Goal: Use online tool/utility: Use online tool/utility

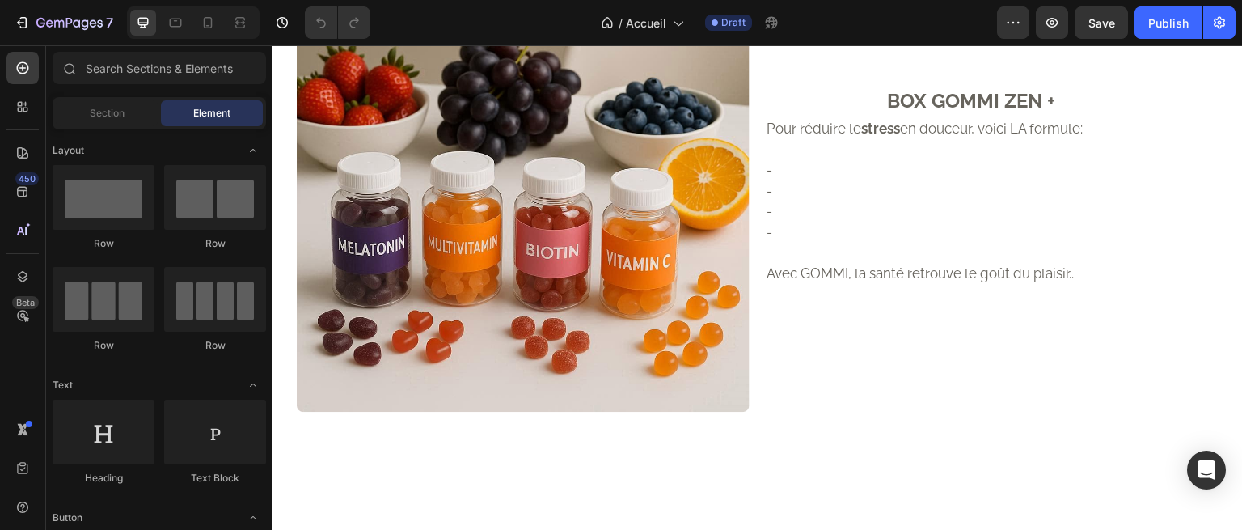
scroll to position [1496, 0]
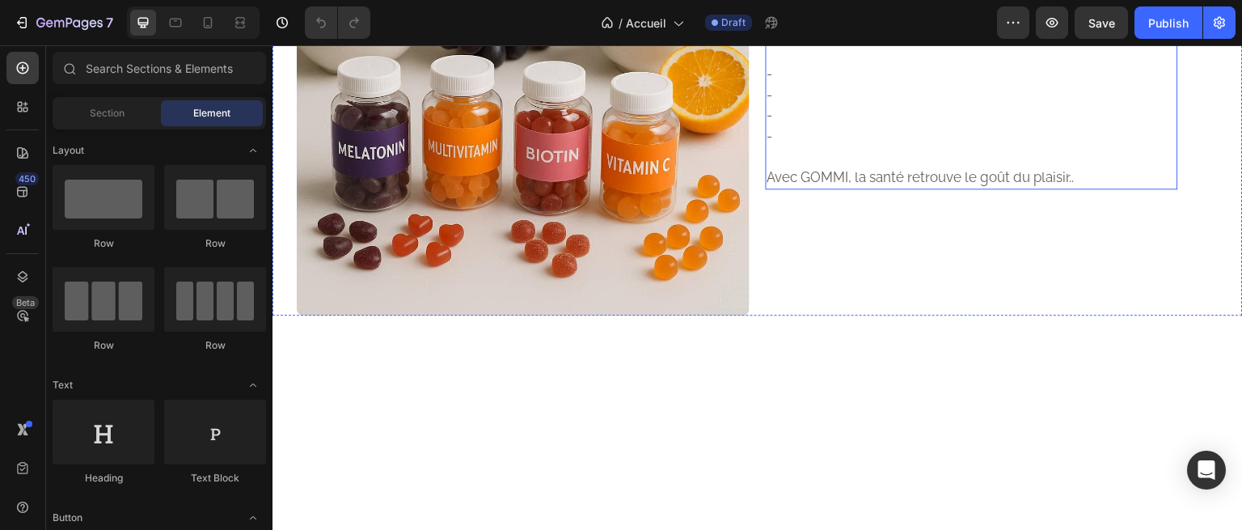
click at [839, 106] on p "-" at bounding box center [972, 95] width 409 height 21
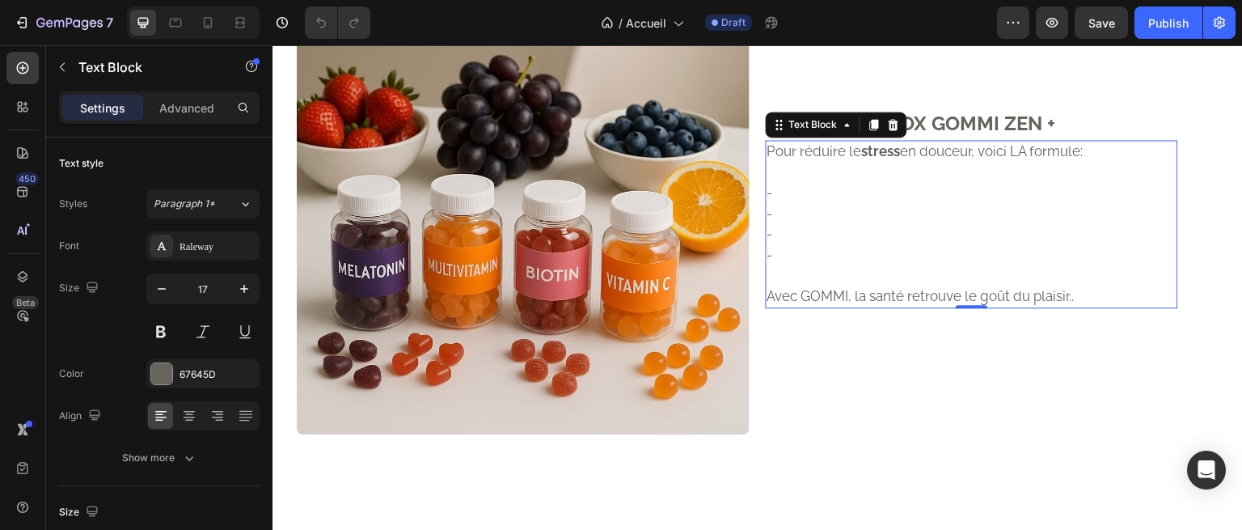
scroll to position [1378, 0]
click at [790, 183] on p at bounding box center [972, 172] width 409 height 21
click at [791, 203] on p "-" at bounding box center [972, 192] width 409 height 21
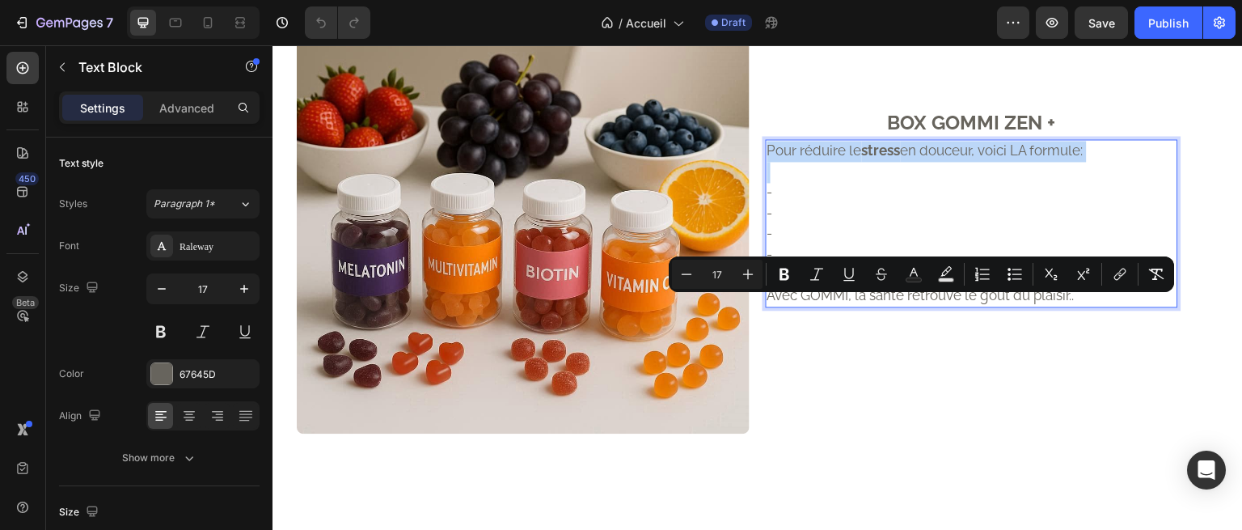
drag, startPoint x: 795, startPoint y: 330, endPoint x: 762, endPoint y: 301, distance: 44.1
click at [766, 301] on div "Pour réduire le stress en douceur, voici LA formule: - - - - Avec GOMMI, la san…" at bounding box center [972, 223] width 412 height 168
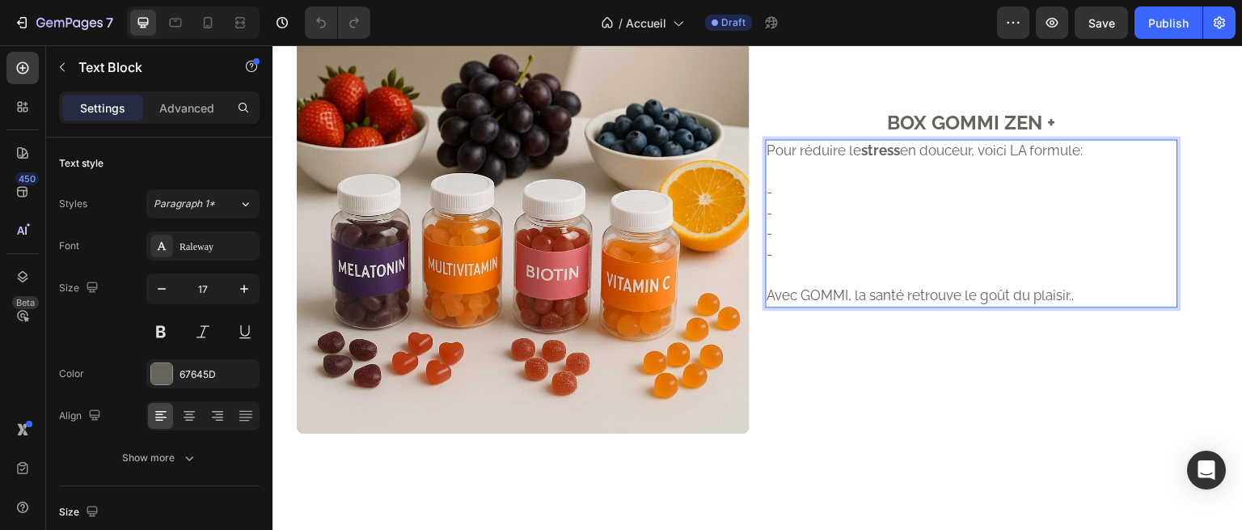
click at [786, 224] on p "-" at bounding box center [972, 213] width 409 height 21
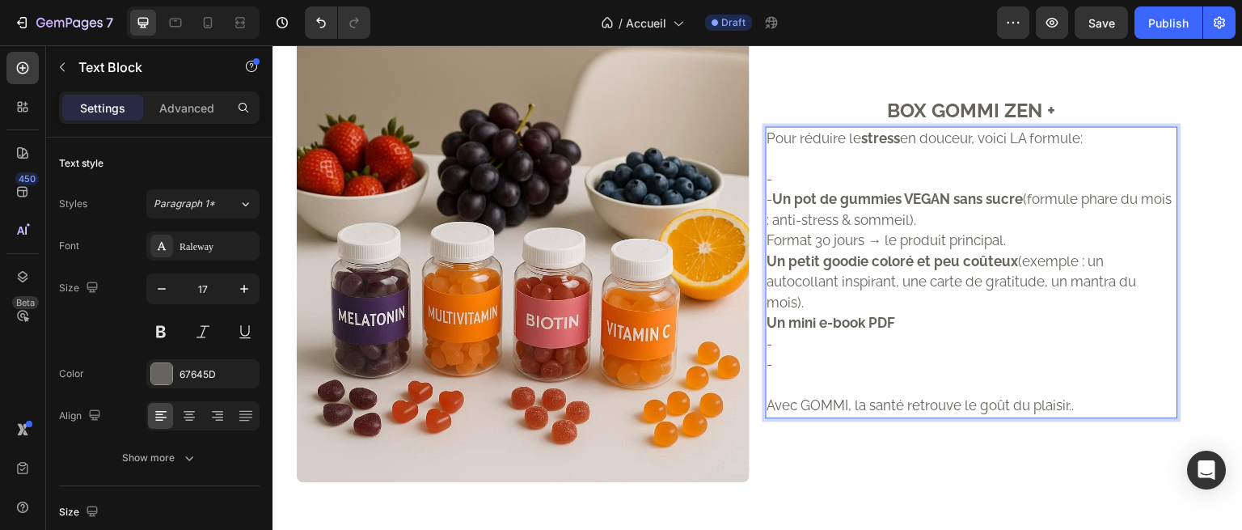
scroll to position [1330, 0]
click at [810, 206] on strong "Un pot de gummies VEGAN sans sucre" at bounding box center [898, 198] width 251 height 16
click at [785, 189] on p "-" at bounding box center [972, 178] width 409 height 21
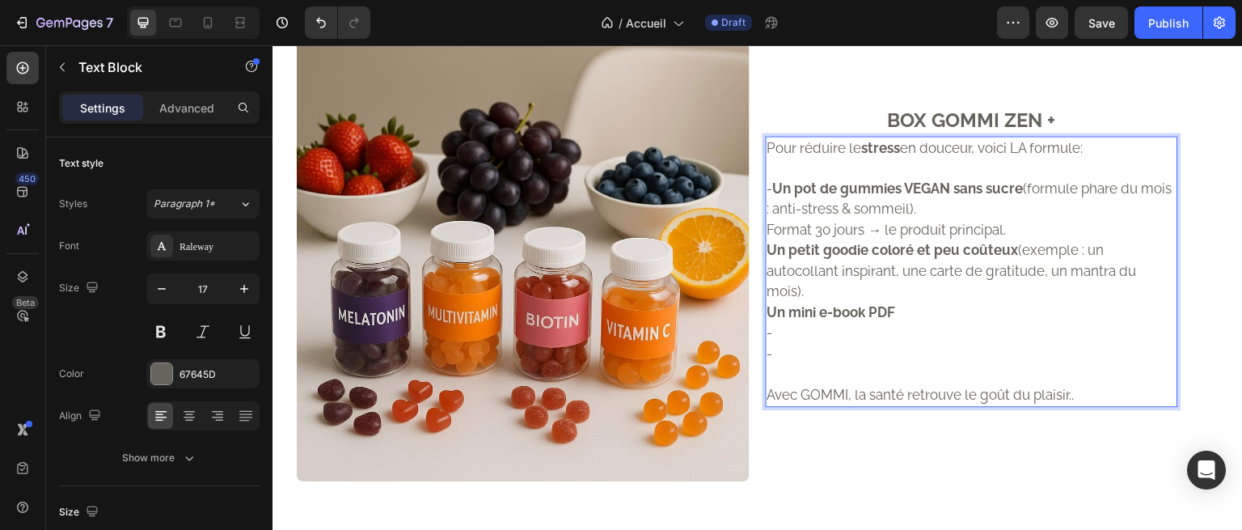
scroll to position [1341, 0]
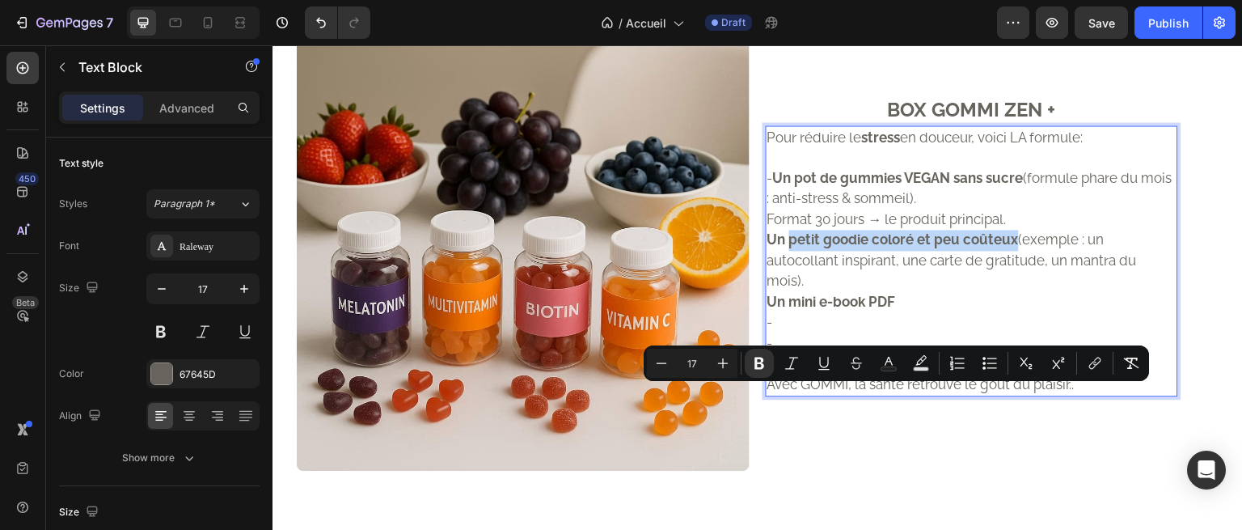
drag, startPoint x: 1011, startPoint y: 396, endPoint x: 786, endPoint y: 400, distance: 224.9
click at [786, 292] on p "Un petit goodie coloré et peu coûteux (exemple : un autocollant inspirant, une …" at bounding box center [972, 261] width 409 height 62
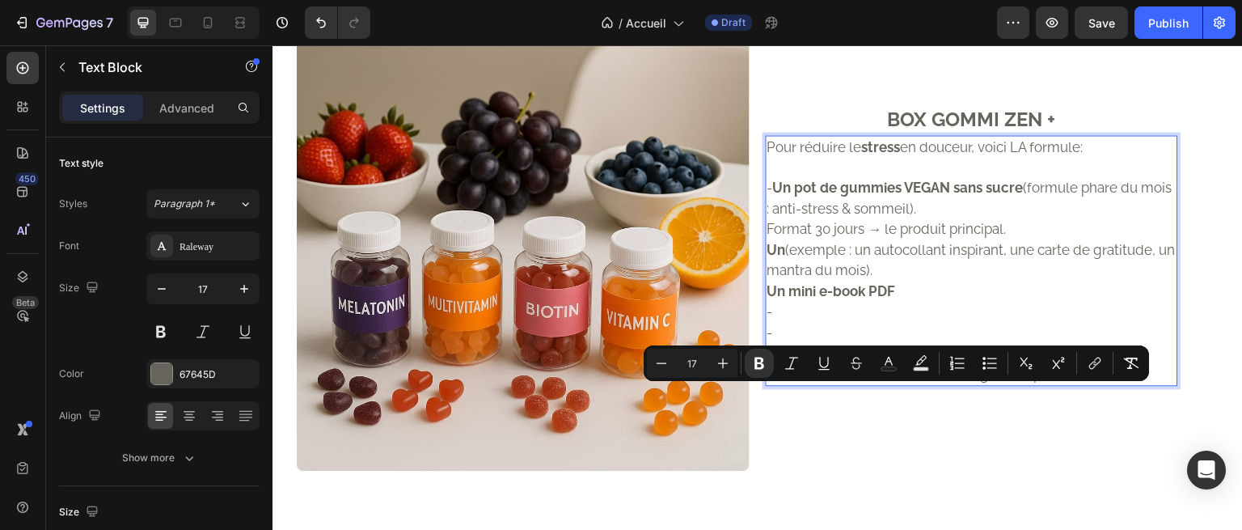
scroll to position [1351, 0]
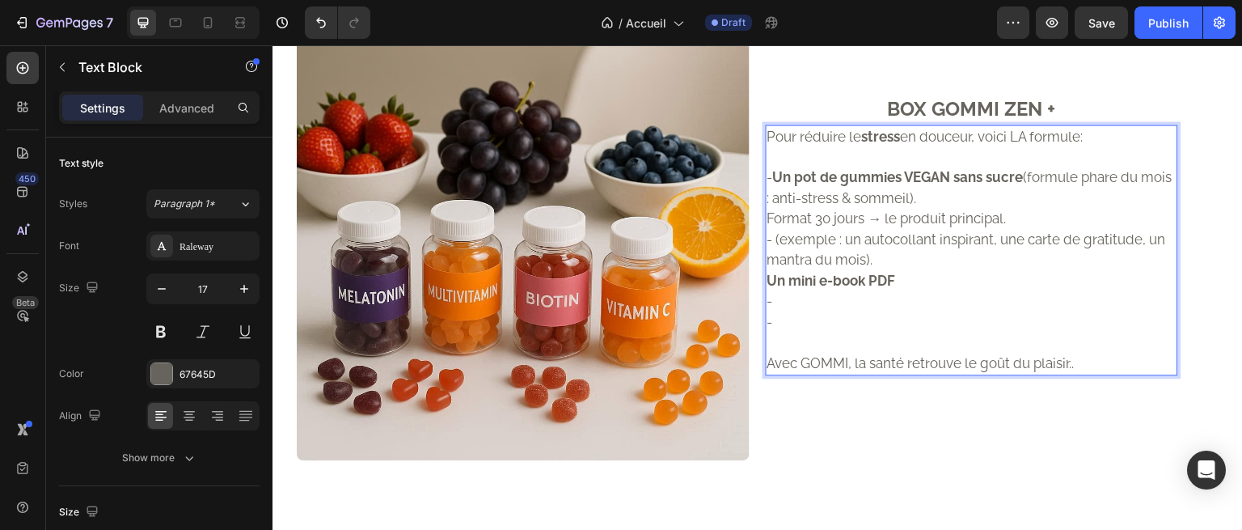
click at [945, 209] on p "- Un pot de gummies VEGAN sans sucre (formule phare du mois : anti-stress & som…" at bounding box center [972, 187] width 409 height 41
click at [902, 147] on p "Pour réduire le stress en douceur, voici LA formule:" at bounding box center [972, 136] width 409 height 21
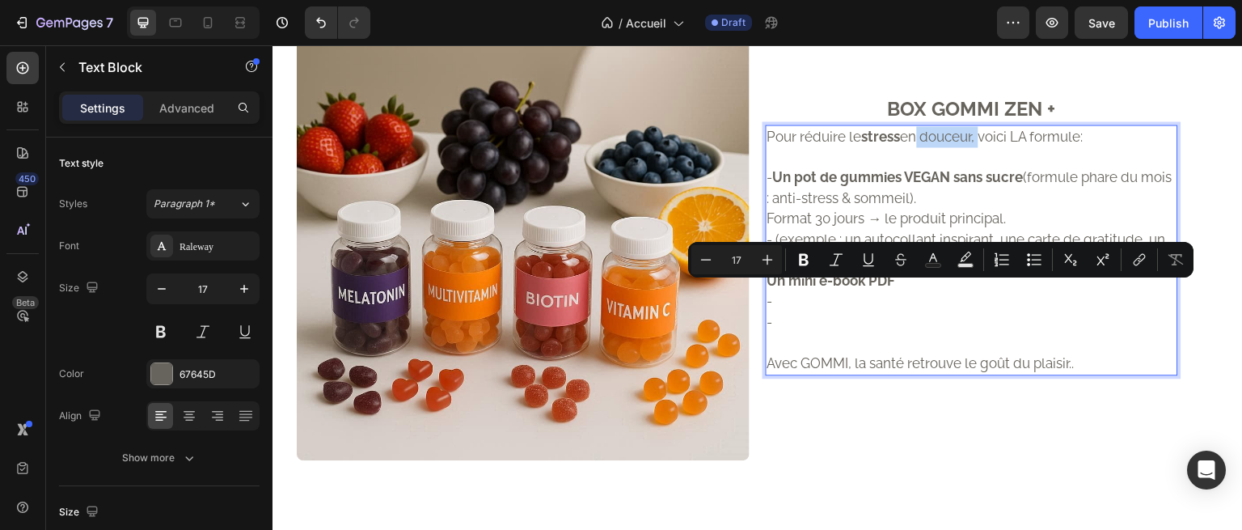
drag, startPoint x: 904, startPoint y: 290, endPoint x: 976, endPoint y: 291, distance: 72.0
click at [976, 147] on p "Pour réduire le stress en douceur, voici LA formule:" at bounding box center [972, 136] width 409 height 21
click at [880, 144] on strong "stress" at bounding box center [881, 136] width 39 height 16
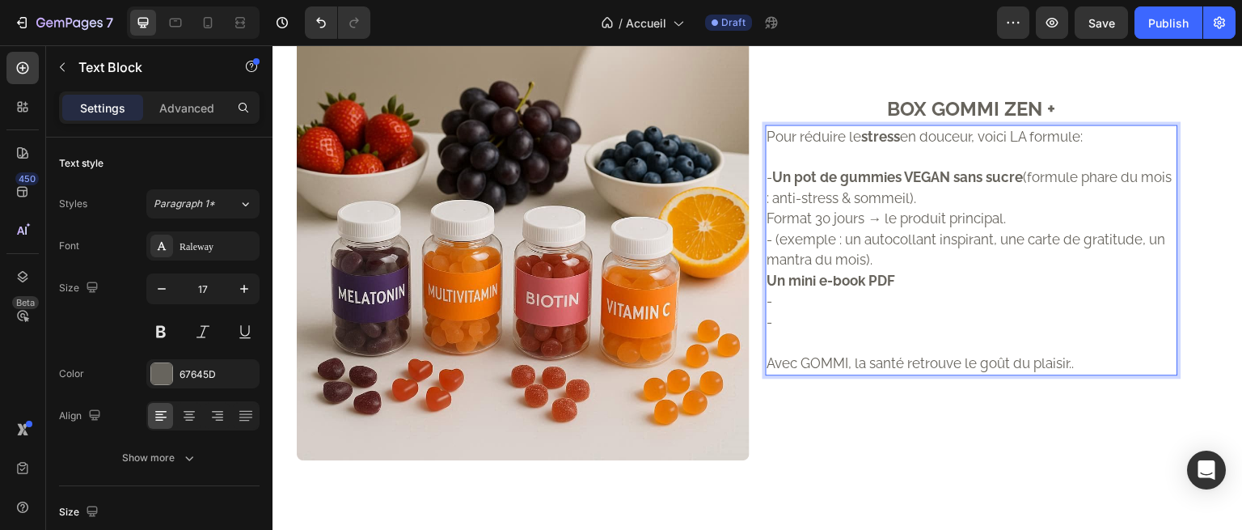
click at [846, 168] on p "Rich Text Editor. Editing area: main" at bounding box center [972, 157] width 409 height 21
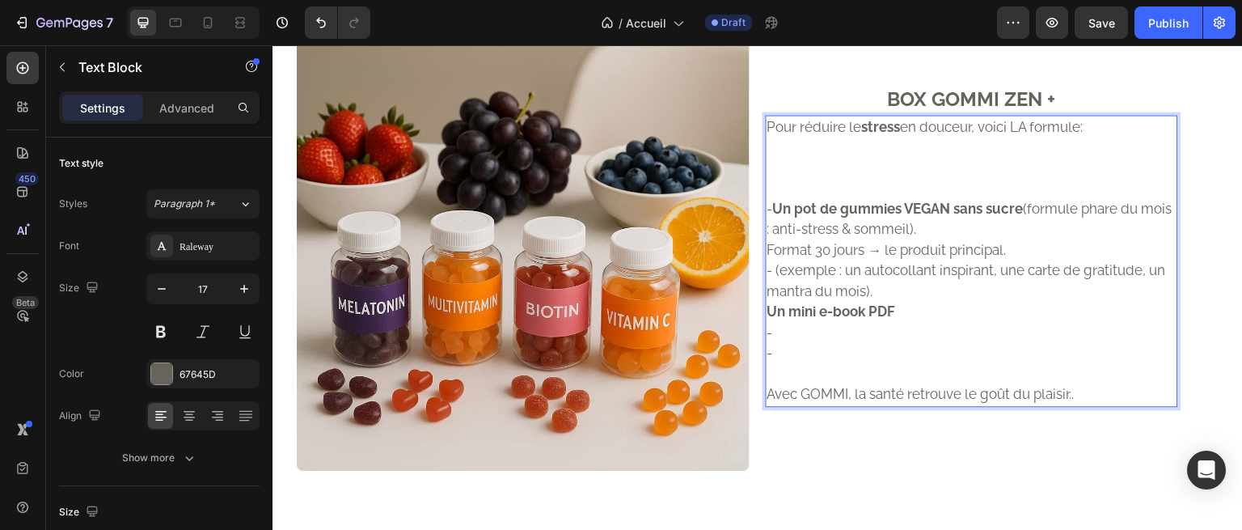
scroll to position [1330, 0]
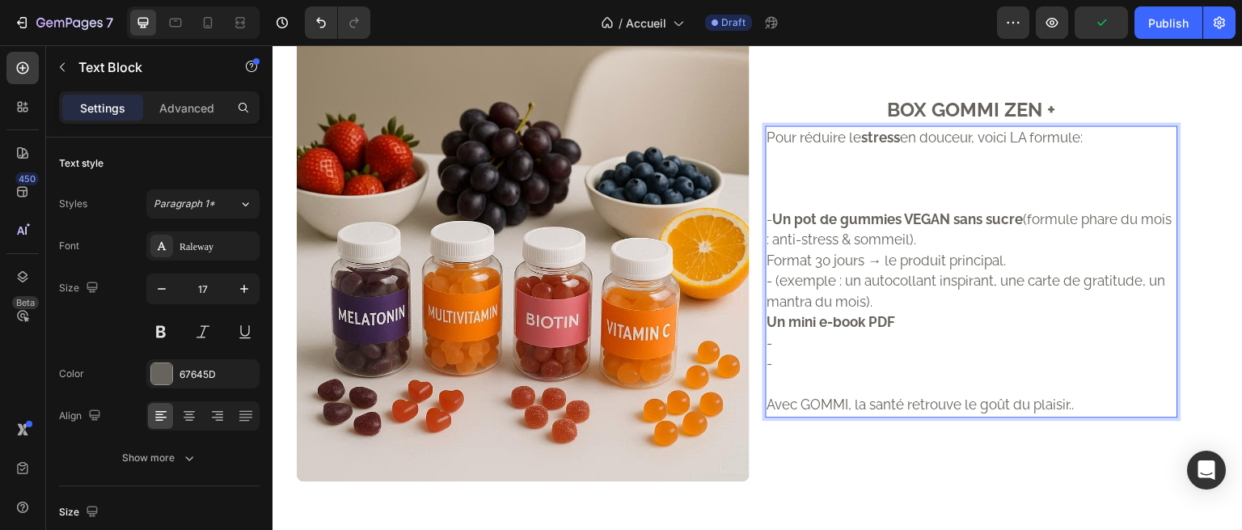
click at [782, 189] on p "Rich Text Editor. Editing area: main" at bounding box center [972, 178] width 409 height 21
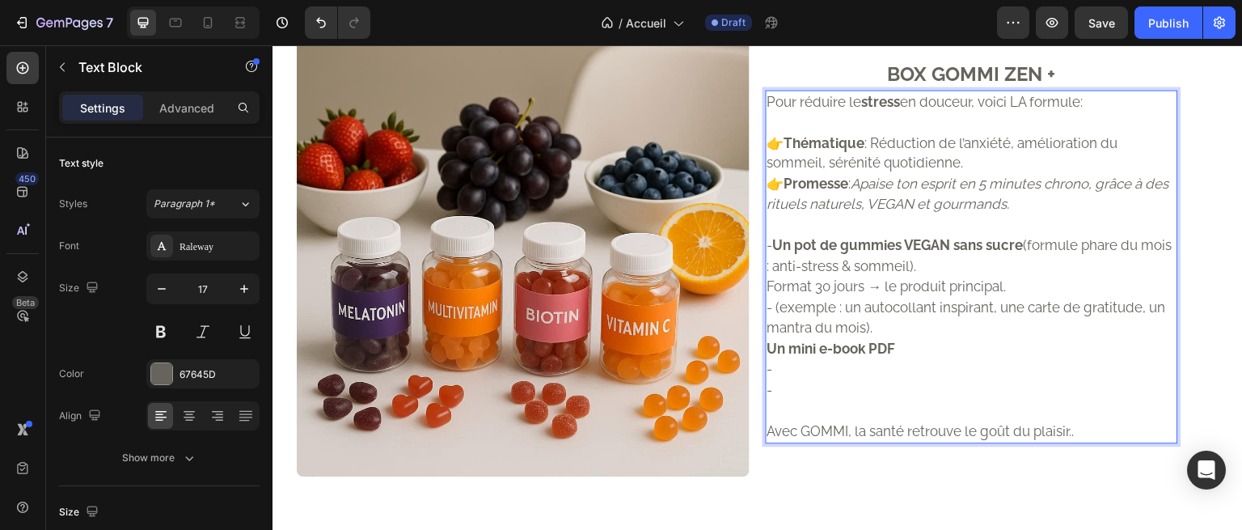
scroll to position [1336, 0]
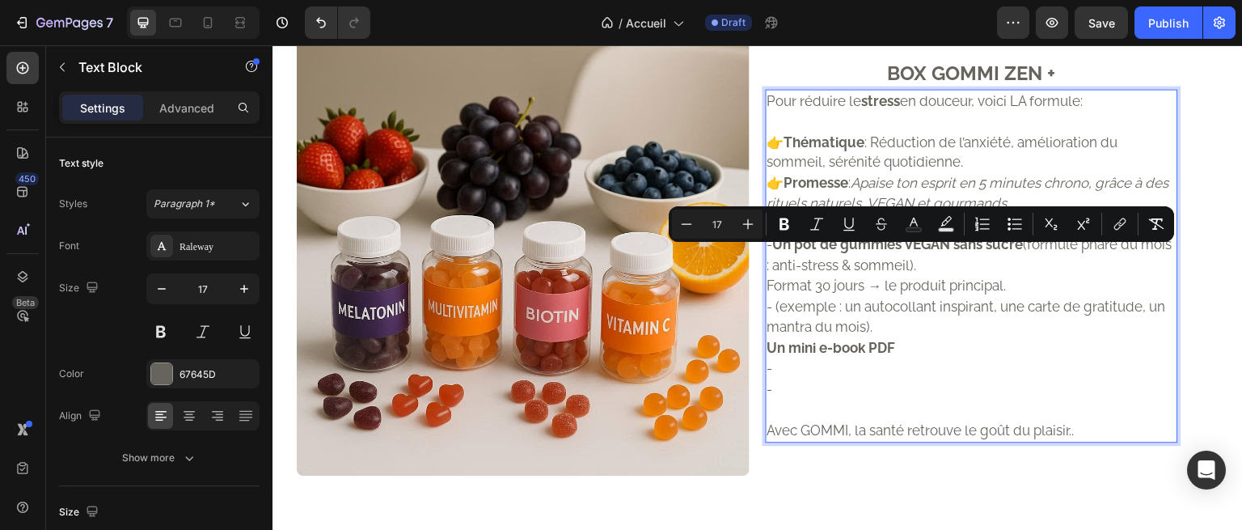
drag, startPoint x: 1097, startPoint y: 252, endPoint x: 759, endPoint y: 245, distance: 337.3
click at [766, 245] on div "Pour réduire le stress en douceur, voici LA formule: 👉 Thématique : Réduction d…" at bounding box center [972, 266] width 412 height 354
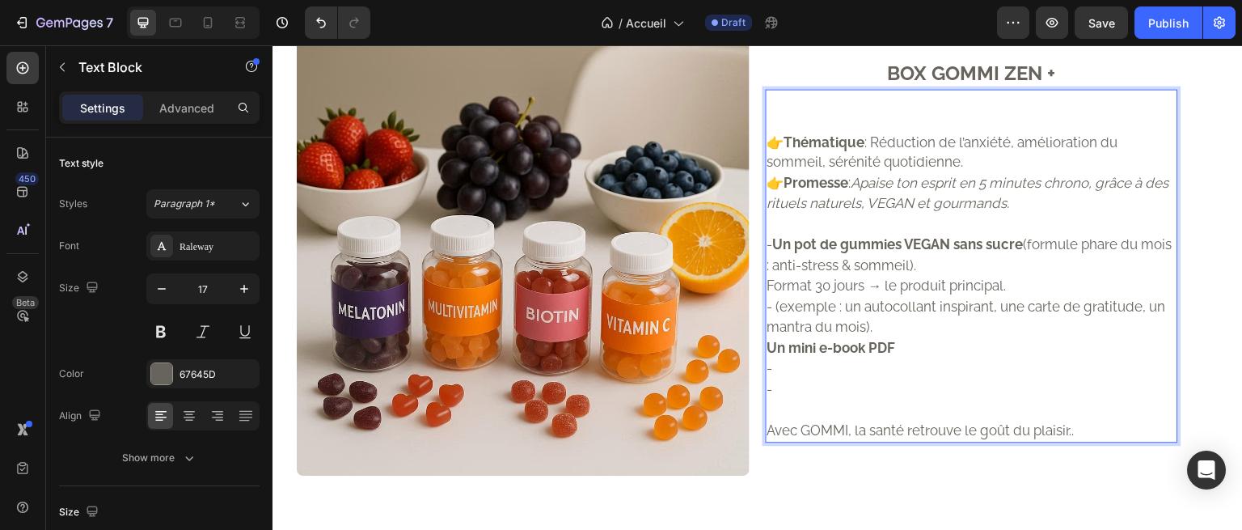
click at [768, 214] on p "👉 Thématique : Réduction de l’anxiété, amélioration du sommeil, sérénité quotid…" at bounding box center [972, 173] width 409 height 82
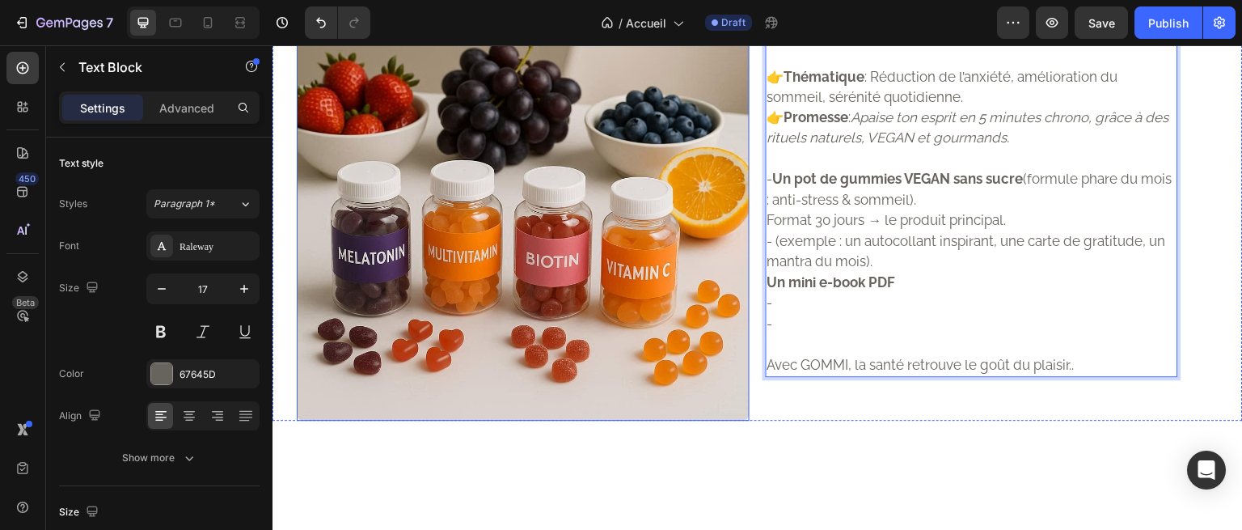
scroll to position [1391, 0]
click at [844, 84] on strong "Thématique" at bounding box center [824, 76] width 81 height 16
click at [806, 84] on strong "Thématique" at bounding box center [824, 76] width 81 height 16
click at [870, 149] on p "👉 Thématique : Réduction de l’anxiété, amélioration du sommeil, sérénité quotid…" at bounding box center [972, 107] width 409 height 82
click at [928, 149] on p "👉 Thématique : Réduction de l’anxiété, amélioration du sommeil, sérénité quotid…" at bounding box center [972, 107] width 409 height 82
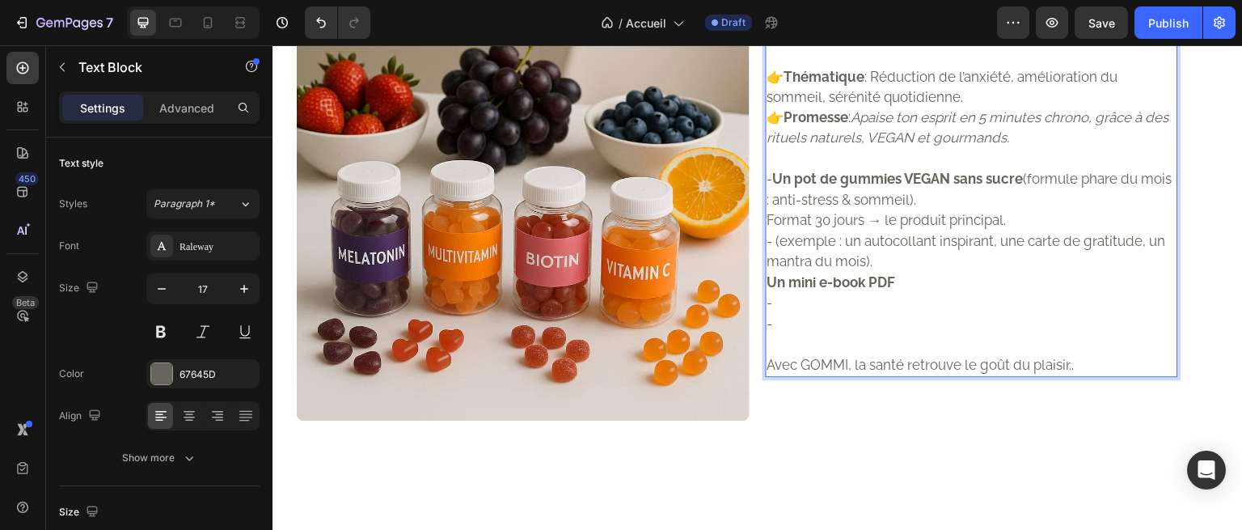
click at [1011, 149] on p "👉 Thématique : Réduction de l’anxiété, amélioration du sommeil, sérénité quotid…" at bounding box center [972, 107] width 409 height 82
click at [875, 149] on p "👉 Thématique : Réduction de l’anxiété, amélioration du sommeil, sérénité quotid…" at bounding box center [972, 107] width 409 height 82
click at [915, 149] on p "👉 Thématique : Réduction de l’anxiété, amélioration du sommeil, sérénité quotid…" at bounding box center [972, 107] width 409 height 82
click at [934, 149] on p "👉 Thématique : Réduction de l’anxiété, amélioration du sommeil, sérénité quotid…" at bounding box center [972, 107] width 409 height 82
click at [962, 149] on p "👉 Thématique : Réduction de l’anxiété, amélioration du sommeil, sérénité quotid…" at bounding box center [972, 107] width 409 height 82
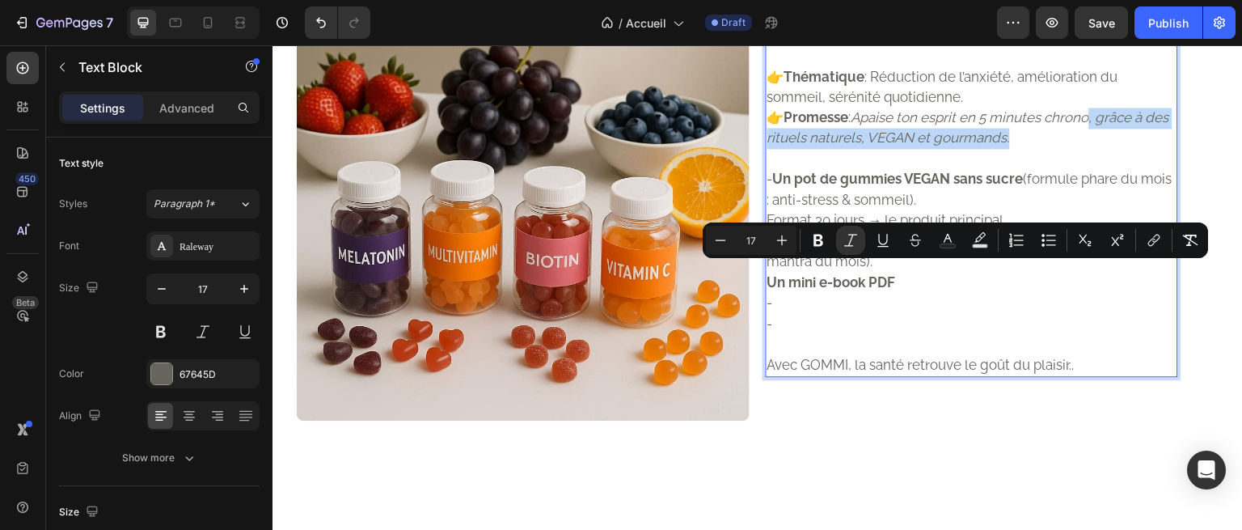
drag, startPoint x: 1051, startPoint y: 299, endPoint x: 1097, endPoint y: 273, distance: 53.3
click at [1097, 149] on p "👉 Thématique : Réduction de l’anxiété, amélioration du sommeil, sérénité quotid…" at bounding box center [972, 107] width 409 height 82
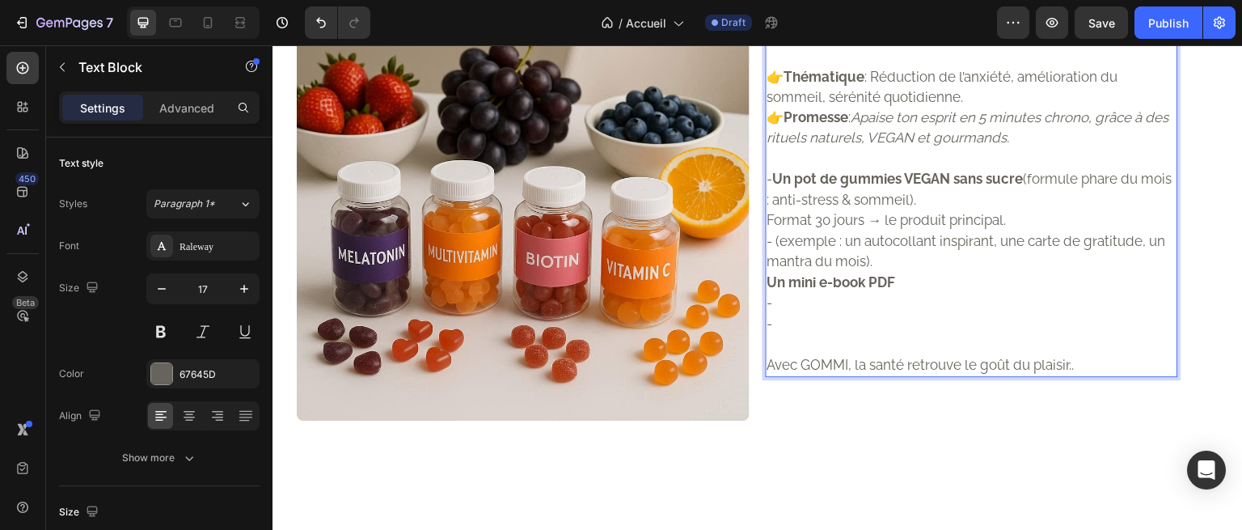
scroll to position [1402, 0]
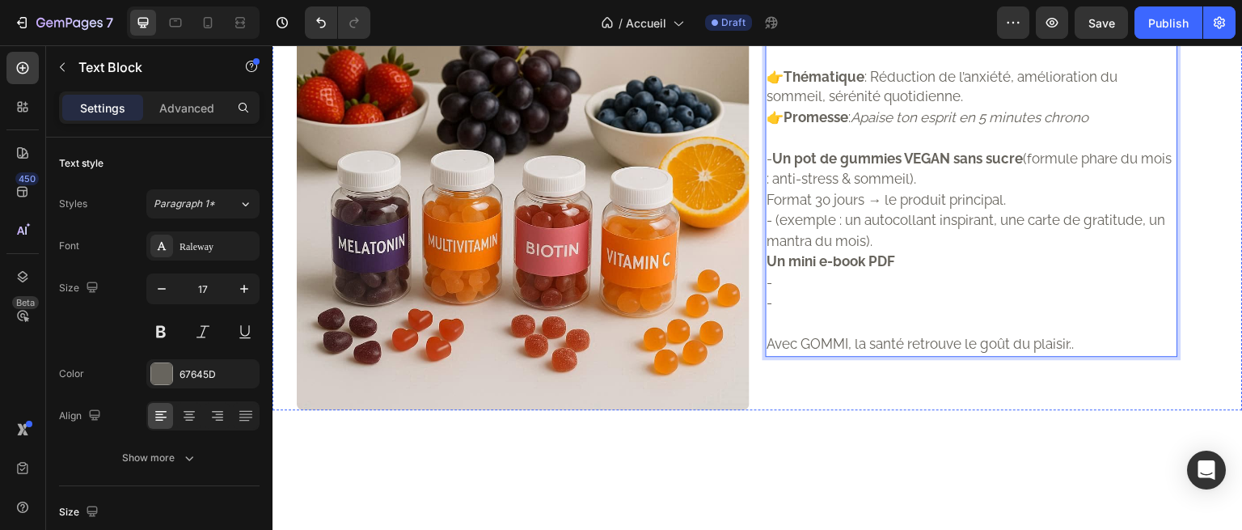
click at [985, 42] on p "BOX GOMMI ZEN +" at bounding box center [972, 27] width 409 height 29
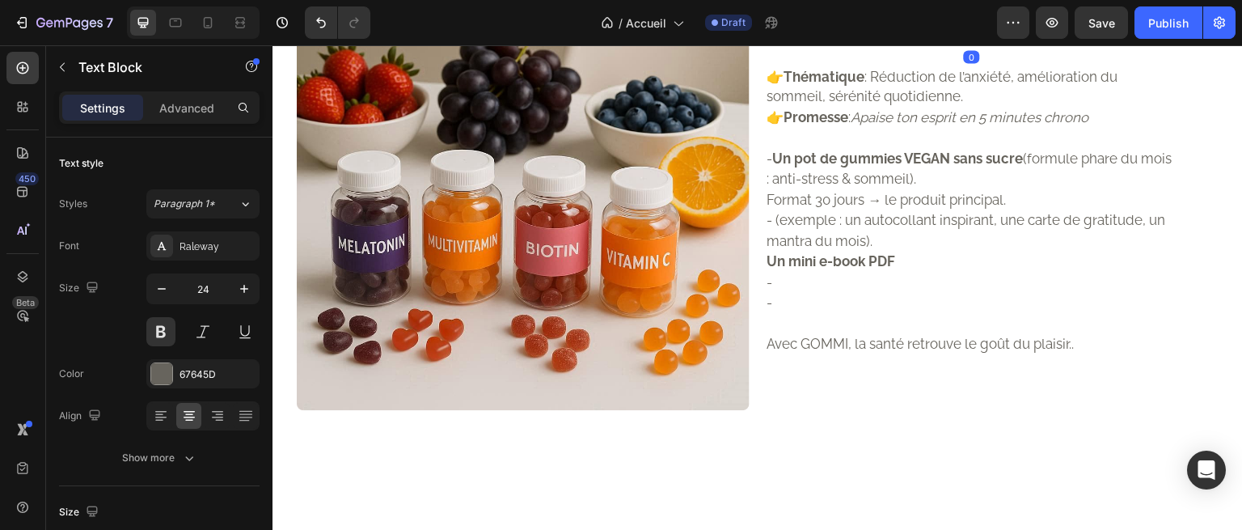
click at [892, 42] on p "BOX GOMMI ZEN +" at bounding box center [972, 27] width 409 height 29
click at [880, 42] on p "BOX GOMMI ZEN +" at bounding box center [972, 27] width 409 height 29
click at [1089, 42] on p "Avec BOX GOMMI ZEN +" at bounding box center [972, 27] width 409 height 29
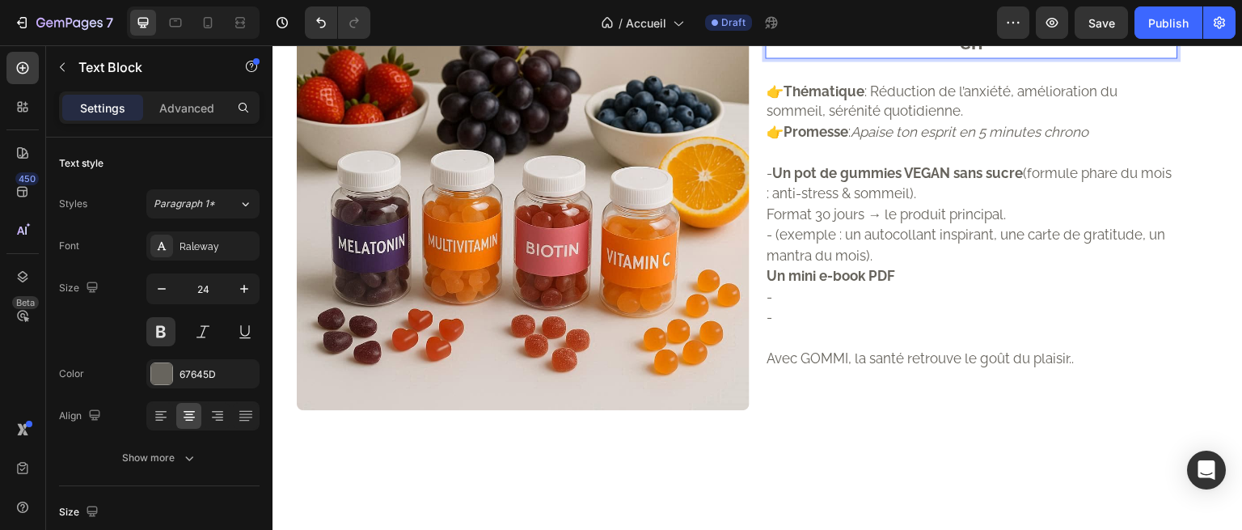
scroll to position [1388, 0]
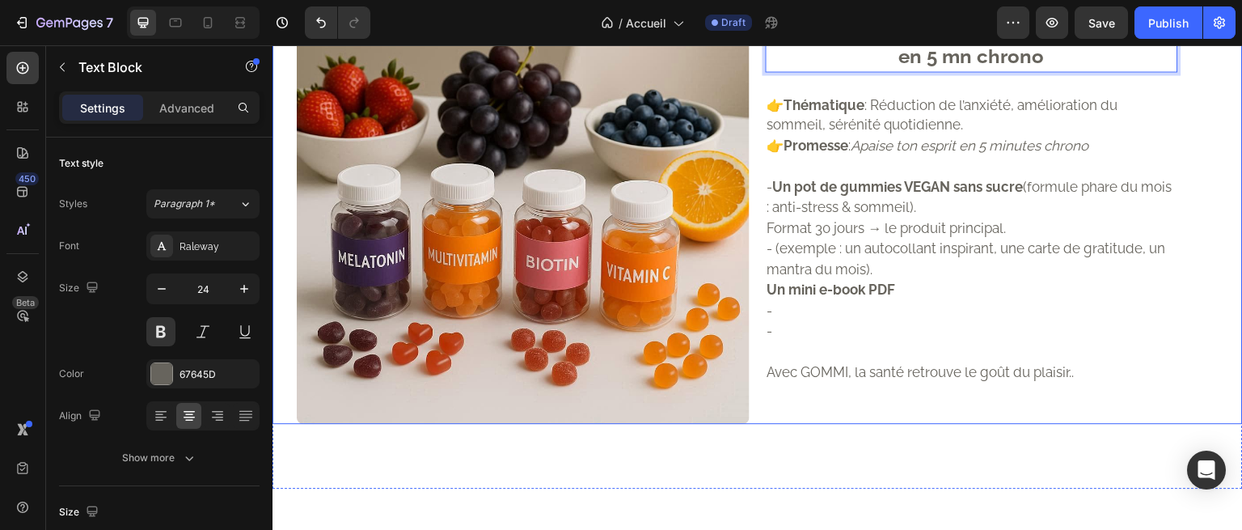
click at [1011, 70] on p "Avec BOX GOMMI ZEN +, apaise ton esprit en 5 mn chrono" at bounding box center [972, 41] width 409 height 58
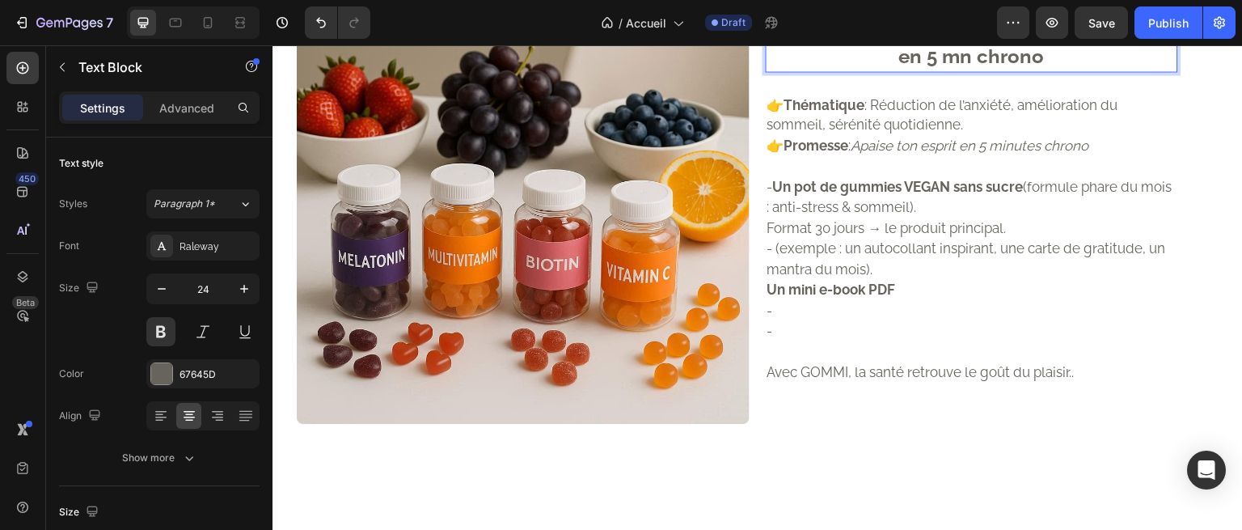
click at [999, 70] on p "Avec BOX GOMMI ZEN +, apaise ton esprit en 5 mn chrono" at bounding box center [972, 41] width 409 height 58
drag, startPoint x: 820, startPoint y: 203, endPoint x: 799, endPoint y: 208, distance: 21.6
click at [799, 70] on p "apaise ton esprit en 5 mn chrono" at bounding box center [972, 55] width 409 height 29
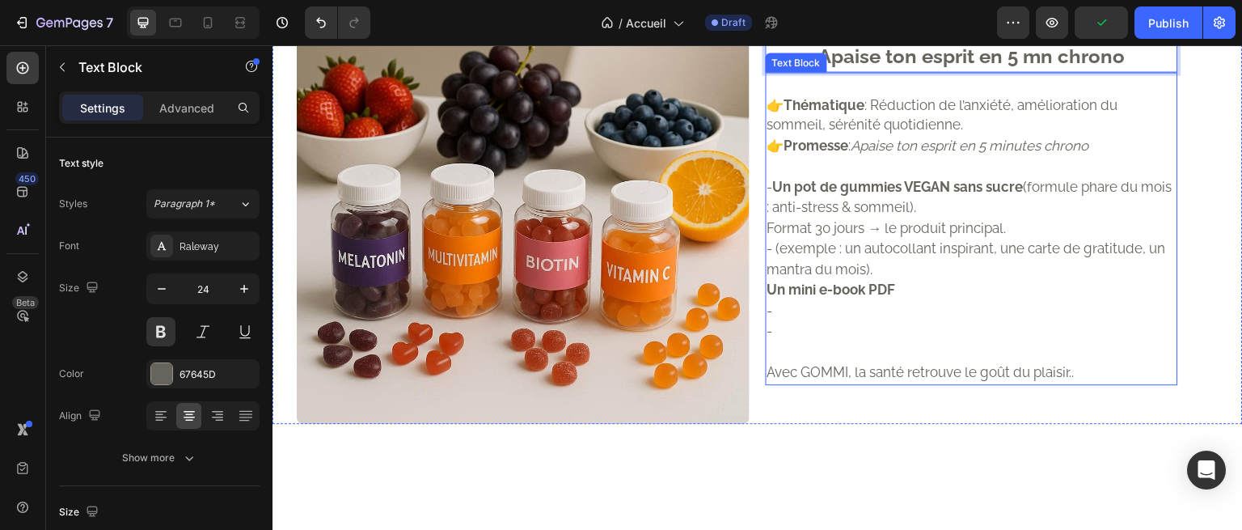
click at [900, 157] on p "👉 Thématique : Réduction de l’anxiété, amélioration du sommeil, sérénité quotid…" at bounding box center [972, 126] width 409 height 62
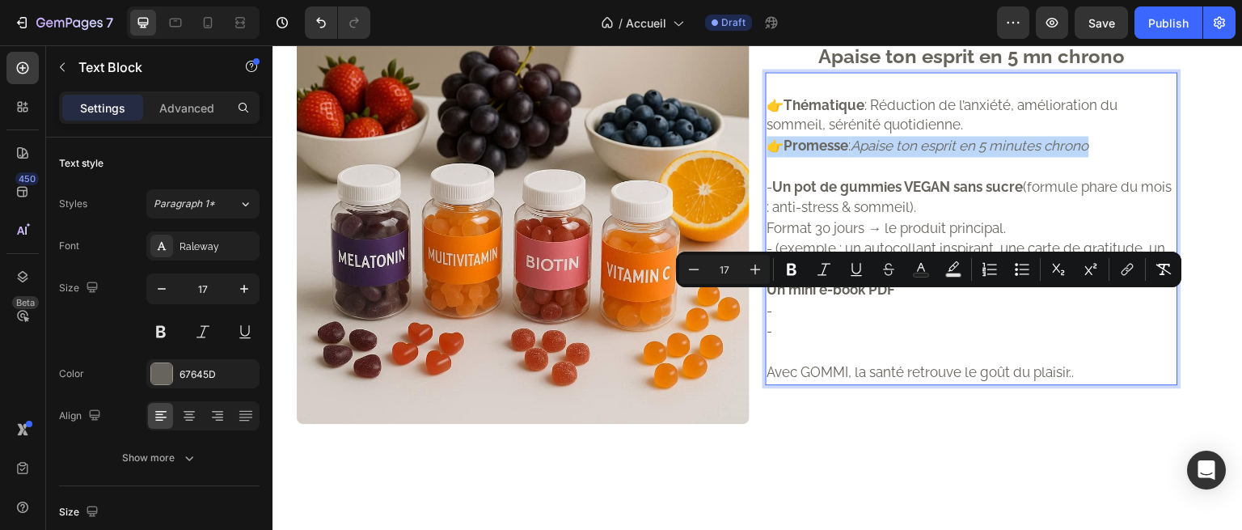
drag, startPoint x: 1106, startPoint y: 302, endPoint x: 762, endPoint y: 303, distance: 343.7
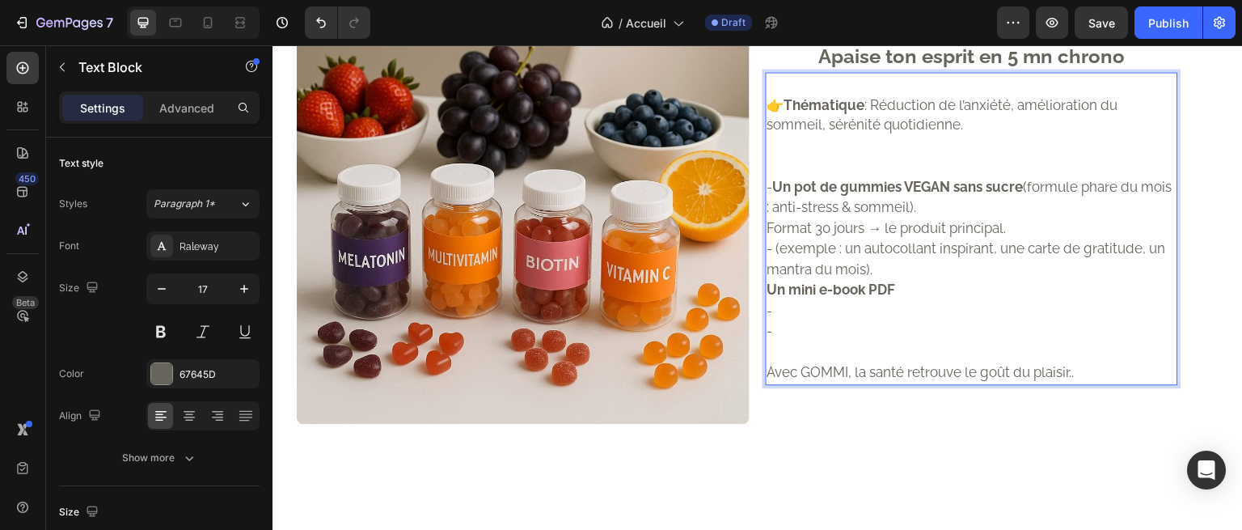
scroll to position [1398, 0]
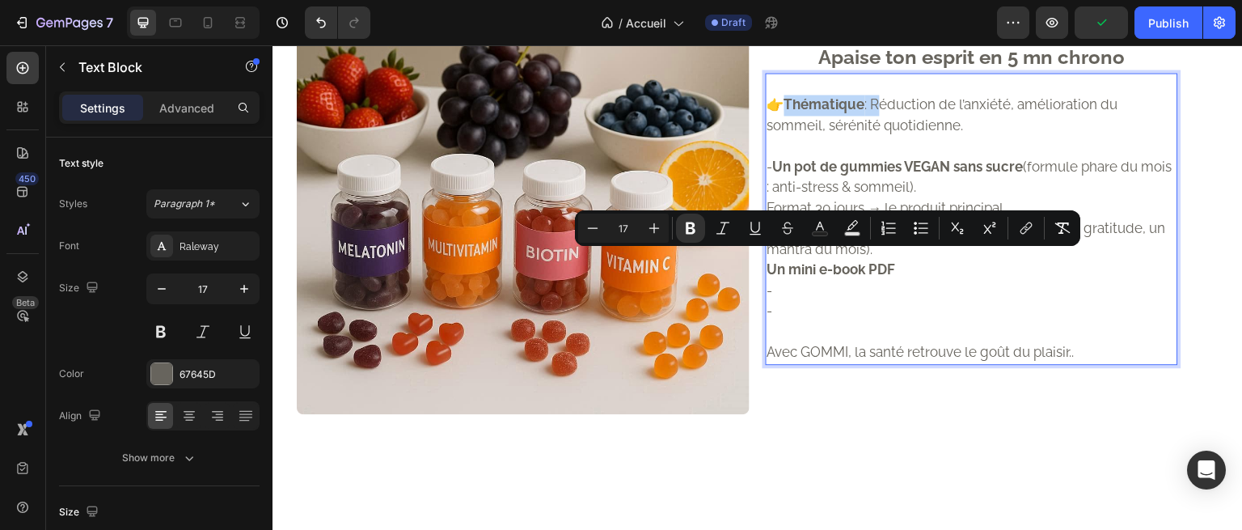
drag, startPoint x: 874, startPoint y: 256, endPoint x: 787, endPoint y: 259, distance: 87.4
click at [787, 136] on p "👉 Thématique : Réduction de l’anxiété, amélioration du sommeil, sérénité quotid…" at bounding box center [972, 115] width 409 height 41
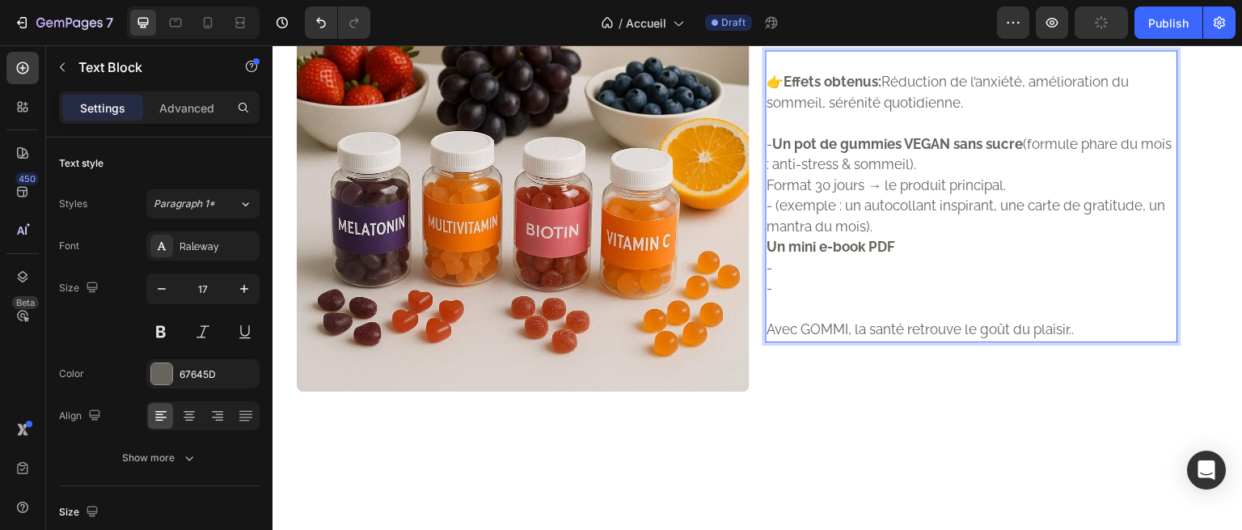
scroll to position [1452, 0]
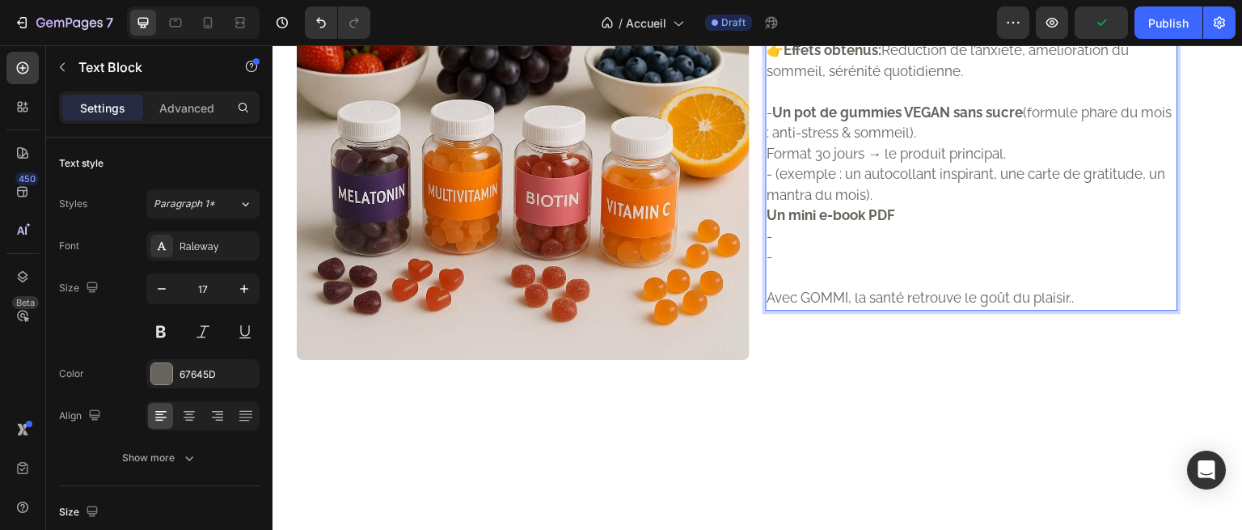
click at [867, 121] on strong "Un pot de gummies VEGAN sans sucre" at bounding box center [898, 112] width 251 height 16
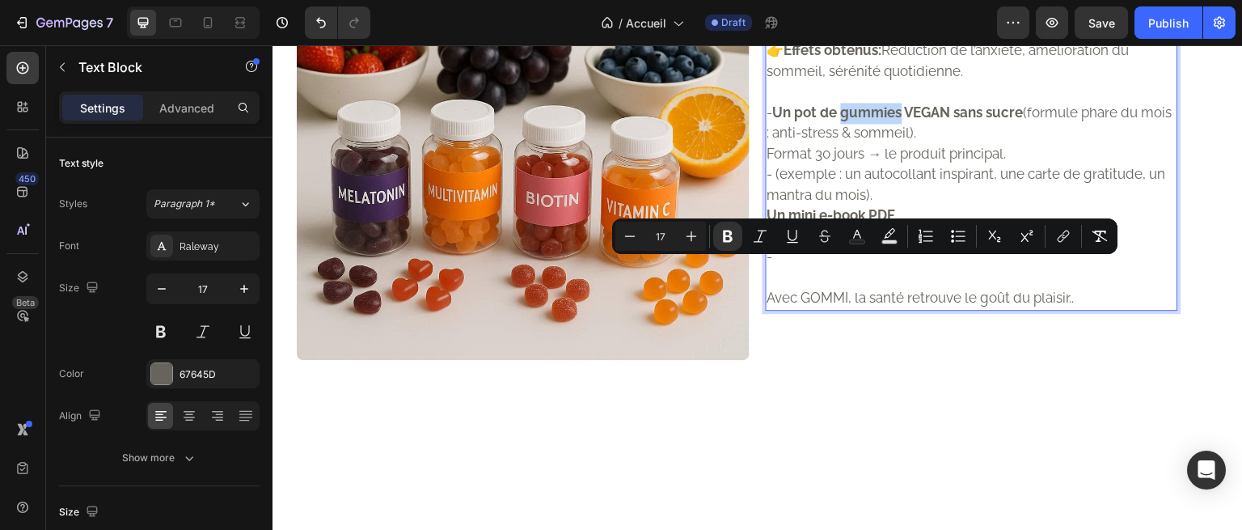
drag, startPoint x: 867, startPoint y: 269, endPoint x: 807, endPoint y: 298, distance: 66.9
click at [807, 144] on p "- Un pot de gummies VEGAN sans sucre (formule phare du mois : anti-stress & som…" at bounding box center [972, 123] width 409 height 41
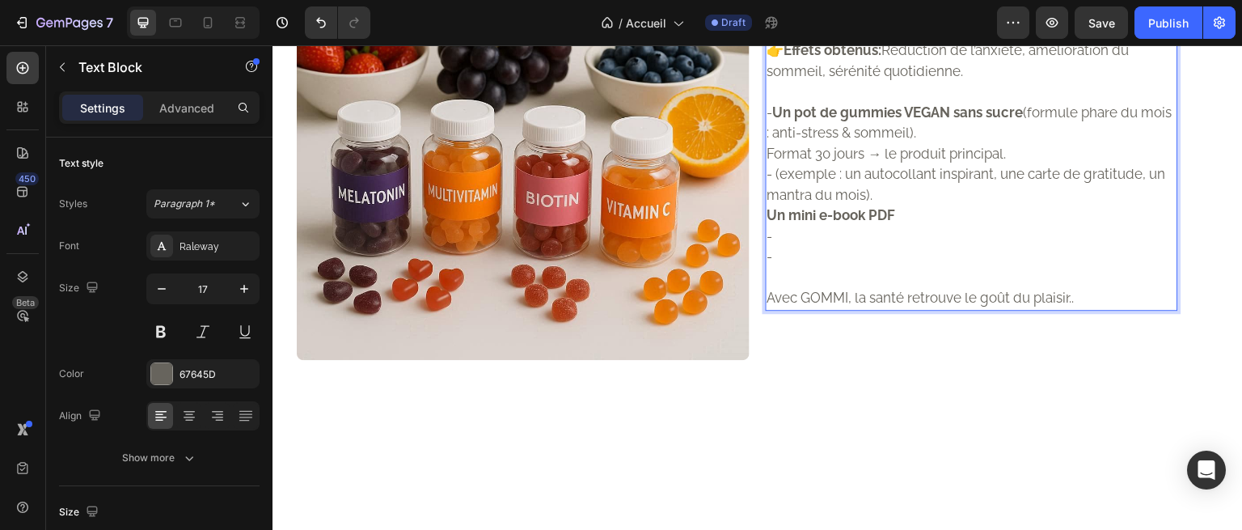
click at [1018, 165] on p "Format 30 jours → le produit principal." at bounding box center [972, 154] width 409 height 21
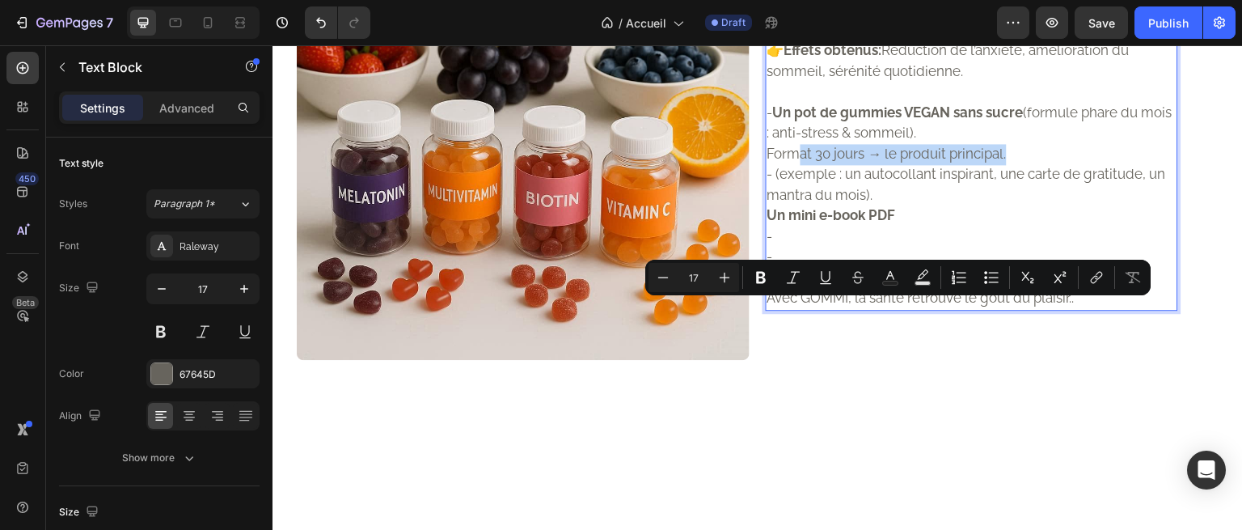
drag, startPoint x: 1018, startPoint y: 309, endPoint x: 796, endPoint y: 316, distance: 222.5
click at [796, 165] on p "Format 30 jours → le produit principal." at bounding box center [972, 154] width 409 height 21
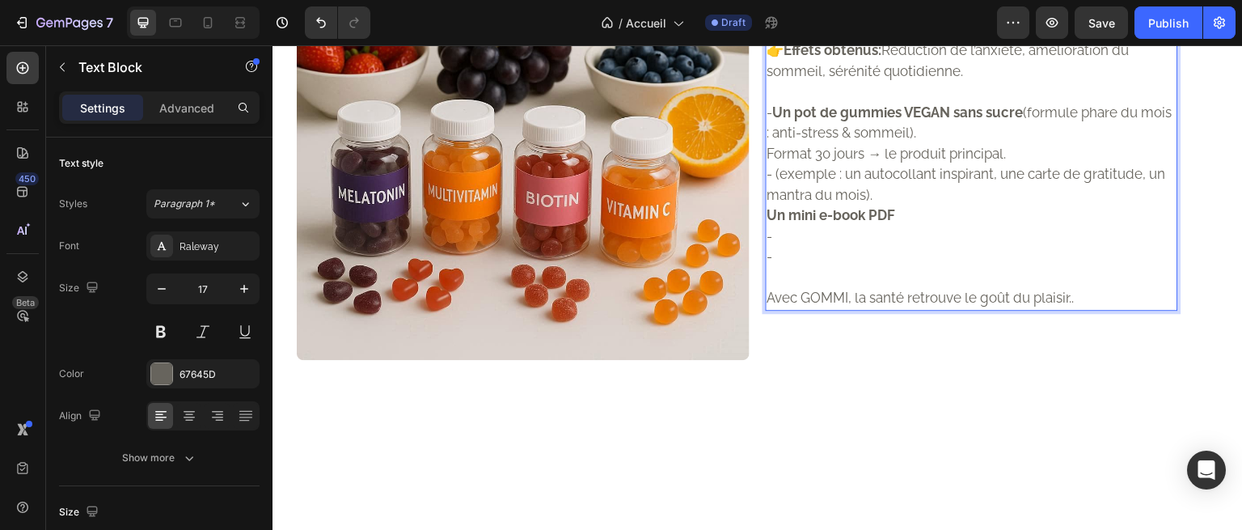
click at [957, 144] on p "- Un pot de gummies VEGAN sans sucre (formule phare du mois : anti-stress & som…" at bounding box center [972, 123] width 409 height 41
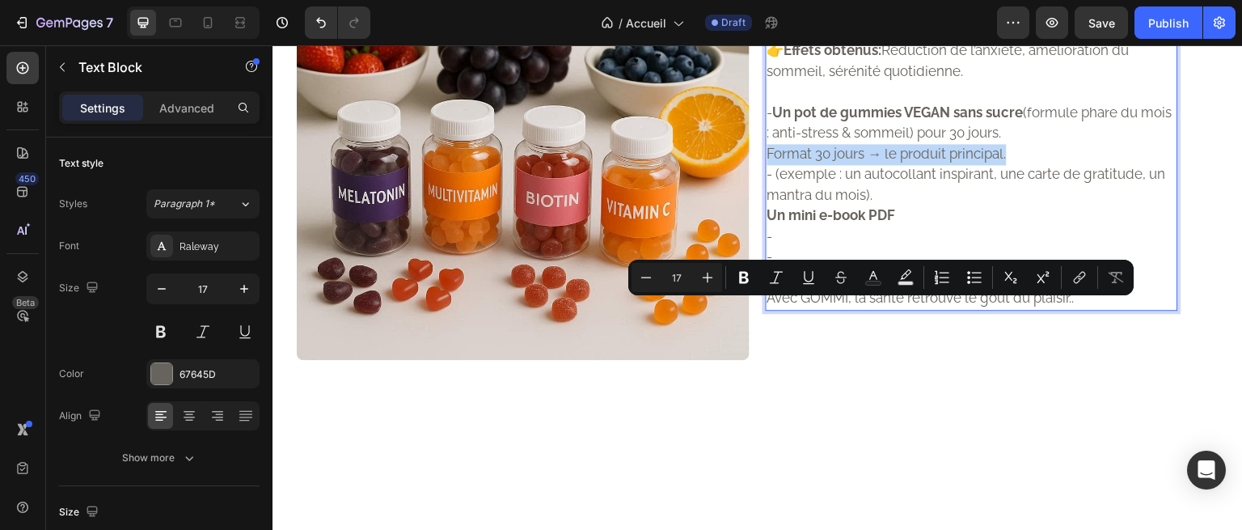
drag, startPoint x: 1028, startPoint y: 312, endPoint x: 762, endPoint y: 305, distance: 266.2
click at [768, 165] on p "Format 30 jours → le produit principal." at bounding box center [972, 154] width 409 height 21
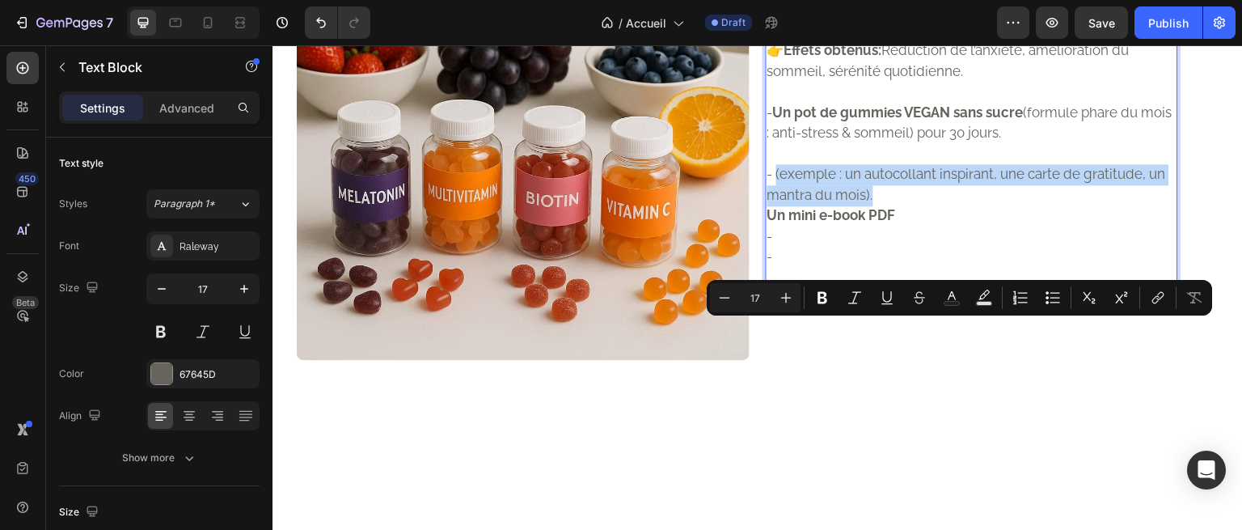
drag, startPoint x: 873, startPoint y: 352, endPoint x: 768, endPoint y: 328, distance: 107.7
click at [768, 205] on p "- (exemple : un autocollant inspirant, une carte de gratitude, un mantra du moi…" at bounding box center [972, 184] width 409 height 41
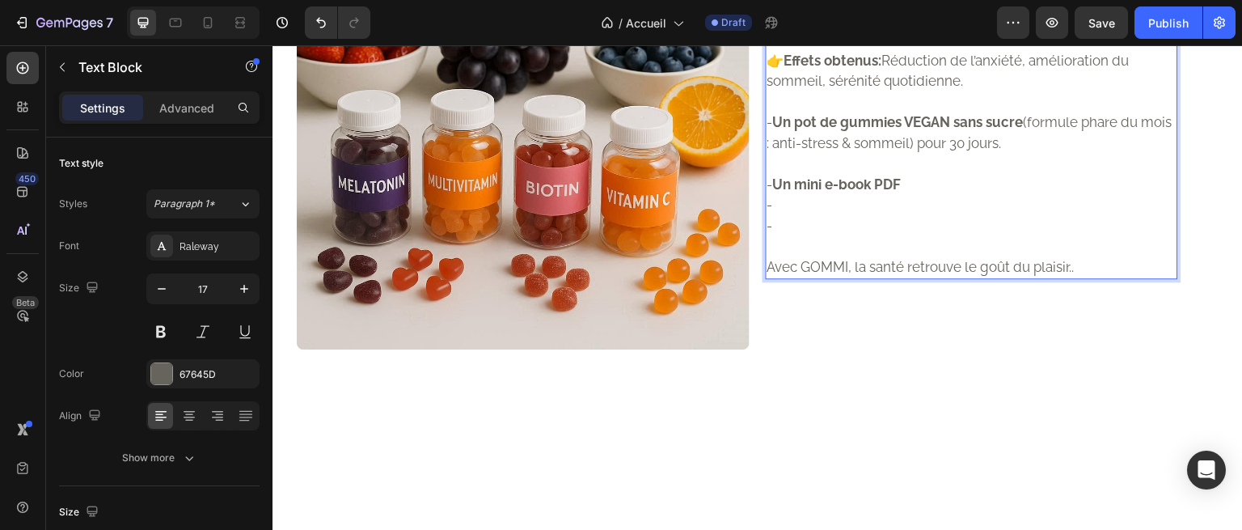
scroll to position [1472, 0]
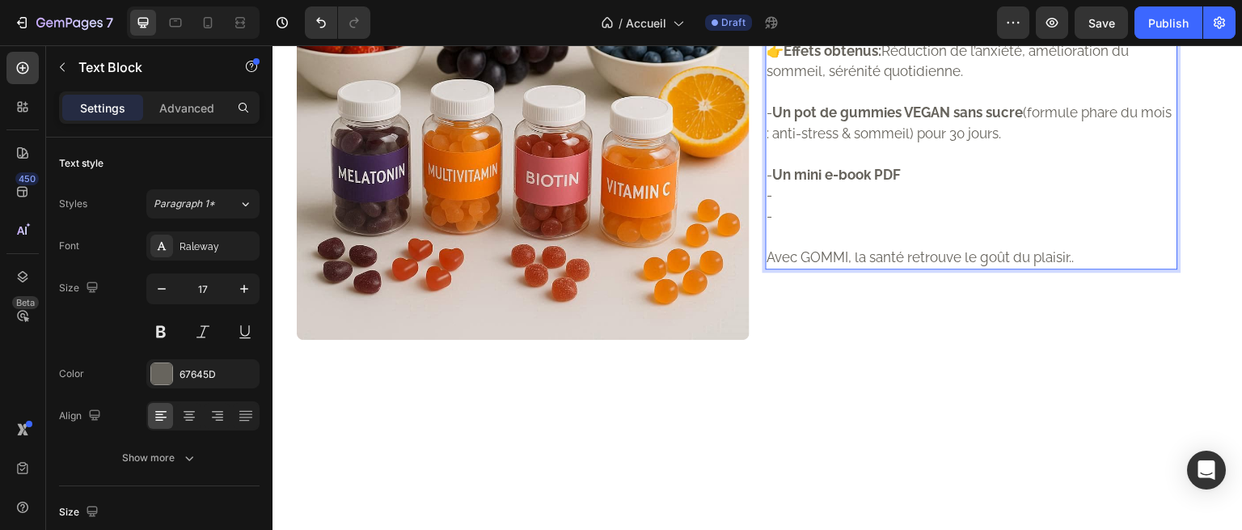
click at [907, 186] on p "- Un mini e-book PDF" at bounding box center [972, 175] width 409 height 21
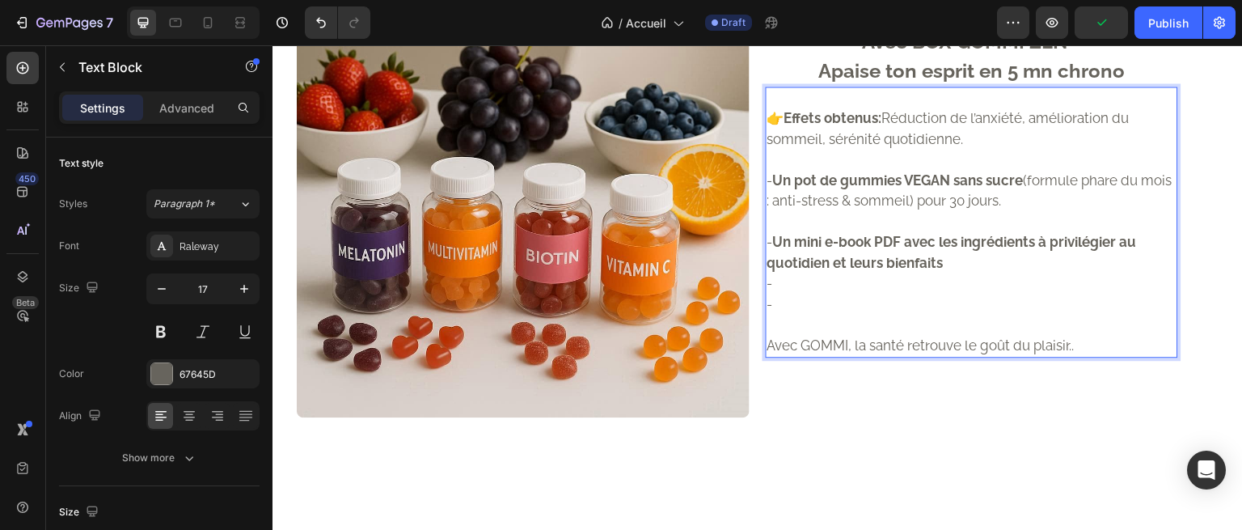
scroll to position [1384, 0]
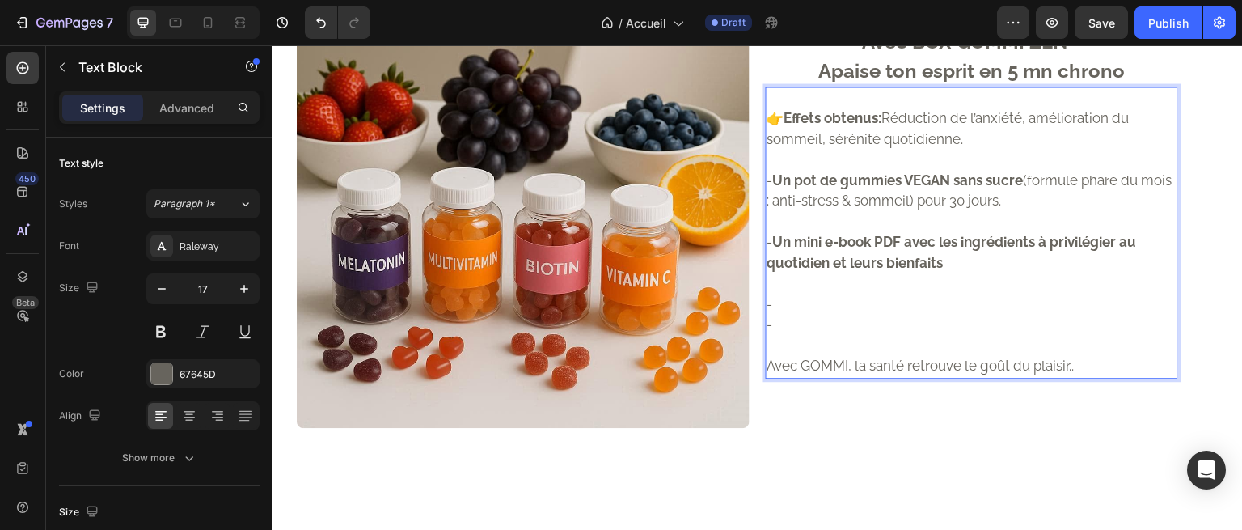
click at [823, 315] on p "-" at bounding box center [972, 304] width 409 height 21
click at [797, 336] on p "-" at bounding box center [972, 325] width 409 height 21
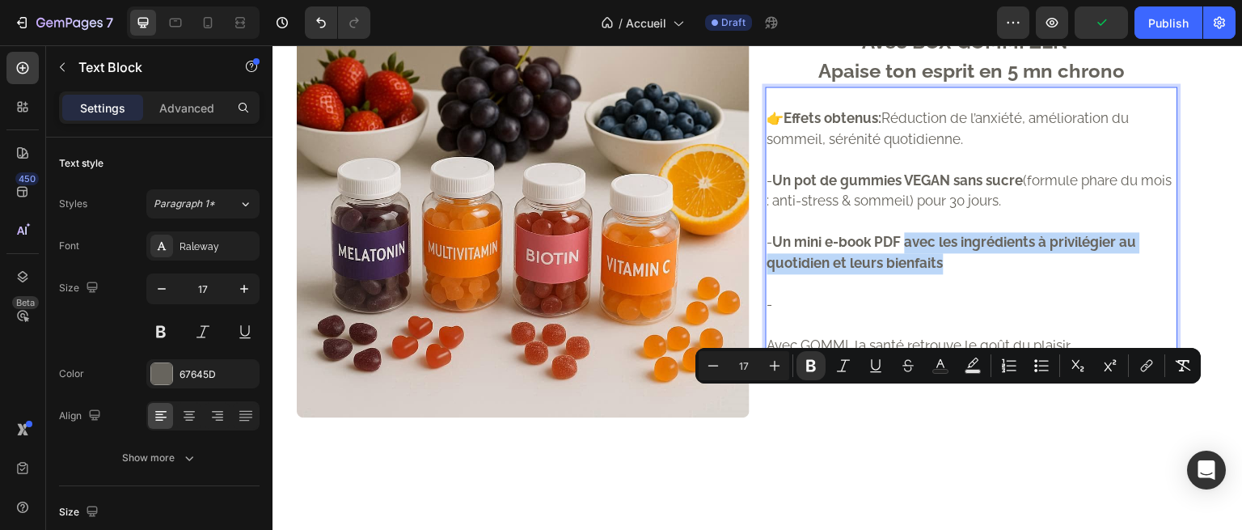
drag, startPoint x: 969, startPoint y: 425, endPoint x: 904, endPoint y: 404, distance: 68.0
click at [904, 273] on p "- Un mini e-book PDF avec les ingrédients à privilégier au quotidien et leurs b…" at bounding box center [972, 252] width 409 height 41
click at [904, 271] on strong "Un mini e-book PDF avec les ingrédients à privilégier au quotidien et leurs bie…" at bounding box center [953, 252] width 370 height 37
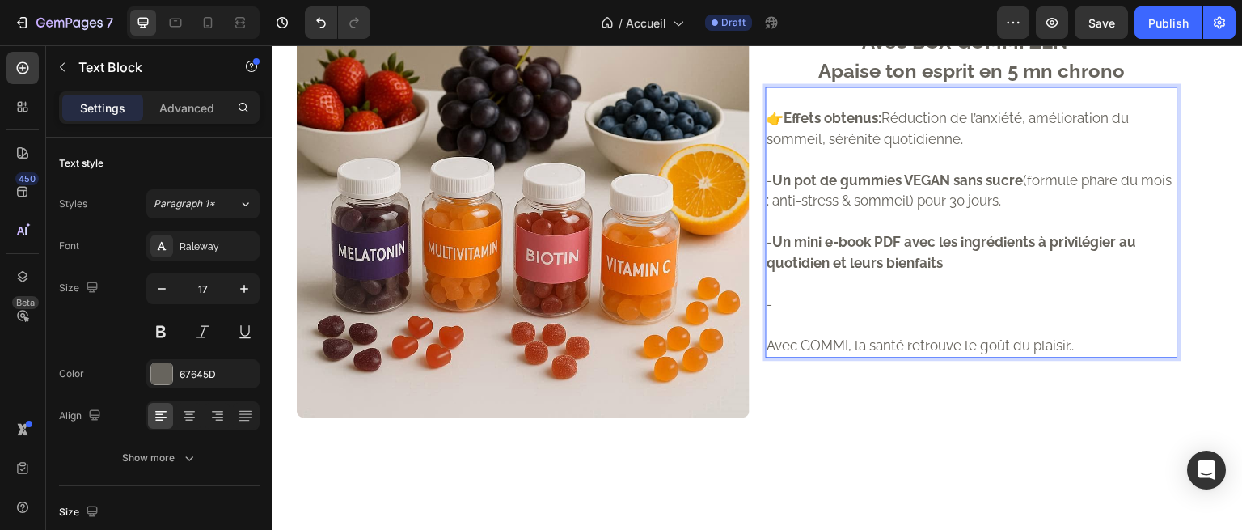
drag, startPoint x: 902, startPoint y: 398, endPoint x: 847, endPoint y: 399, distance: 55.0
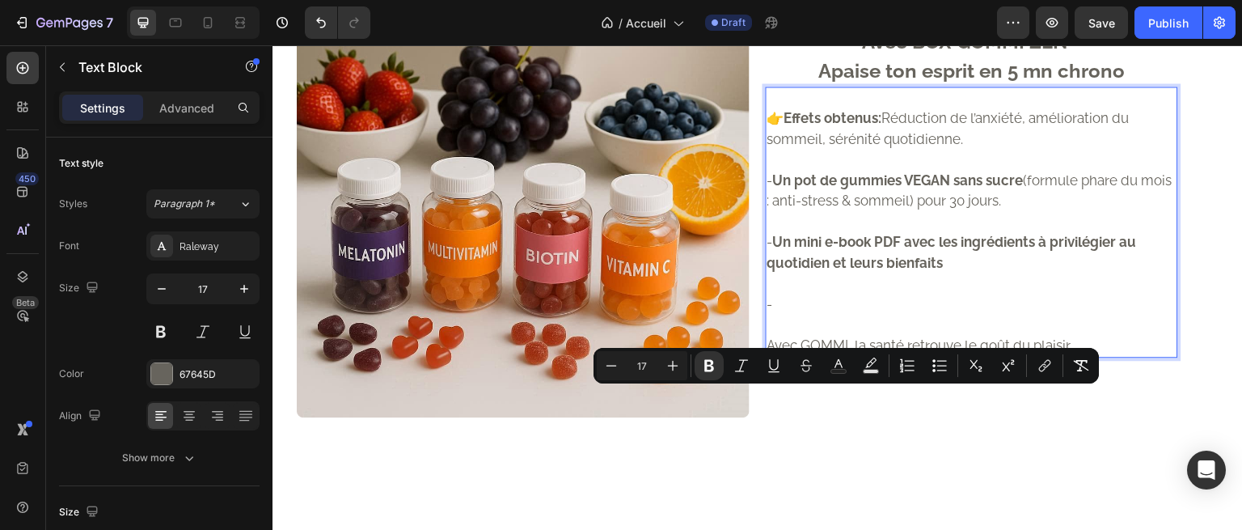
drag, startPoint x: 847, startPoint y: 399, endPoint x: 800, endPoint y: 398, distance: 46.9
click at [800, 271] on strong "Un mini e-book PDF avec les ingrédients à privilégier au quotidien et leurs bie…" at bounding box center [953, 252] width 370 height 37
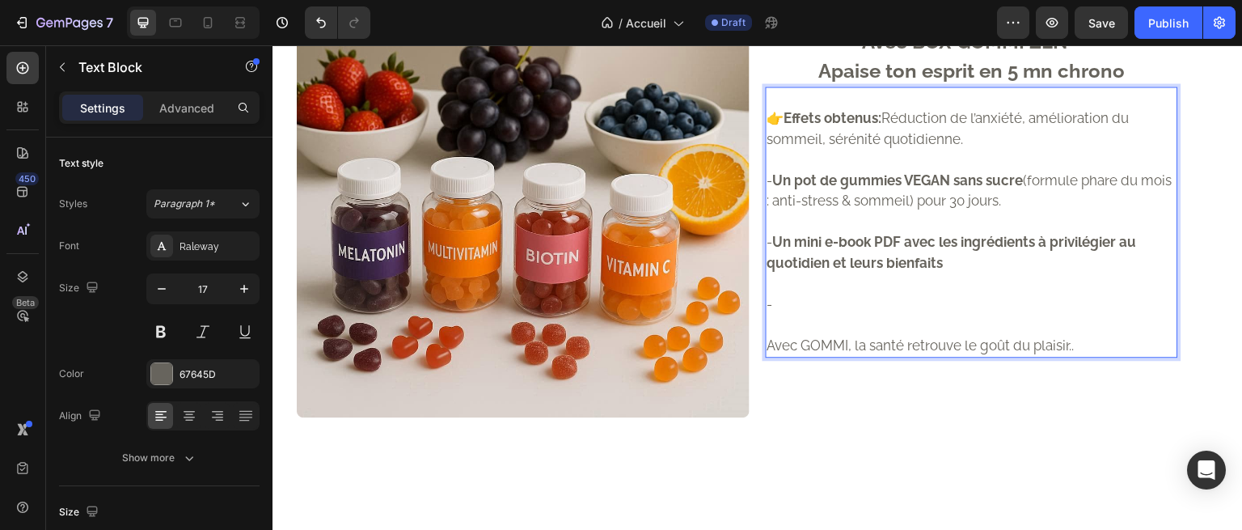
drag, startPoint x: 824, startPoint y: 394, endPoint x: 880, endPoint y: 391, distance: 55.9
drag, startPoint x: 880, startPoint y: 391, endPoint x: 899, endPoint y: 397, distance: 19.7
click at [899, 271] on strong "Un mini e-book PDF avec les ingrédients à privilégier au quotidien et leurs bie…" at bounding box center [953, 252] width 370 height 37
click at [905, 271] on strong "Un mini e-book PDF avec les ingrédients à privilégier au quotidien et leurs bie…" at bounding box center [953, 252] width 370 height 37
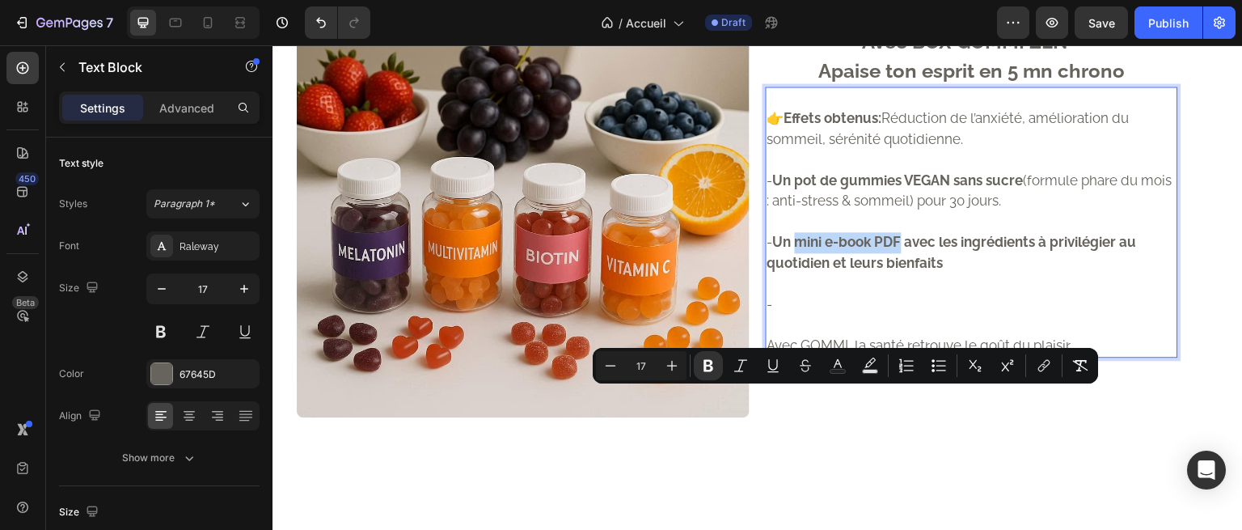
drag, startPoint x: 900, startPoint y: 395, endPoint x: 791, endPoint y: 397, distance: 109.2
click at [791, 271] on strong "Un mini e-book PDF avec les ingrédients à privilégier au quotidien et leurs bie…" at bounding box center [953, 252] width 370 height 37
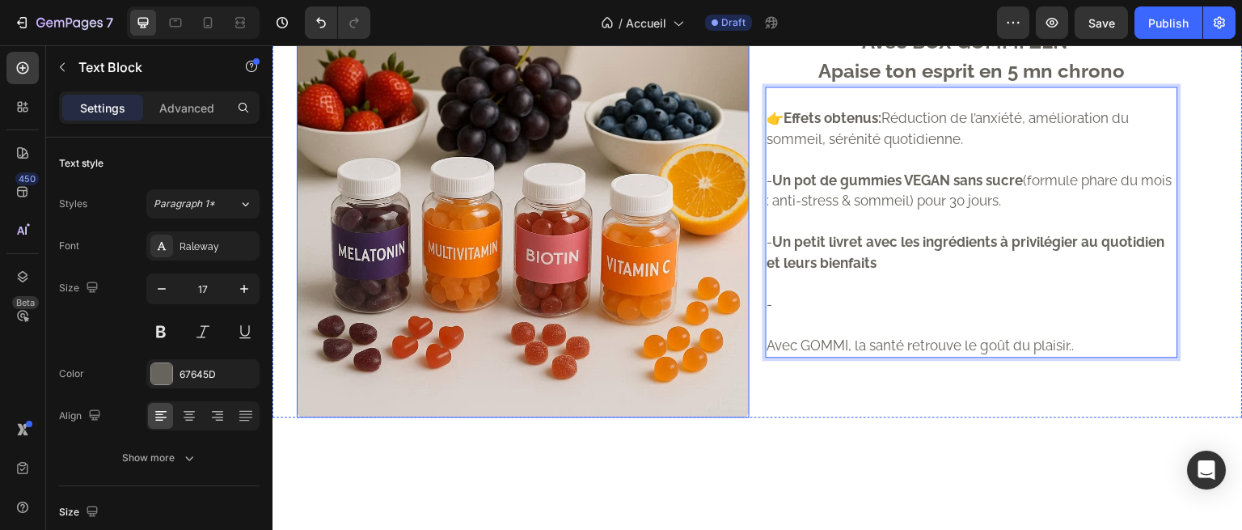
click at [436, 190] on img at bounding box center [523, 190] width 453 height 453
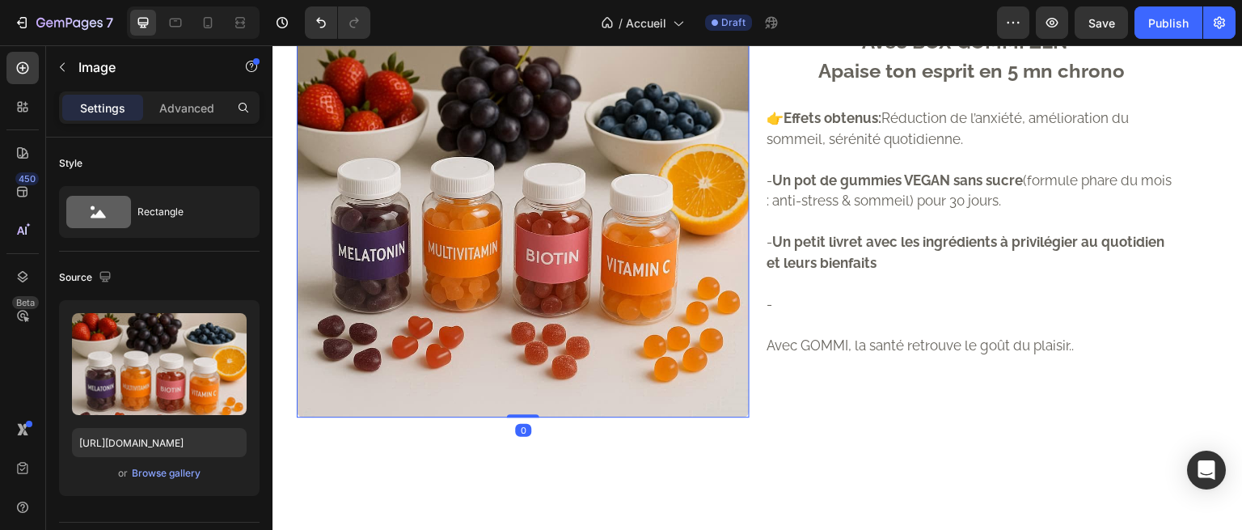
click at [493, 213] on img at bounding box center [523, 190] width 453 height 453
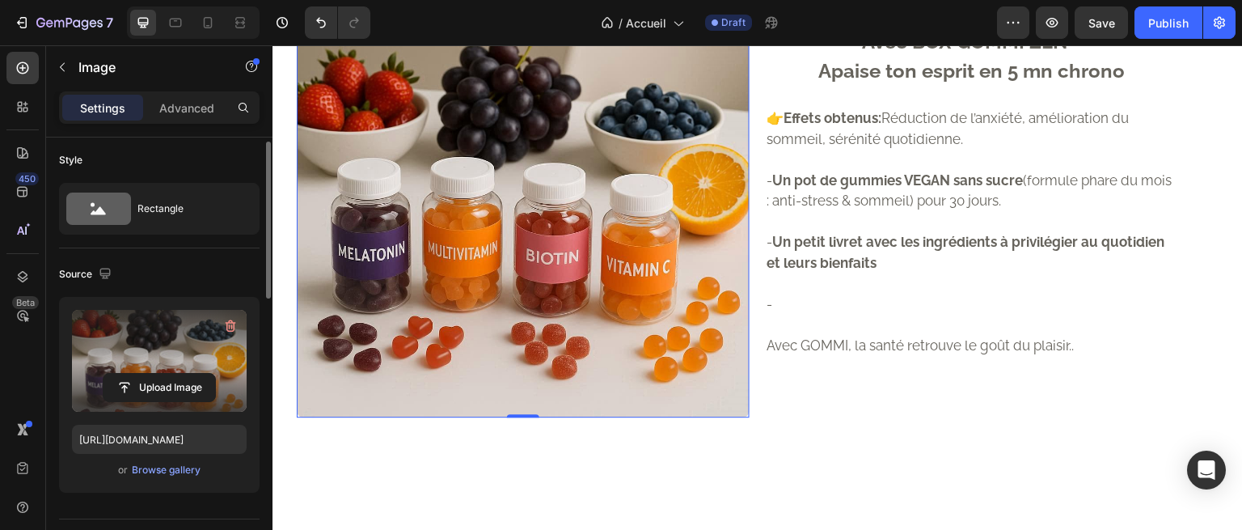
scroll to position [6, 0]
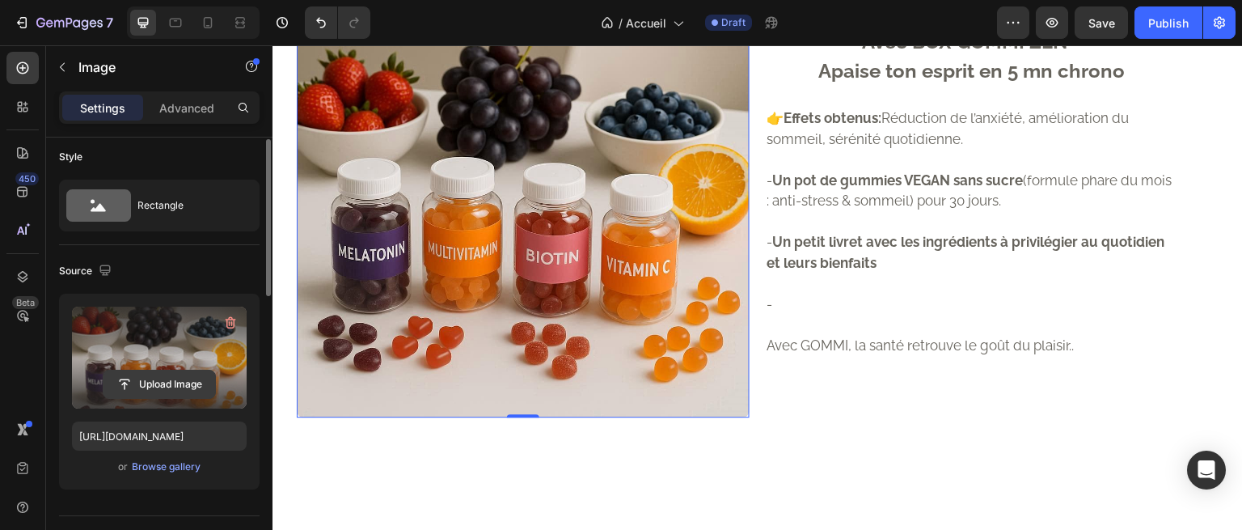
click at [162, 377] on input "file" at bounding box center [160, 383] width 112 height 27
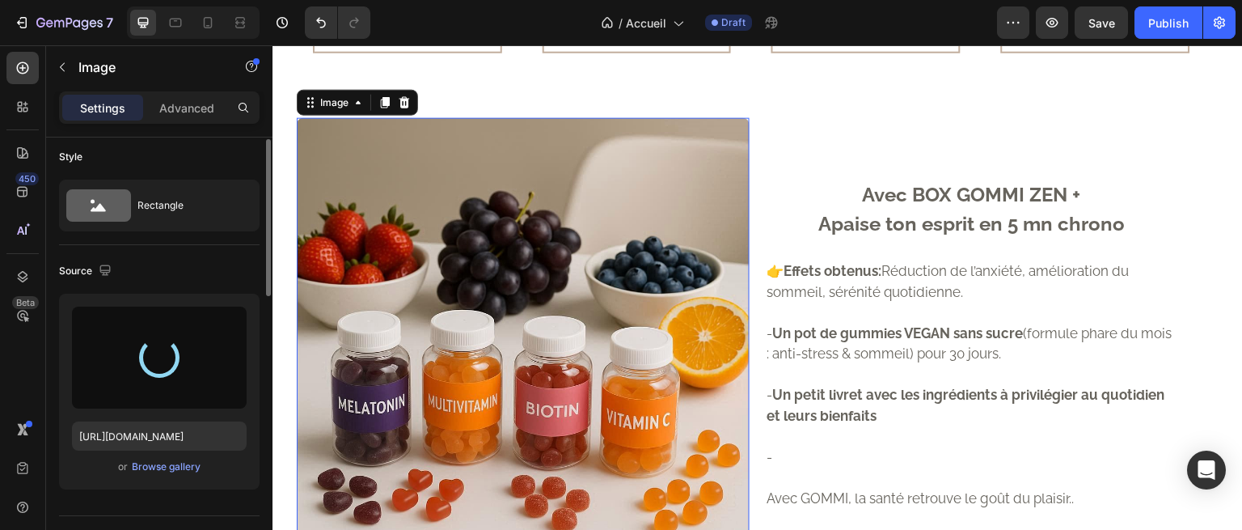
scroll to position [1237, 0]
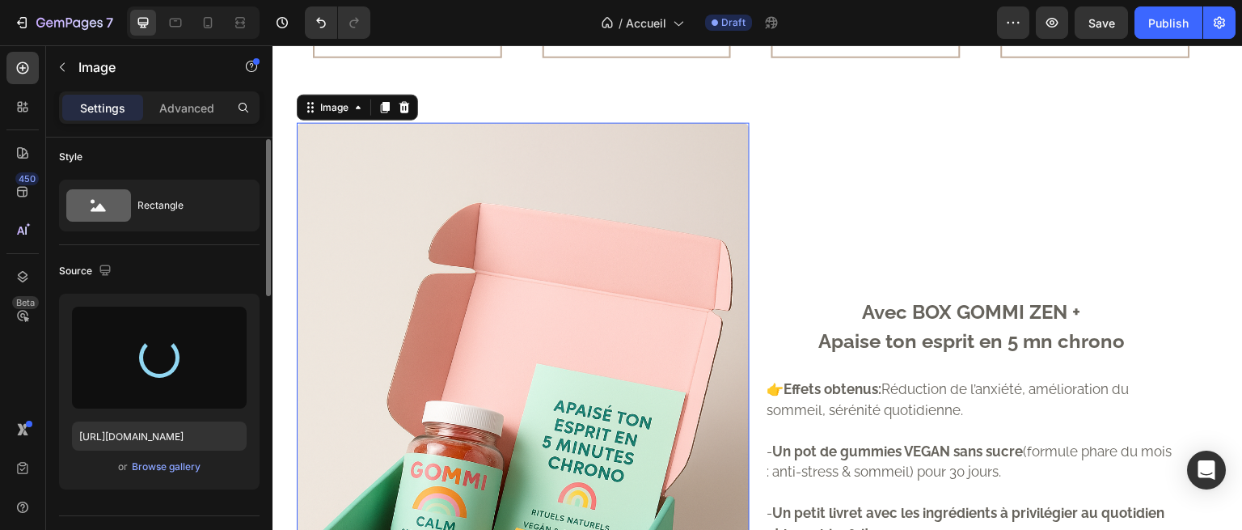
type input "[URL][DOMAIN_NAME]"
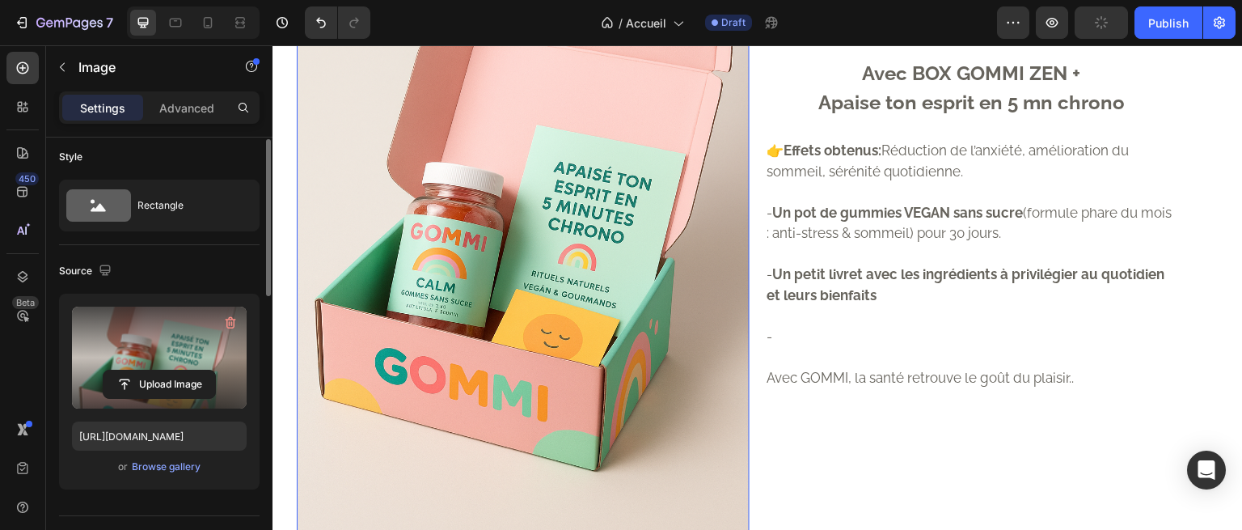
scroll to position [1371, 0]
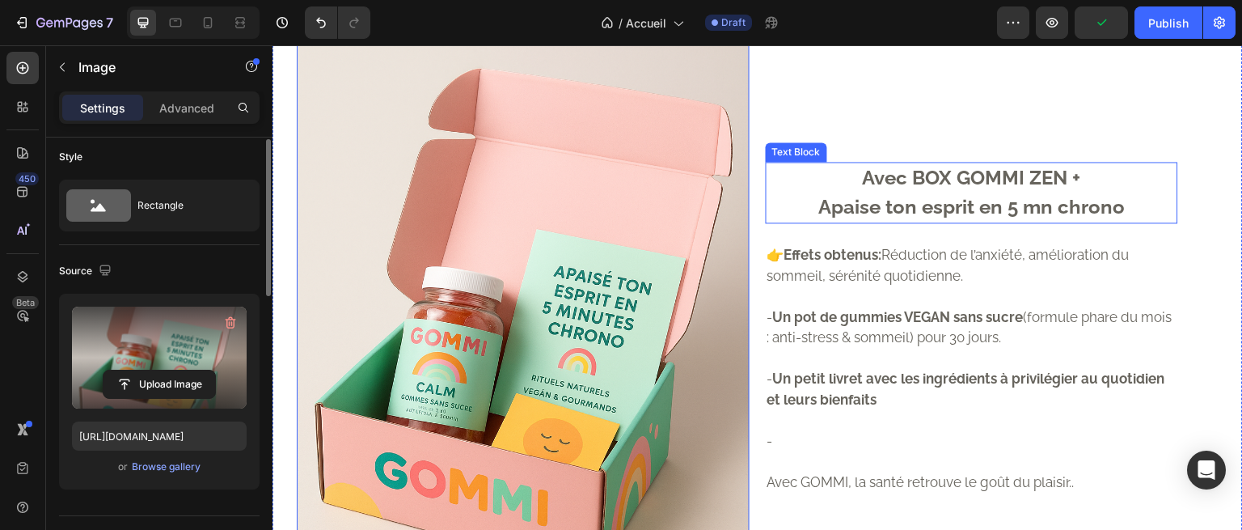
click at [886, 222] on p "Apaise ton esprit en 5 mn chrono" at bounding box center [972, 206] width 409 height 29
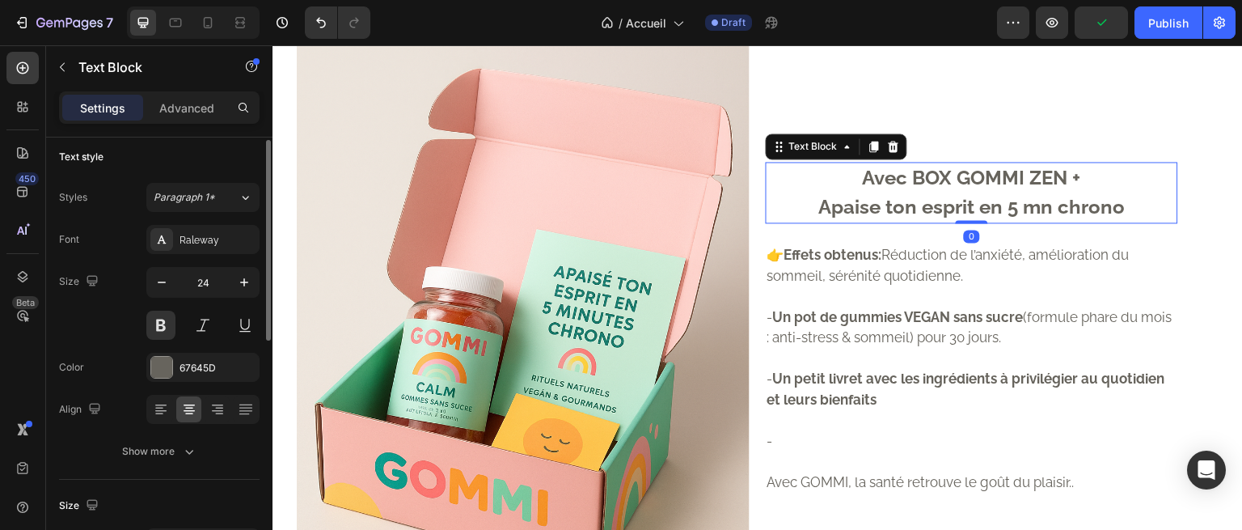
scroll to position [0, 0]
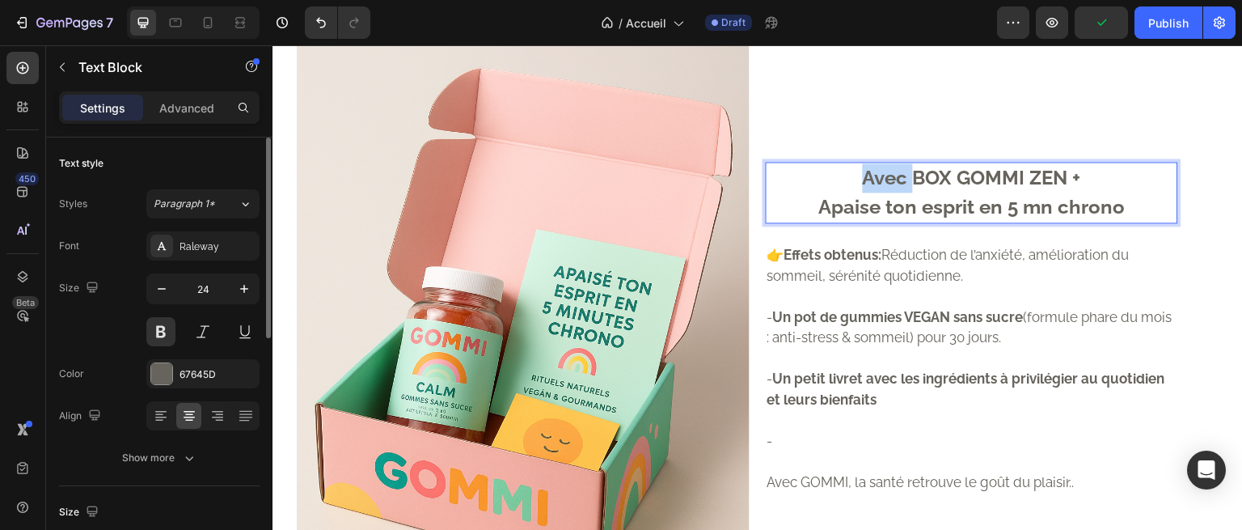
click at [883, 192] on p "Avec BOX GOMMI ZEN +" at bounding box center [972, 177] width 409 height 29
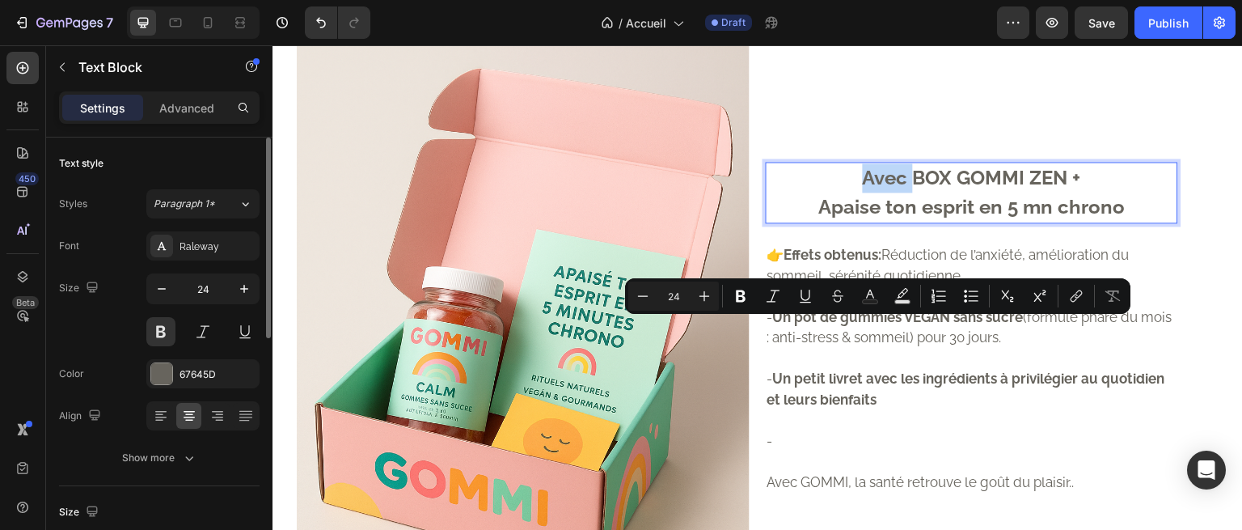
click at [797, 192] on p "Avec BOX GOMMI ZEN +" at bounding box center [972, 177] width 409 height 29
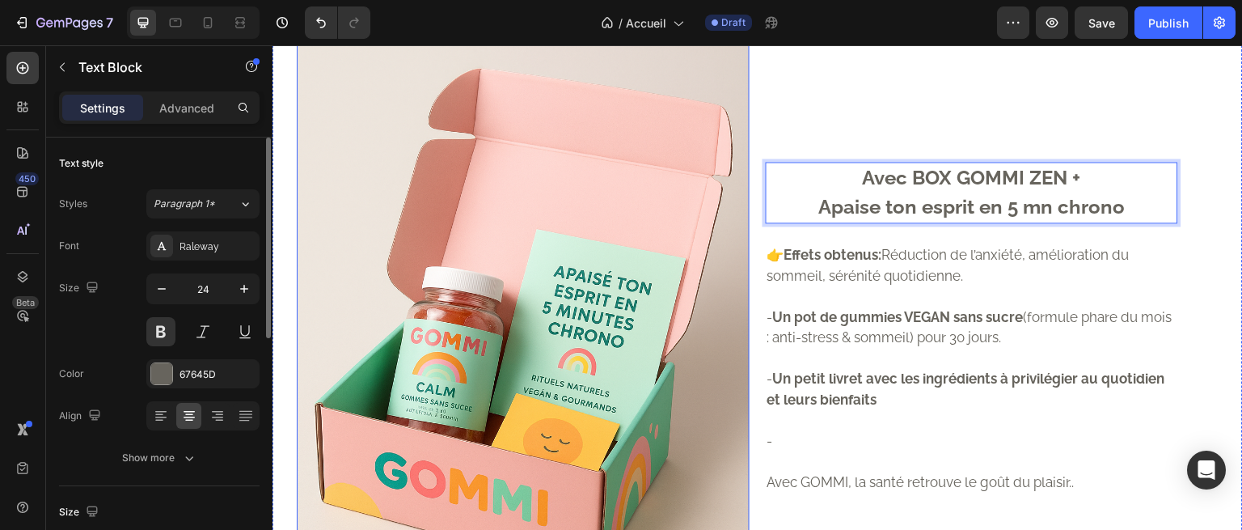
click at [663, 252] on img at bounding box center [523, 327] width 453 height 679
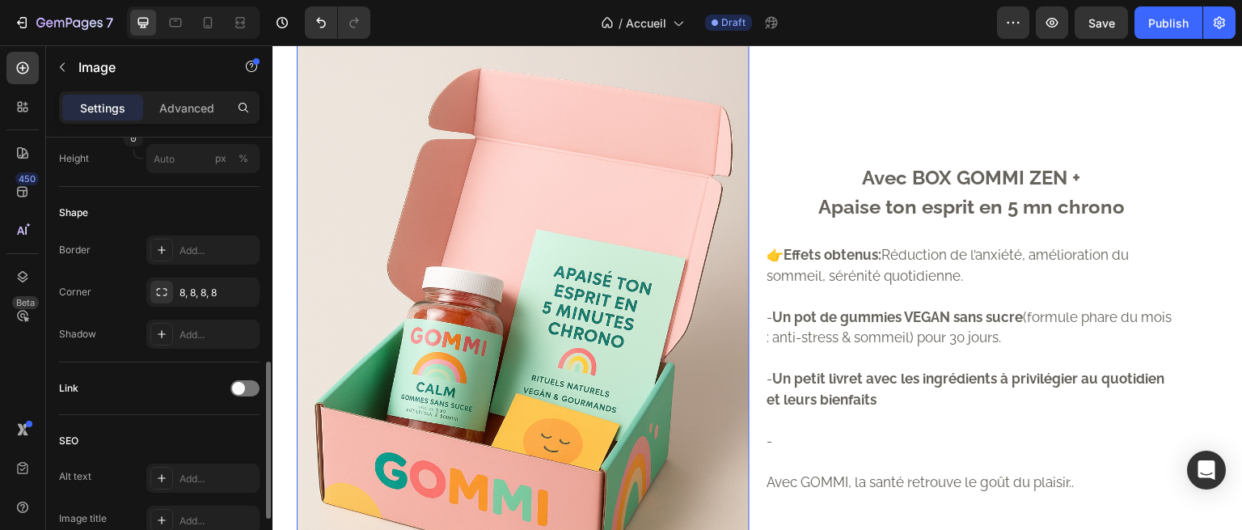
scroll to position [544, 0]
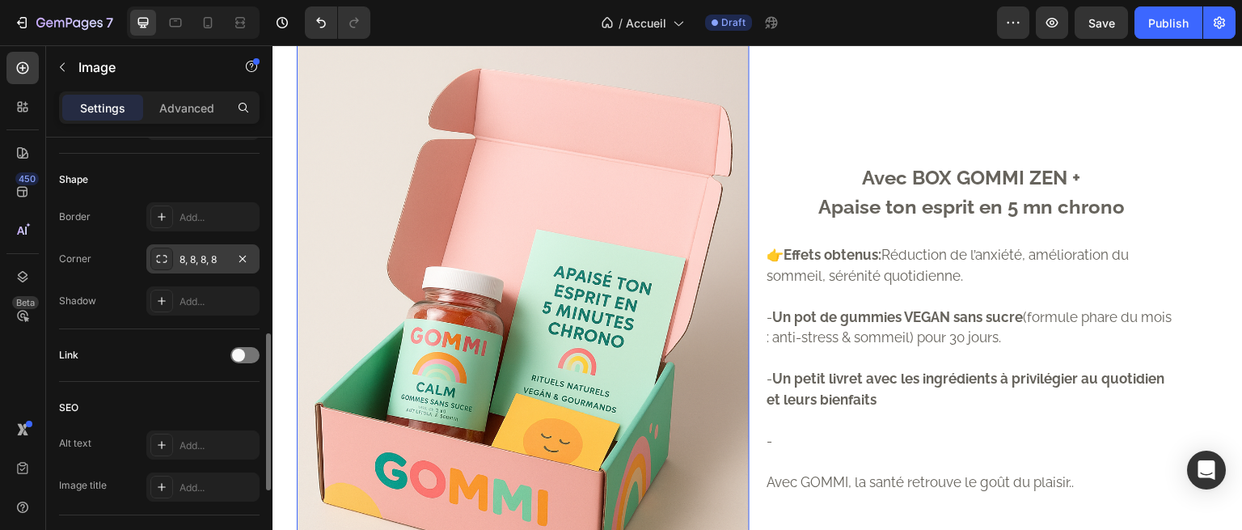
click at [194, 252] on div "8, 8, 8, 8" at bounding box center [203, 259] width 47 height 15
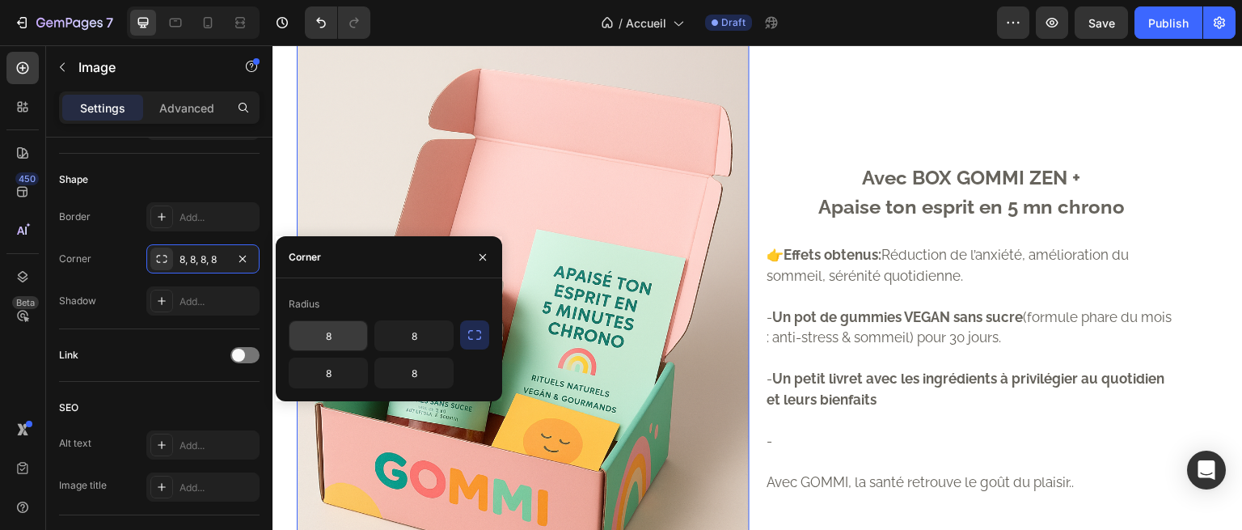
click at [345, 342] on input "8" at bounding box center [329, 335] width 78 height 29
click at [406, 345] on input "8" at bounding box center [414, 335] width 78 height 29
click at [404, 290] on div "Radius 8 12 8 8" at bounding box center [389, 339] width 226 height 123
drag, startPoint x: 421, startPoint y: 341, endPoint x: 391, endPoint y: 339, distance: 29.2
click at [391, 339] on input "12" at bounding box center [414, 335] width 78 height 29
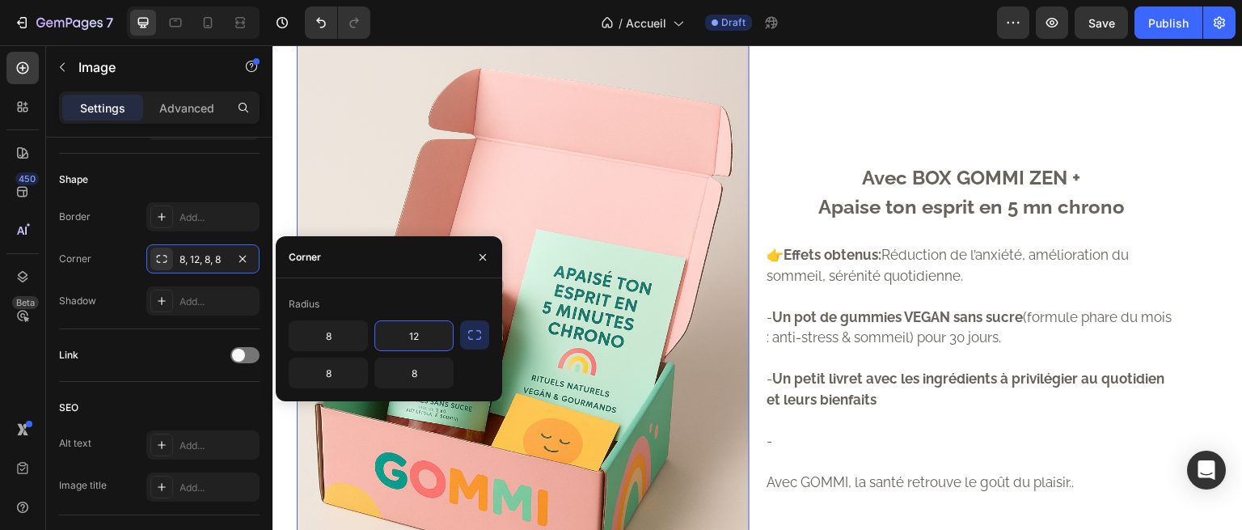
type input "8"
click at [784, 252] on div "Avec BOX GOMMI ZEN + Apaise ton esprit en 5 mn chrono Text Block 👉 Effets obten…" at bounding box center [1004, 327] width 477 height 679
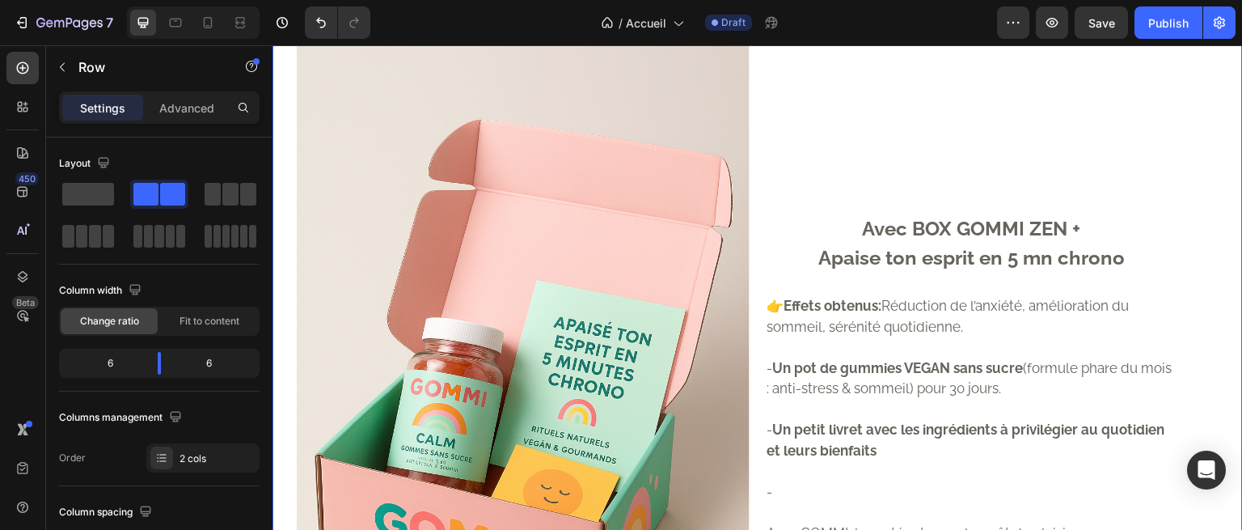
scroll to position [1537, 0]
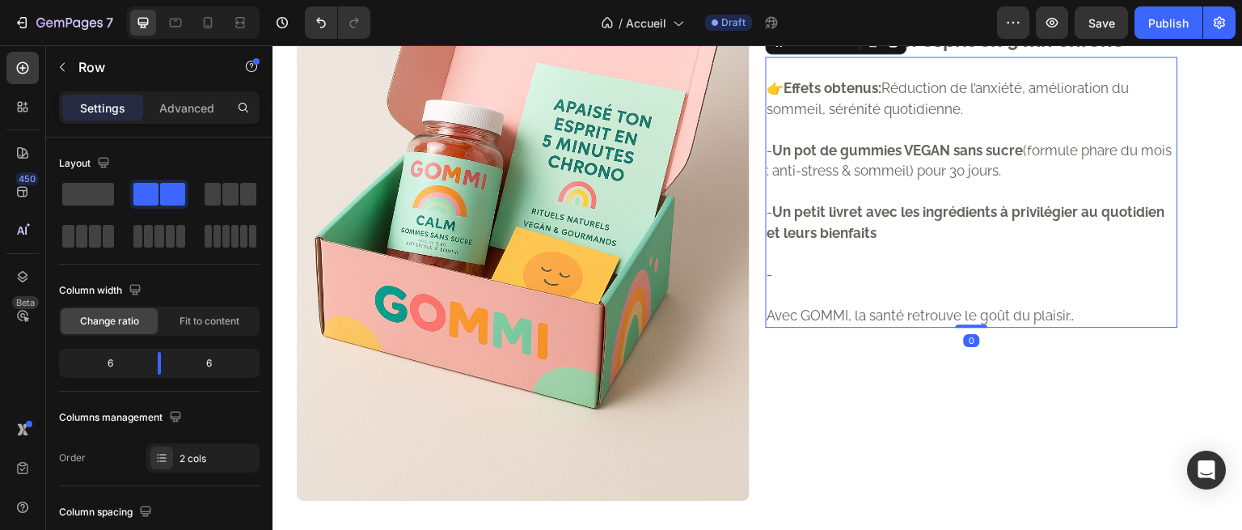
click at [861, 79] on p "Rich Text Editor. Editing area: main" at bounding box center [972, 68] width 409 height 21
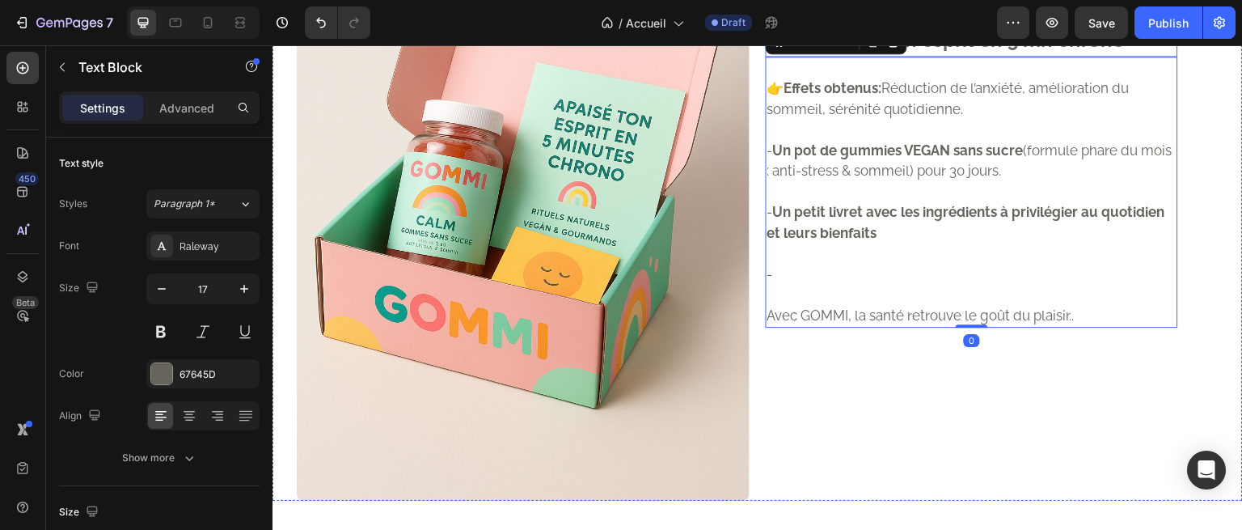
click at [948, 26] on p "Avec BOX GOMMI ZEN +" at bounding box center [972, 11] width 409 height 29
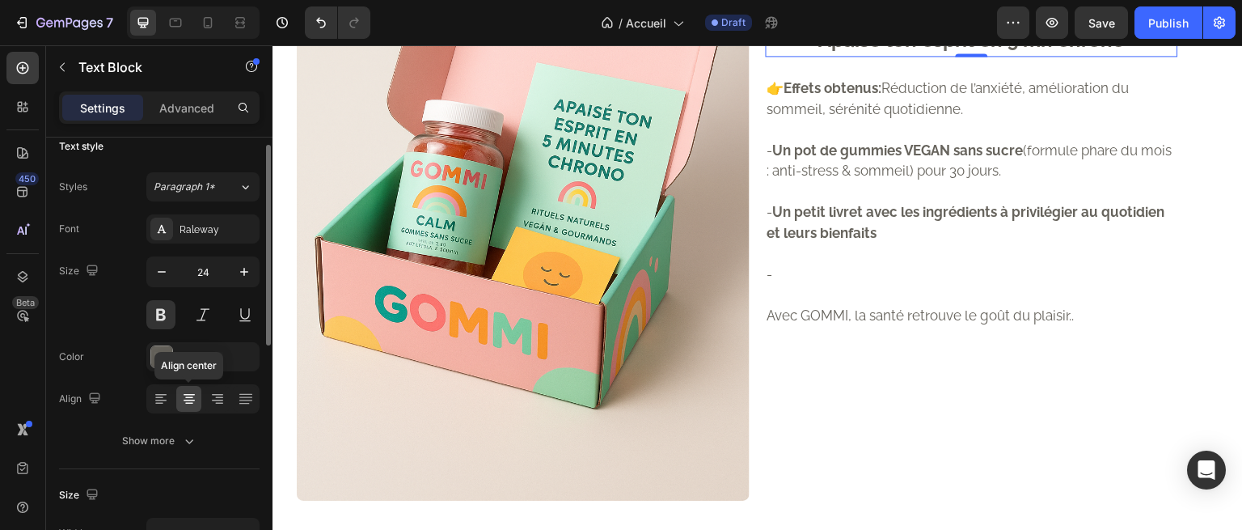
scroll to position [0, 0]
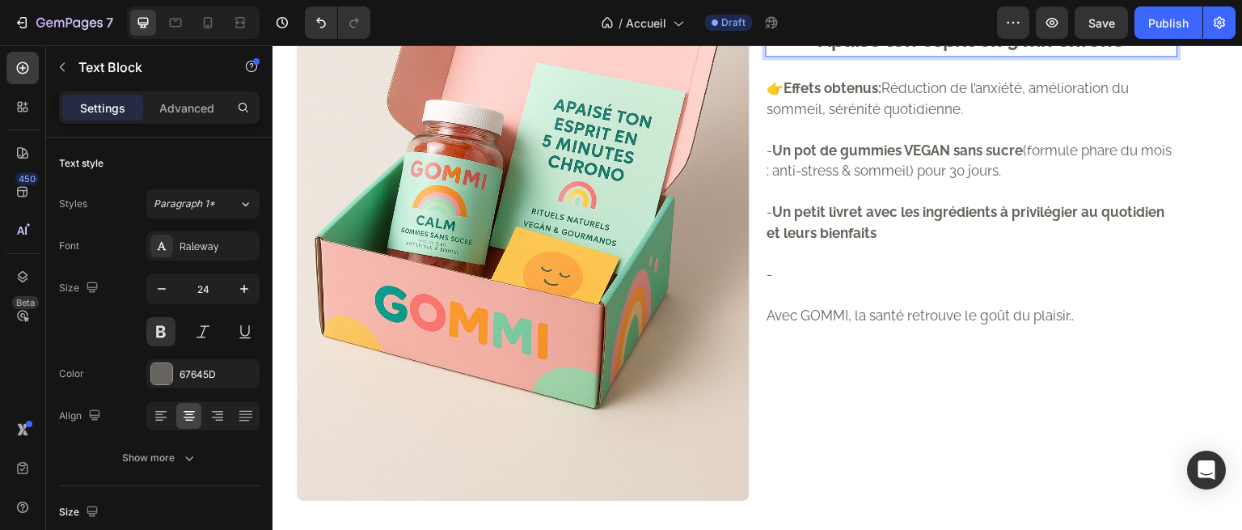
click at [883, 57] on div "Avec BOX GOMMI ZEN + Apaise ton esprit en 5 mn chrono" at bounding box center [972, 25] width 412 height 61
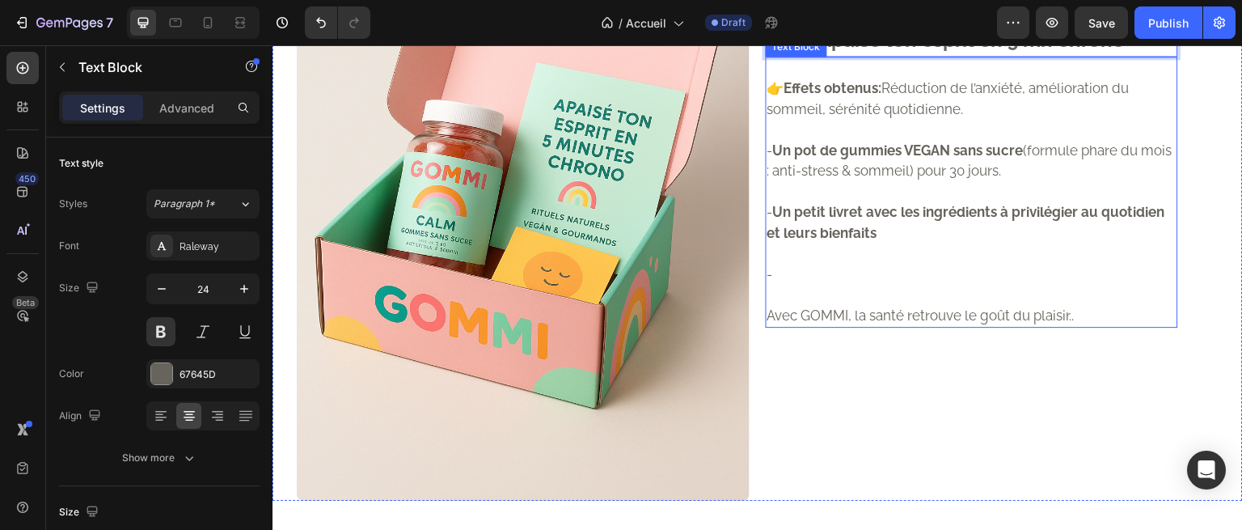
click at [882, 120] on p "👉 Effets obtenus: Réduction de l’anxiété, amélioration du sommeil, sérénité quo…" at bounding box center [972, 98] width 409 height 41
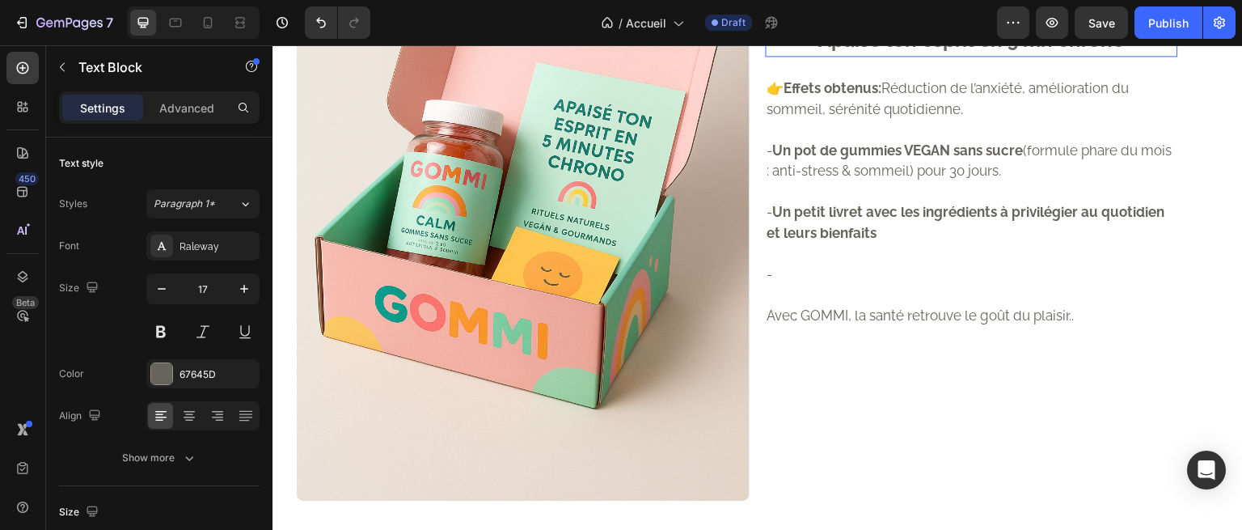
click at [852, 57] on div "Avec BOX GOMMI ZEN + Apaise ton esprit en 5 mn chrono" at bounding box center [972, 25] width 412 height 61
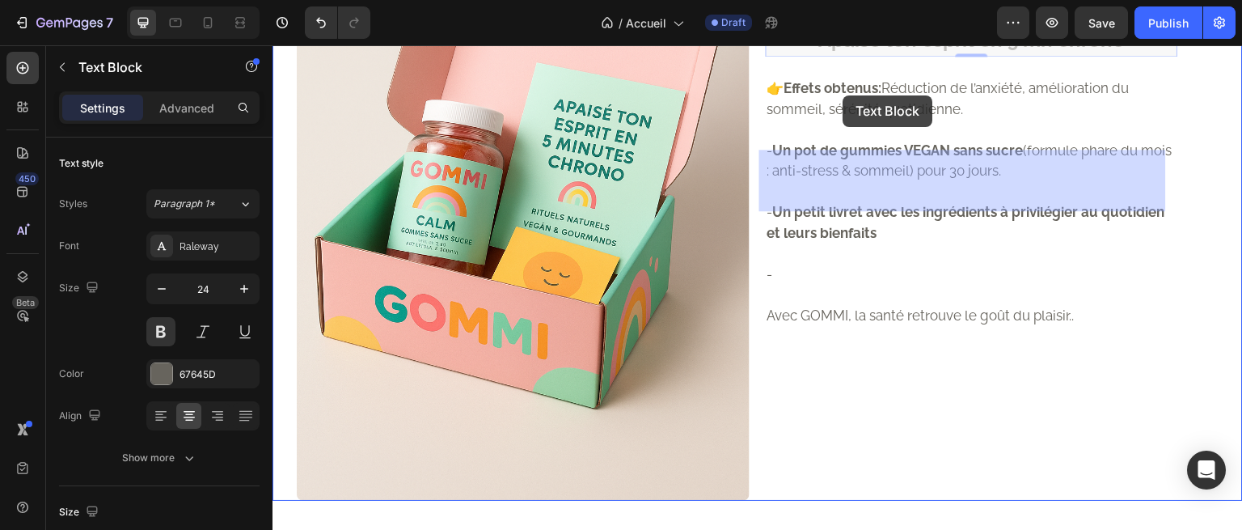
scroll to position [1532, 0]
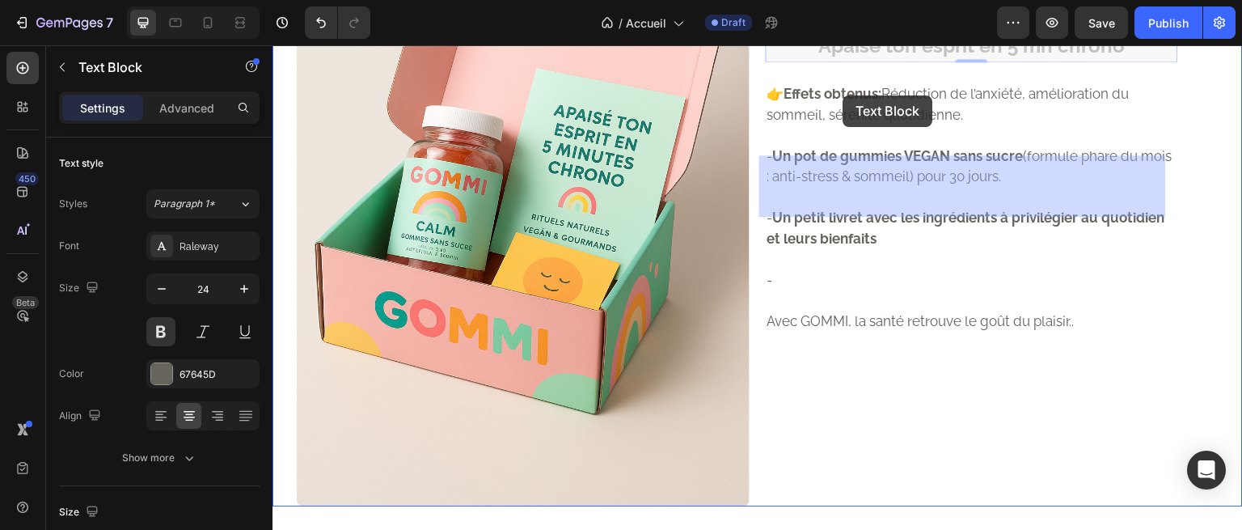
drag, startPoint x: 846, startPoint y: 135, endPoint x: 844, endPoint y: 93, distance: 42.1
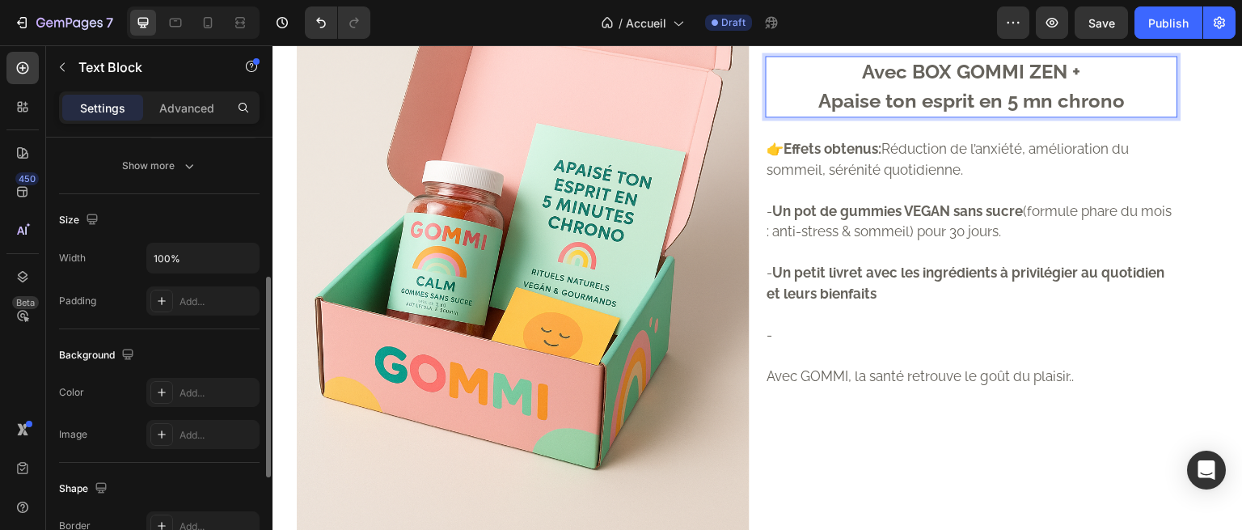
scroll to position [296, 0]
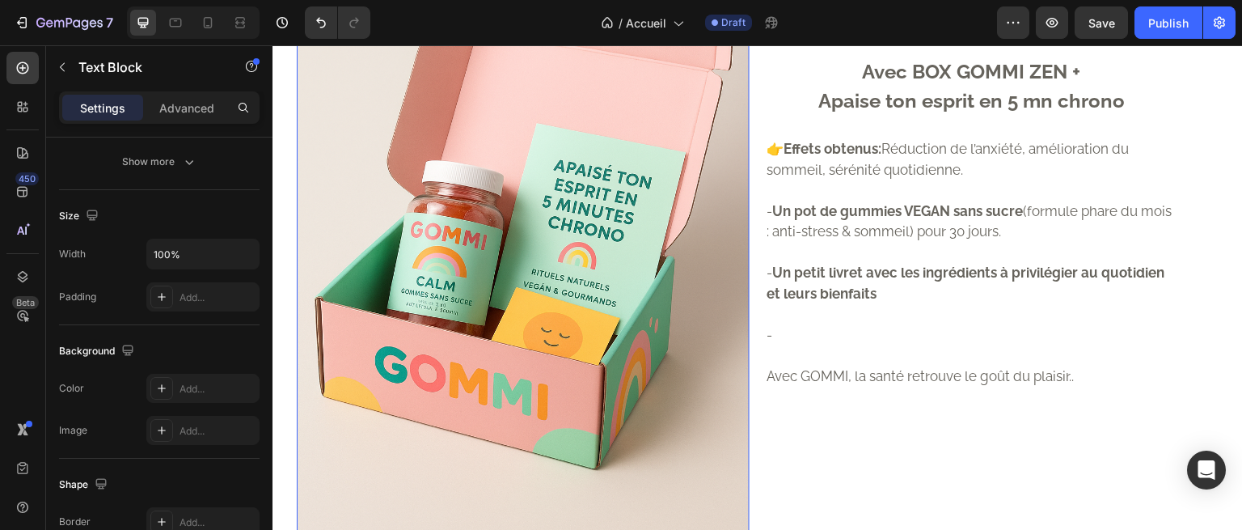
click at [661, 130] on img at bounding box center [523, 221] width 453 height 679
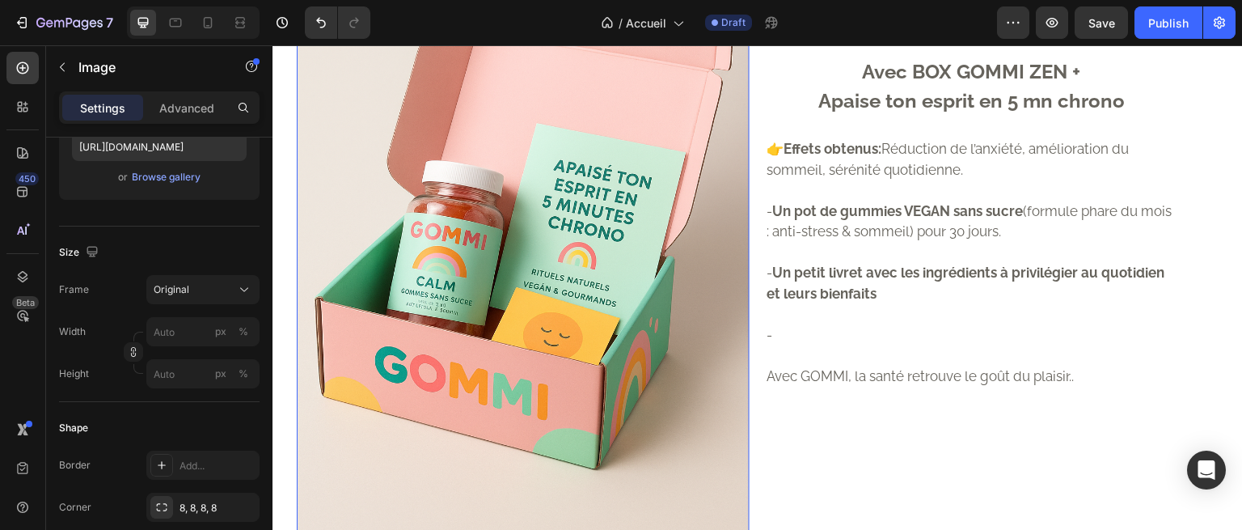
scroll to position [0, 0]
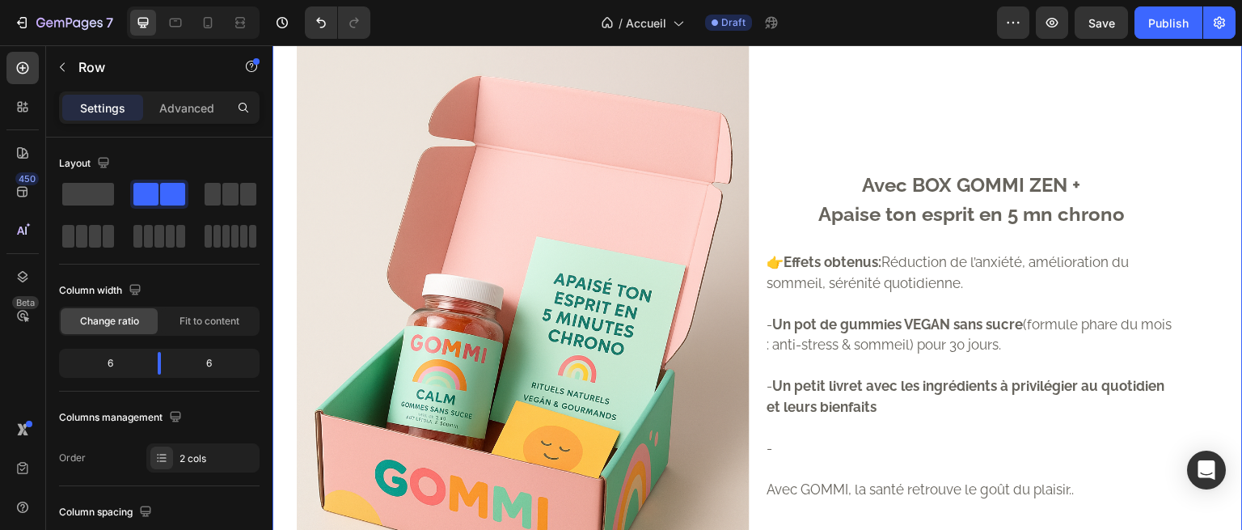
click at [852, 180] on div "Avec BOX GOMMI ZEN + Apaise ton esprit en 5 mn chrono Text Block 👉 Effets obten…" at bounding box center [1004, 334] width 477 height 679
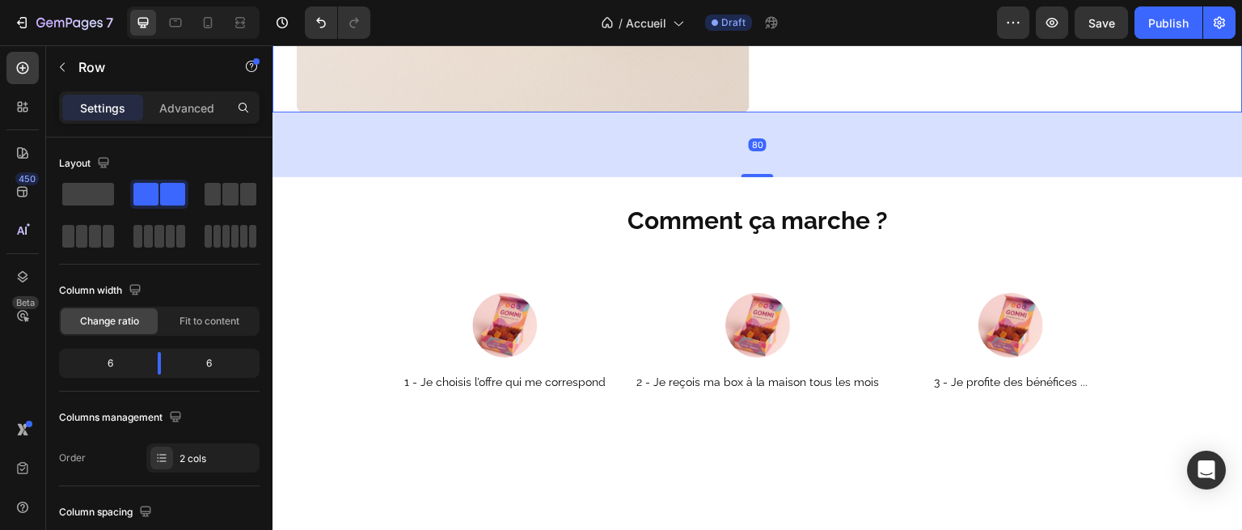
scroll to position [1960, 0]
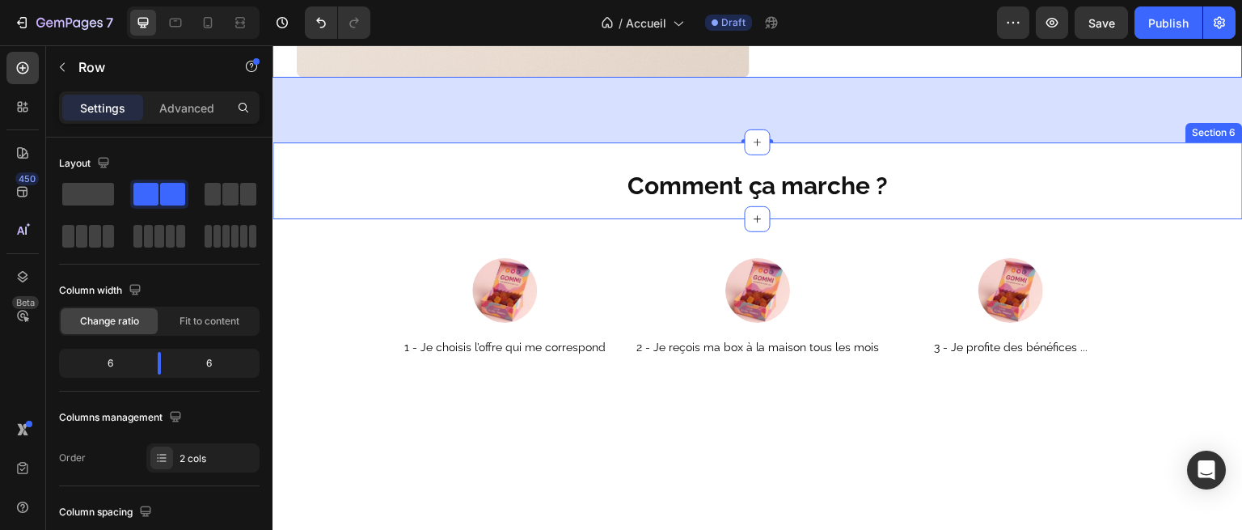
click at [575, 219] on div "Comment ça marche ? Heading" at bounding box center [758, 193] width 971 height 51
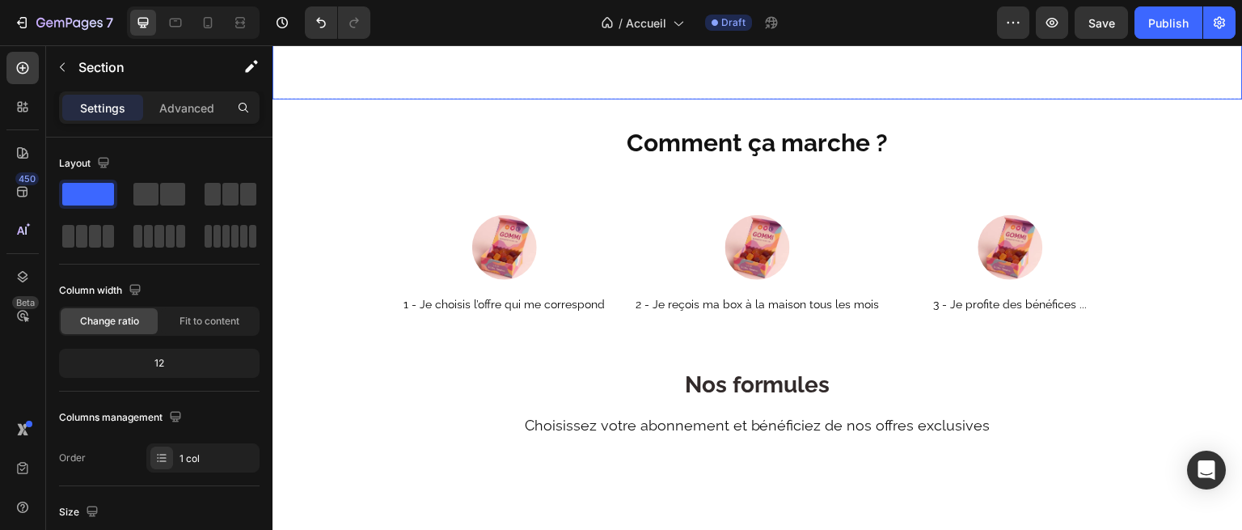
scroll to position [2004, 0]
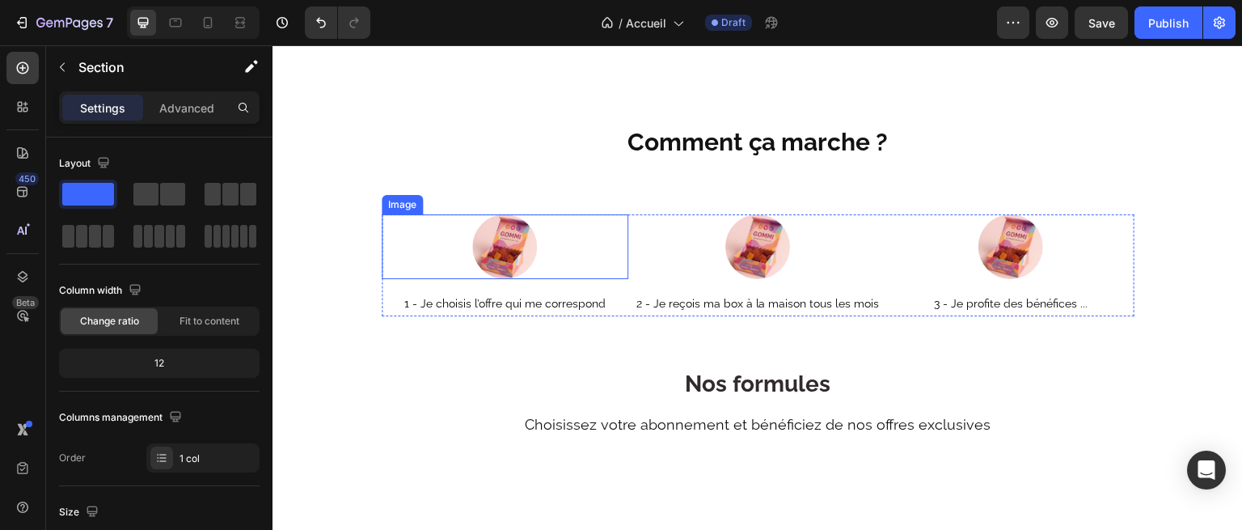
click at [513, 279] on img at bounding box center [504, 246] width 65 height 65
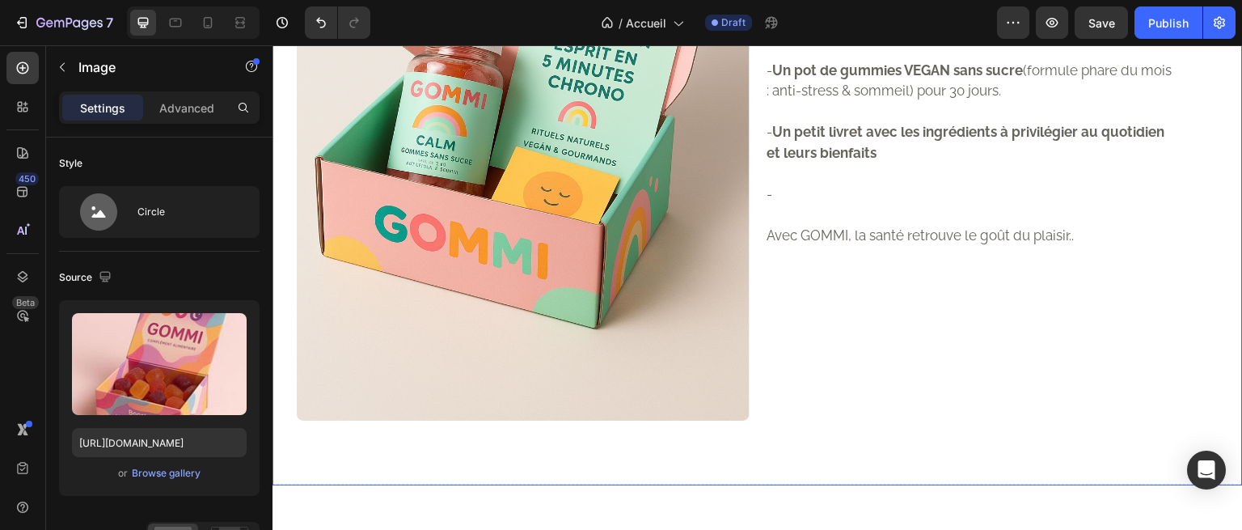
scroll to position [1618, 0]
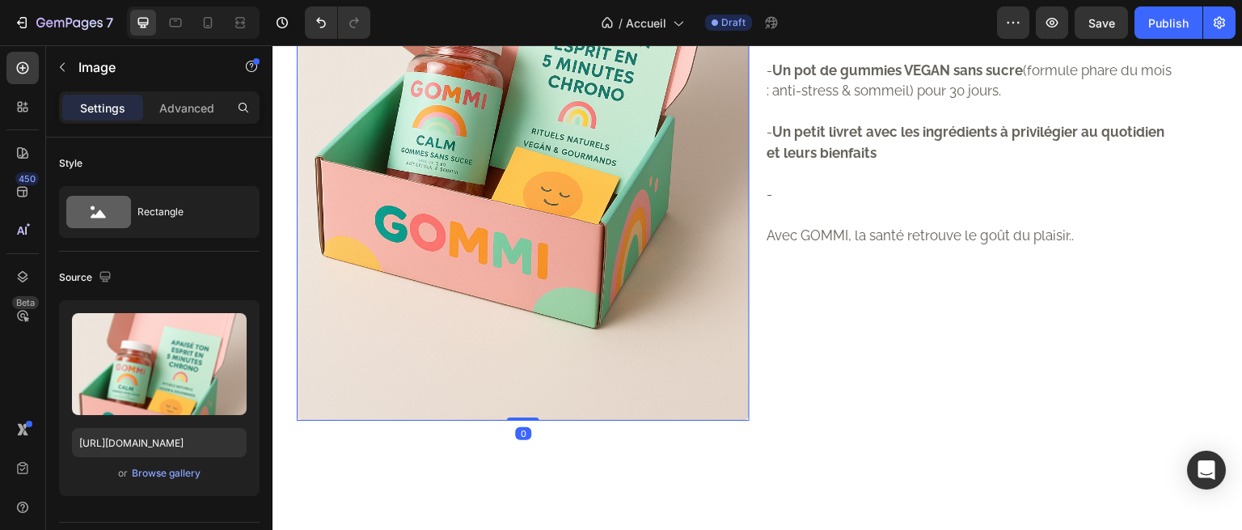
click at [396, 216] on img at bounding box center [523, 80] width 453 height 679
click at [804, 78] on strong "Un pot de gummies VEGAN sans sucre" at bounding box center [898, 70] width 251 height 16
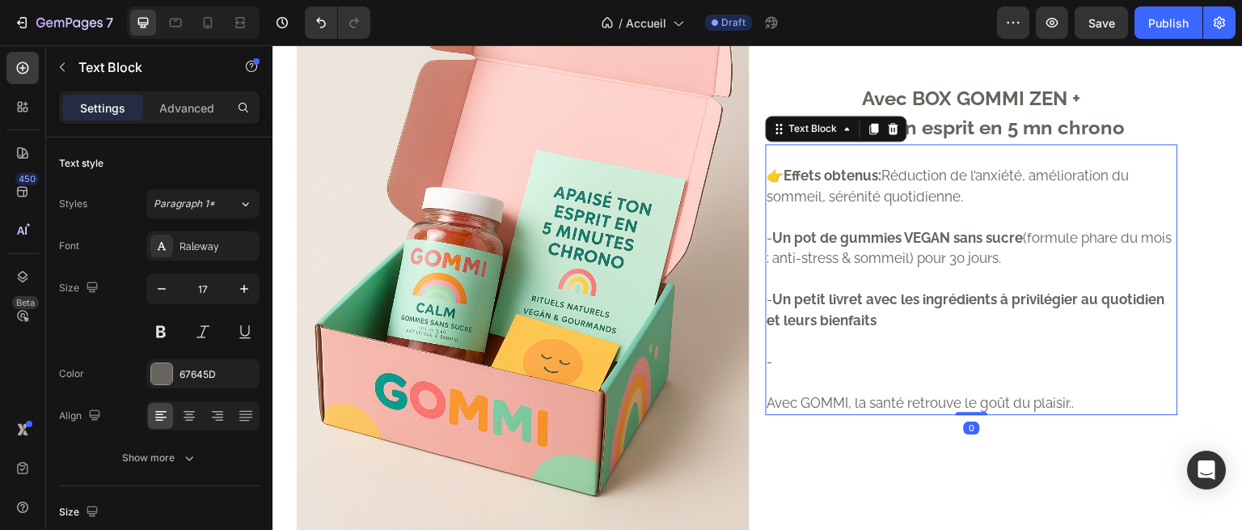
scroll to position [1385, 0]
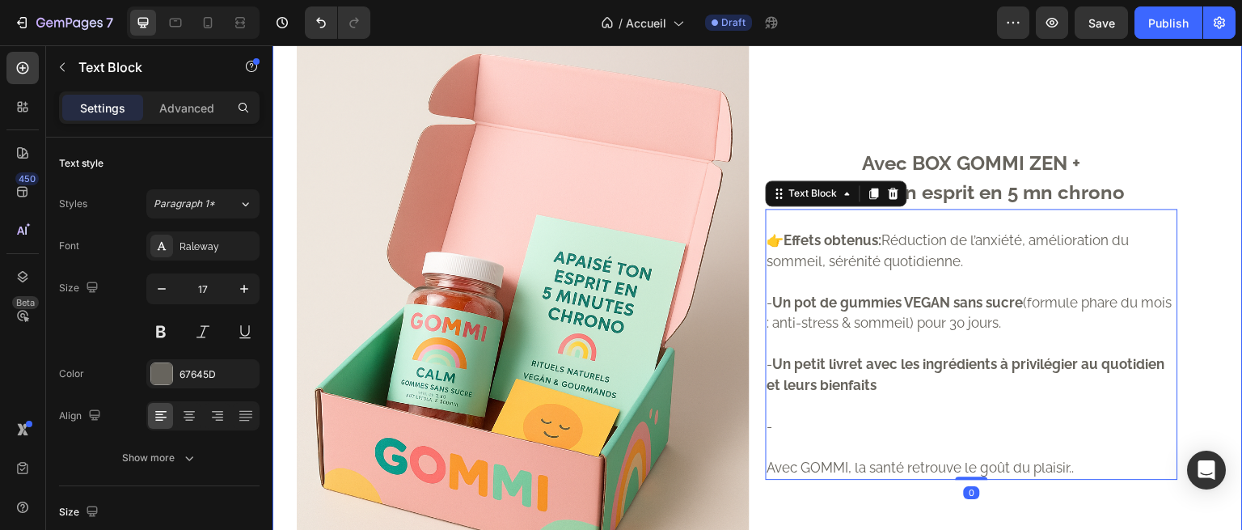
click at [878, 251] on div "Avec BOX GOMMI ZEN + Apaise ton esprit en 5 mn chrono Text Block 👉 Effets obten…" at bounding box center [1004, 312] width 477 height 679
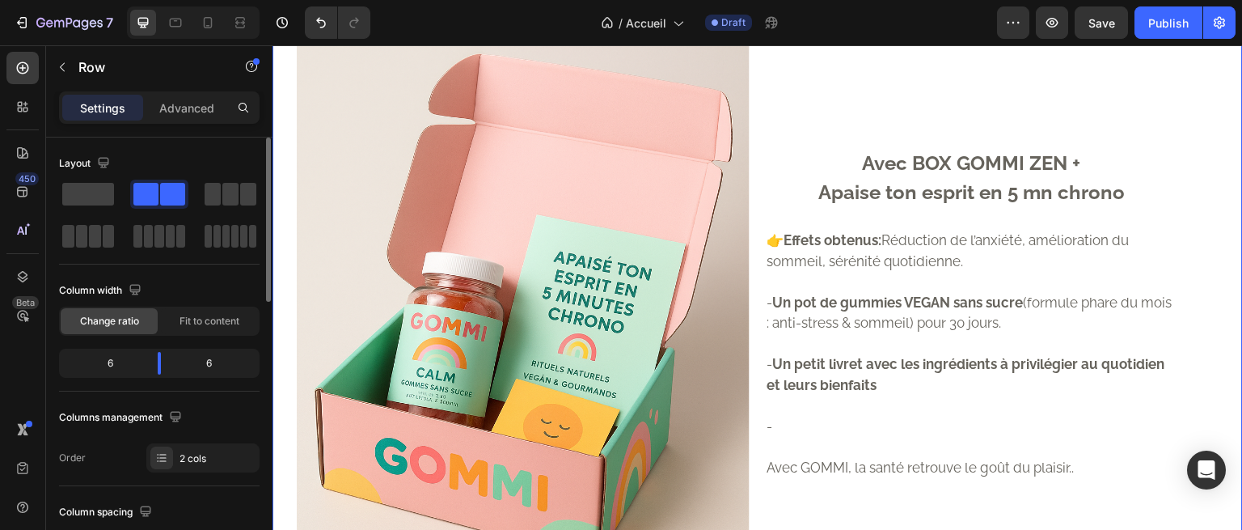
drag, startPoint x: 191, startPoint y: 362, endPoint x: 243, endPoint y: 428, distance: 84.1
click at [243, 428] on div "Columns management" at bounding box center [159, 417] width 201 height 26
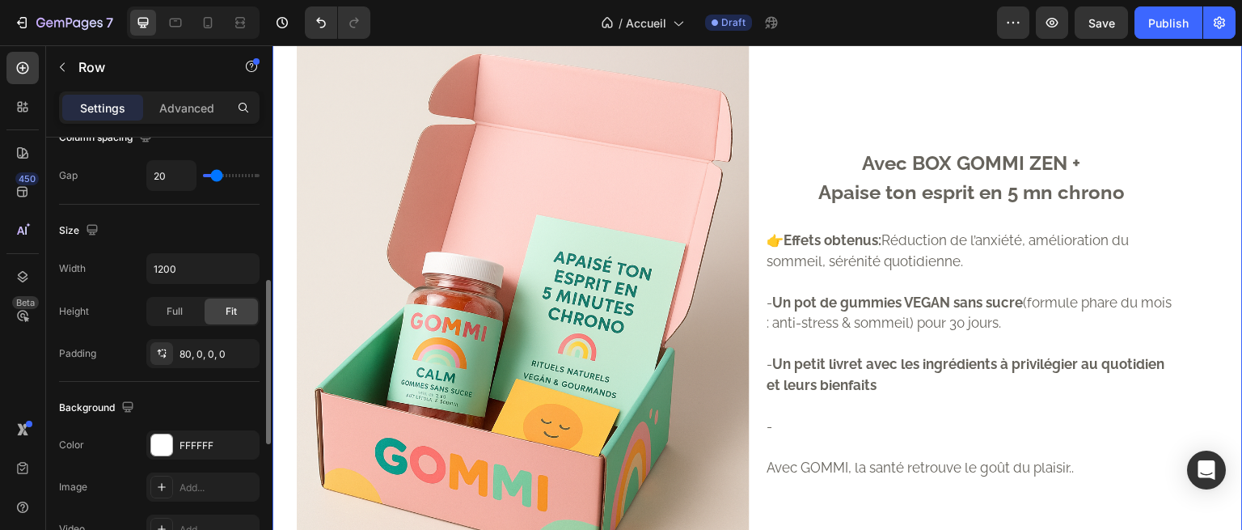
scroll to position [378, 0]
type input "22"
type input "2"
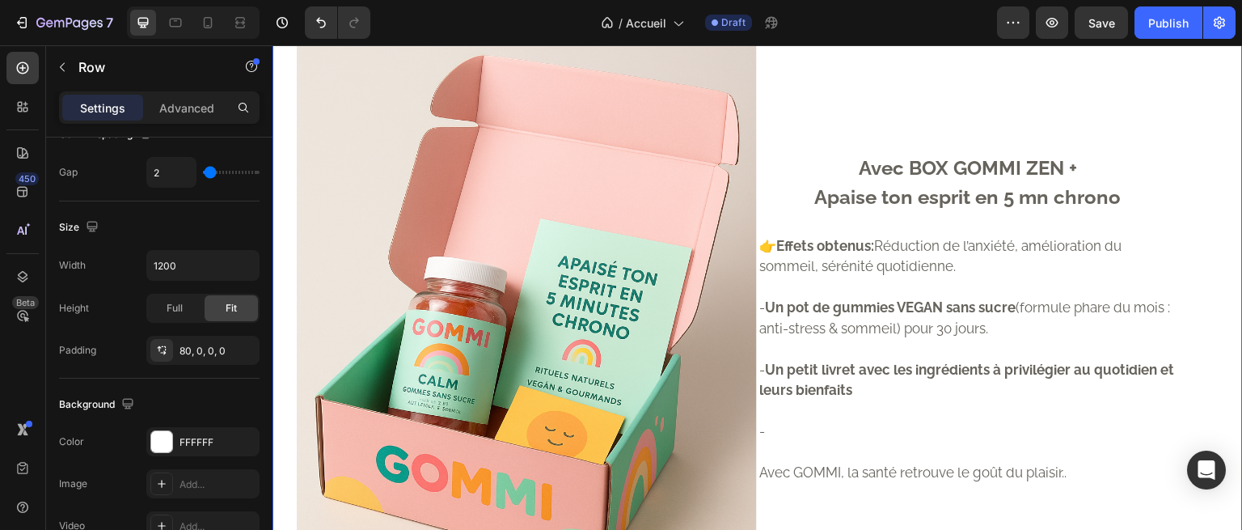
type input "0"
type input "2"
type input "6"
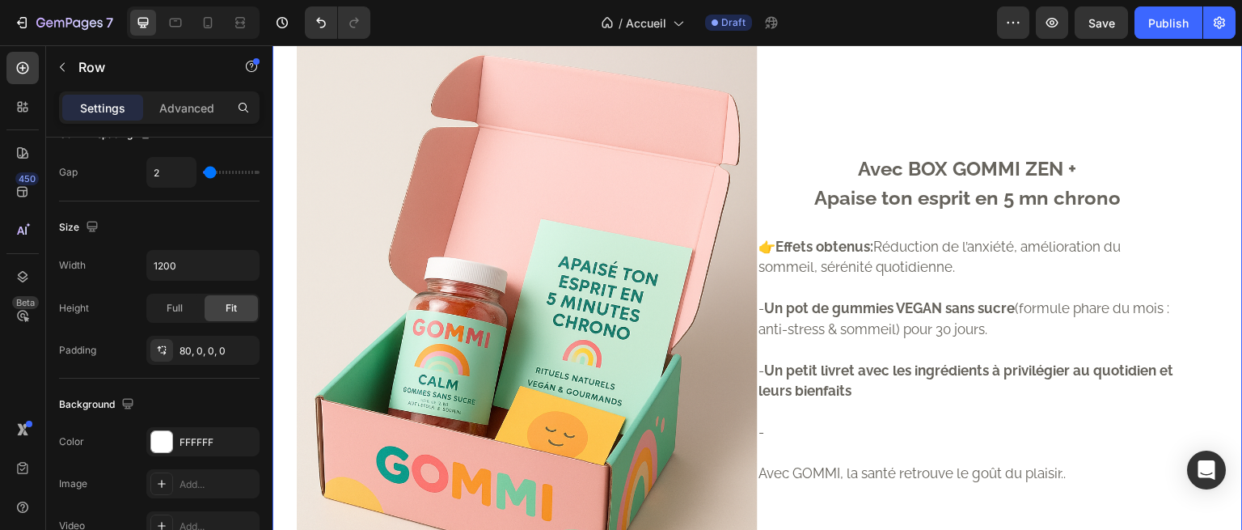
type input "6"
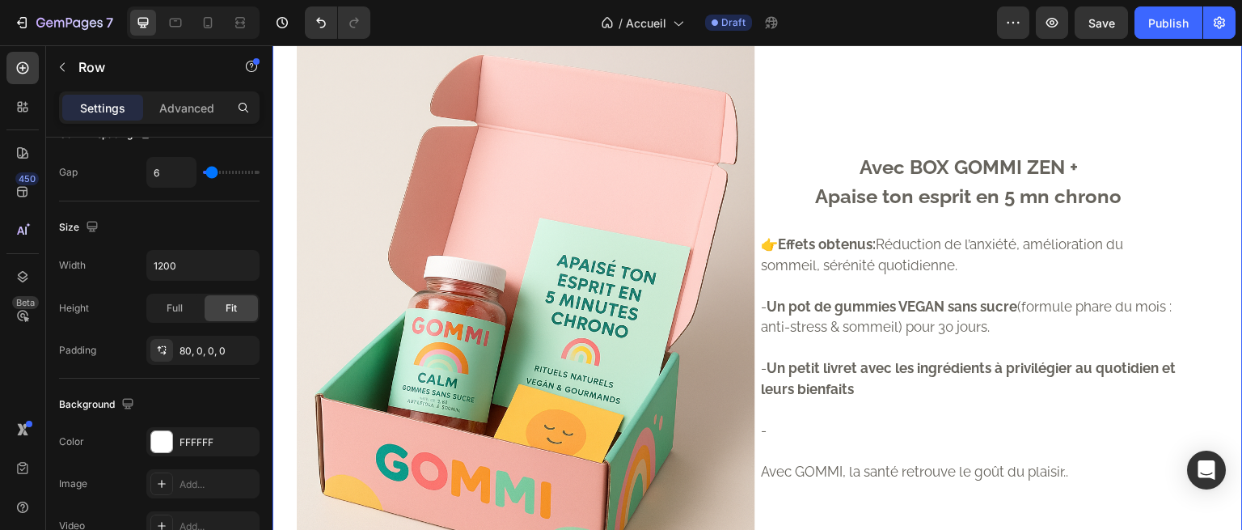
type input "8"
type input "9"
type input "11"
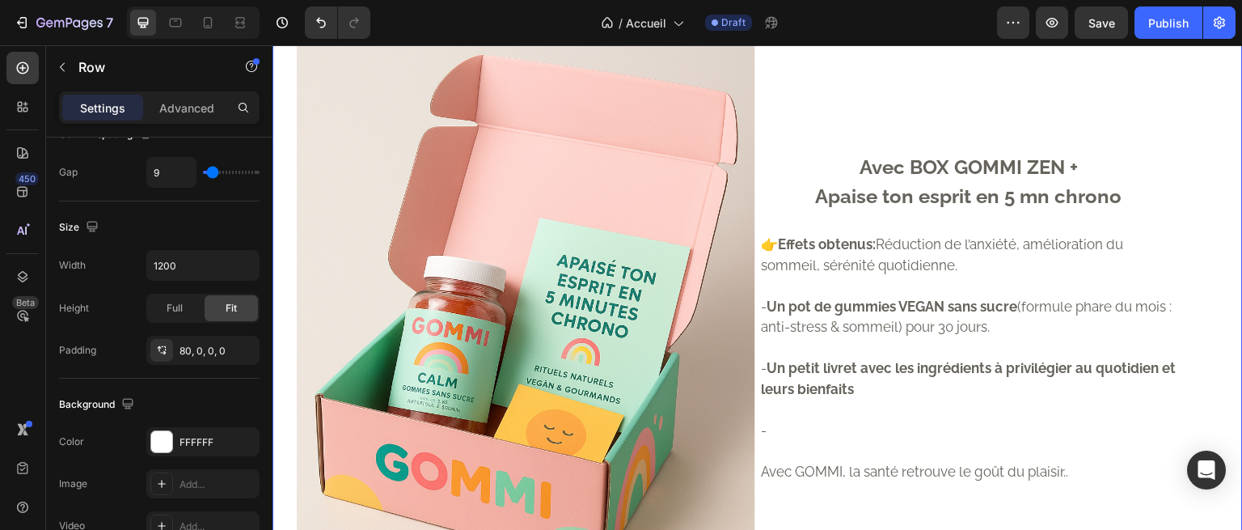
type input "11"
type input "13"
type input "15"
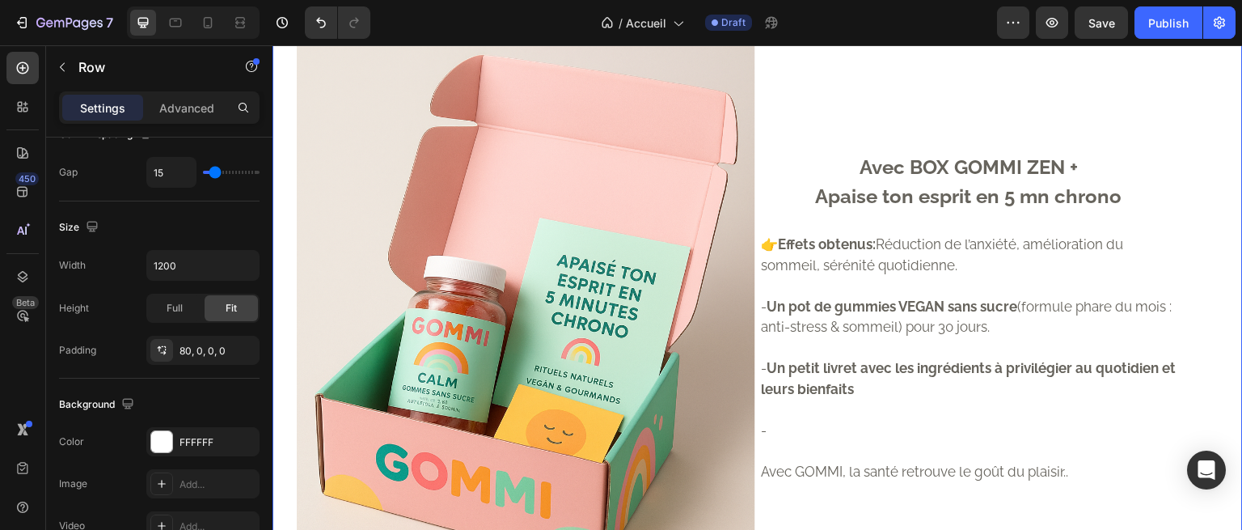
type input "18"
type input "20"
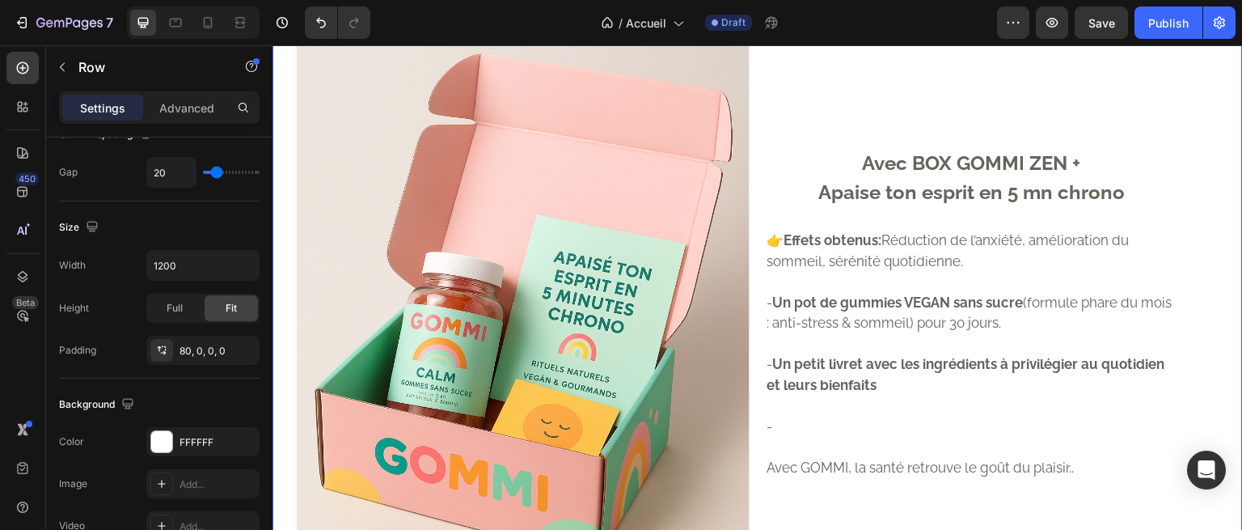
type input "22"
type input "24"
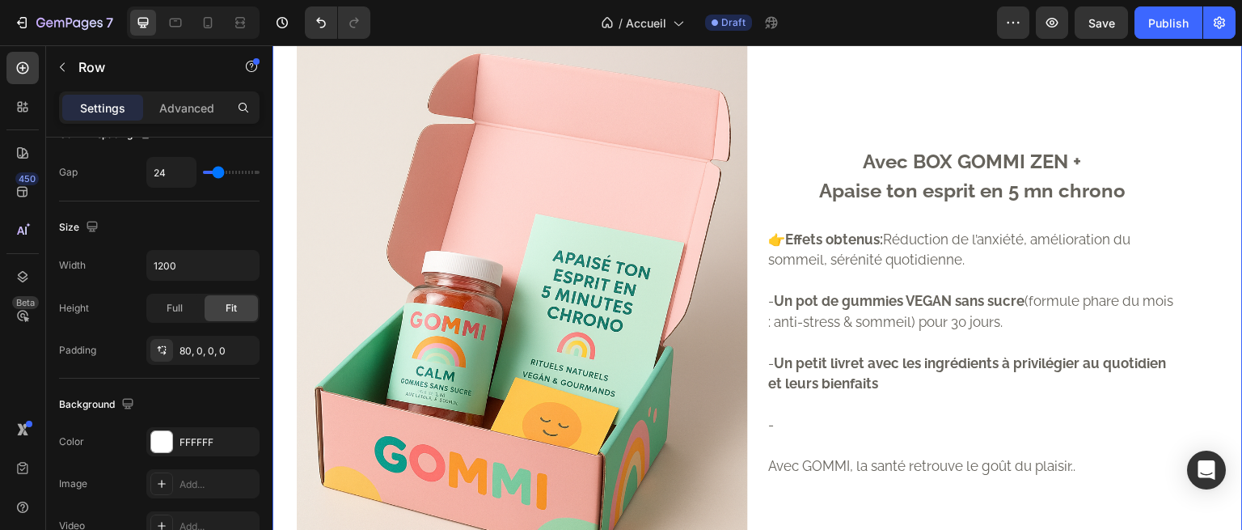
type input "25"
type input "27"
type input "29"
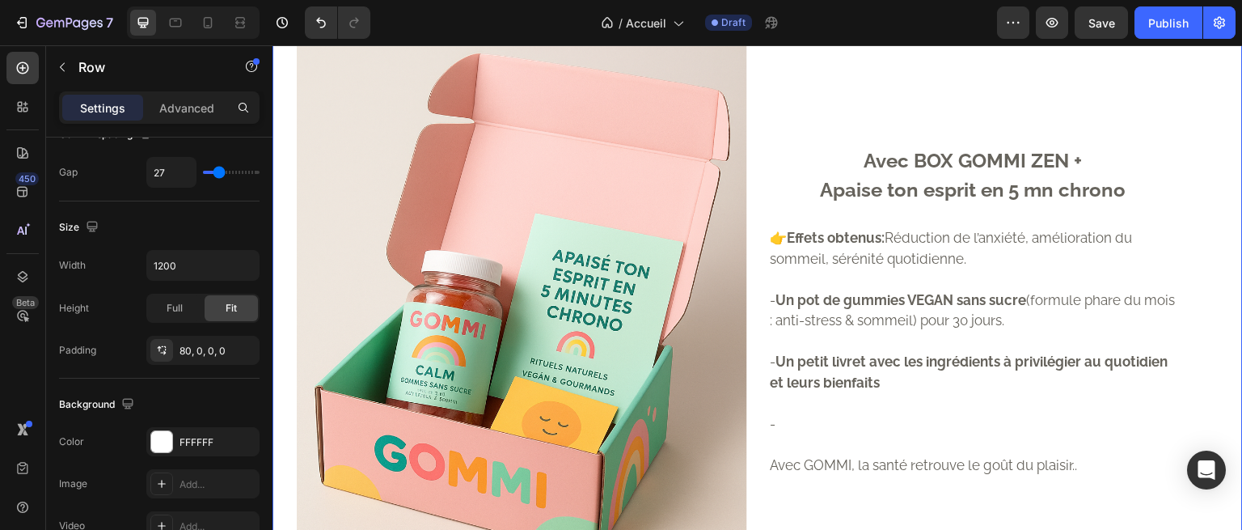
type input "29"
type input "31"
type input "32"
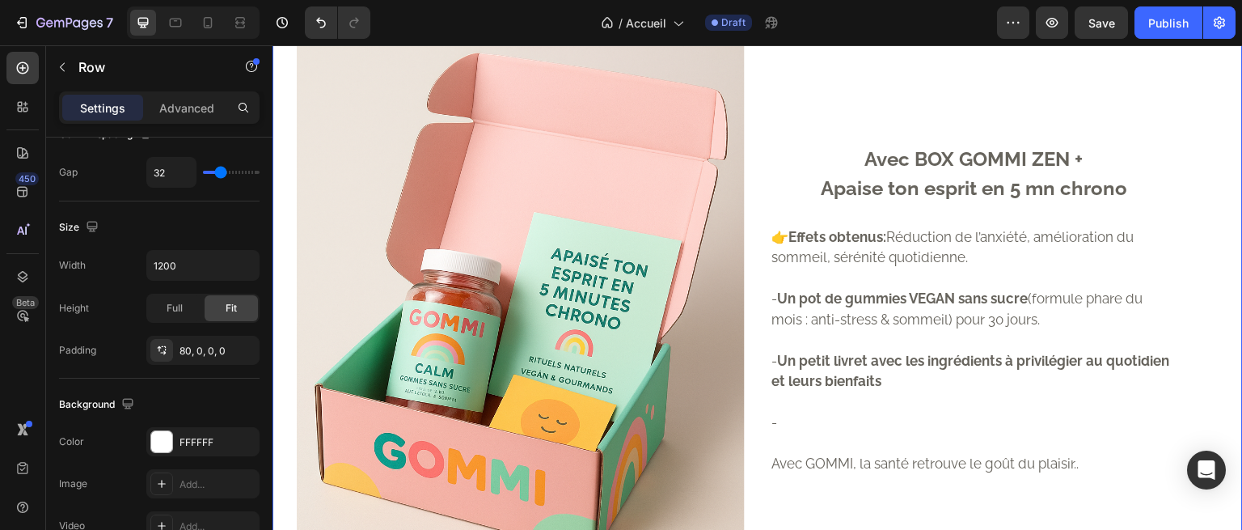
type input "32"
click at [221, 171] on input "range" at bounding box center [231, 172] width 57 height 3
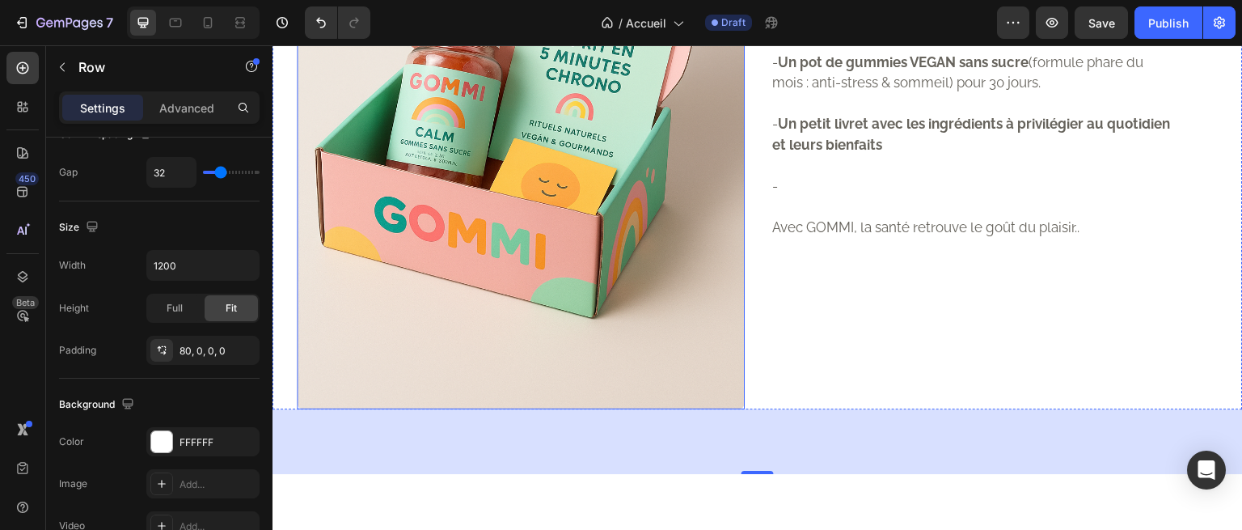
scroll to position [1469, 0]
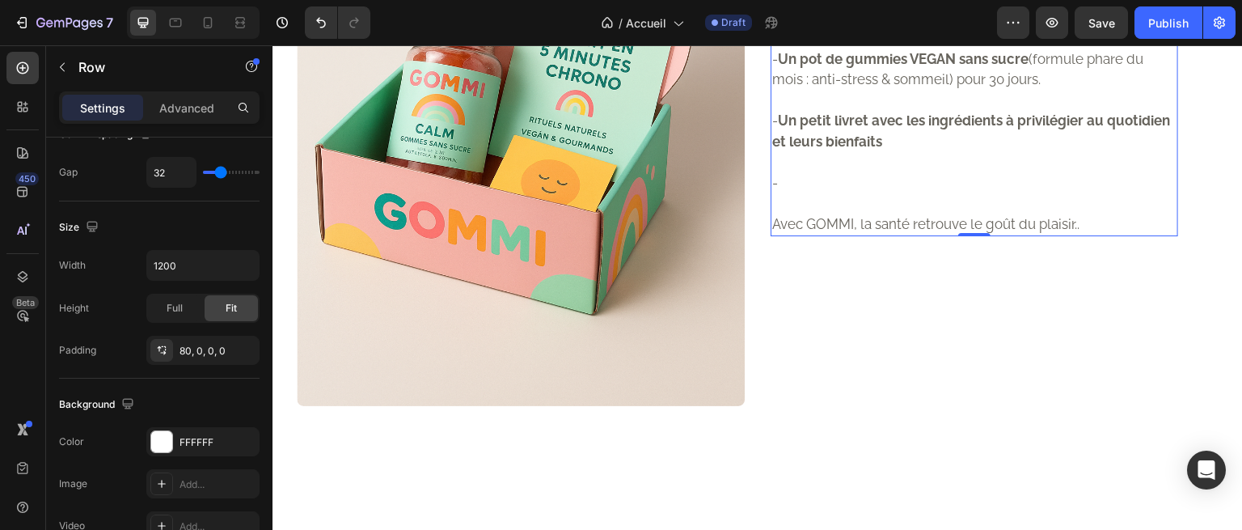
click at [862, 150] on strong "Un petit livret avec les ingrédients à privilégier au quotidien et leurs bienfa…" at bounding box center [971, 130] width 398 height 37
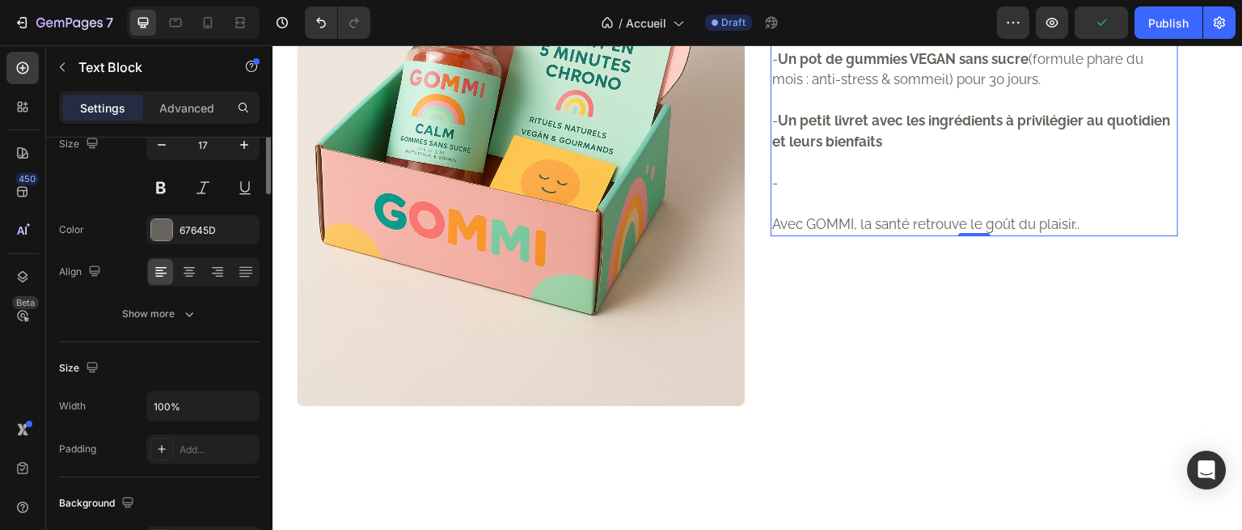
scroll to position [0, 0]
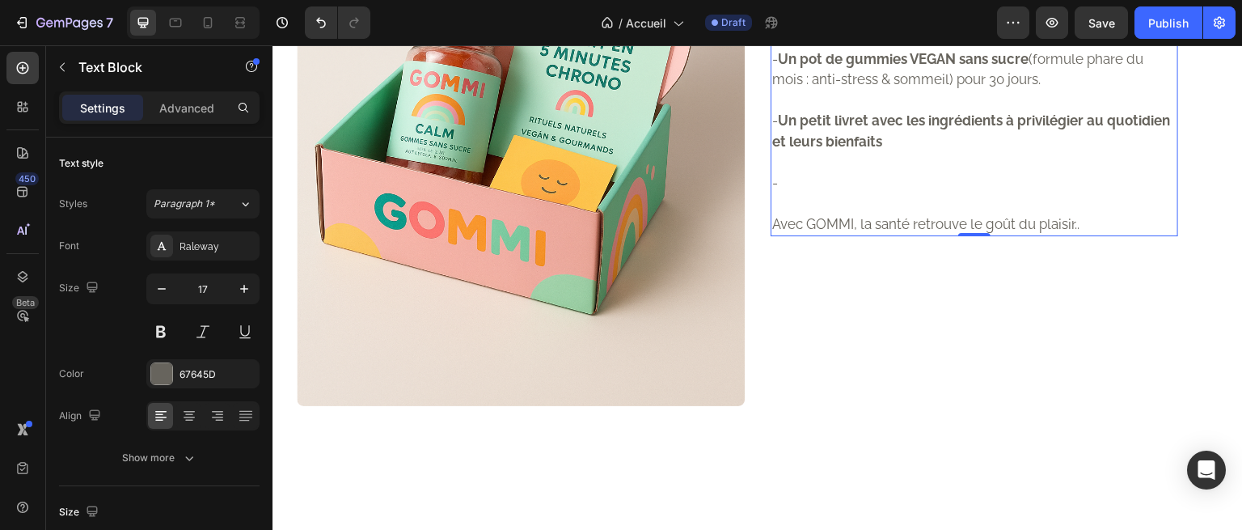
click at [995, 119] on div "👉 Effets obtenus: Réduction de l’anxiété, amélioration du sommeil, sérénité quo…" at bounding box center [975, 101] width 408 height 272
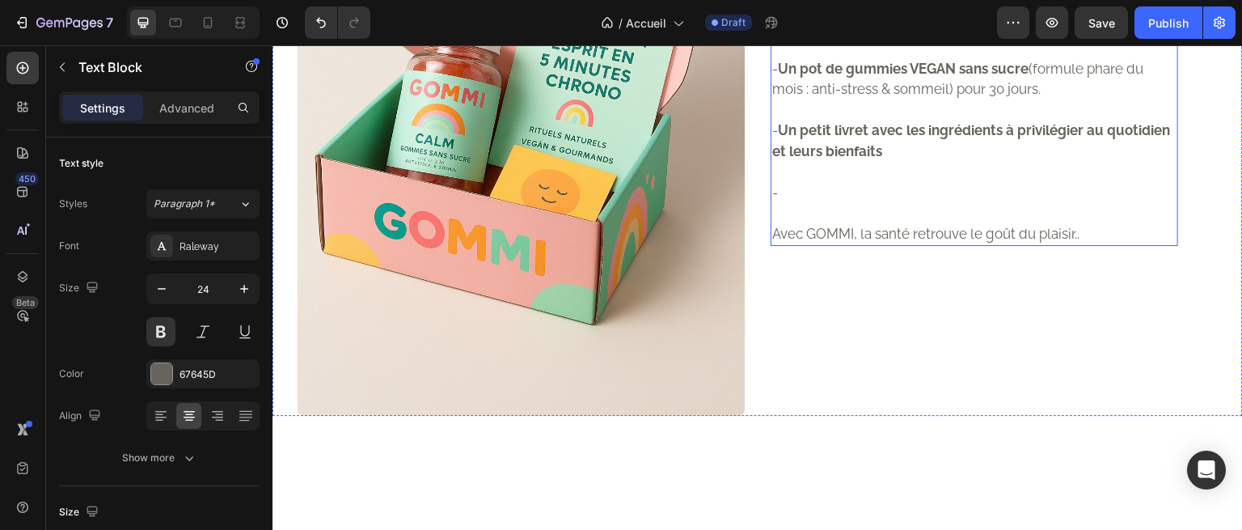
scroll to position [1406, 0]
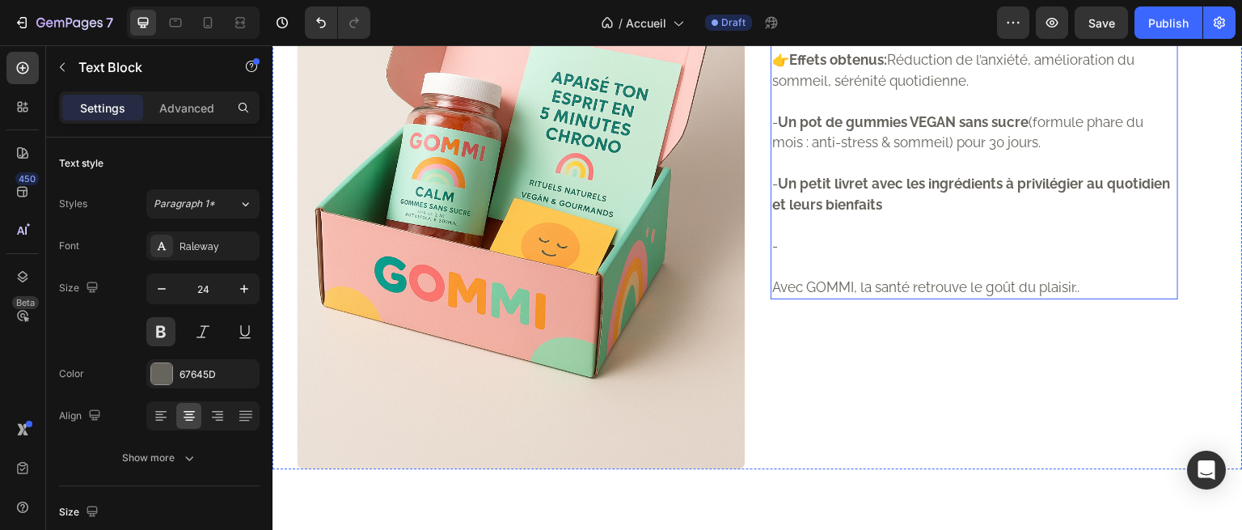
click at [954, 154] on p "- Un pot de gummies VEGAN sans sucre (formule phare du mois : anti-stress & som…" at bounding box center [974, 132] width 404 height 41
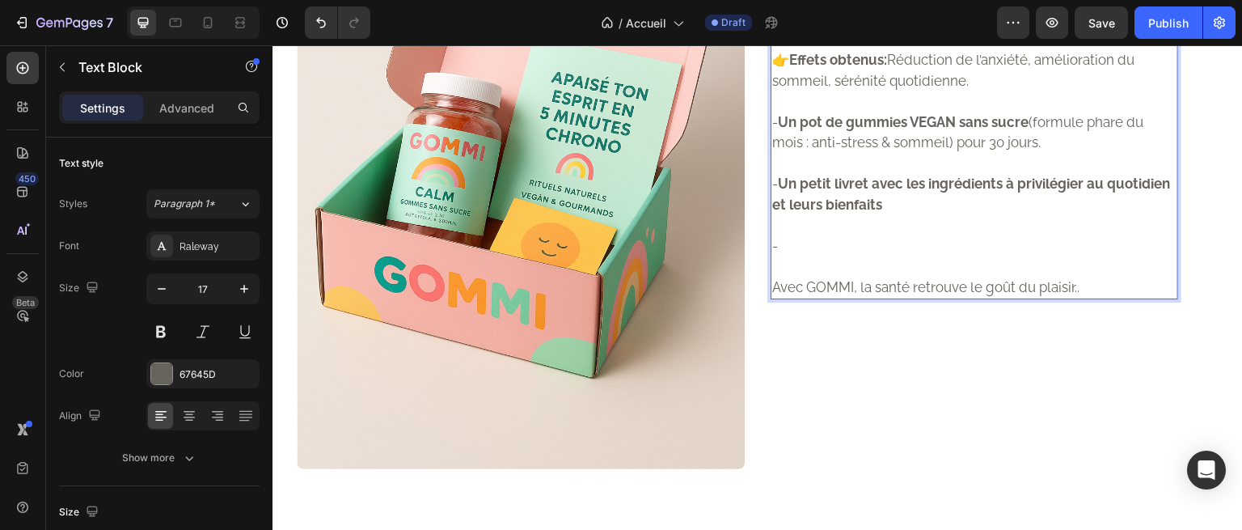
click at [880, 175] on p "Rich Text Editor. Editing area: main" at bounding box center [974, 164] width 404 height 21
drag, startPoint x: 804, startPoint y: 295, endPoint x: 856, endPoint y: 249, distance: 69.9
click at [856, 249] on div "👉 Effets obtenus: Réduction de l’anxiété, amélioration du sommeil, sérénité quo…" at bounding box center [975, 164] width 408 height 272
click at [901, 154] on p "- Un pot de gummies VEGAN sans sucre (formule phare du mois : anti-stress & som…" at bounding box center [974, 132] width 404 height 41
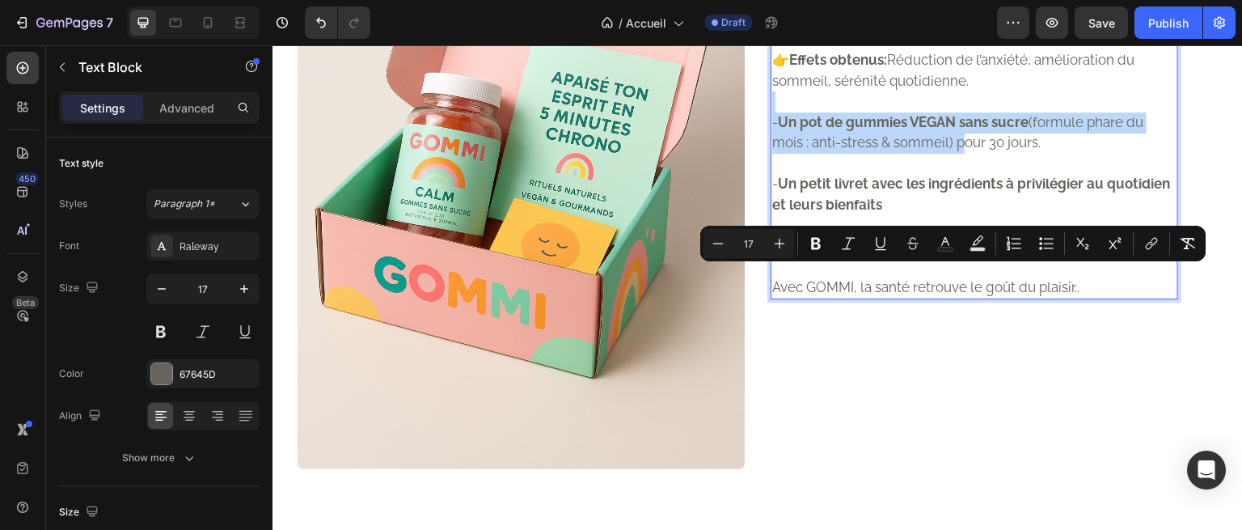
drag, startPoint x: 950, startPoint y: 297, endPoint x: 935, endPoint y: 264, distance: 36.5
click at [935, 264] on div "👉 Effets obtenus: Réduction de l’anxiété, amélioration du sommeil, sérénité quo…" at bounding box center [975, 164] width 408 height 272
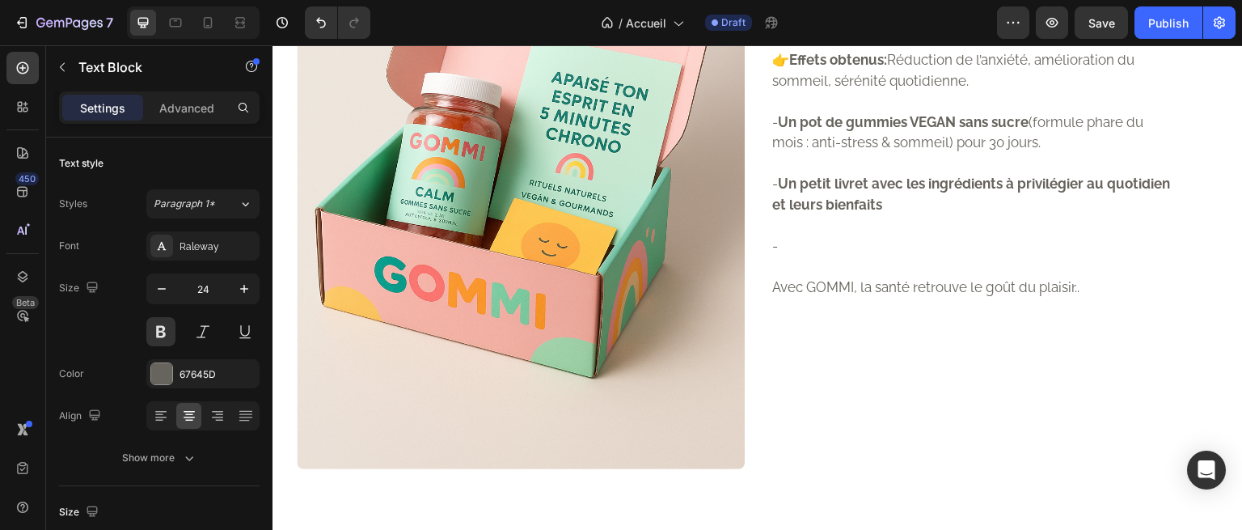
click at [1041, 91] on p "👉 Effets obtenus: Réduction de l’anxiété, amélioration du sommeil, sérénité quo…" at bounding box center [974, 70] width 404 height 41
click at [911, 112] on p "Rich Text Editor. Editing area: main" at bounding box center [974, 101] width 404 height 21
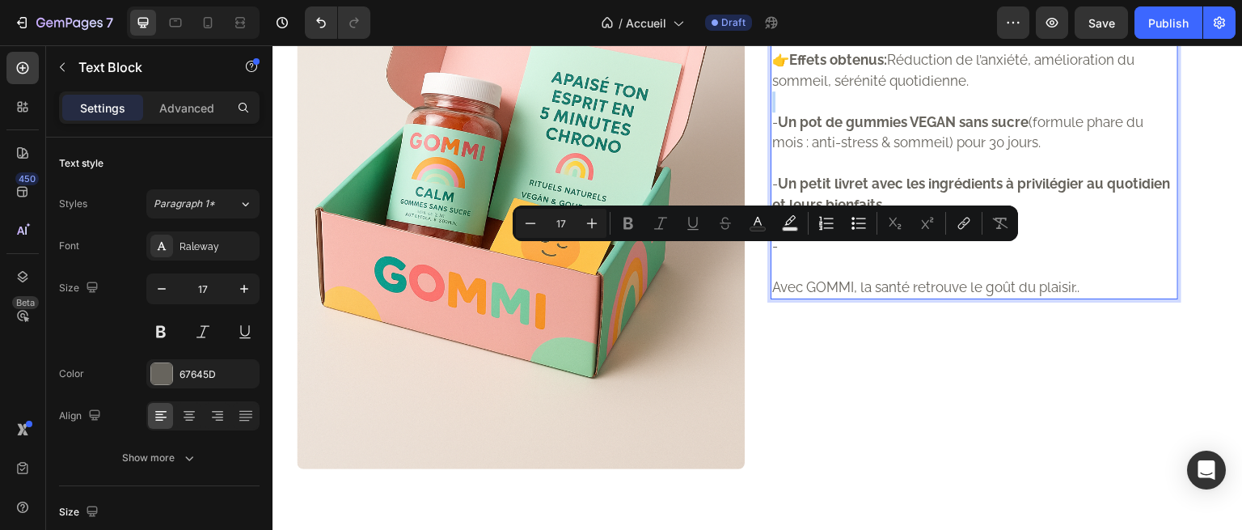
click at [947, 154] on p "- Un pot de gummies VEGAN sans sucre (formule phare du mois : anti-stress & som…" at bounding box center [974, 132] width 404 height 41
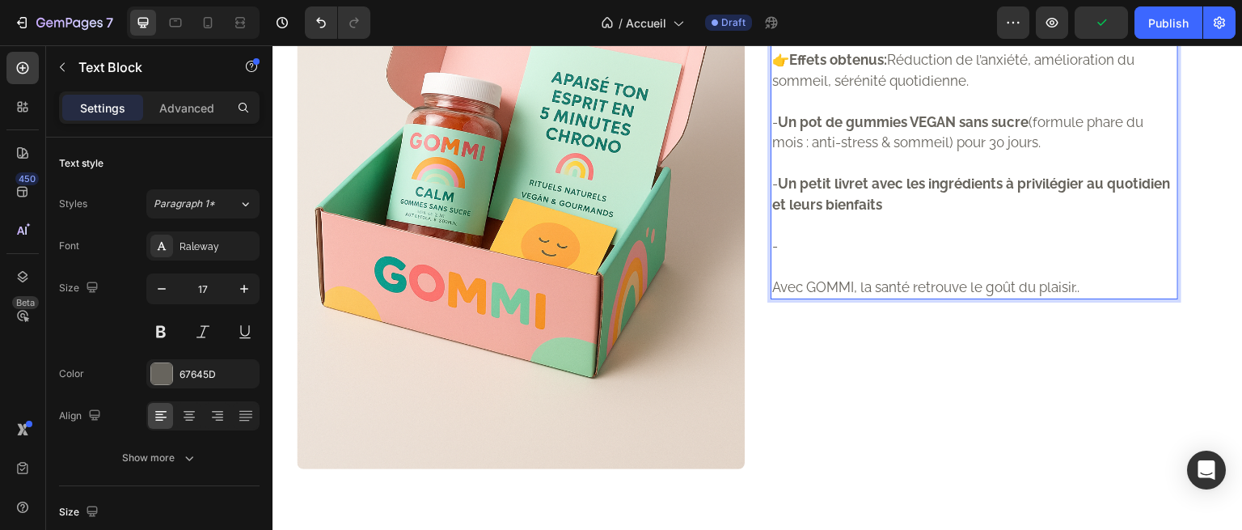
click at [900, 130] on strong "Un pot de gummies VEGAN sans sucre" at bounding box center [903, 122] width 251 height 16
click at [968, 154] on p "- Un pot de gummies CALM VEGAN sans sucre (formule phare du mois : anti-stress …" at bounding box center [974, 132] width 404 height 41
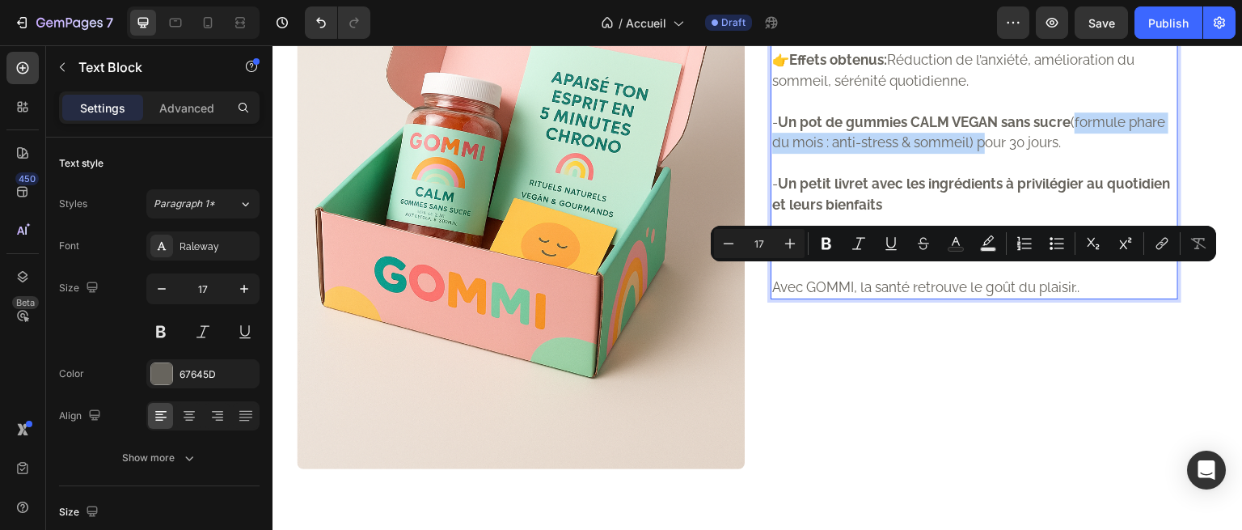
drag, startPoint x: 969, startPoint y: 295, endPoint x: 1068, endPoint y: 277, distance: 100.4
click at [1068, 154] on p "- Un pot de gummies CALM VEGAN sans sucre (formule phare du mois : anti-stress …" at bounding box center [974, 132] width 404 height 41
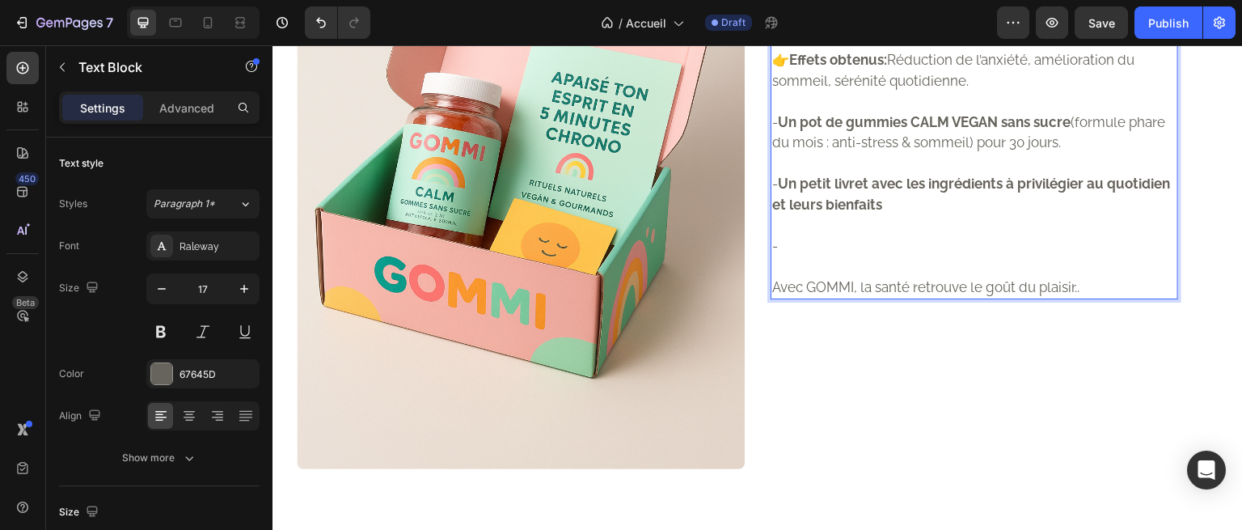
scroll to position [1416, 0]
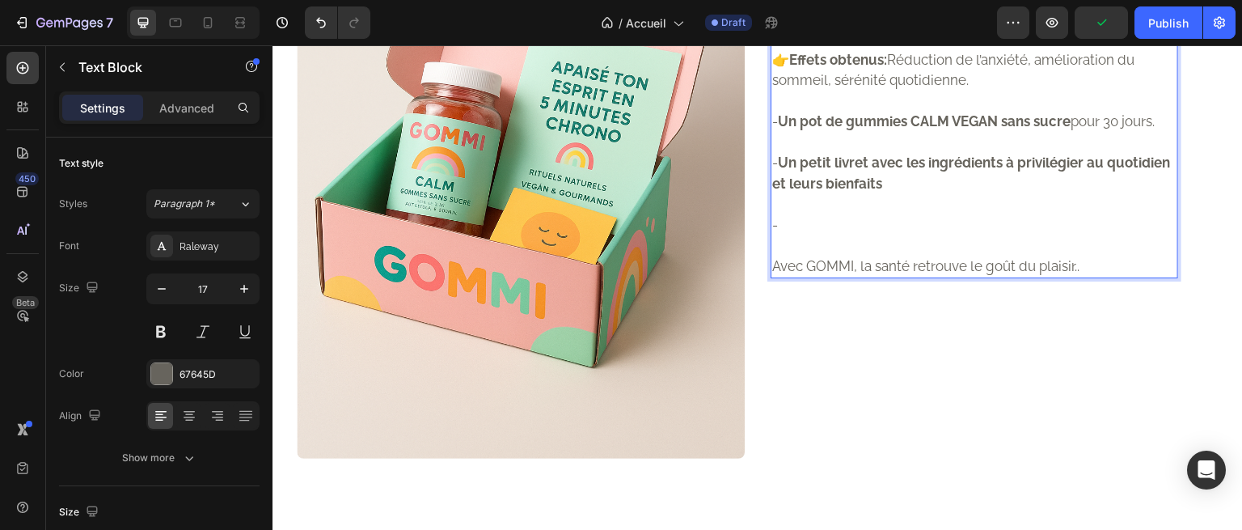
click at [866, 129] on strong "Un pot de gummies CALM VEGAN sans sucre" at bounding box center [924, 121] width 293 height 16
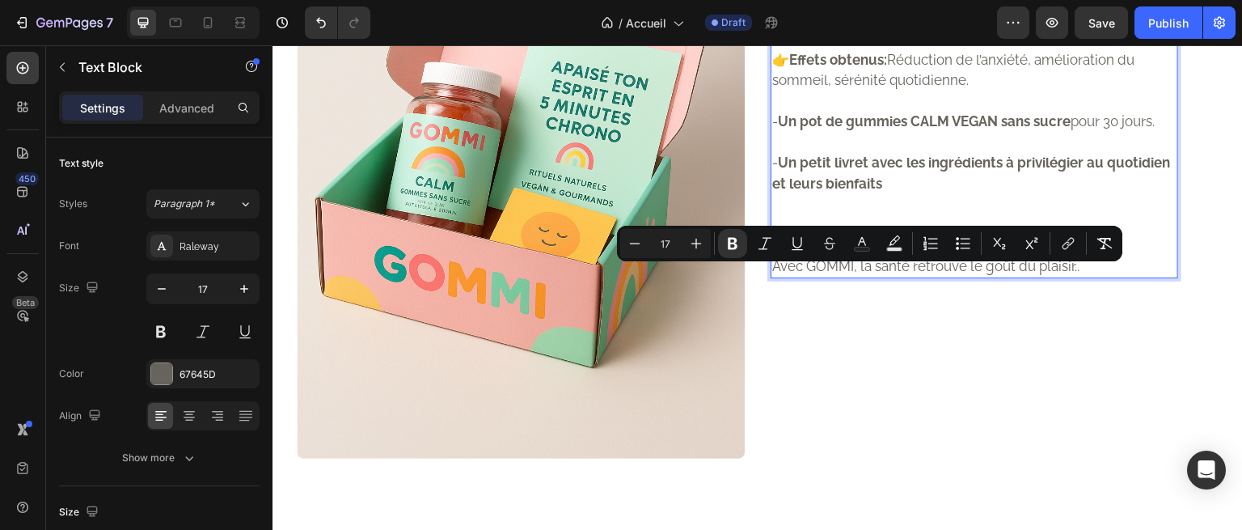
drag, startPoint x: 866, startPoint y: 269, endPoint x: 829, endPoint y: 277, distance: 38.3
click at [829, 129] on strong "Un pot de gummies CALM VEGAN sans sucre" at bounding box center [924, 121] width 293 height 16
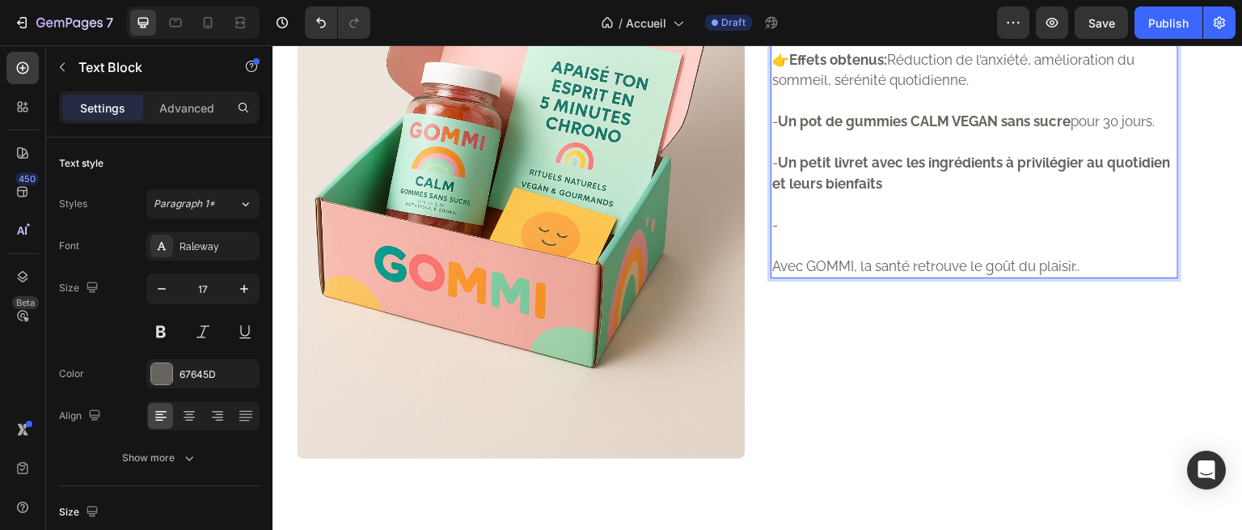
click at [826, 154] on p "Rich Text Editor. Editing area: main" at bounding box center [974, 143] width 404 height 21
click at [833, 215] on p "Rich Text Editor. Editing area: main" at bounding box center [974, 204] width 404 height 21
drag, startPoint x: 988, startPoint y: 331, endPoint x: 928, endPoint y: 368, distance: 70.5
click at [928, 215] on p "Rich Text Editor. Editing area: main" at bounding box center [974, 204] width 404 height 21
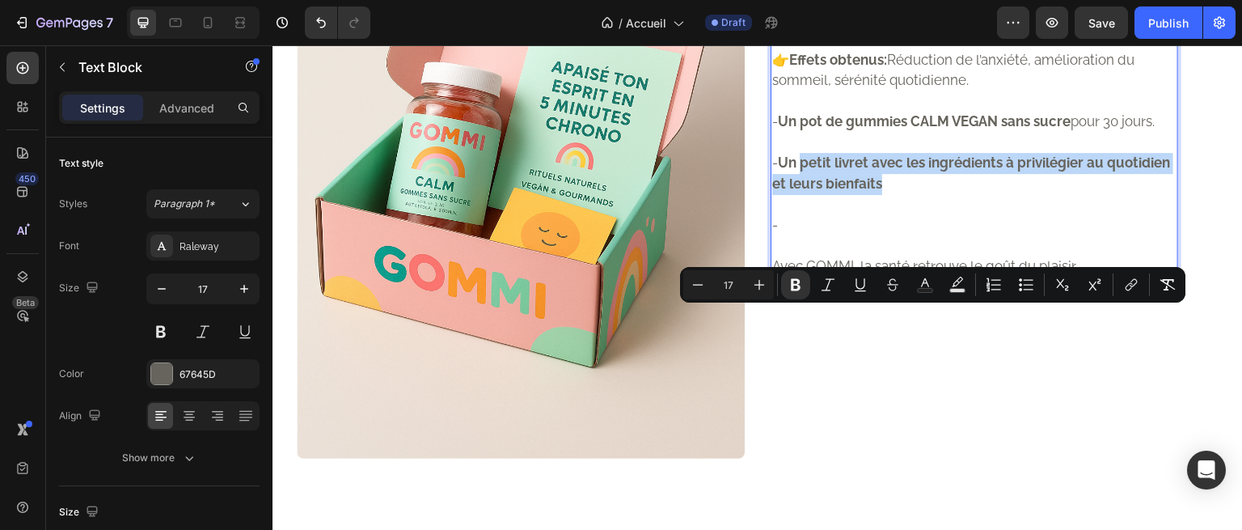
drag, startPoint x: 965, startPoint y: 339, endPoint x: 797, endPoint y: 320, distance: 168.4
click at [797, 194] on p "- Un petit livret avec les ingrédients à privilégier au quotidien et leurs bien…" at bounding box center [974, 173] width 404 height 41
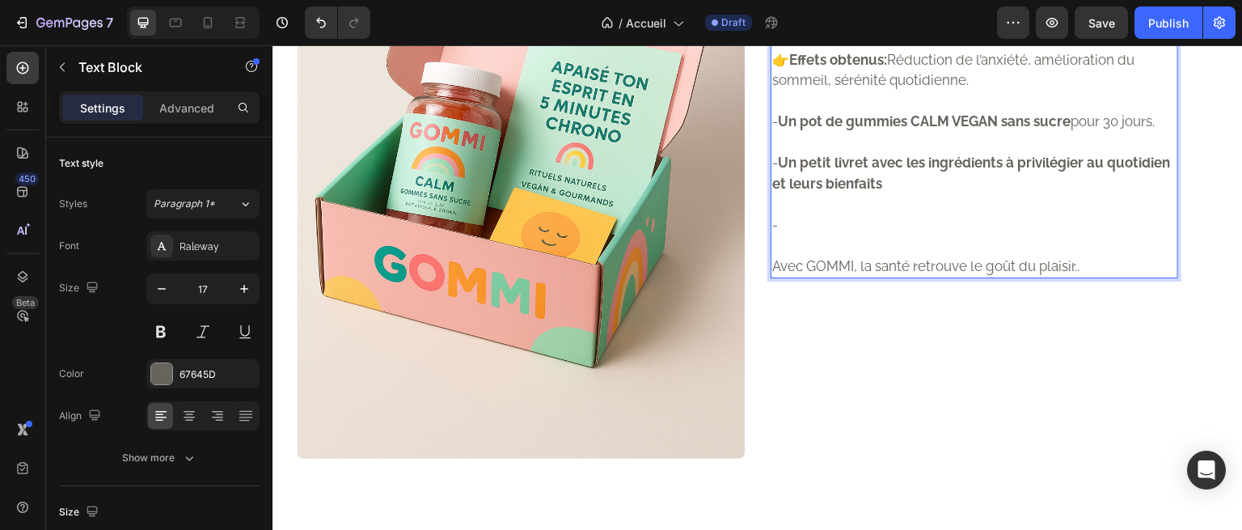
scroll to position [1427, 0]
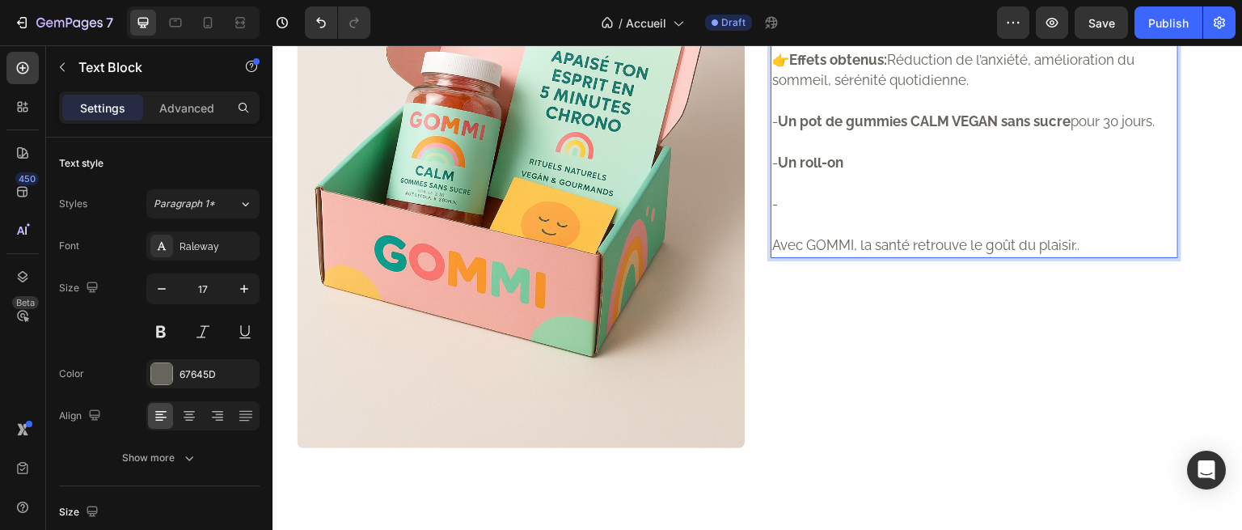
click at [788, 215] on p "-" at bounding box center [974, 204] width 404 height 21
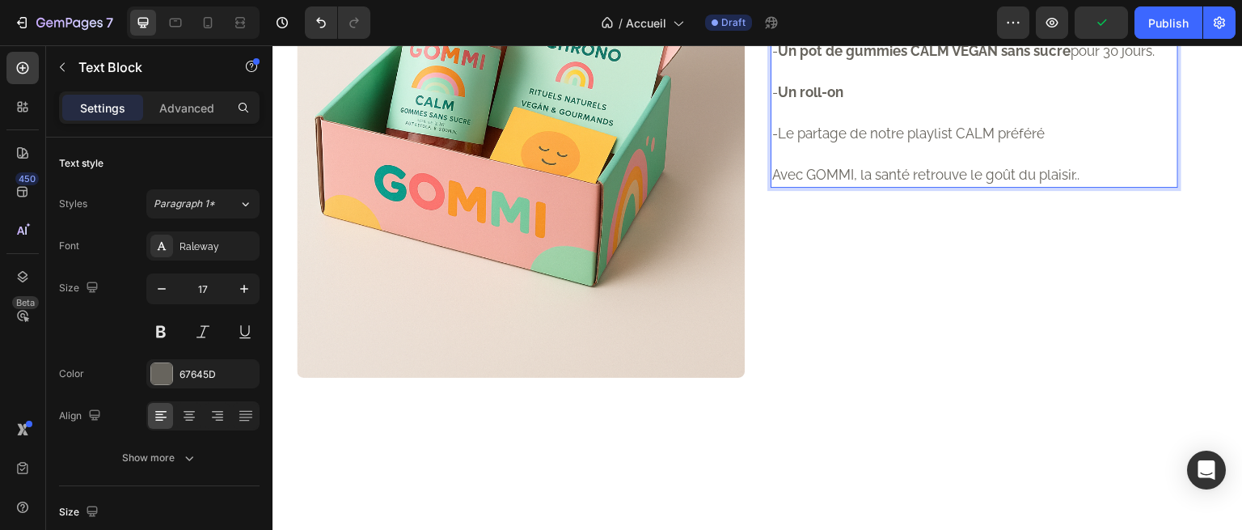
scroll to position [1498, 0]
click at [960, 58] on strong "Un pot de gummies CALM VEGAN sans sucre" at bounding box center [924, 50] width 293 height 16
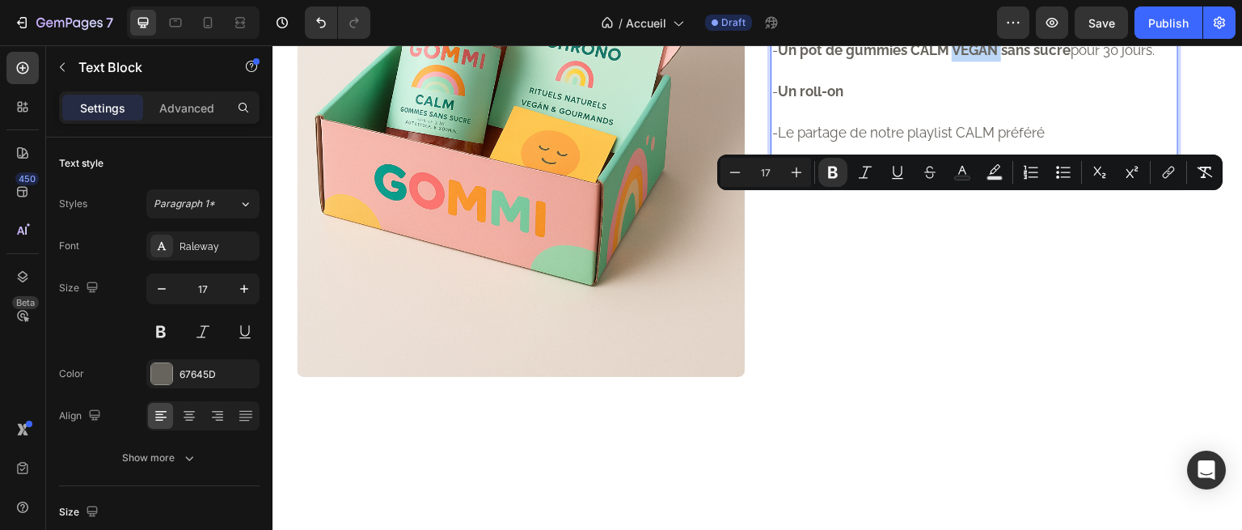
drag, startPoint x: 997, startPoint y: 197, endPoint x: 949, endPoint y: 203, distance: 49.0
click at [949, 58] on strong "Un pot de gummies CALM VEGAN sans sucre" at bounding box center [924, 50] width 293 height 16
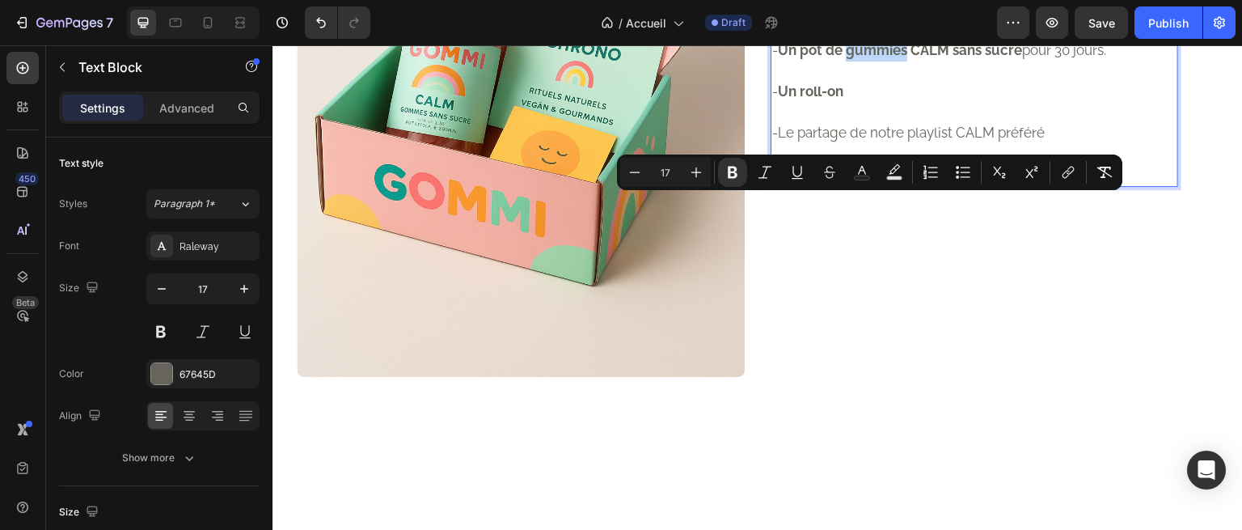
drag, startPoint x: 882, startPoint y: 200, endPoint x: 869, endPoint y: 203, distance: 14.1
click at [869, 58] on strong "Un pot de gummies CALM sans sucre" at bounding box center [900, 50] width 244 height 16
click at [831, 82] on p "Rich Text Editor. Editing area: main" at bounding box center [974, 71] width 404 height 21
click at [865, 103] on p "- Un roll-on" at bounding box center [974, 92] width 404 height 21
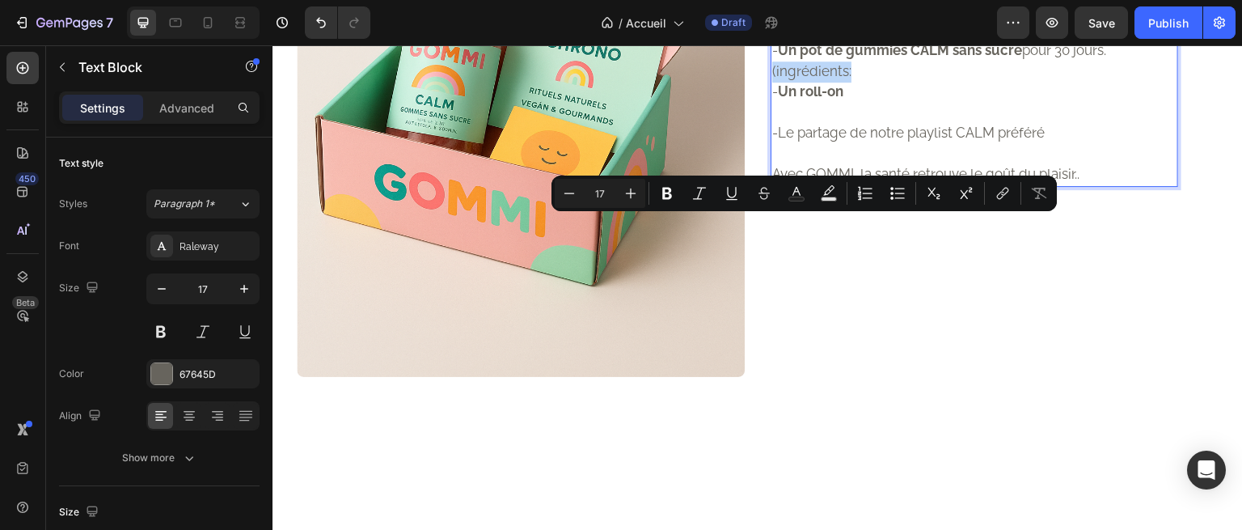
drag, startPoint x: 850, startPoint y: 223, endPoint x: 765, endPoint y: 222, distance: 84.9
click at [772, 82] on p "(ingrédients:" at bounding box center [974, 71] width 404 height 21
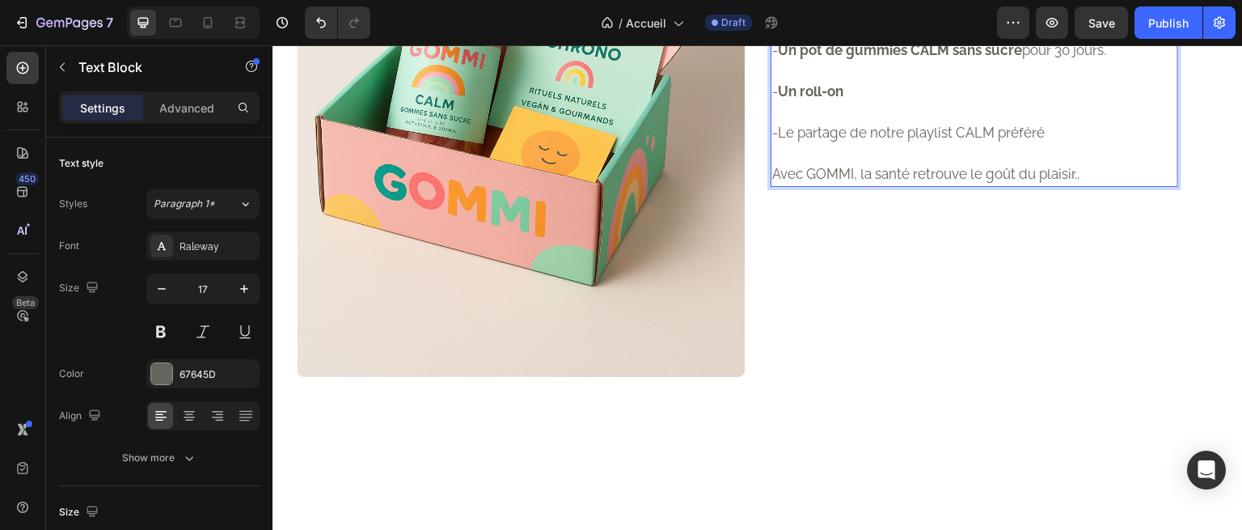
click at [856, 103] on p "- Un roll-on" at bounding box center [974, 92] width 404 height 21
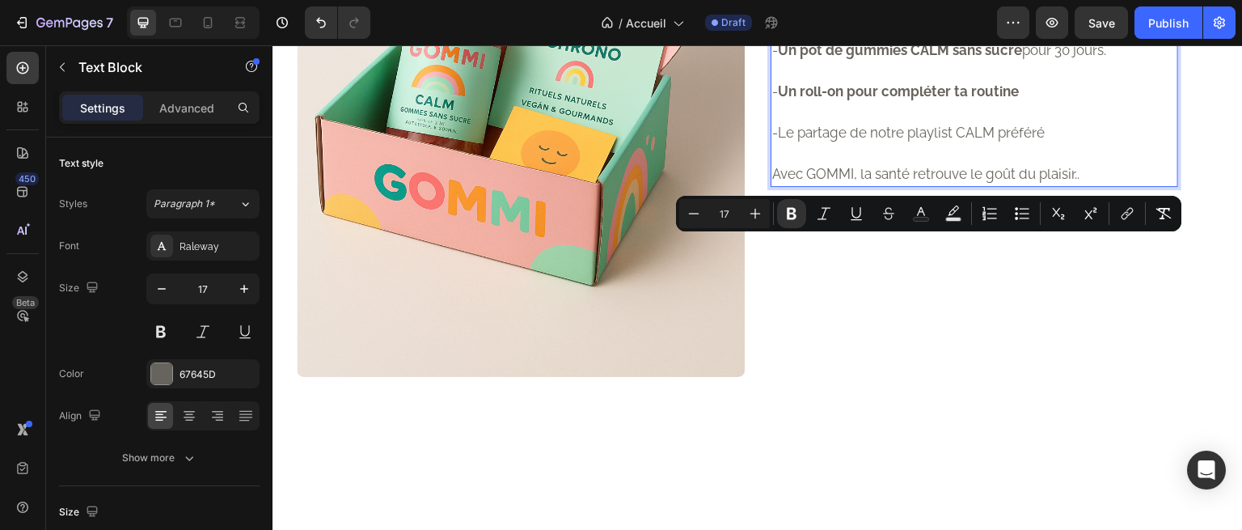
drag, startPoint x: 1023, startPoint y: 247, endPoint x: 840, endPoint y: 247, distance: 182.8
click at [840, 103] on p "- Un roll-on pour compléter ta routine" at bounding box center [974, 92] width 404 height 21
click at [785, 214] on icon "Editor contextual toolbar" at bounding box center [792, 213] width 16 height 16
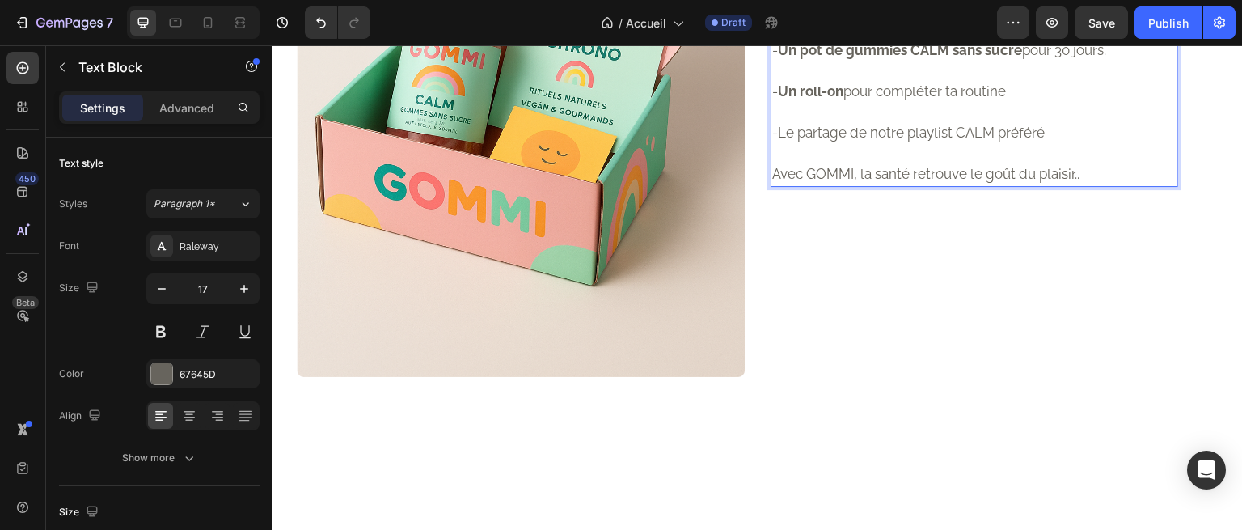
click at [956, 124] on p "Rich Text Editor. Editing area: main" at bounding box center [974, 113] width 404 height 21
click at [1017, 103] on p "- Un roll-on pour compléter ta routine" at bounding box center [974, 92] width 404 height 21
click at [1020, 103] on p "- Un roll-on pour compléter ta routine C" at bounding box center [974, 92] width 404 height 21
click at [1035, 103] on p "- Un roll-on pour compléter ta routine Ca" at bounding box center [974, 92] width 404 height 21
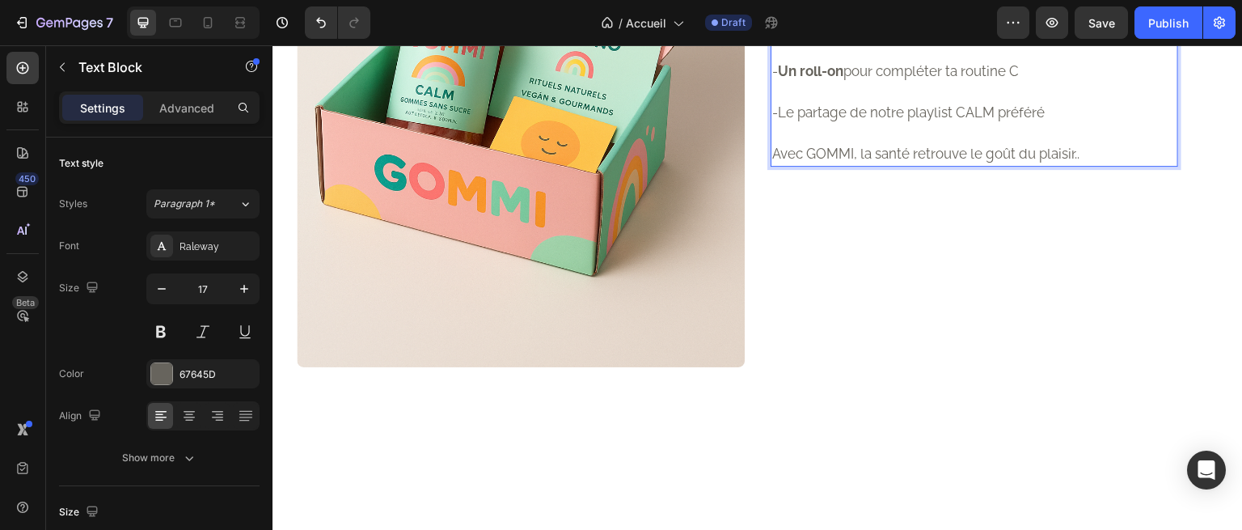
click at [1034, 82] on p "- Un roll-on pour compléter ta routine C" at bounding box center [974, 71] width 404 height 21
click at [1034, 82] on p "- Un roll-on pour compléter ta routine CA" at bounding box center [974, 71] width 404 height 21
click at [1044, 82] on p "- Un roll-on pour compléter ta routine CAL" at bounding box center [974, 71] width 404 height 21
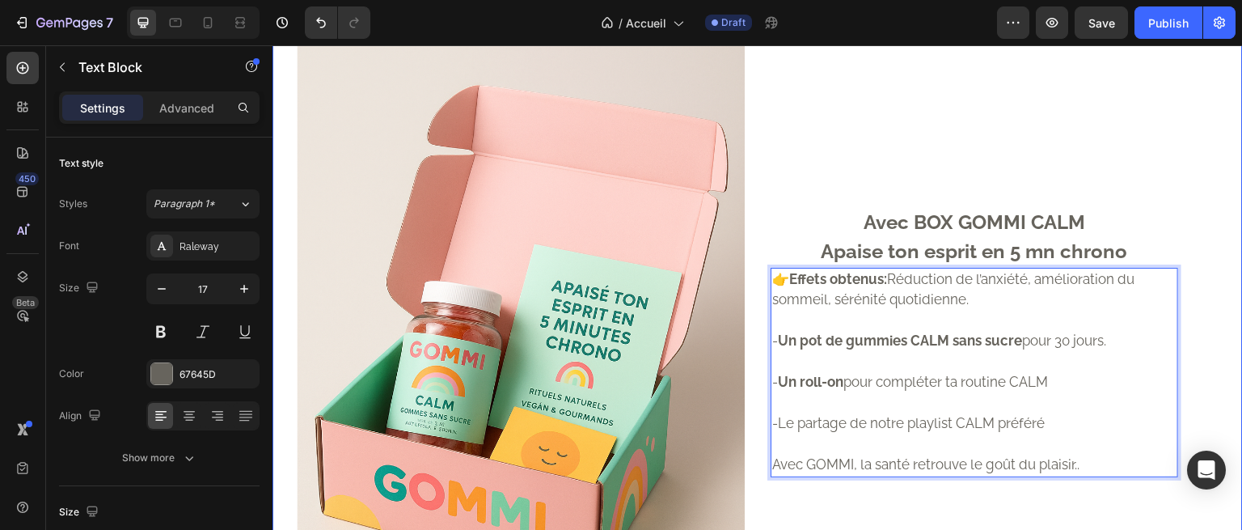
scroll to position [1196, 0]
click at [823, 172] on div "Avec BOX GOMMI CALM Apaise ton esprit en 5 mn chrono Text Block 👉 Effets obtenu…" at bounding box center [1007, 342] width 472 height 672
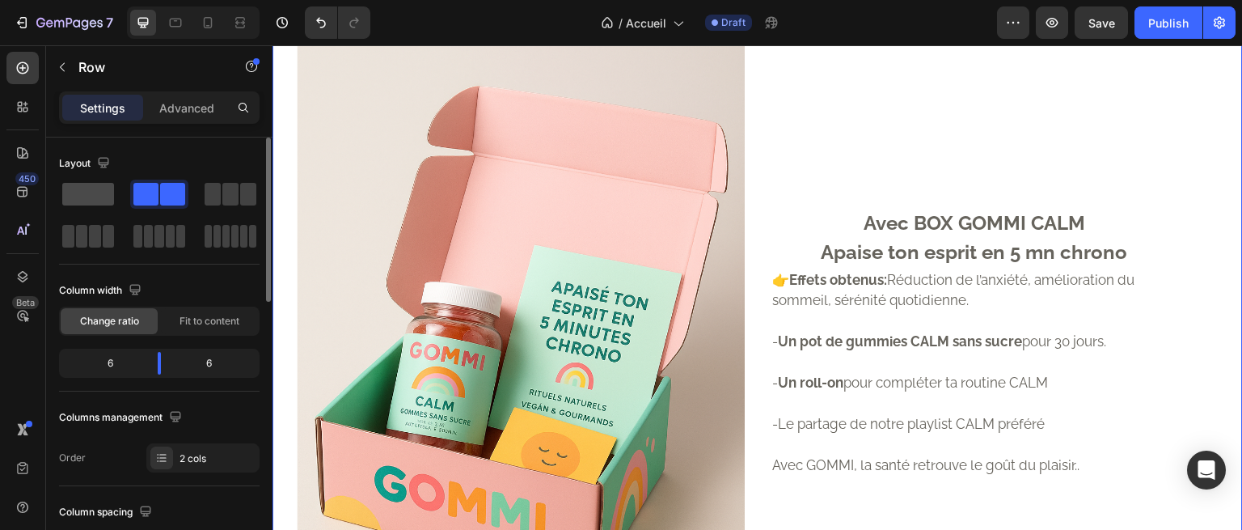
click at [109, 184] on span at bounding box center [88, 194] width 52 height 23
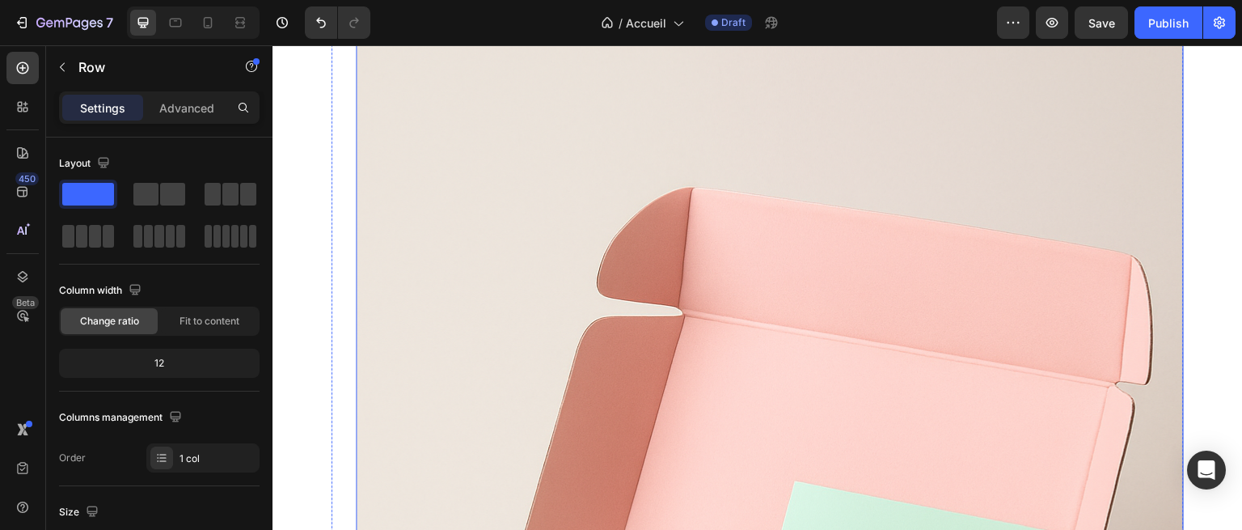
scroll to position [1235, 0]
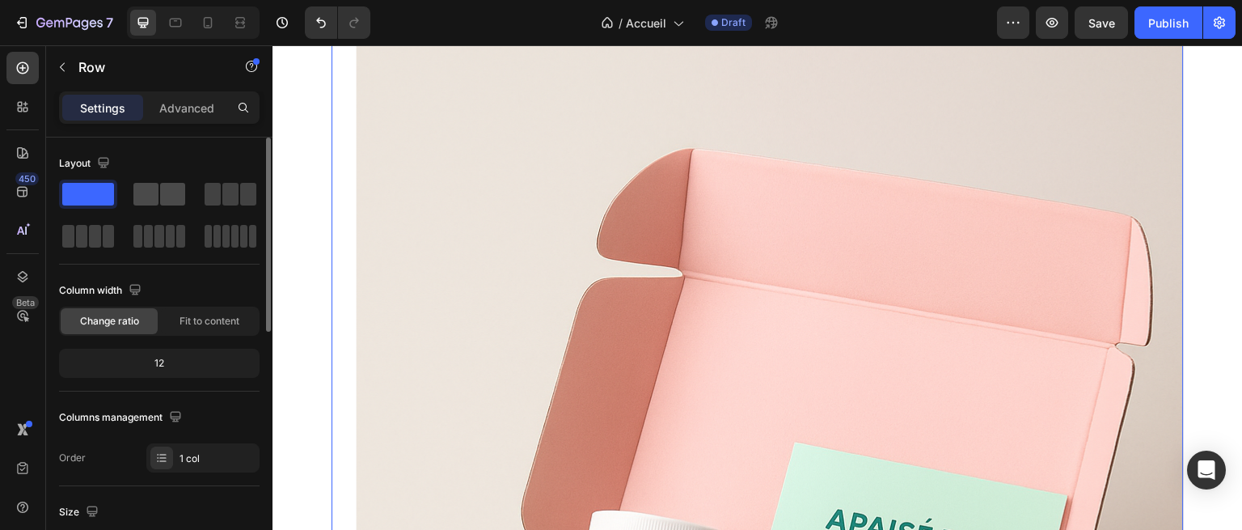
click at [167, 203] on span at bounding box center [172, 194] width 25 height 23
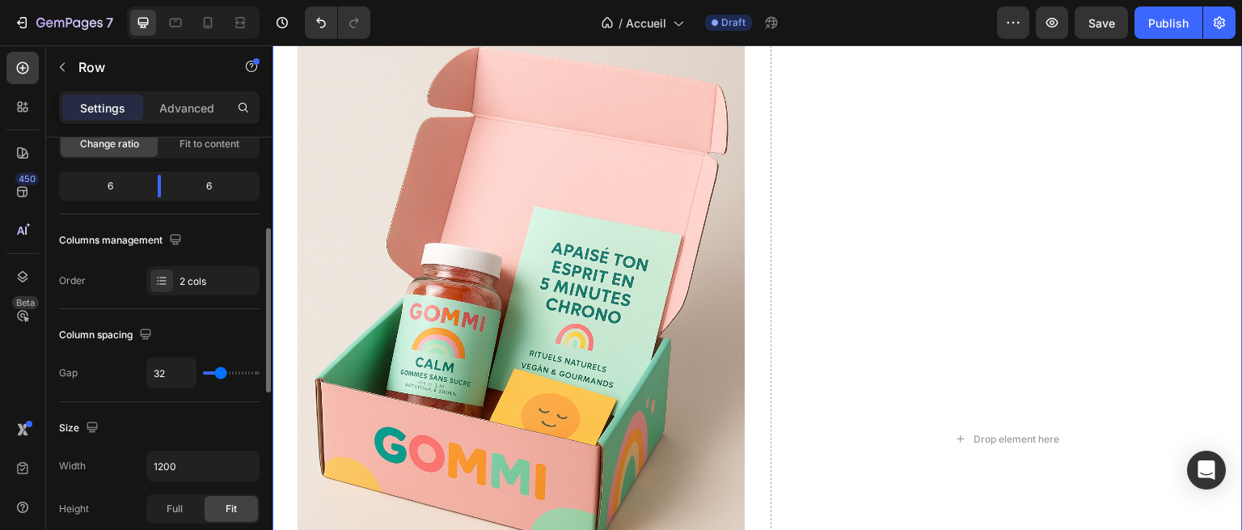
scroll to position [195, 0]
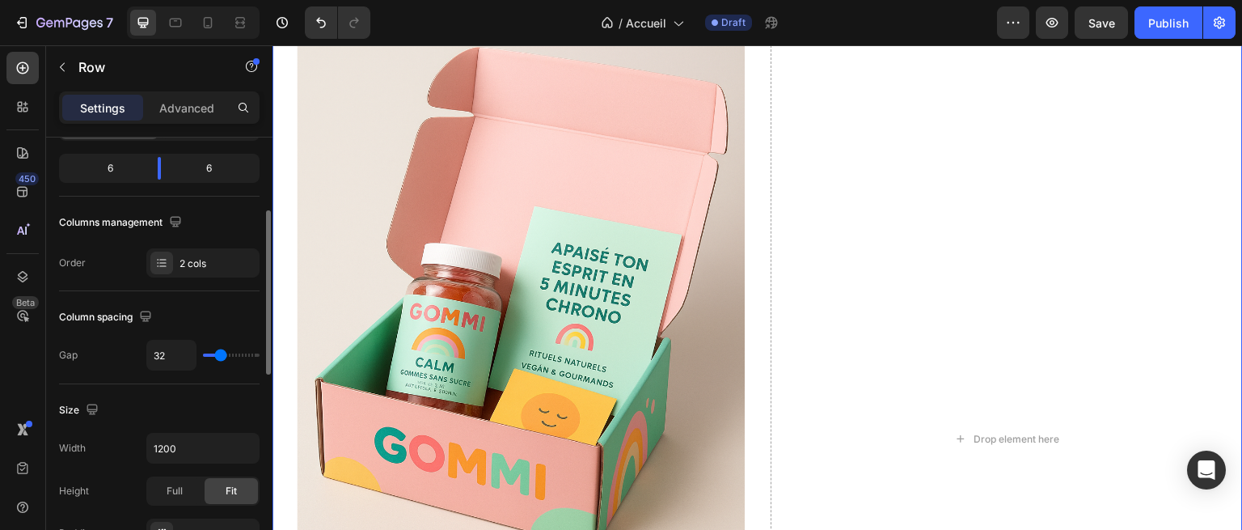
click at [230, 392] on div "Size Width 1200 Height Full Fit Padding 80, 0, 0, 0" at bounding box center [159, 472] width 201 height 177
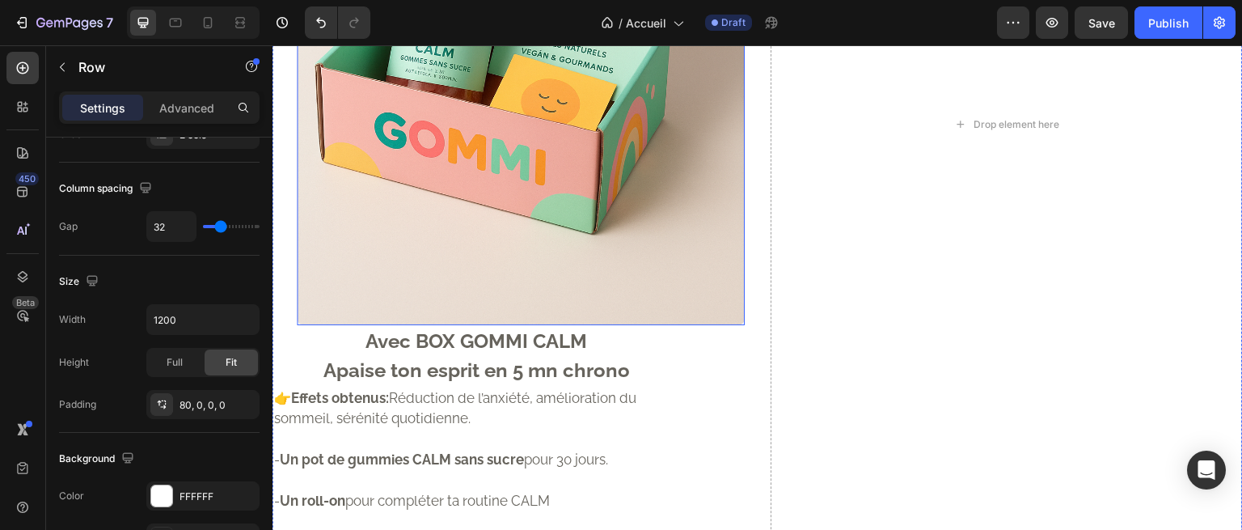
scroll to position [1425, 0]
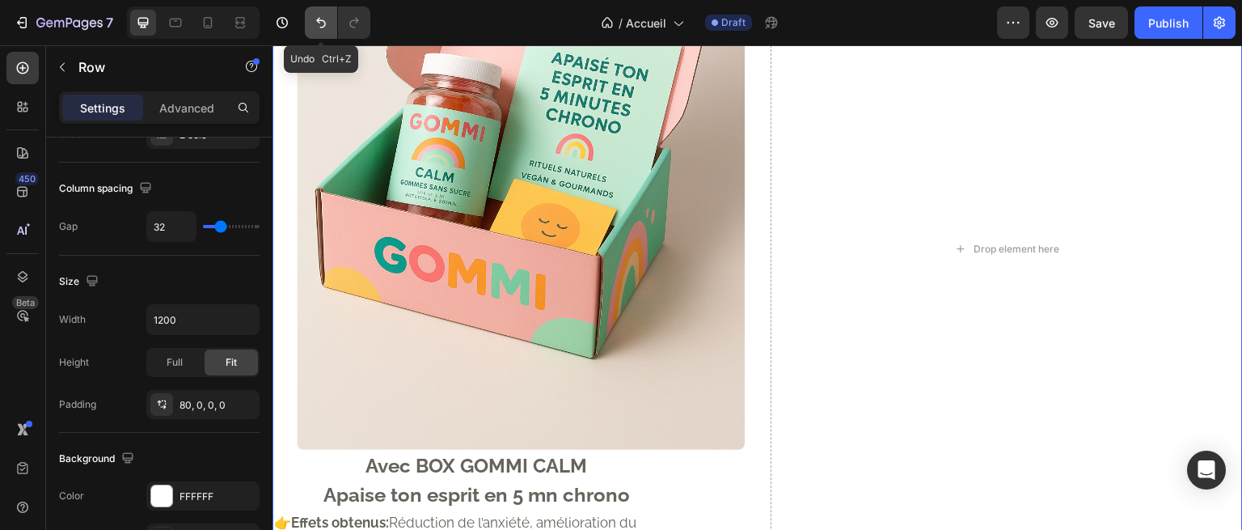
click at [324, 12] on button "Undo/Redo" at bounding box center [321, 22] width 32 height 32
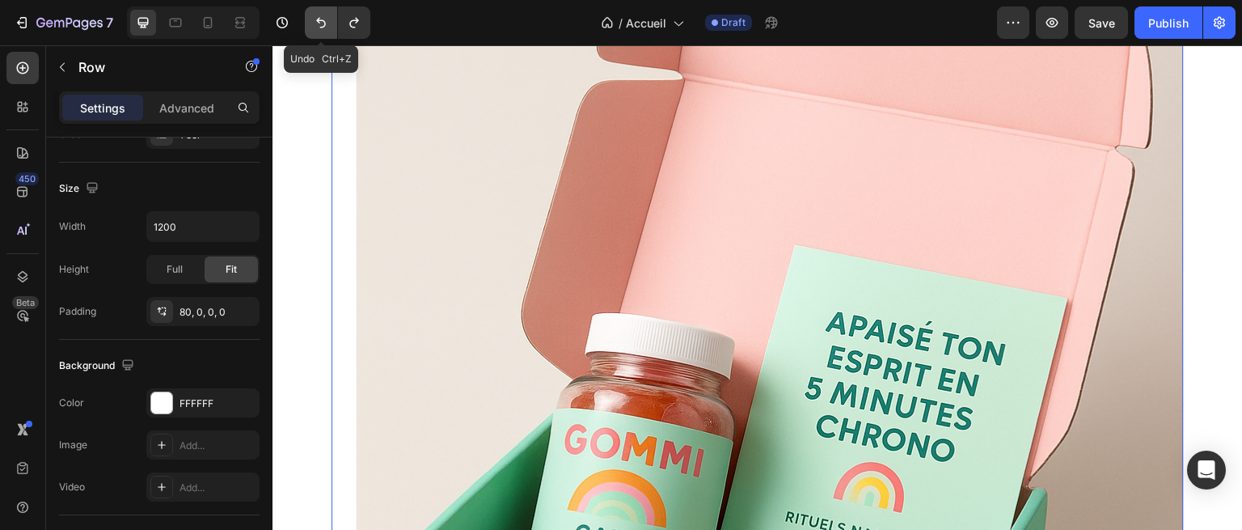
click at [326, 15] on icon "Undo/Redo" at bounding box center [321, 23] width 16 height 16
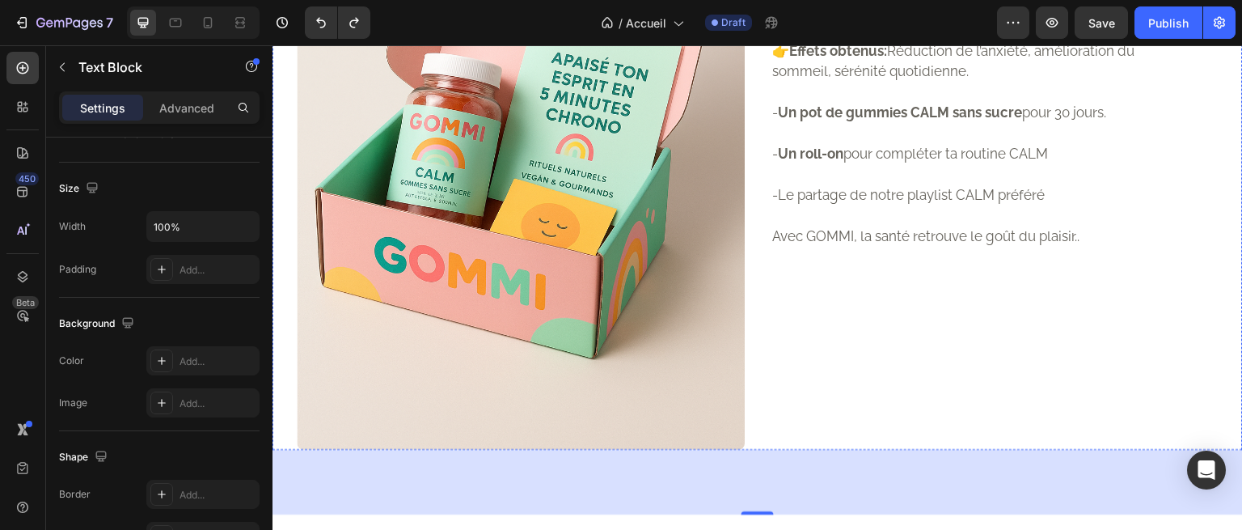
click at [873, 38] on p "Apaise ton esprit en 5 mn chrono" at bounding box center [974, 23] width 404 height 29
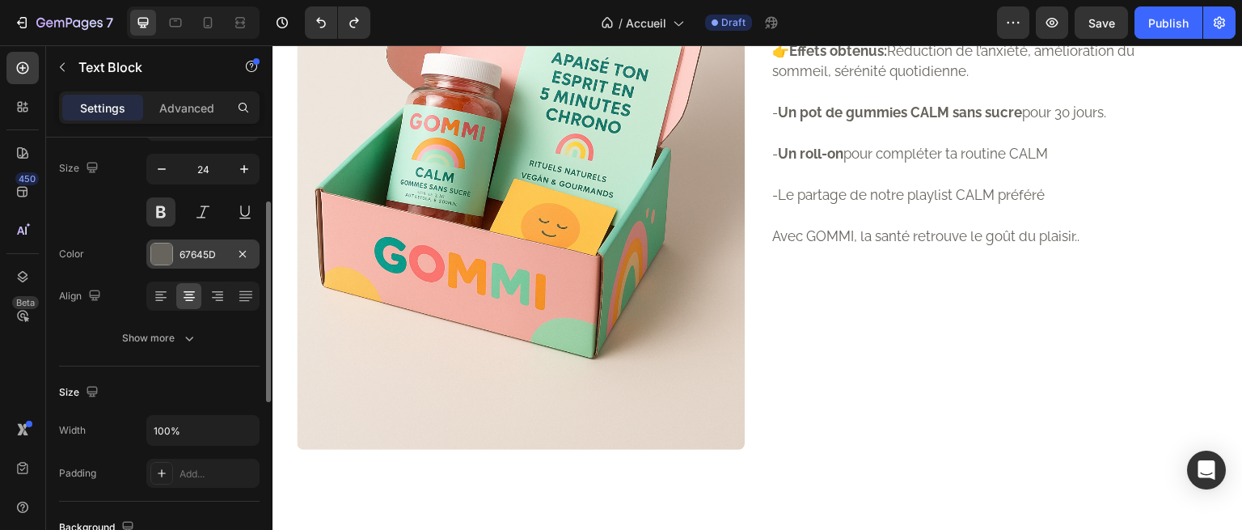
scroll to position [142, 0]
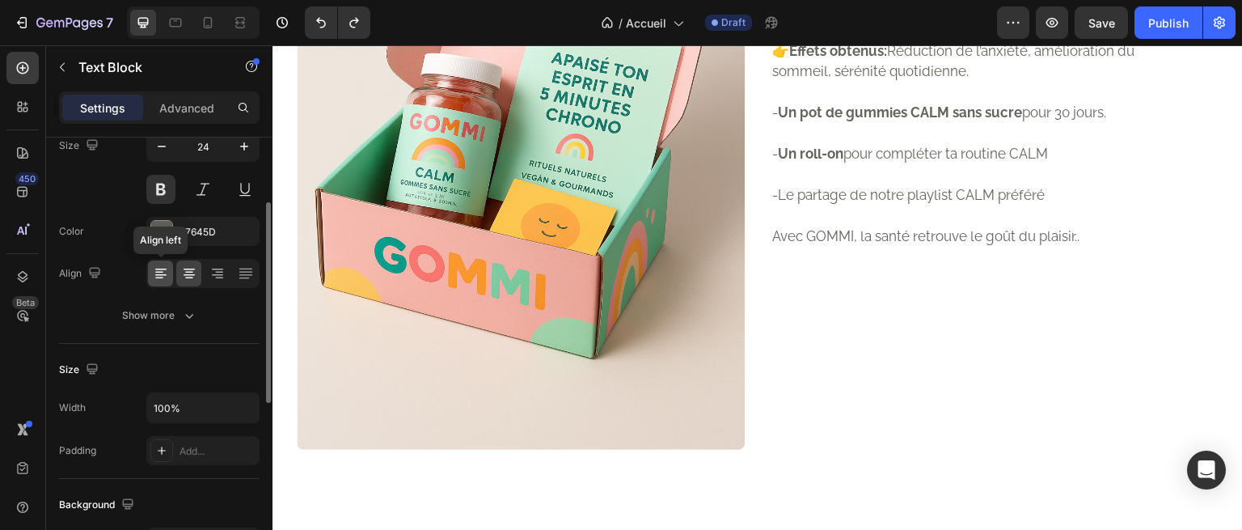
click at [155, 272] on icon at bounding box center [159, 273] width 8 height 2
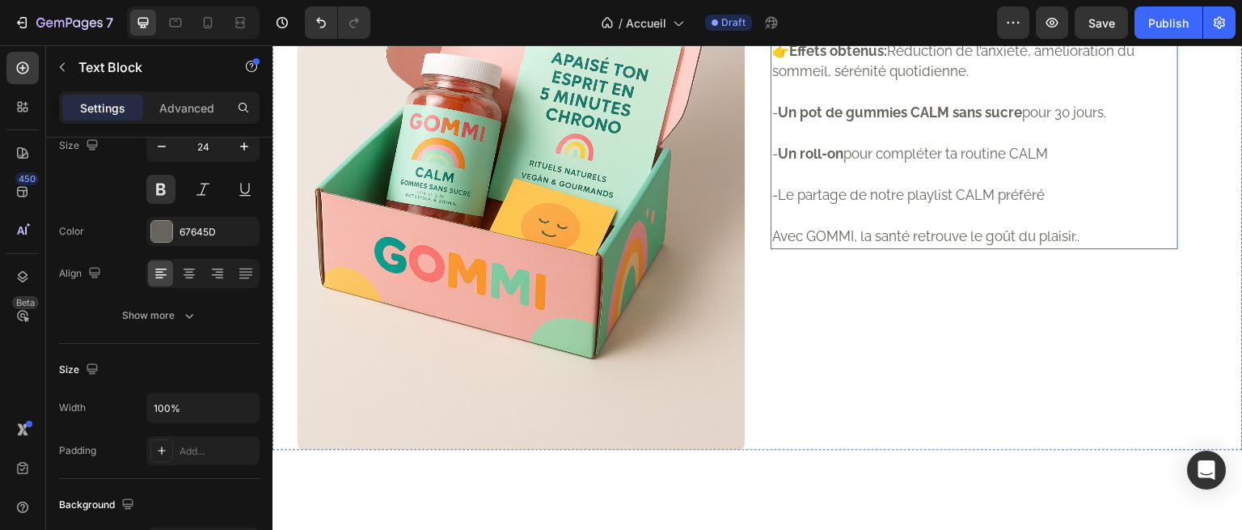
click at [833, 121] on strong "Un pot de gummies CALM sans sucre" at bounding box center [900, 112] width 244 height 16
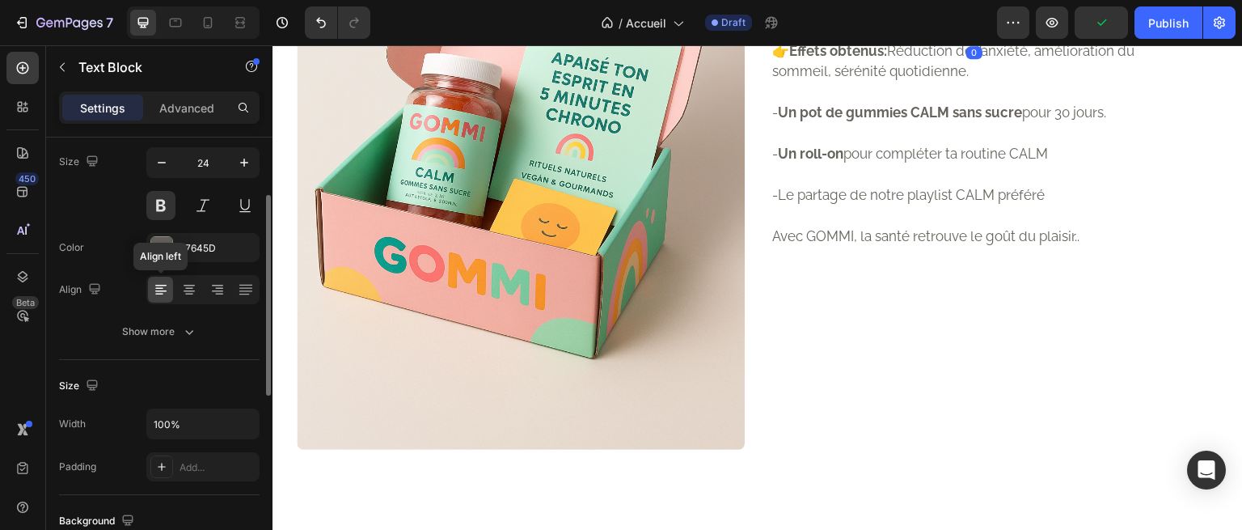
scroll to position [126, 0]
click at [191, 291] on icon at bounding box center [189, 289] width 16 height 16
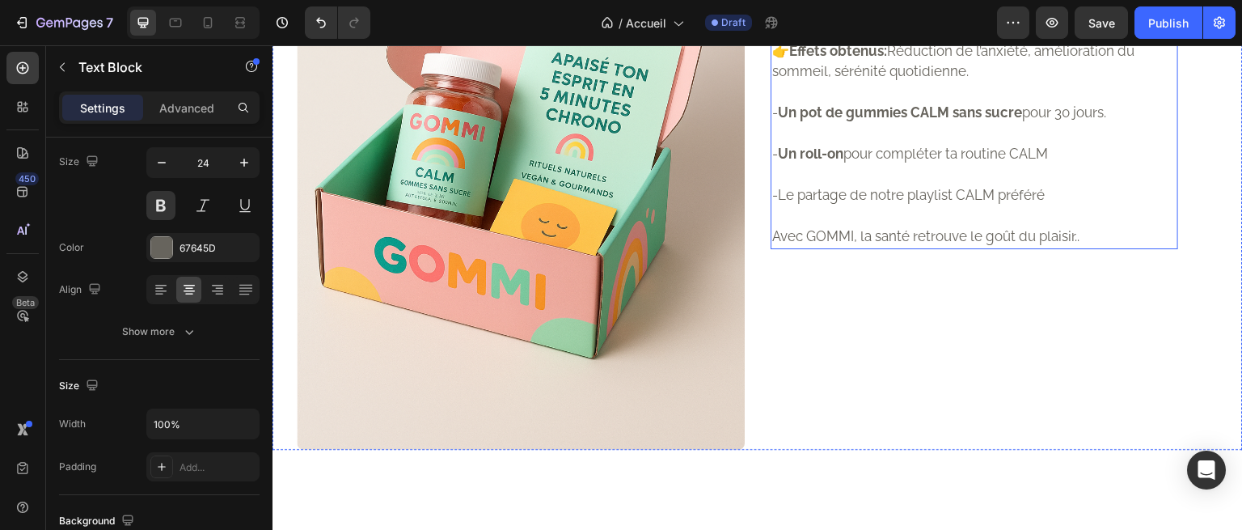
click at [843, 121] on strong "Un pot de gummies CALM sans sucre" at bounding box center [900, 112] width 244 height 16
click at [1074, 247] on p "Avec GOMMI, la santé retrouve le goût du plaisir.." at bounding box center [974, 236] width 404 height 21
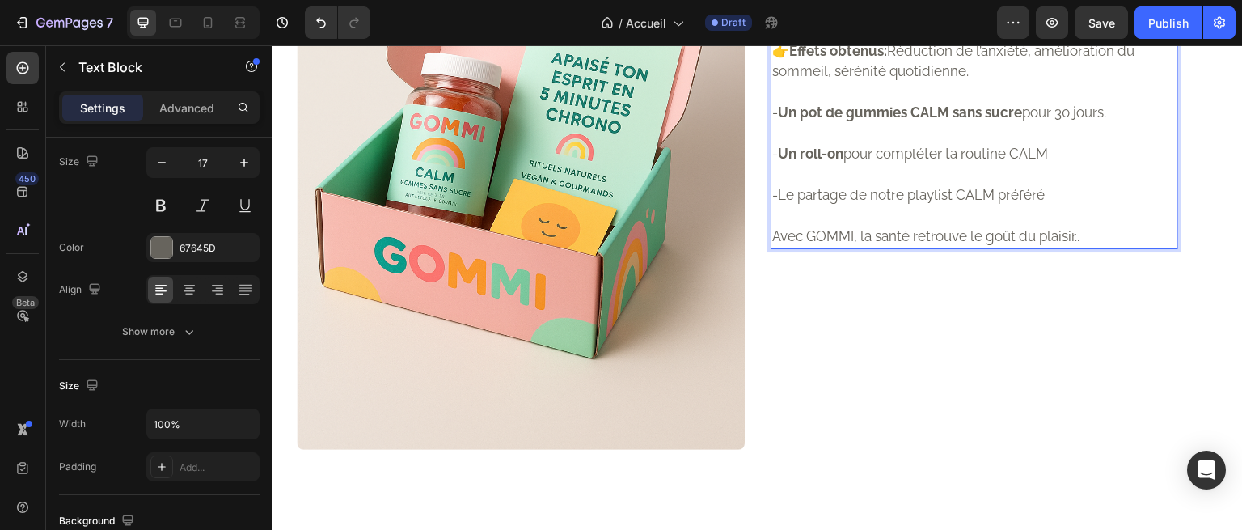
click at [1074, 247] on p "Avec GOMMI, la santé retrouve le goût du plaisir.." at bounding box center [974, 236] width 404 height 21
click at [1046, 206] on p "-Le partage de notre playlist CALM préféré" at bounding box center [974, 195] width 404 height 21
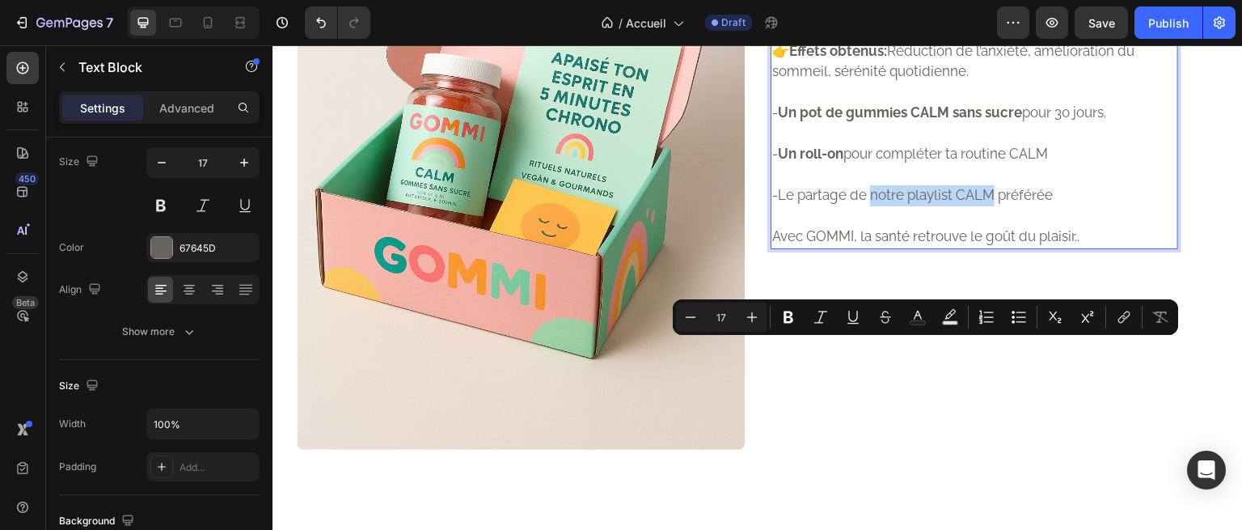
drag, startPoint x: 868, startPoint y: 351, endPoint x: 988, endPoint y: 354, distance: 120.5
click at [988, 206] on p "-Le partage de notre playlist CALM préférée" at bounding box center [974, 195] width 404 height 21
click at [797, 312] on button "Bold" at bounding box center [788, 316] width 29 height 29
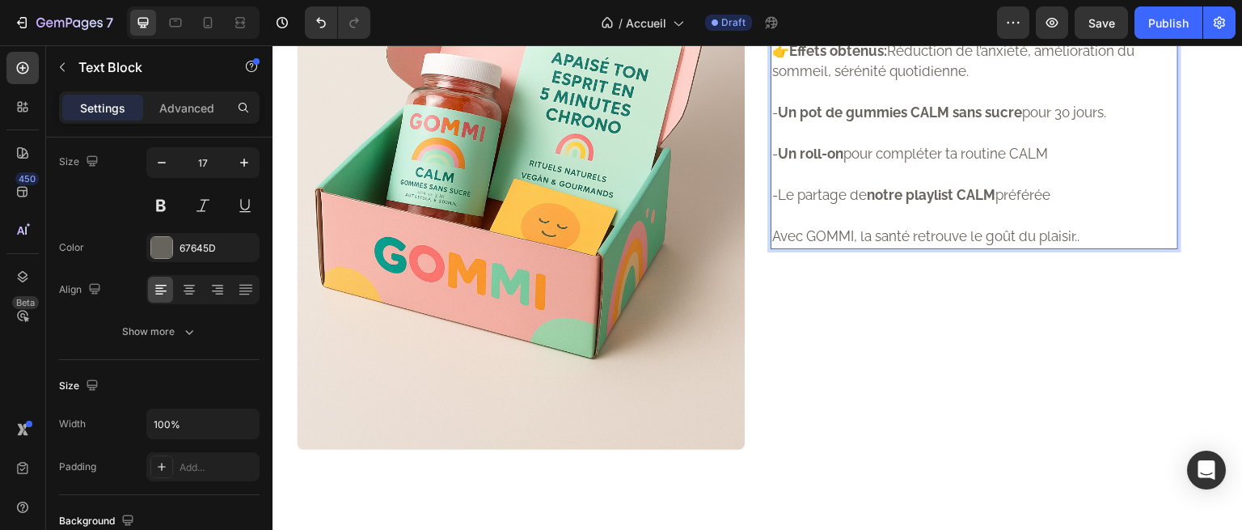
click at [875, 206] on p "-Le partage de notre playlist CALM préférée" at bounding box center [974, 195] width 404 height 21
drag, startPoint x: 872, startPoint y: 347, endPoint x: 774, endPoint y: 347, distance: 97.9
click at [774, 206] on p "-Le partage de notre playlist CALM préférée" at bounding box center [974, 195] width 404 height 21
click at [773, 206] on p "-N otre playlist CALM préférée" at bounding box center [974, 195] width 404 height 21
click at [869, 203] on strong "otre playlist CALM" at bounding box center [849, 195] width 121 height 16
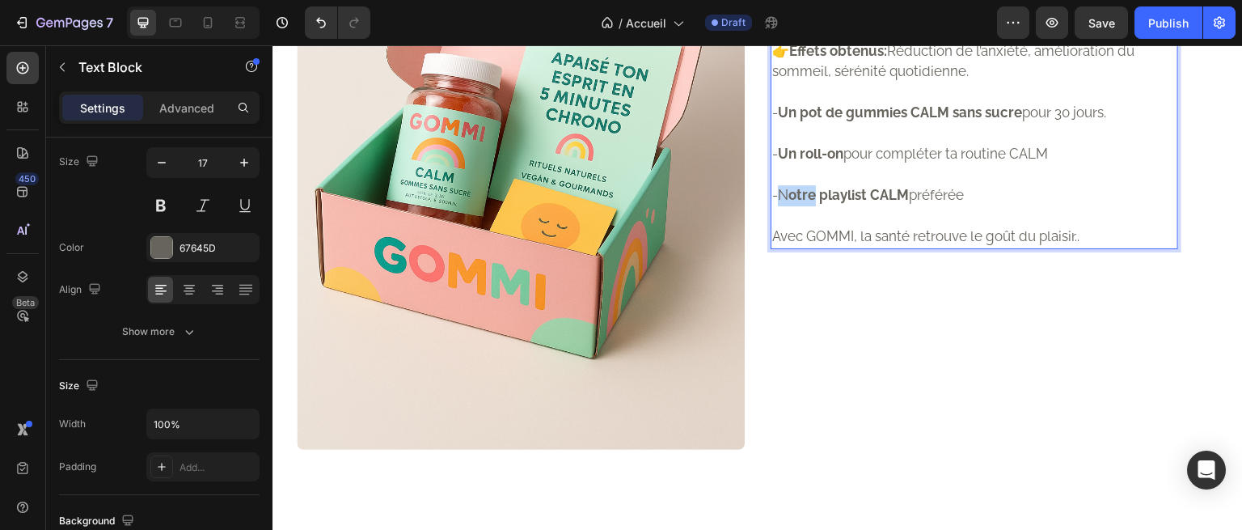
drag, startPoint x: 810, startPoint y: 344, endPoint x: 775, endPoint y: 348, distance: 35.8
click at [775, 206] on p "-N otre playlist CALM préférée" at bounding box center [974, 195] width 404 height 21
click at [776, 206] on p "-L playlist CALM préférée" at bounding box center [974, 195] width 404 height 21
click at [880, 186] on p "Rich Text Editor. Editing area: main" at bounding box center [974, 175] width 404 height 21
click at [882, 206] on p "-La playlist CALM préférée" at bounding box center [974, 195] width 404 height 21
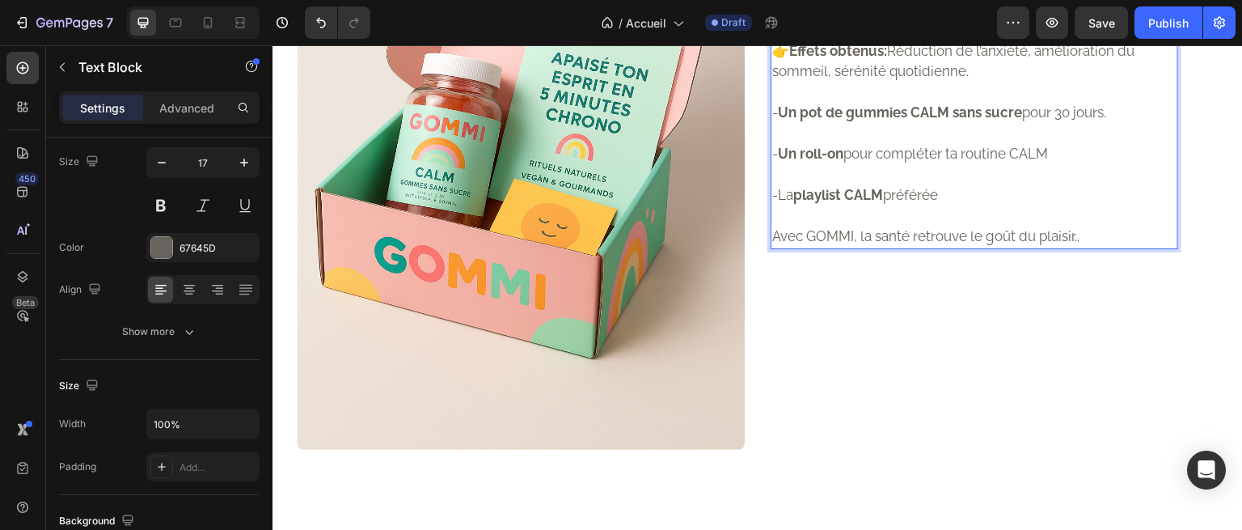
click at [945, 206] on p "-La playlist CALM préférée" at bounding box center [974, 195] width 404 height 21
click at [886, 206] on p "-La playlist CALM e préférée d" at bounding box center [974, 195] width 404 height 21
click at [971, 206] on p "-La playlist CALM préférée d" at bounding box center [974, 195] width 404 height 21
click at [971, 206] on p "-La playlist CALM préférée de" at bounding box center [974, 195] width 404 height 21
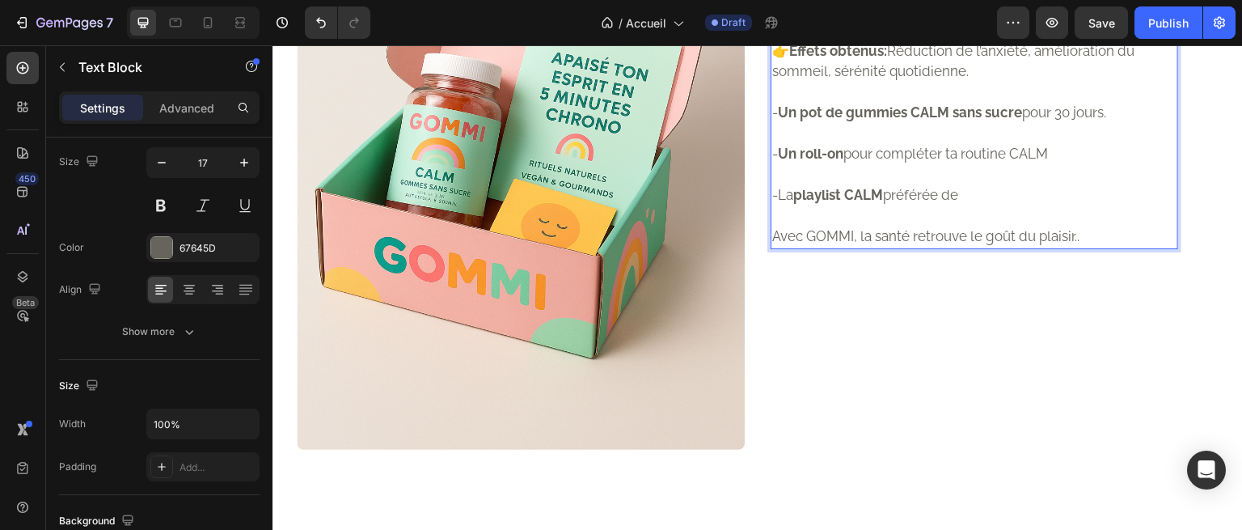
click at [971, 206] on p "-La playlist CALM préférée de" at bounding box center [974, 195] width 404 height 21
click at [983, 206] on p "-La playlist CALM préférée de G" at bounding box center [974, 195] width 404 height 21
click at [992, 206] on p "-La playlist CALM préférée de Go" at bounding box center [974, 195] width 404 height 21
click at [992, 206] on p "-La playlist CALM préférée de Gom" at bounding box center [974, 195] width 404 height 21
click at [1028, 206] on p "-La playlist CALM préférée de Gomm" at bounding box center [974, 195] width 404 height 21
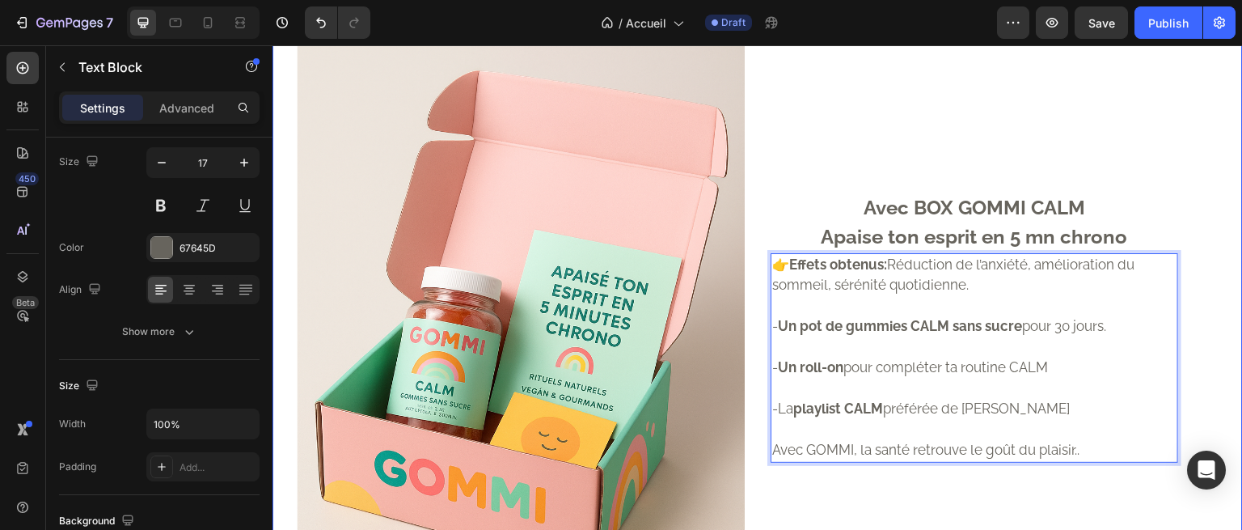
scroll to position [1210, 0]
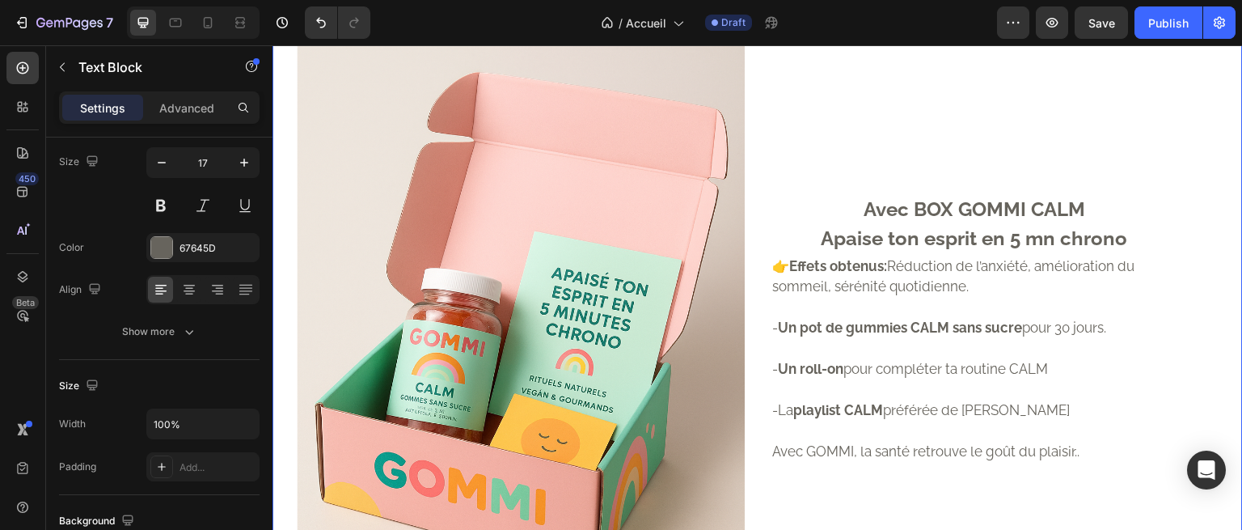
click at [745, 202] on div "Image Avec BOX GOMMI CALM Apaise ton esprit en 5 mn chrono Text Block 👉 Effets …" at bounding box center [758, 296] width 971 height 737
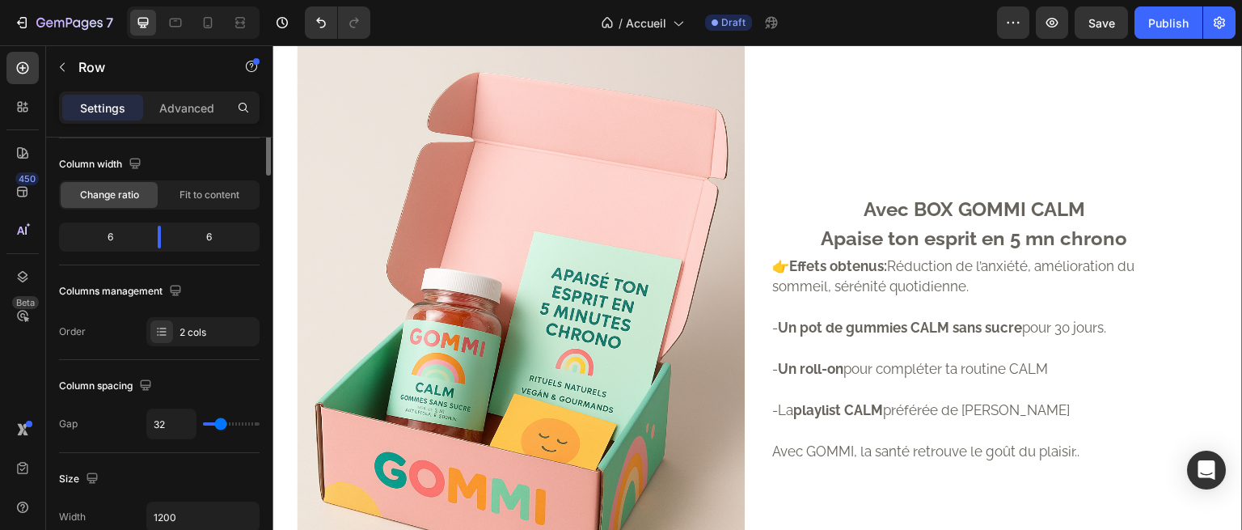
scroll to position [0, 0]
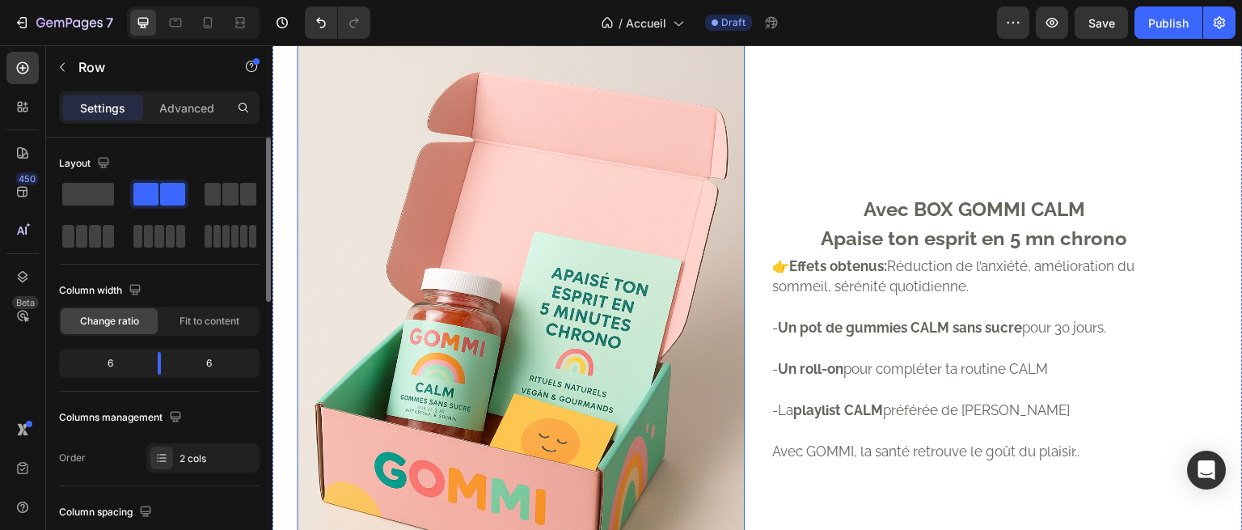
click at [720, 201] on img at bounding box center [521, 329] width 448 height 672
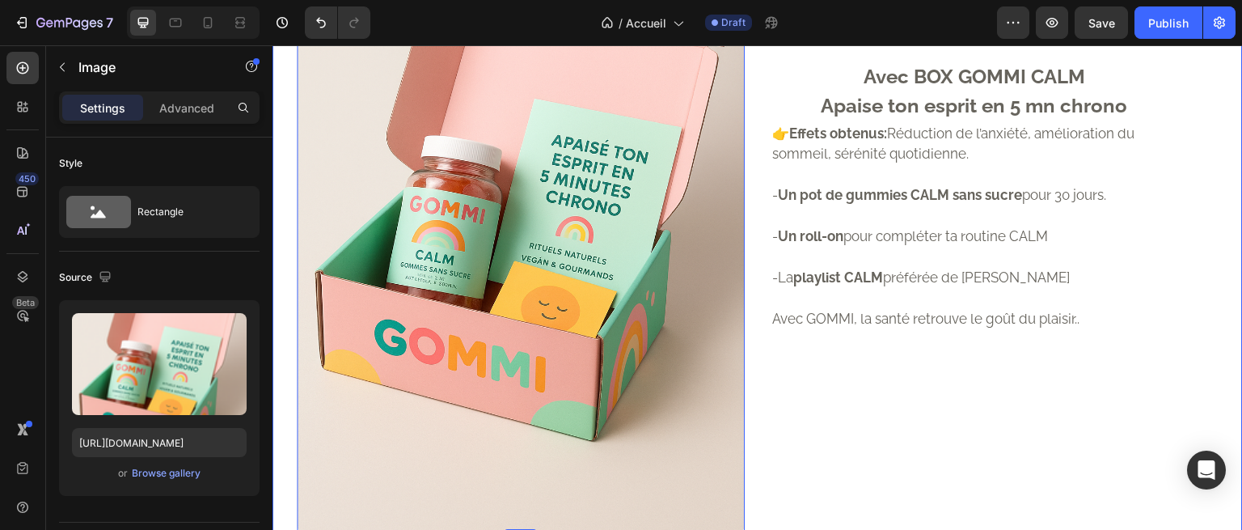
scroll to position [1344, 0]
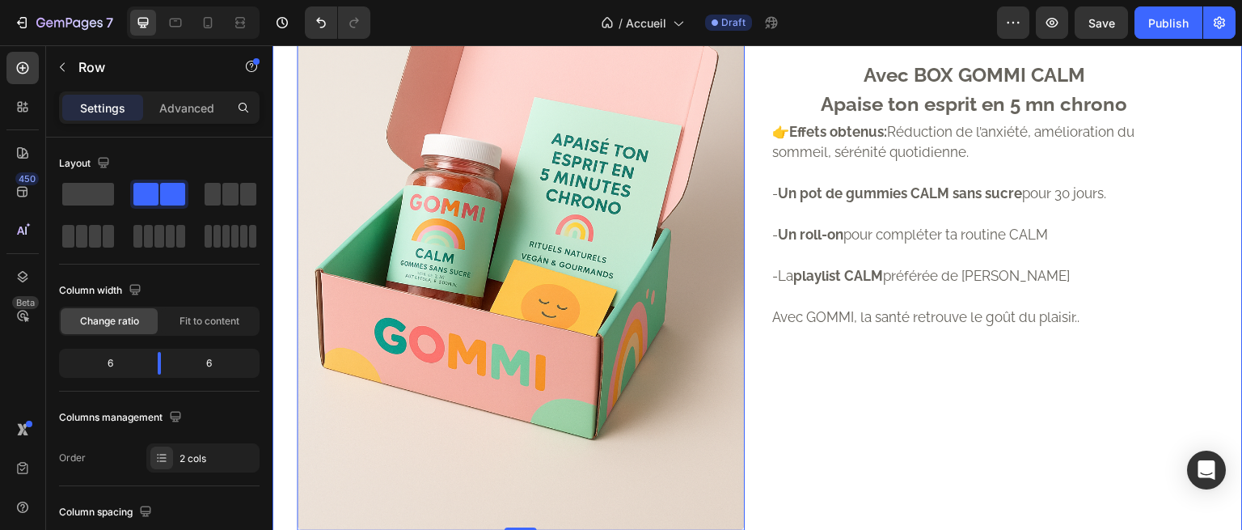
click at [851, 159] on div "Avec BOX GOMMI CALM Apaise ton esprit en 5 mn chrono Text Block 👉 Effets obtenu…" at bounding box center [1007, 194] width 472 height 672
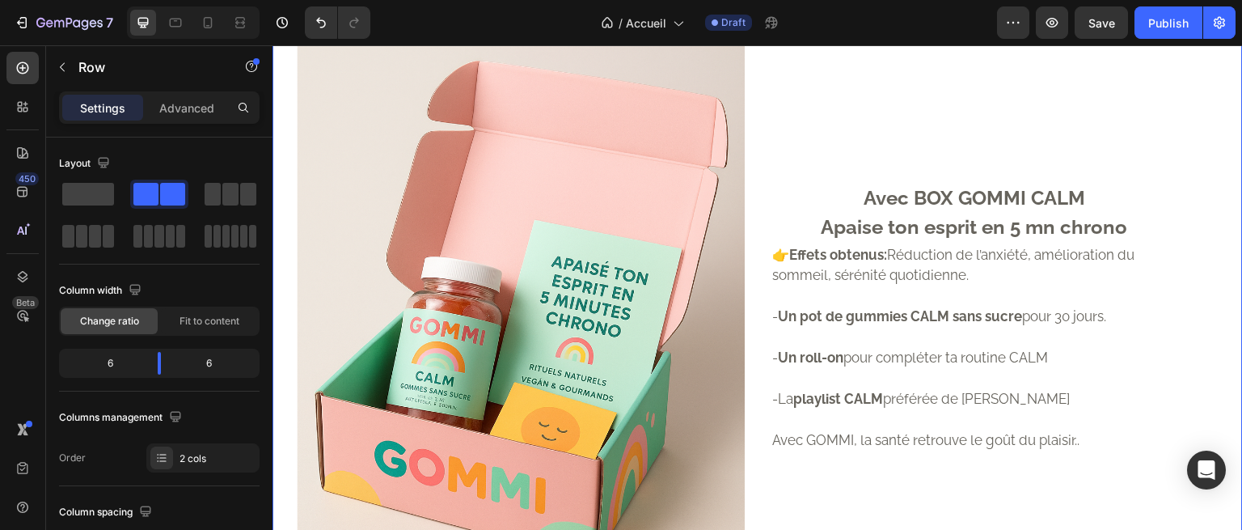
scroll to position [1273, 0]
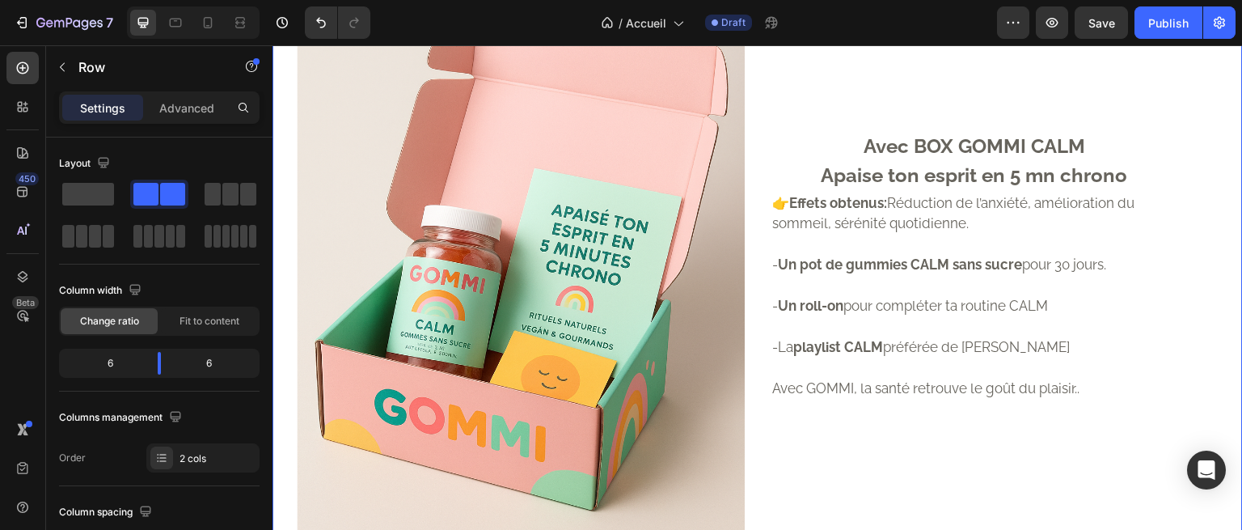
click at [921, 219] on div "Avec BOX GOMMI CALM Apaise ton esprit en 5 mn chrono Text Block 👉 Effets obtenu…" at bounding box center [1007, 266] width 472 height 672
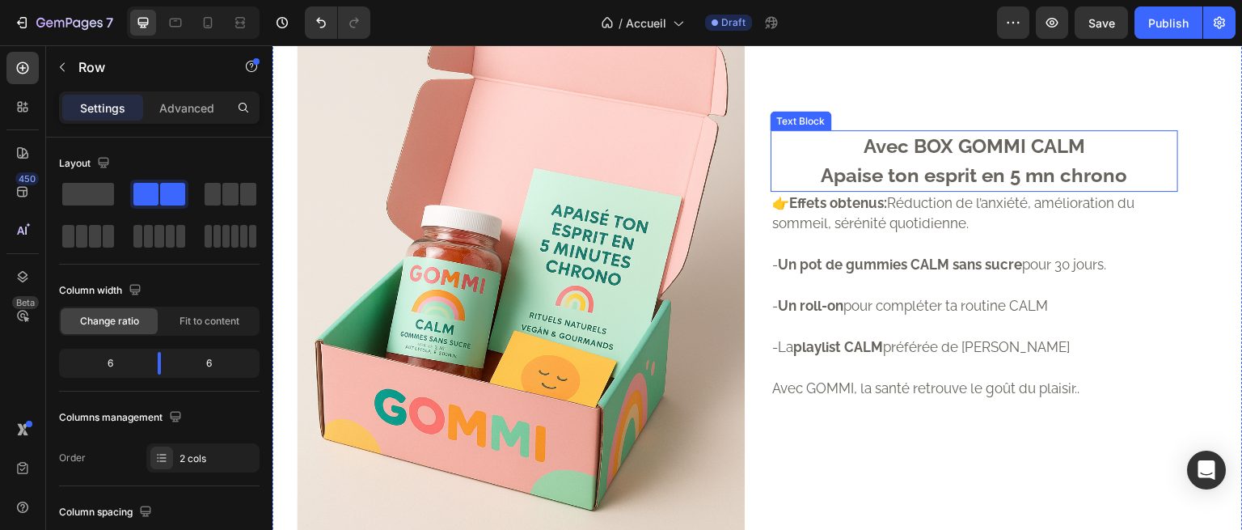
click at [924, 190] on p "Apaise ton esprit en 5 mn chrono" at bounding box center [974, 175] width 404 height 29
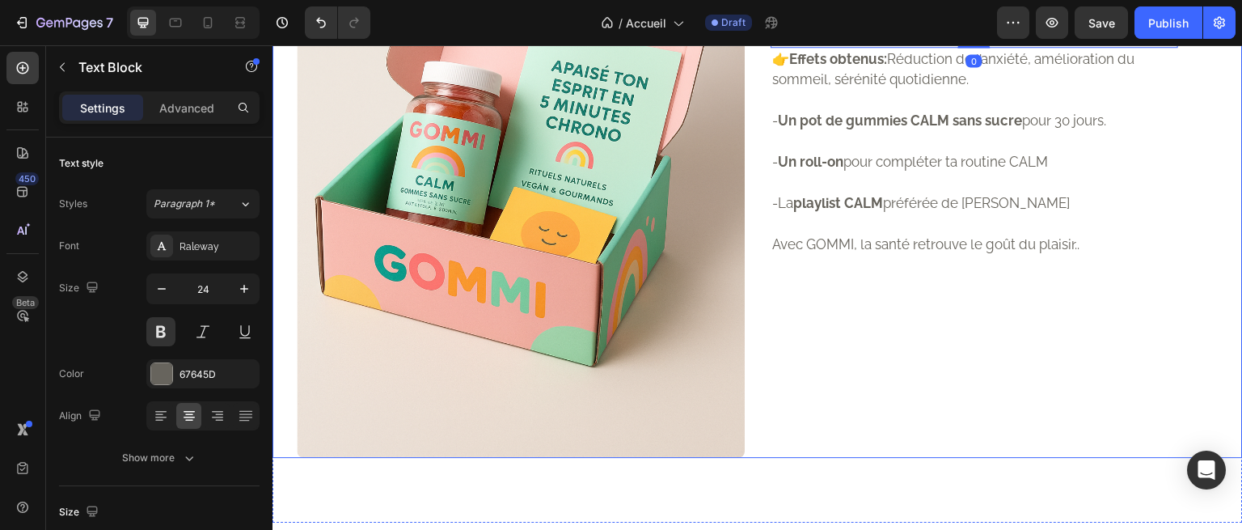
scroll to position [1485, 0]
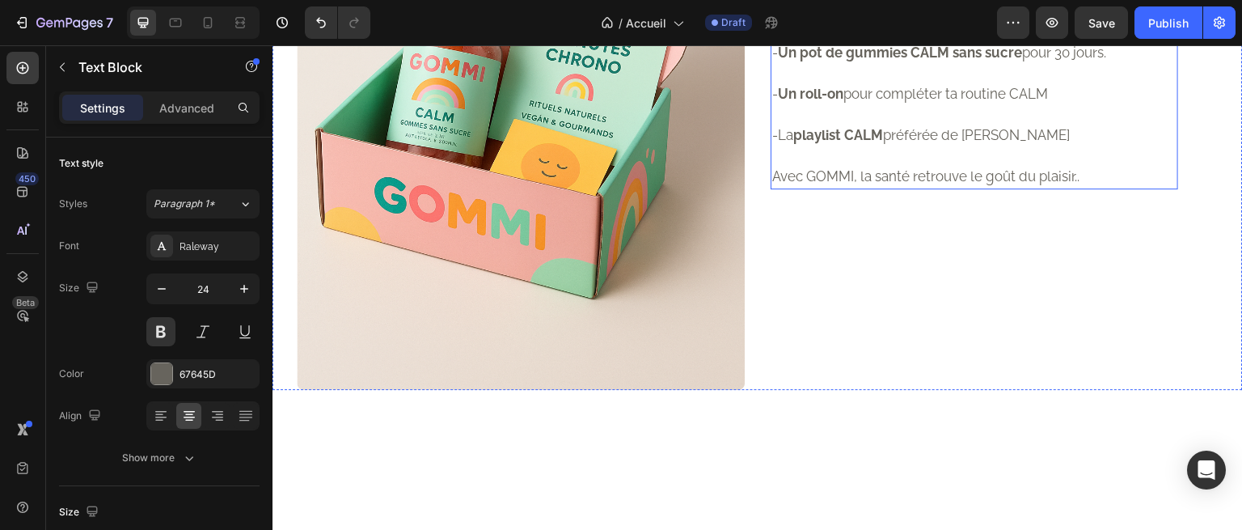
click at [931, 362] on div "Avec BOX GOMMI CALM Apaise ton esprit en 5 mn chrono Text Block 0 👉 Effets obte…" at bounding box center [1007, 54] width 472 height 672
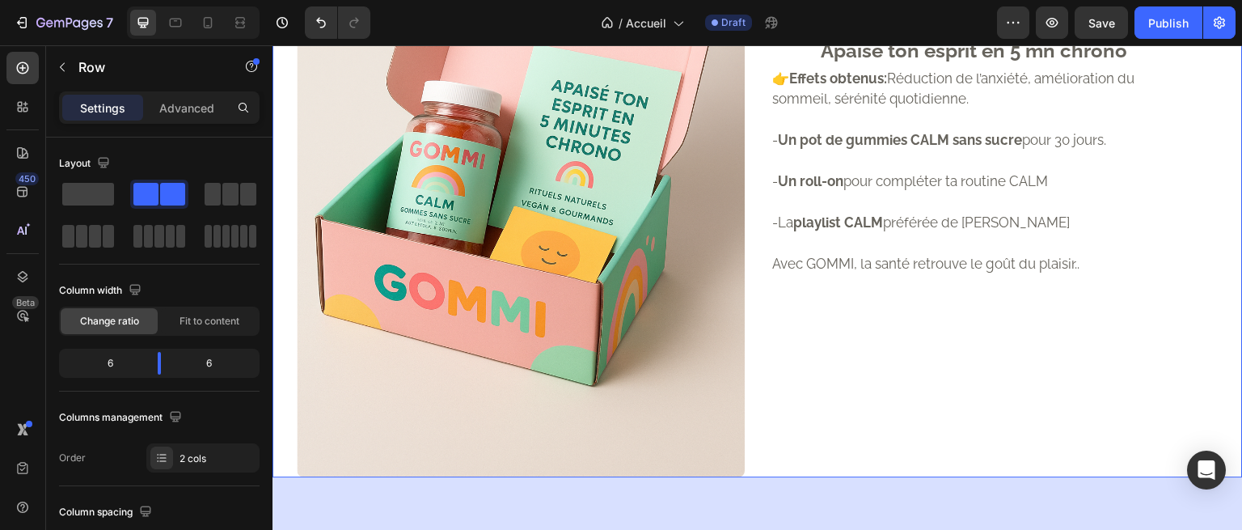
scroll to position [1427, 0]
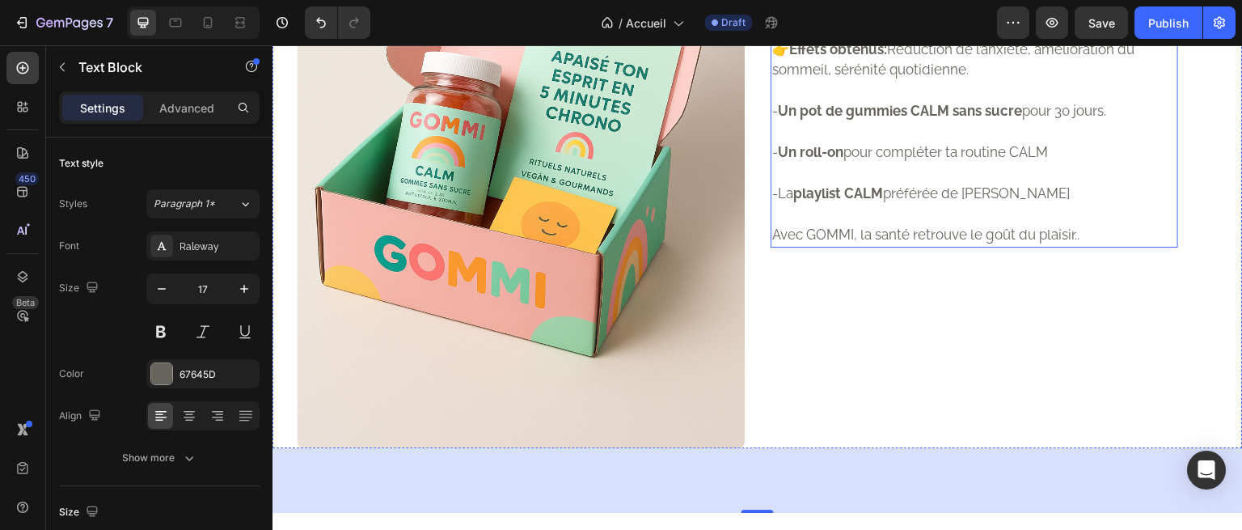
click at [901, 143] on p "Rich Text Editor. Editing area: main" at bounding box center [974, 132] width 404 height 21
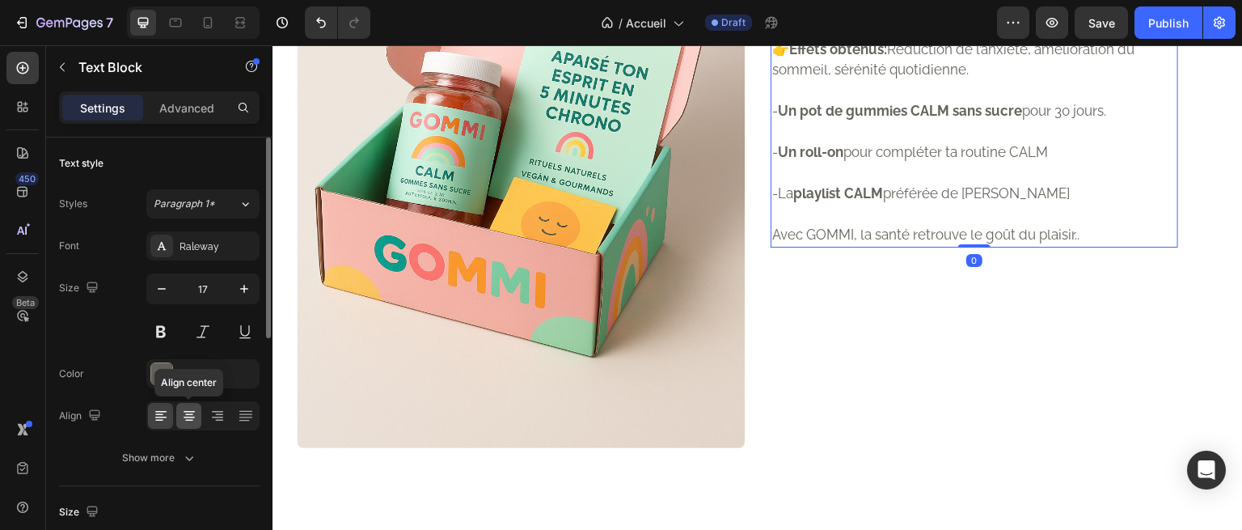
click at [196, 410] on icon at bounding box center [189, 416] width 16 height 16
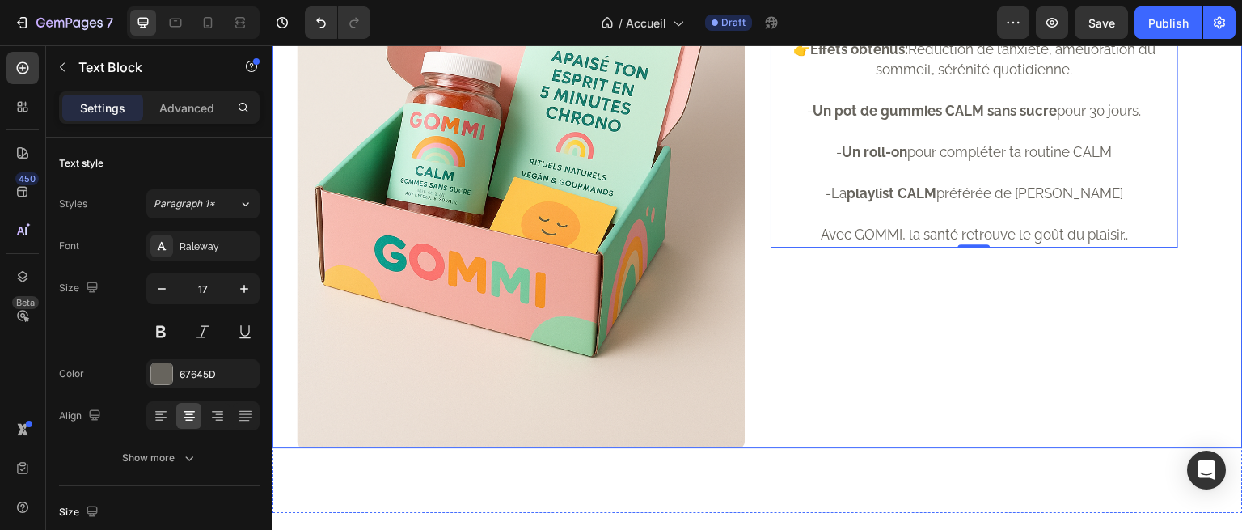
click at [851, 448] on div "Avec BOX GOMMI CALM Apaise ton esprit en 5 mn chrono Text Block 👉 Effets obtenu…" at bounding box center [1007, 112] width 472 height 672
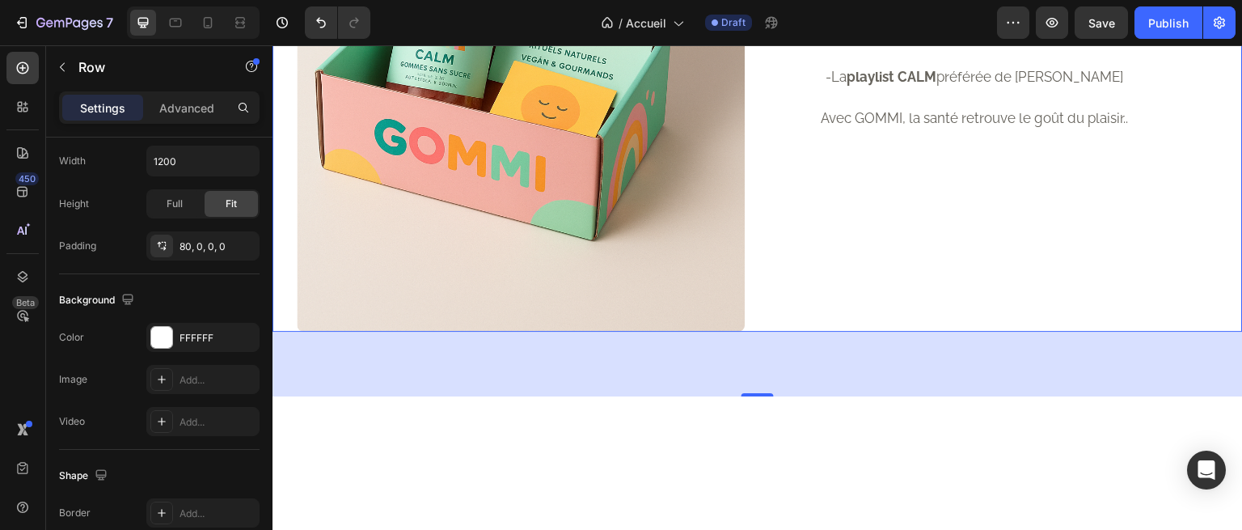
scroll to position [1543, 0]
click at [925, 129] on p "Avec GOMMI, la santé retrouve le goût du plaisir.." at bounding box center [974, 118] width 404 height 21
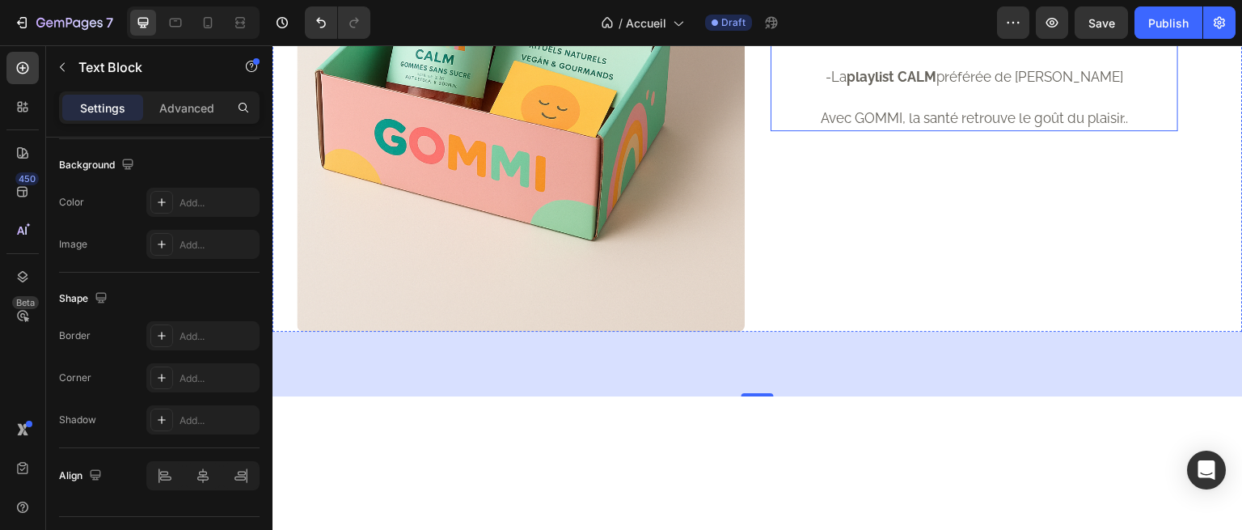
scroll to position [0, 0]
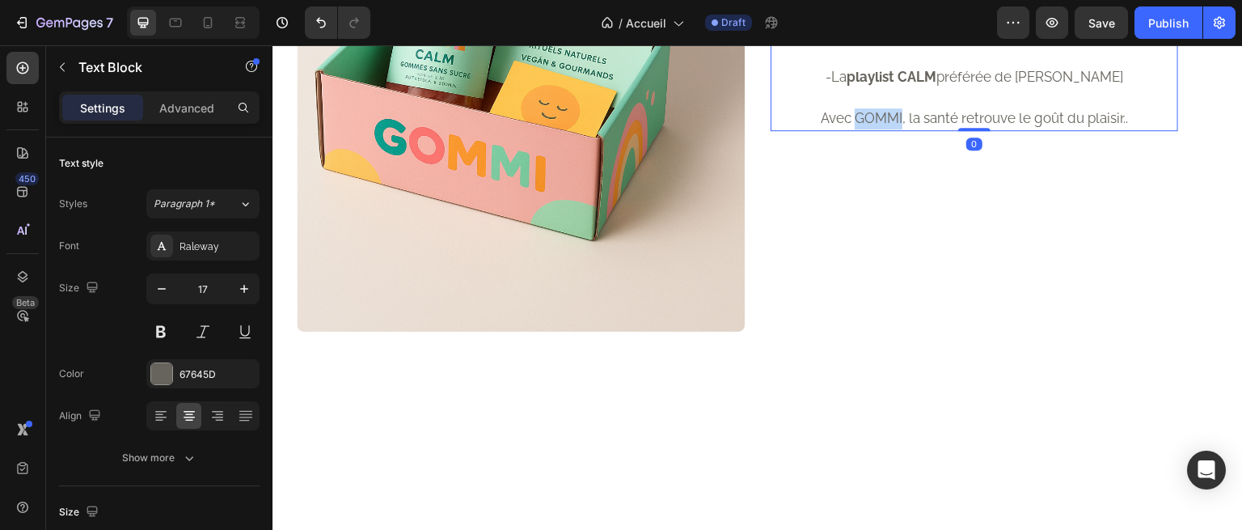
click at [876, 129] on p "Avec GOMMI, la santé retrouve le goût du plaisir.." at bounding box center [974, 118] width 404 height 21
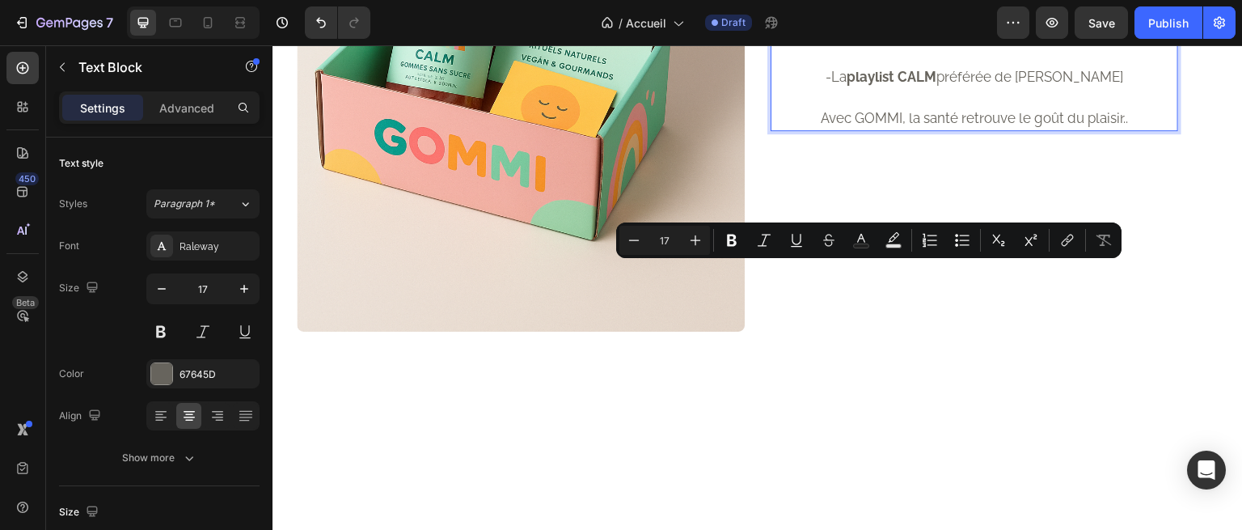
click at [807, 129] on p "Avec GOMMI, la santé retrouve le goût du plaisir.." at bounding box center [974, 118] width 404 height 21
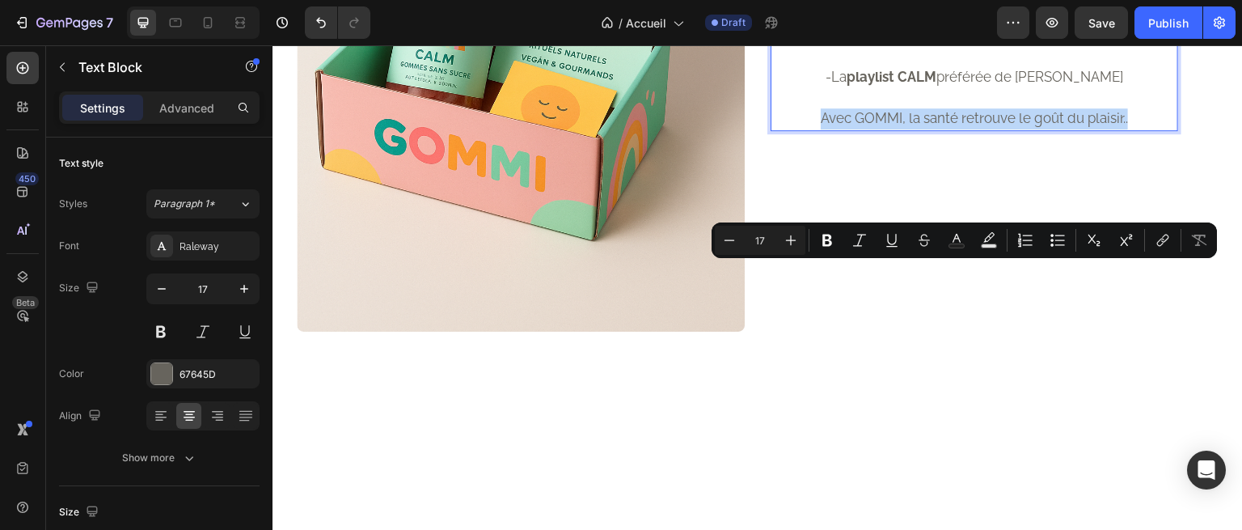
drag, startPoint x: 807, startPoint y: 279, endPoint x: 1123, endPoint y: 273, distance: 316.3
click at [1123, 129] on p "Avec GOMMI, la santé retrouve le goût du plaisir.." at bounding box center [974, 118] width 404 height 21
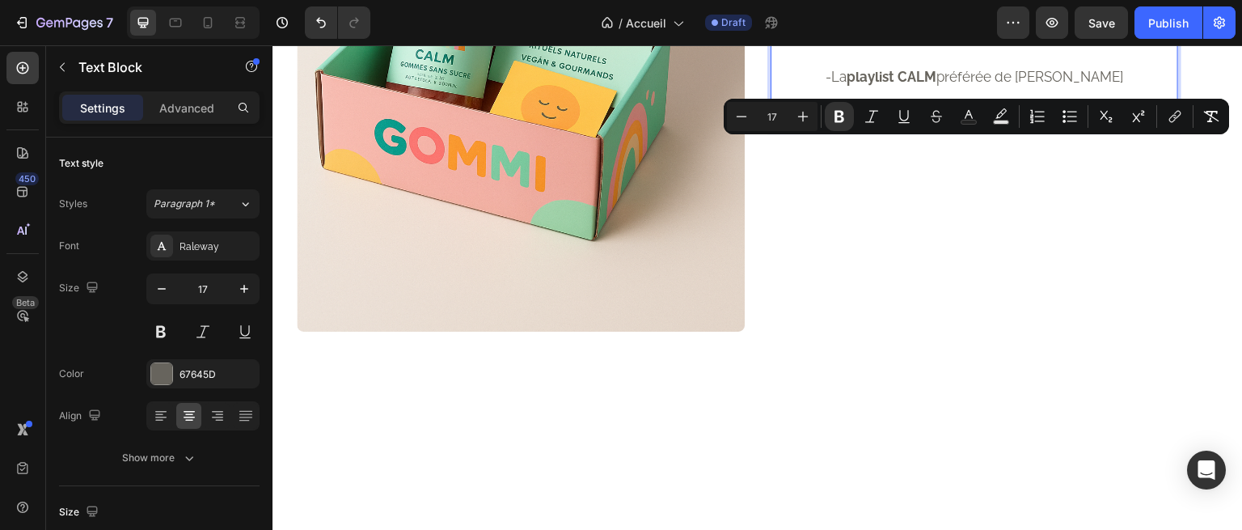
drag, startPoint x: 1047, startPoint y: 150, endPoint x: 977, endPoint y: 149, distance: 69.6
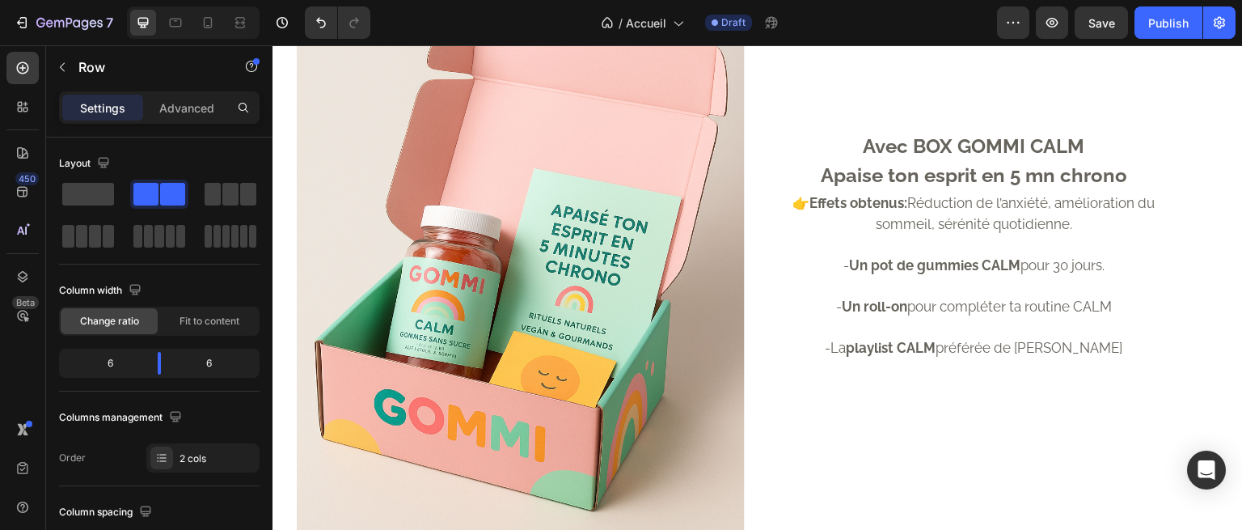
scroll to position [1404, 0]
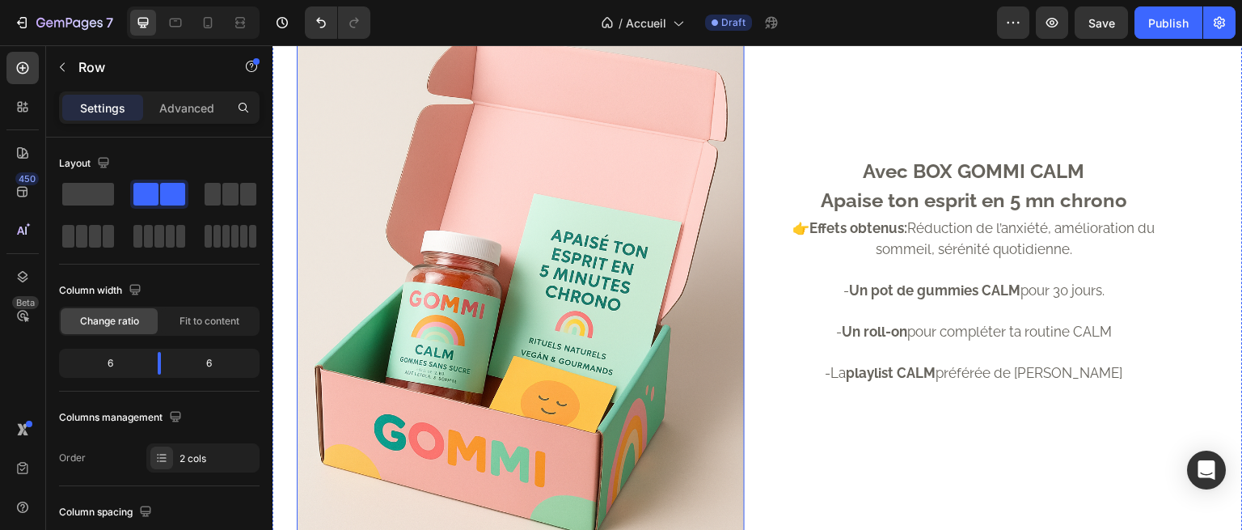
click at [656, 138] on img at bounding box center [521, 291] width 448 height 672
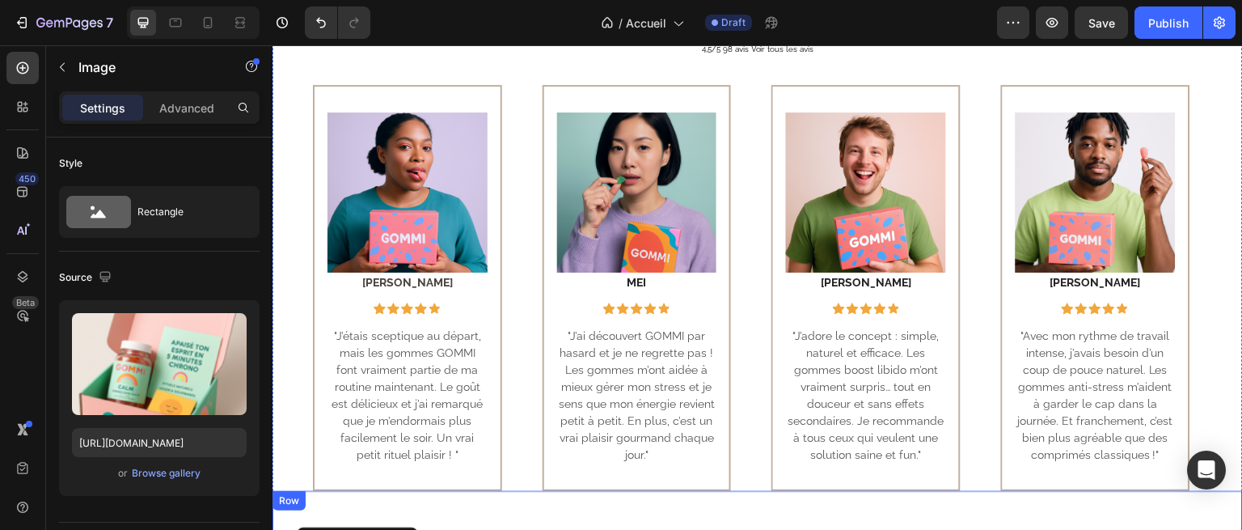
scroll to position [845, 0]
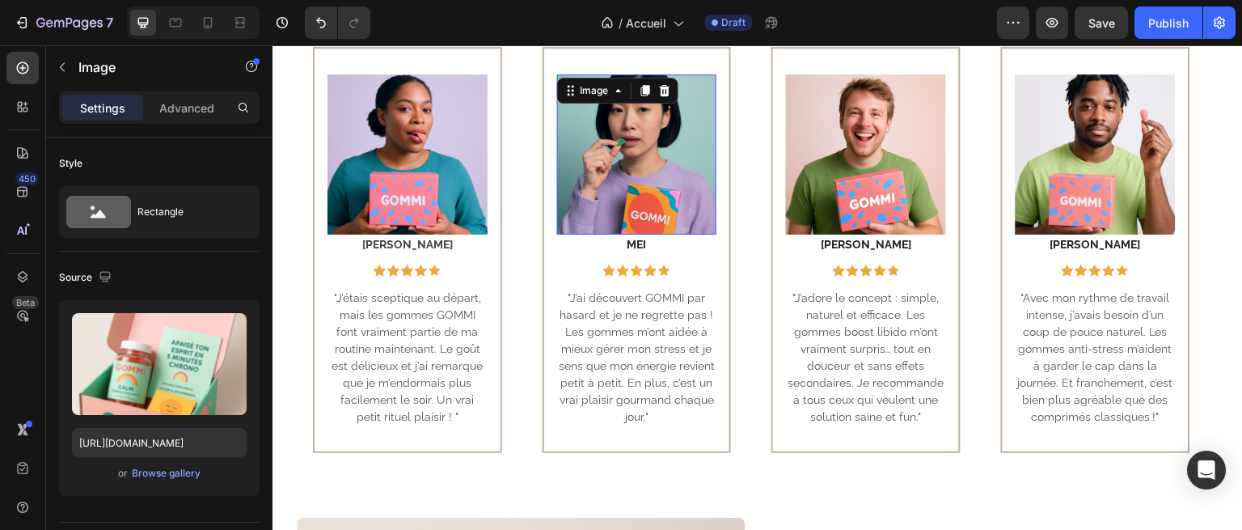
click at [700, 235] on img at bounding box center [637, 154] width 160 height 160
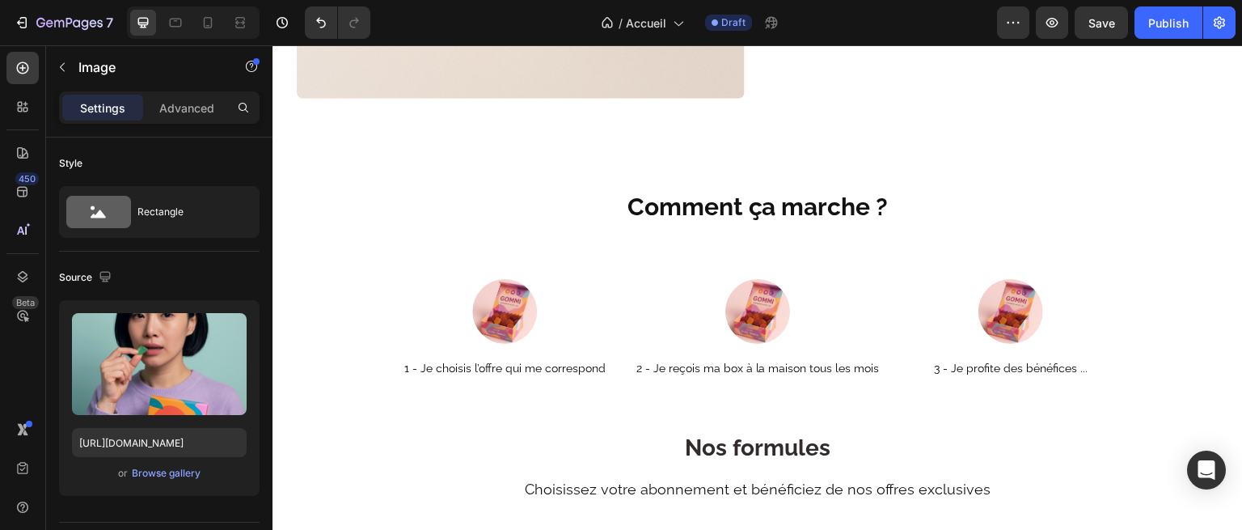
scroll to position [2176, 0]
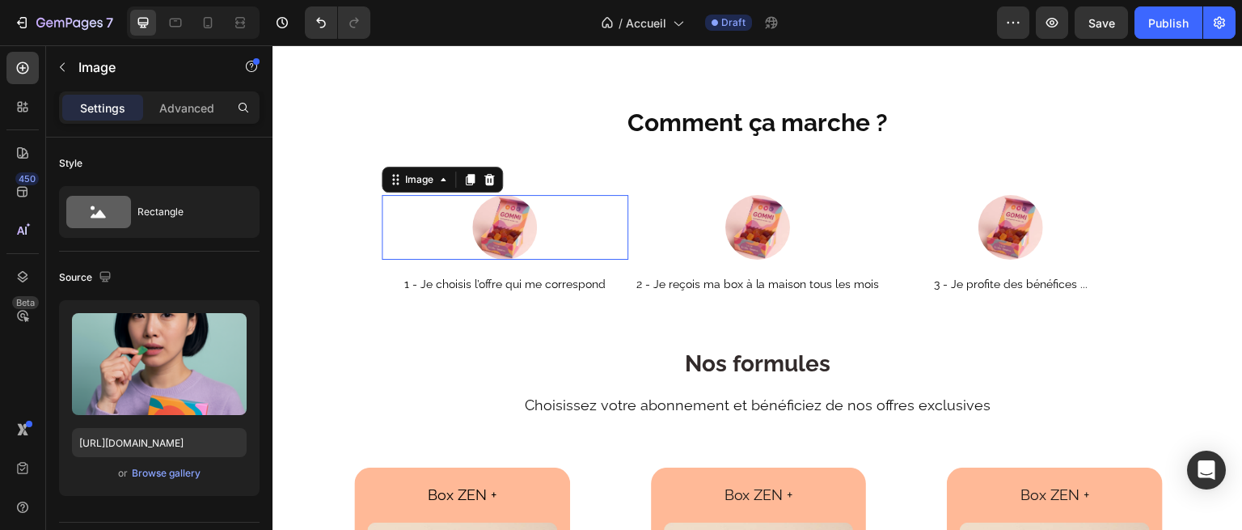
click at [507, 229] on img at bounding box center [504, 227] width 65 height 65
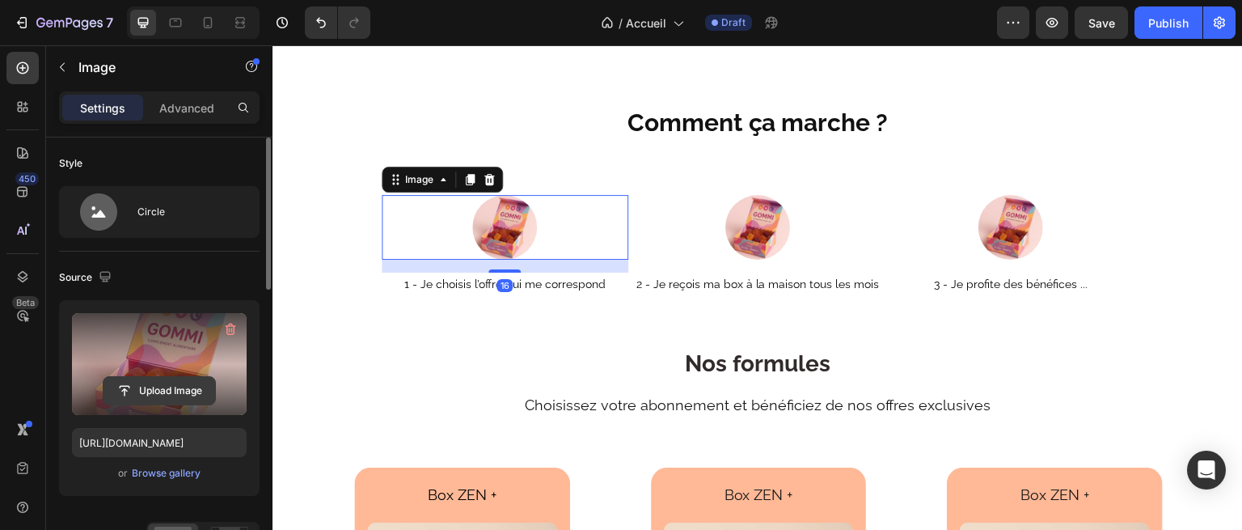
click at [156, 388] on input "file" at bounding box center [160, 390] width 112 height 27
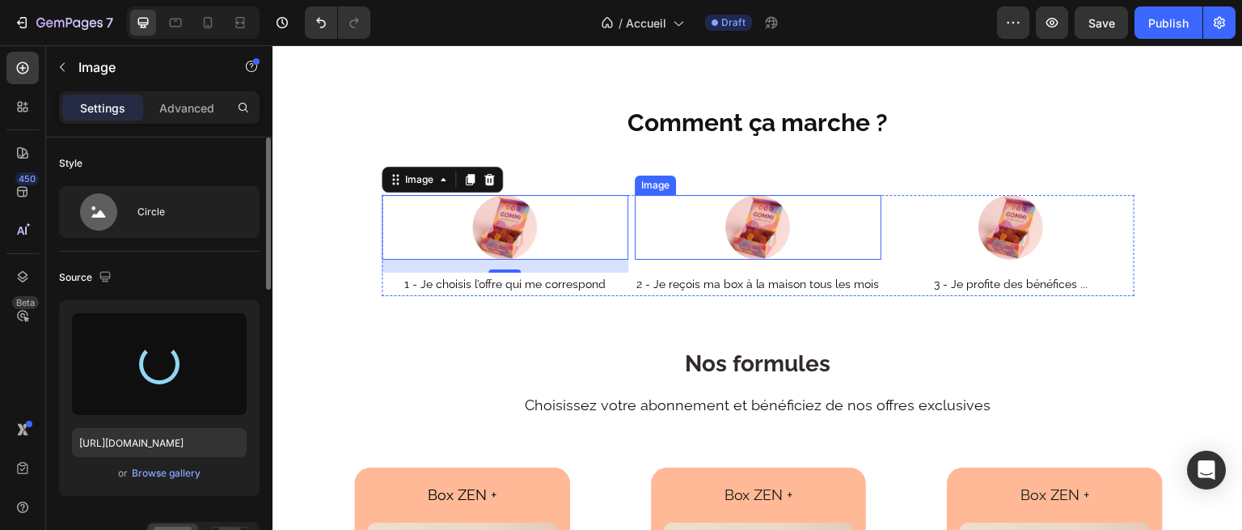
type input "[URL][DOMAIN_NAME]"
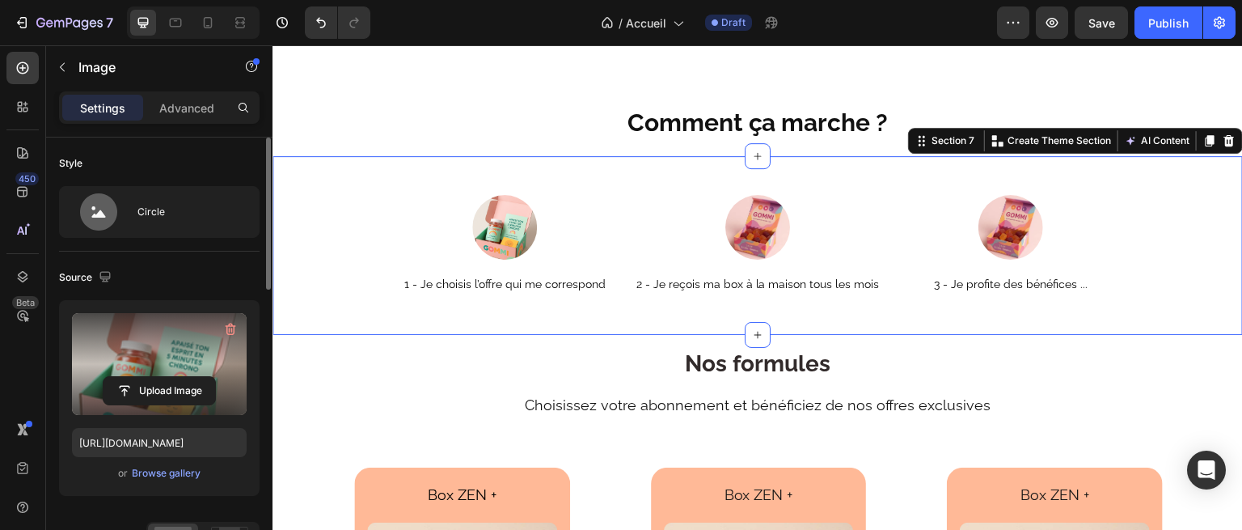
click at [497, 304] on div "Image 1 - Je choisis l’offre qui me correspond Text Block Image 2 - Je reçois m…" at bounding box center [758, 245] width 971 height 179
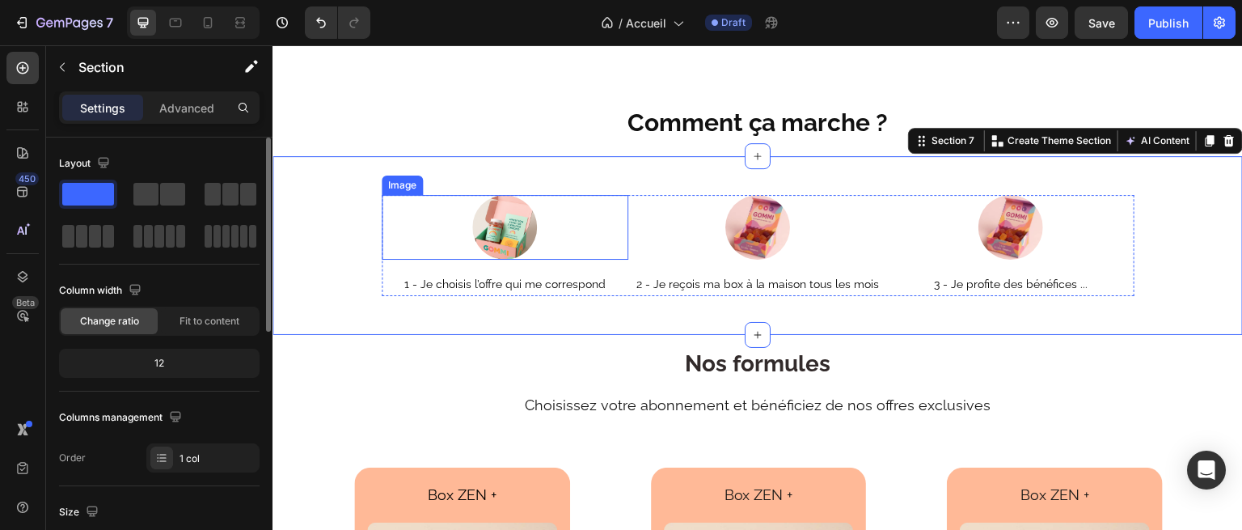
click at [497, 206] on img at bounding box center [504, 227] width 65 height 65
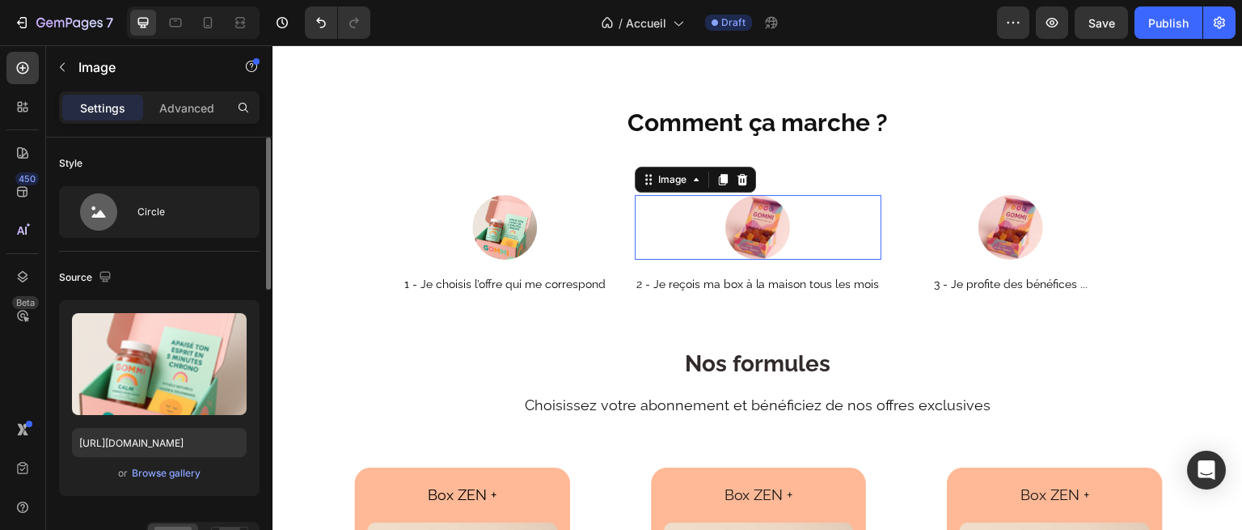
click at [734, 219] on img at bounding box center [757, 227] width 65 height 65
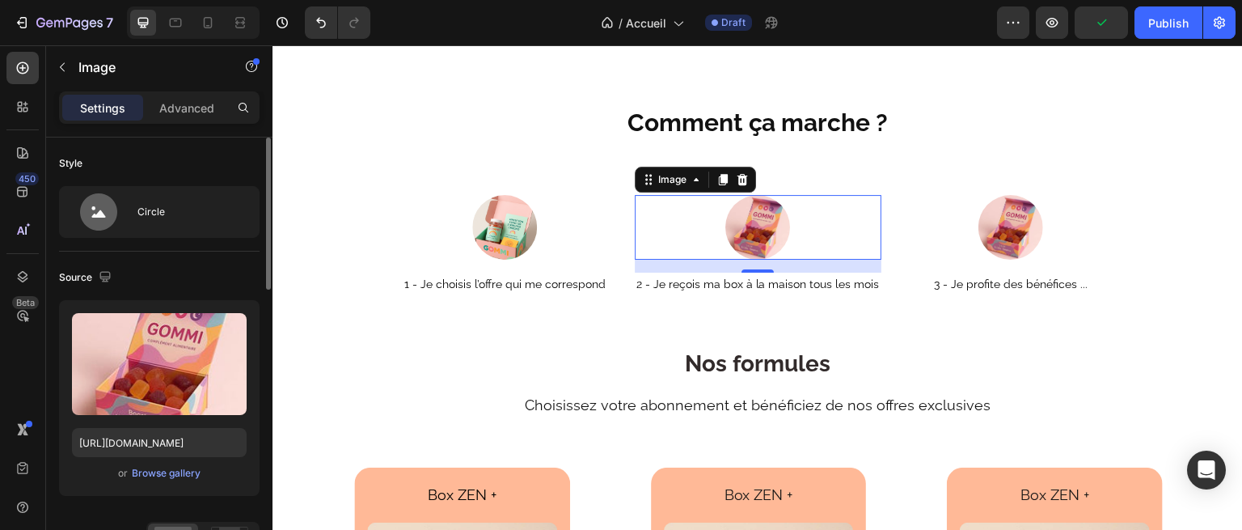
click at [746, 208] on img at bounding box center [757, 227] width 65 height 65
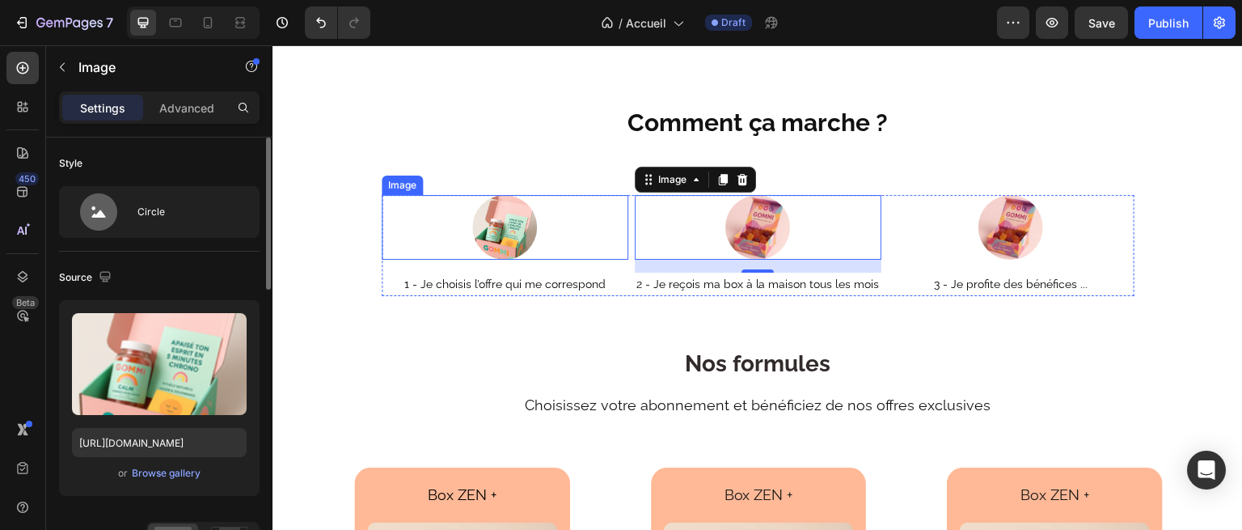
click at [517, 214] on img at bounding box center [504, 227] width 65 height 65
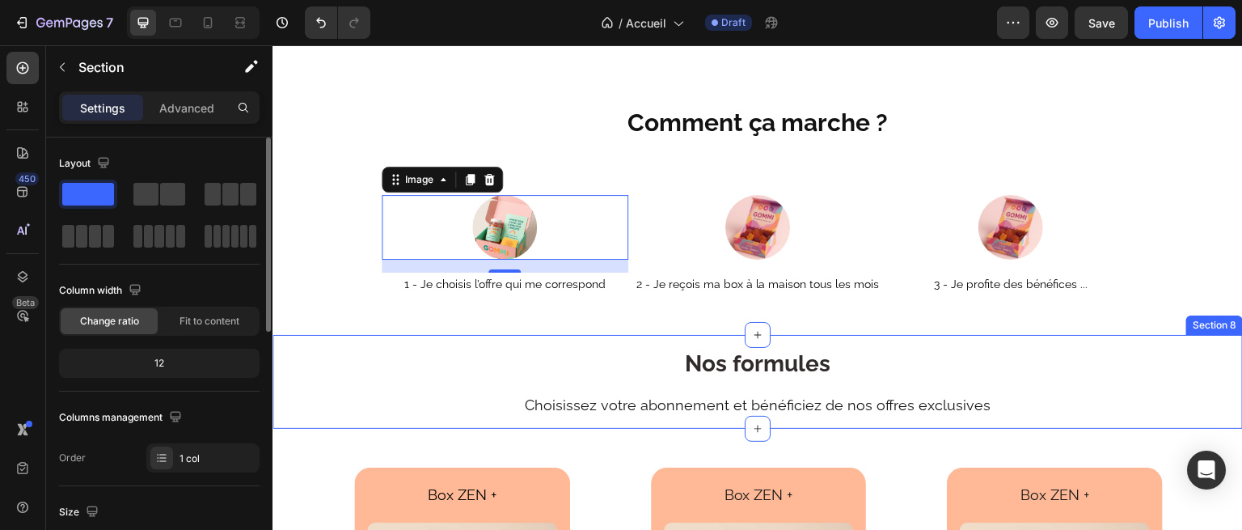
click at [486, 355] on div "Nos formules Heading Choisissez votre abonnement et bénéficiez de nos offres ex…" at bounding box center [758, 388] width 971 height 81
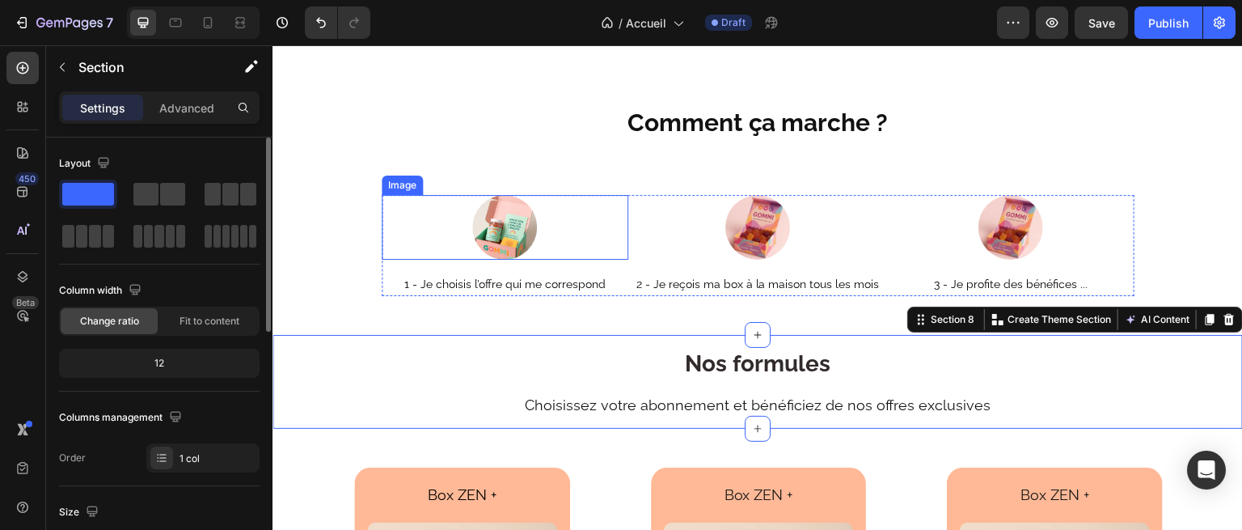
click at [501, 227] on img at bounding box center [504, 227] width 65 height 65
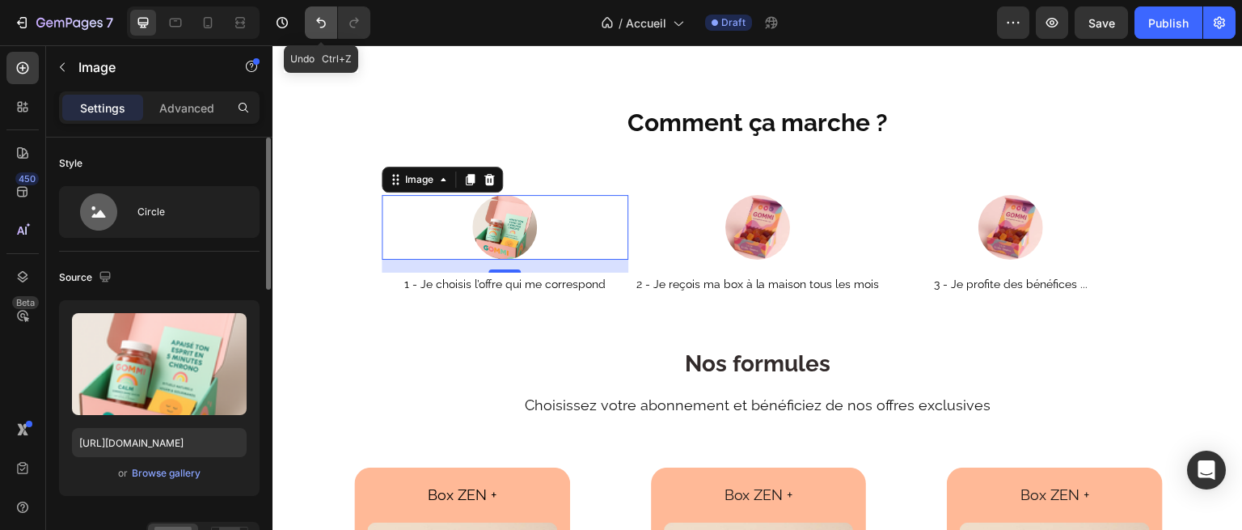
click at [318, 27] on icon "Undo/Redo" at bounding box center [321, 23] width 16 height 16
type input "[URL][DOMAIN_NAME]"
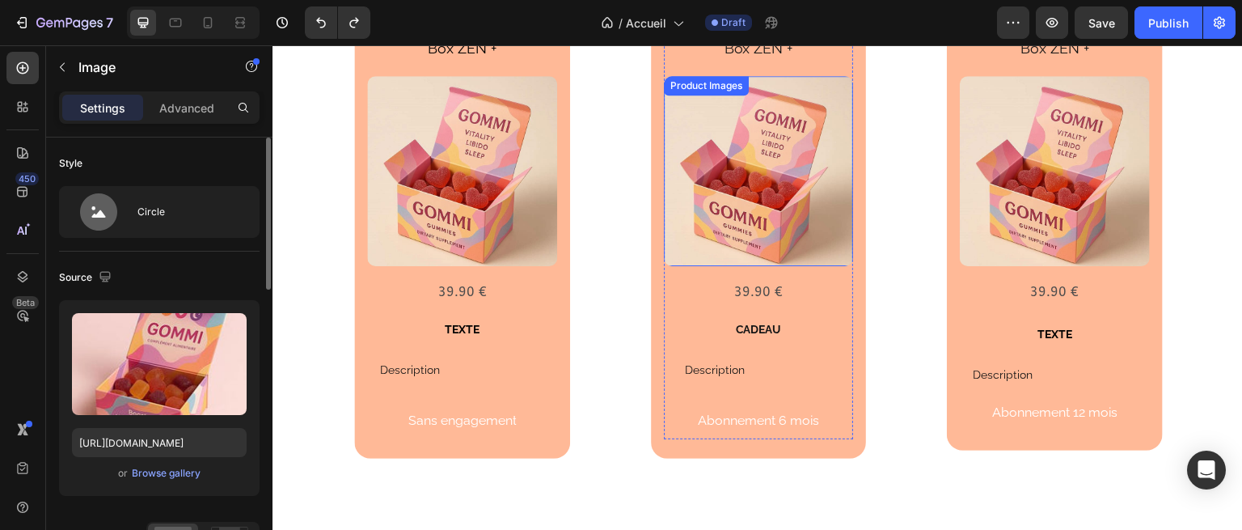
scroll to position [2552, 0]
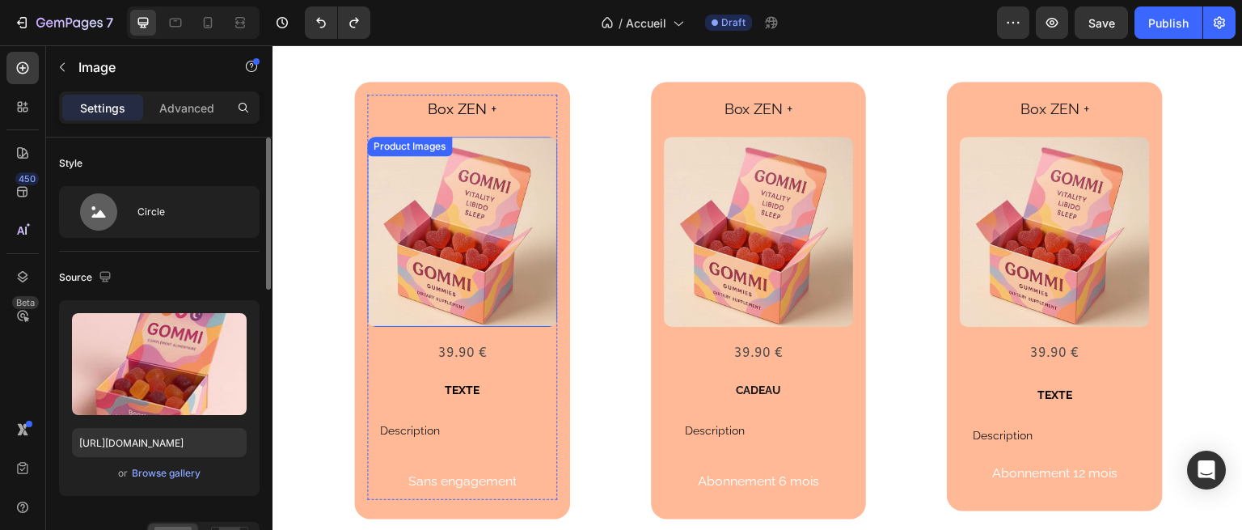
click at [480, 222] on img at bounding box center [462, 232] width 190 height 190
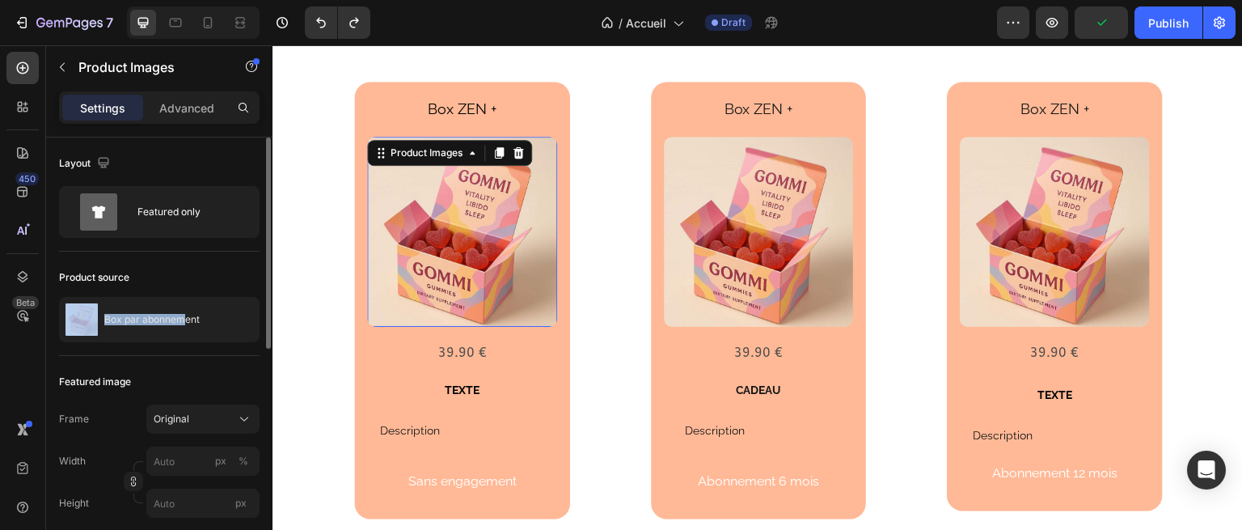
drag, startPoint x: 183, startPoint y: 319, endPoint x: 167, endPoint y: 269, distance: 52.4
click at [167, 269] on div "Product source Box par abonnement" at bounding box center [159, 304] width 201 height 104
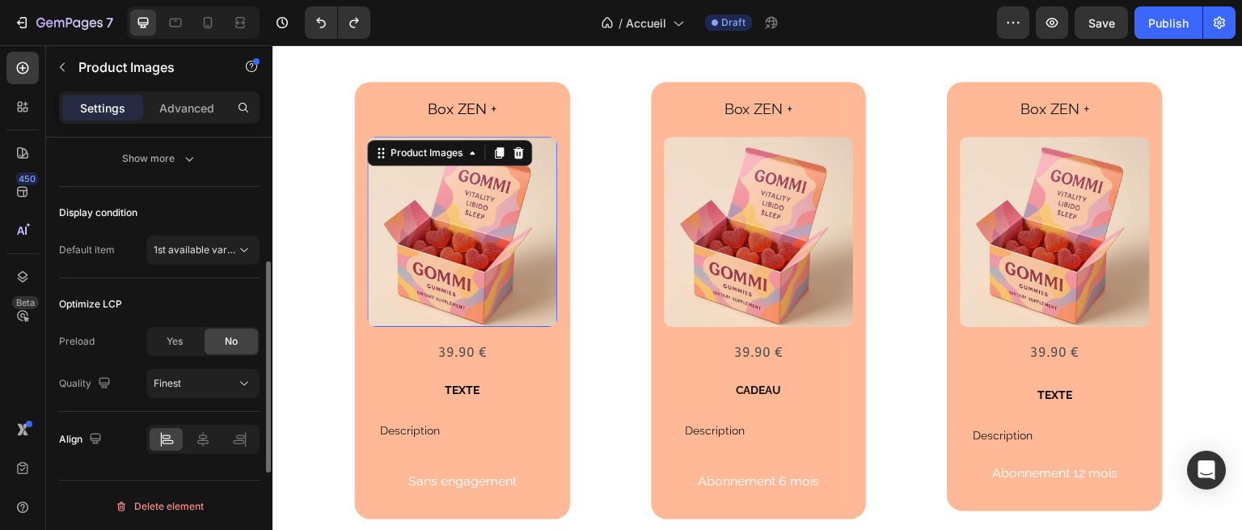
scroll to position [401, 0]
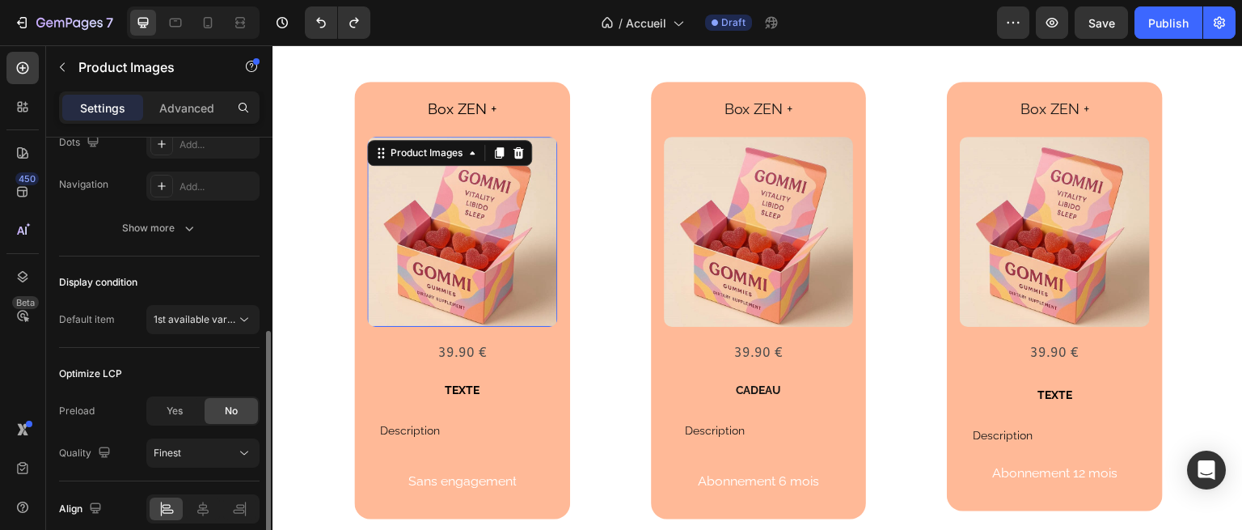
click at [439, 242] on img at bounding box center [462, 232] width 190 height 190
click at [442, 216] on img at bounding box center [462, 232] width 190 height 190
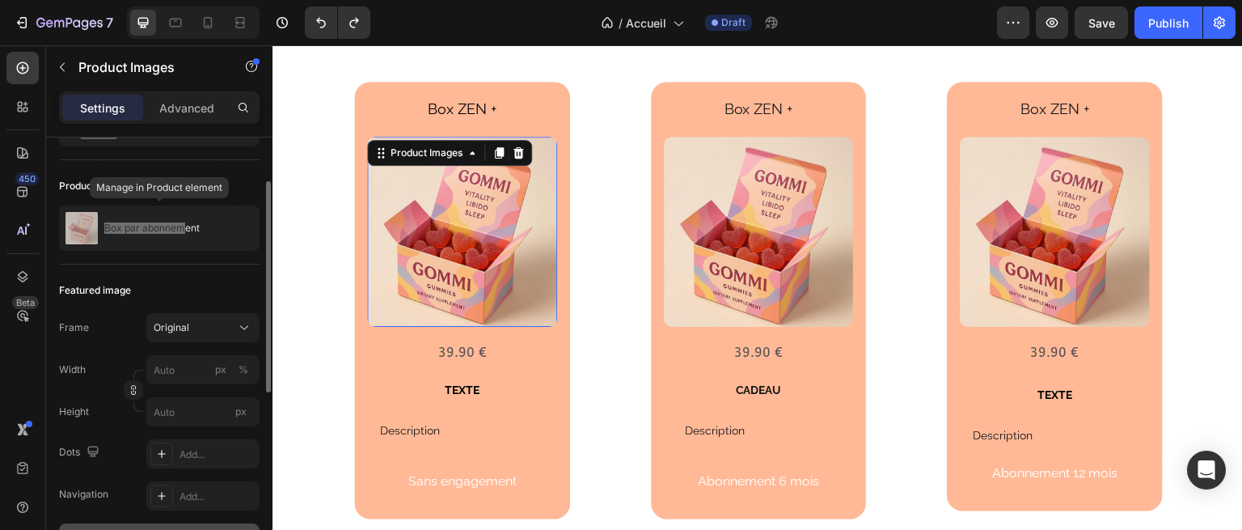
scroll to position [90, 0]
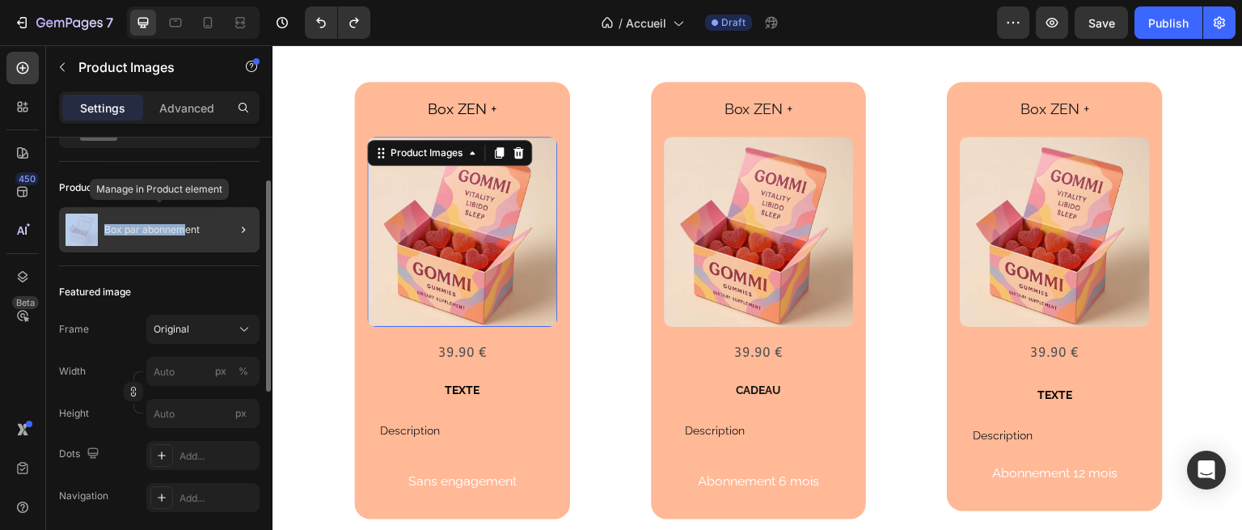
click at [107, 209] on div "Box par abonnement" at bounding box center [159, 229] width 201 height 45
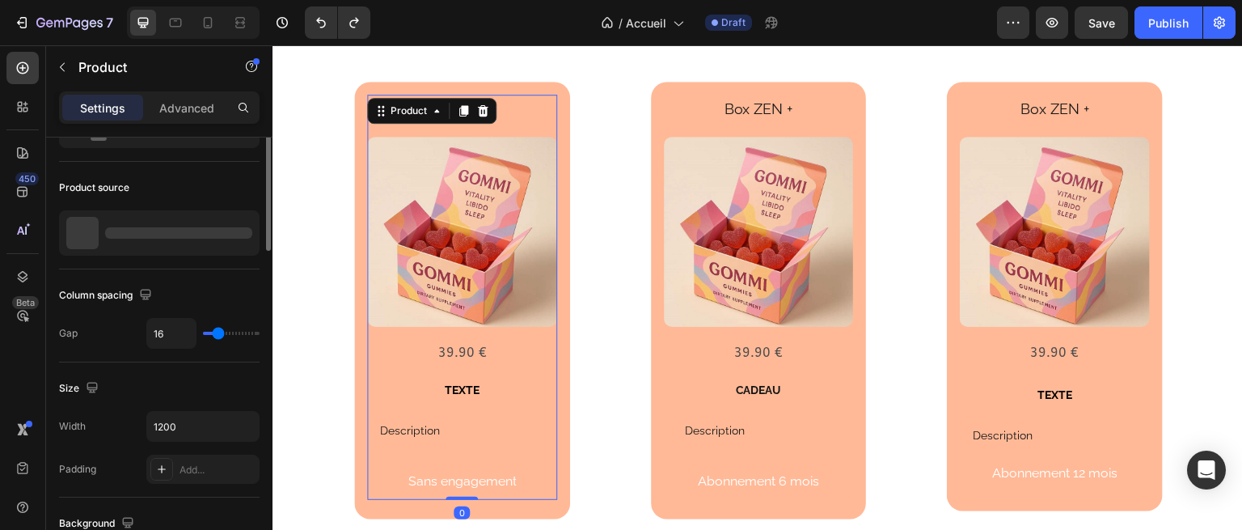
scroll to position [0, 0]
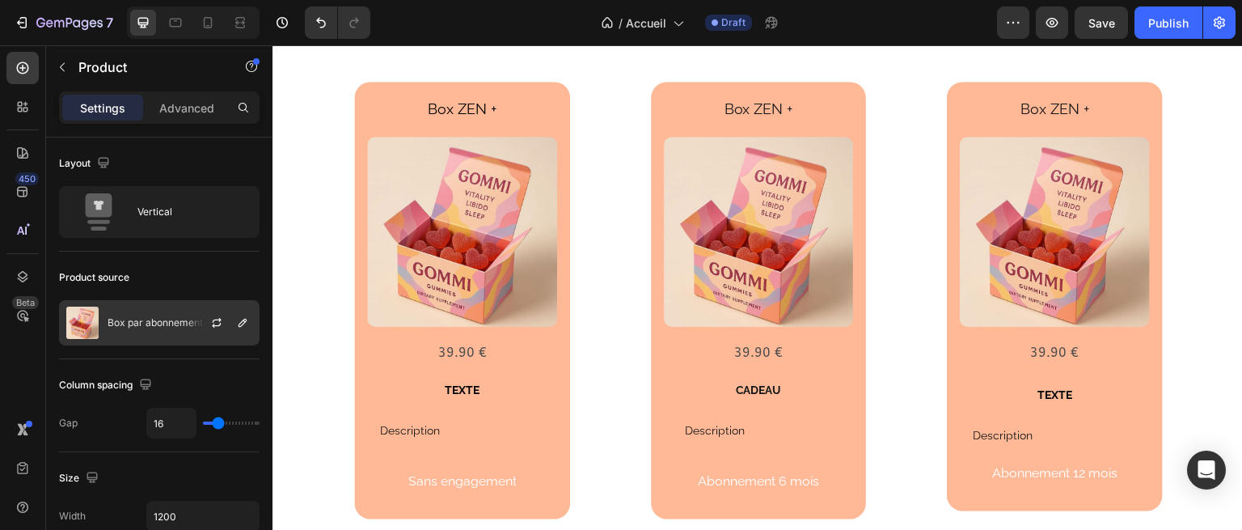
click at [163, 317] on p "Box par abonnement" at bounding box center [155, 322] width 95 height 11
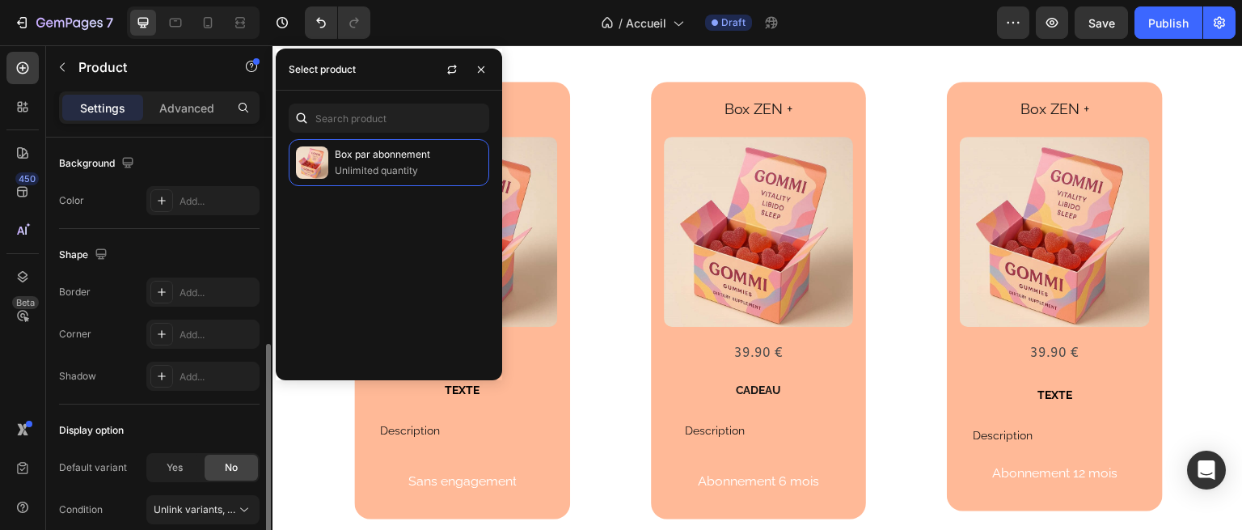
scroll to position [519, 0]
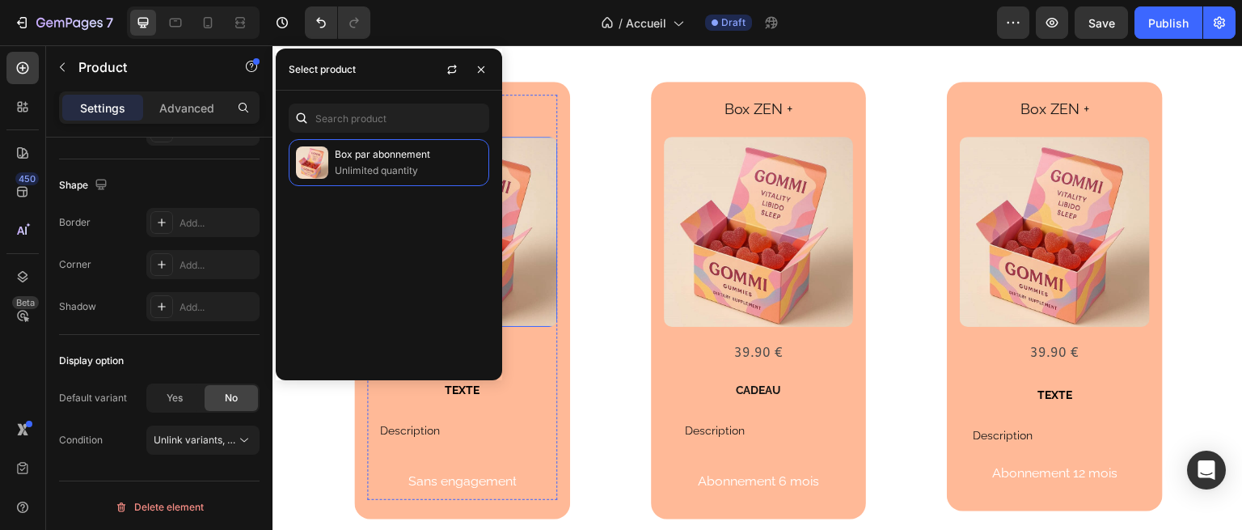
click at [535, 240] on img at bounding box center [462, 232] width 190 height 190
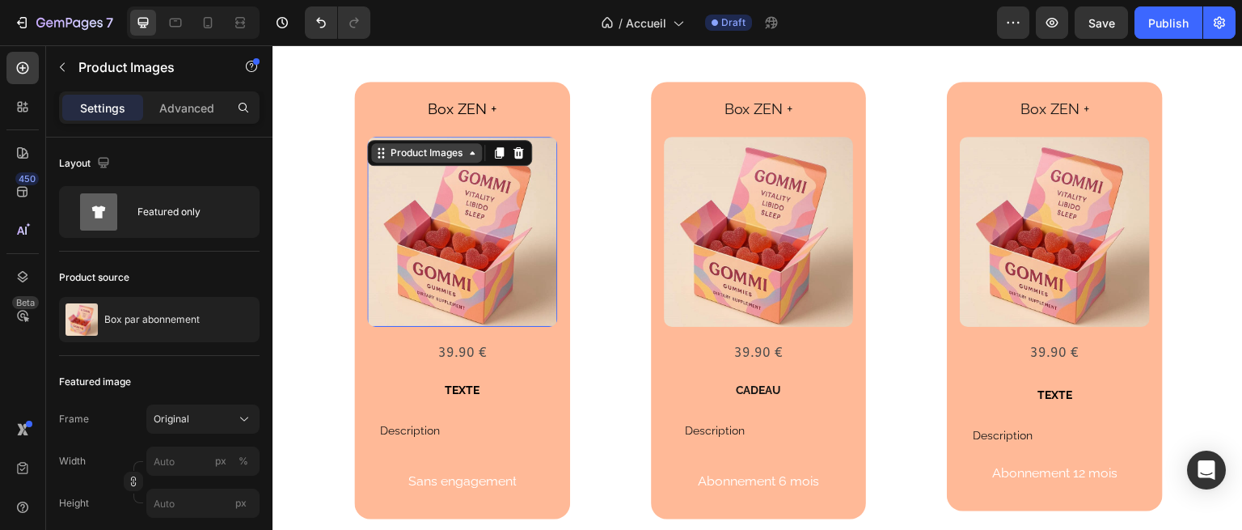
click at [457, 156] on div "Product Images" at bounding box center [426, 153] width 78 height 15
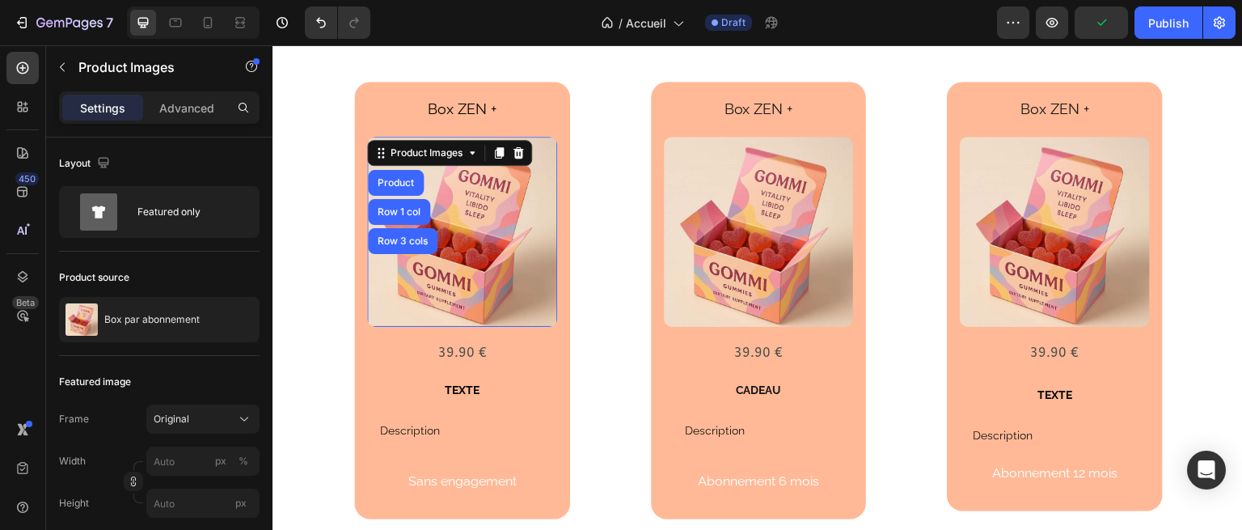
click at [464, 188] on img at bounding box center [462, 232] width 190 height 190
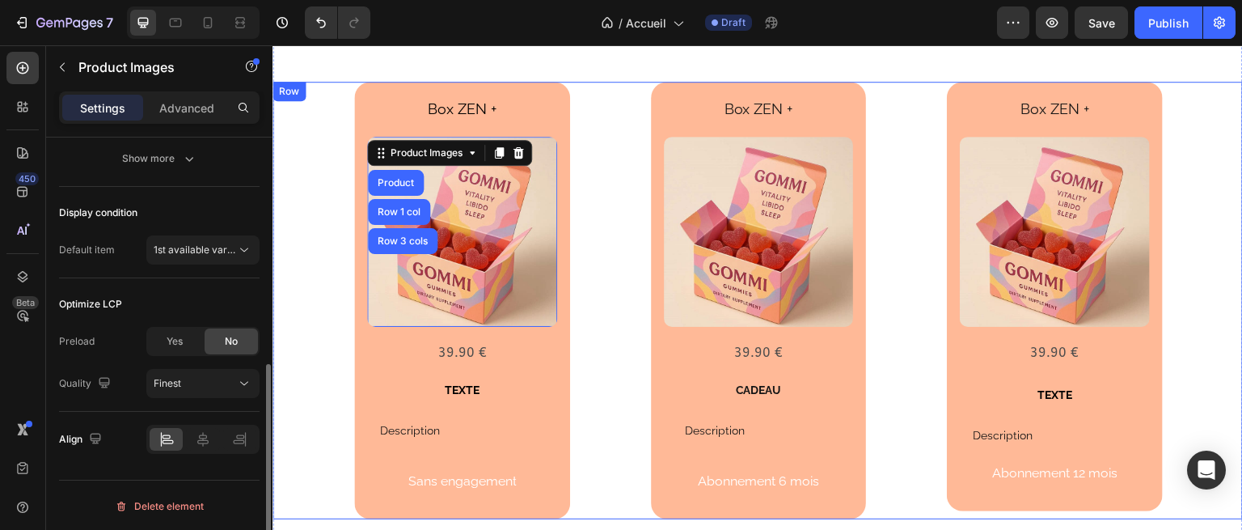
scroll to position [470, 0]
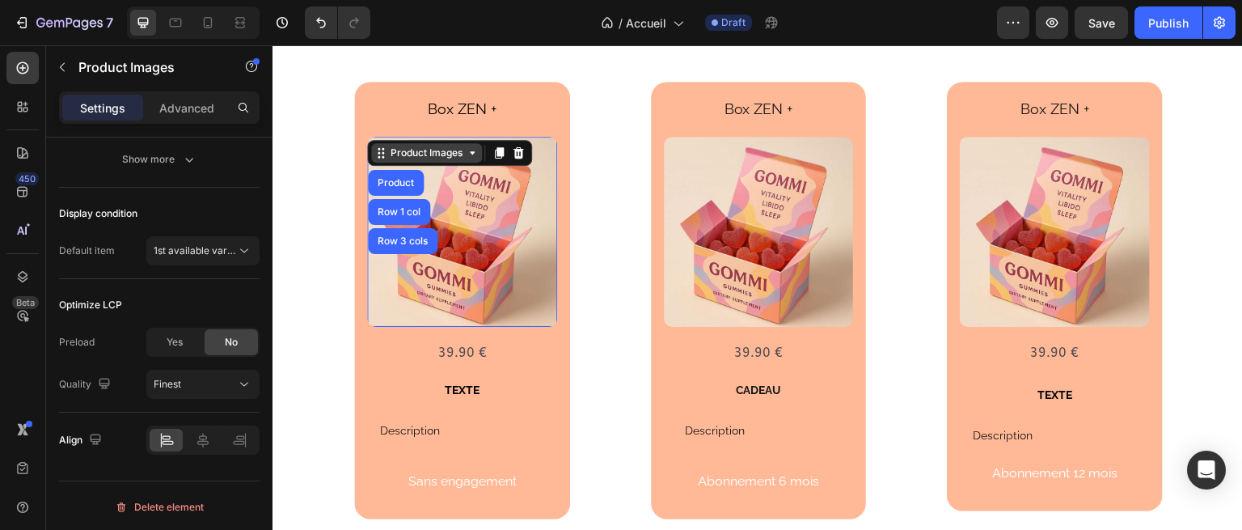
click at [472, 153] on icon at bounding box center [472, 152] width 5 height 3
click at [476, 216] on img at bounding box center [462, 232] width 190 height 190
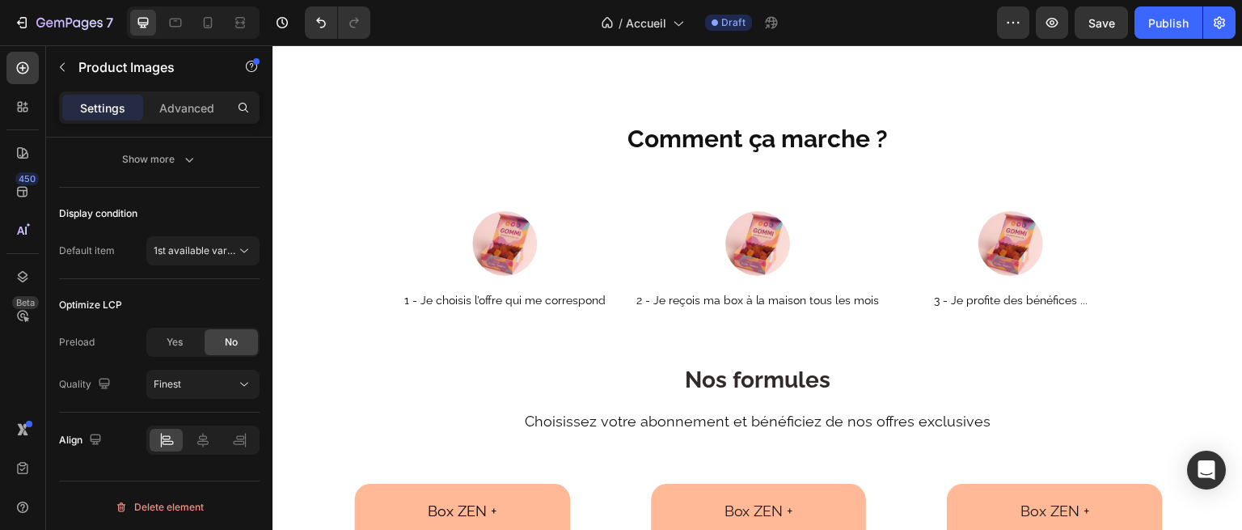
scroll to position [2171, 0]
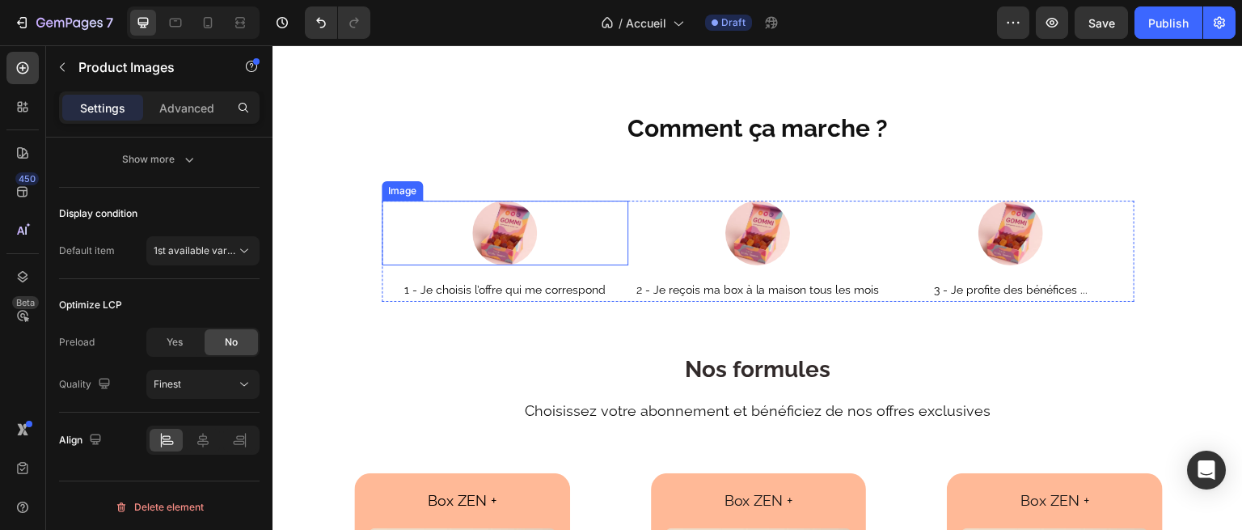
click at [509, 219] on img at bounding box center [504, 233] width 65 height 65
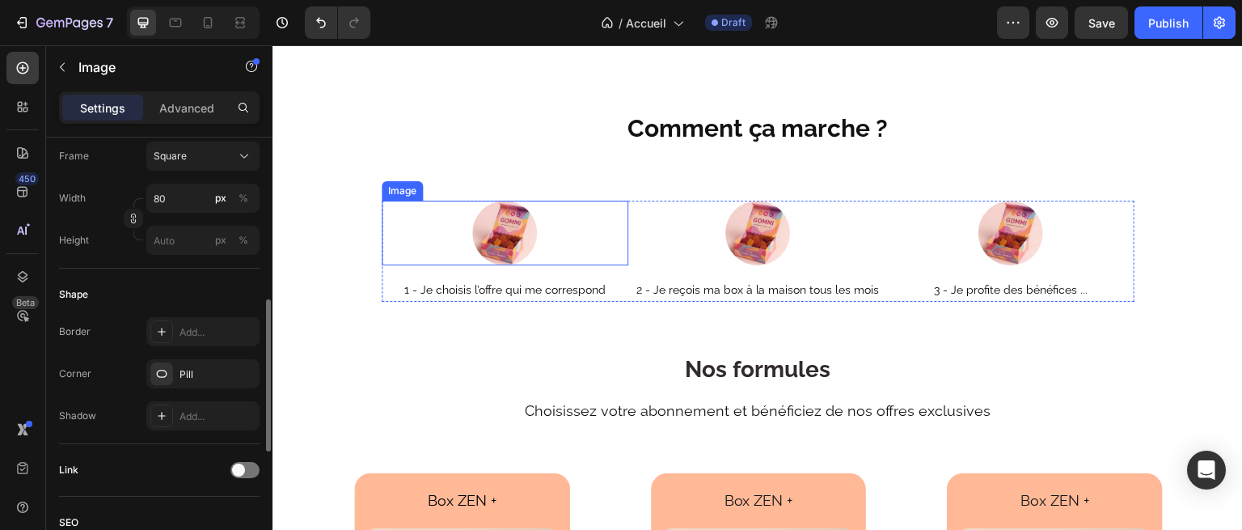
scroll to position [0, 0]
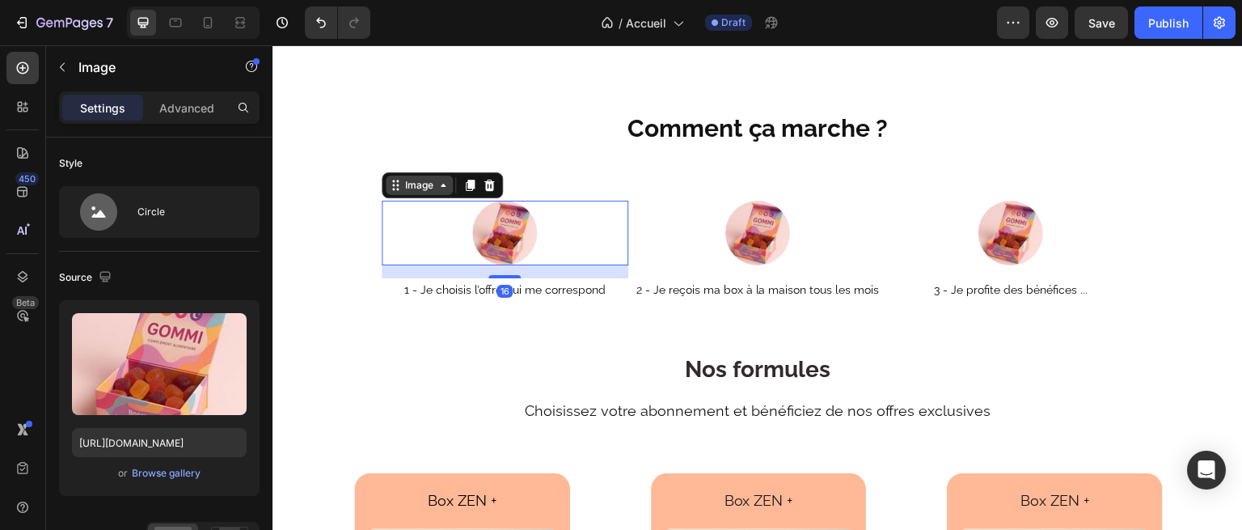
click at [421, 178] on div "Image" at bounding box center [419, 185] width 35 height 15
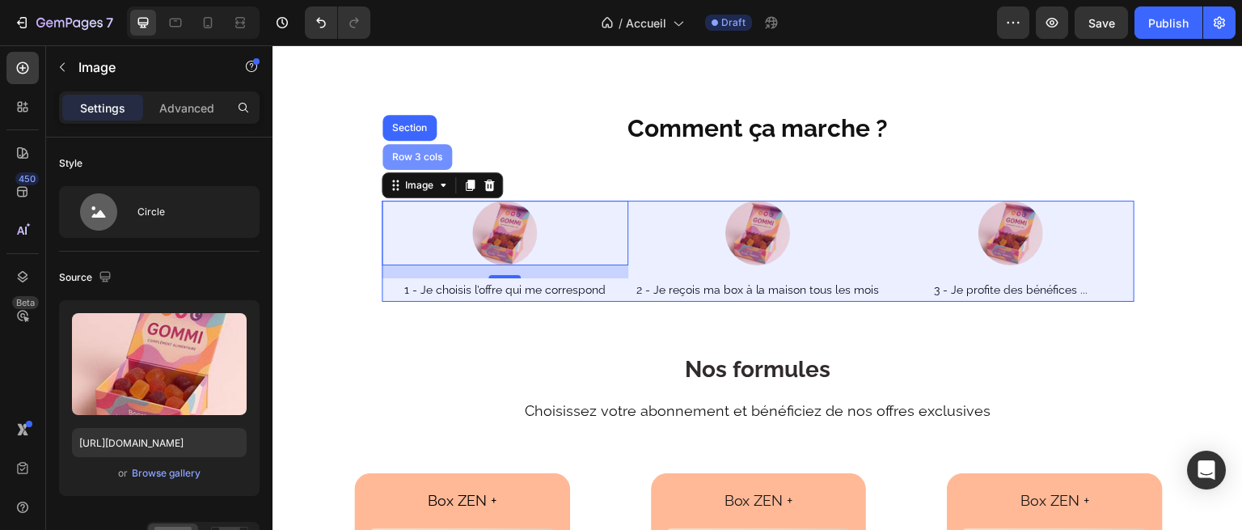
click at [429, 152] on div "Row 3 cols" at bounding box center [417, 157] width 57 height 10
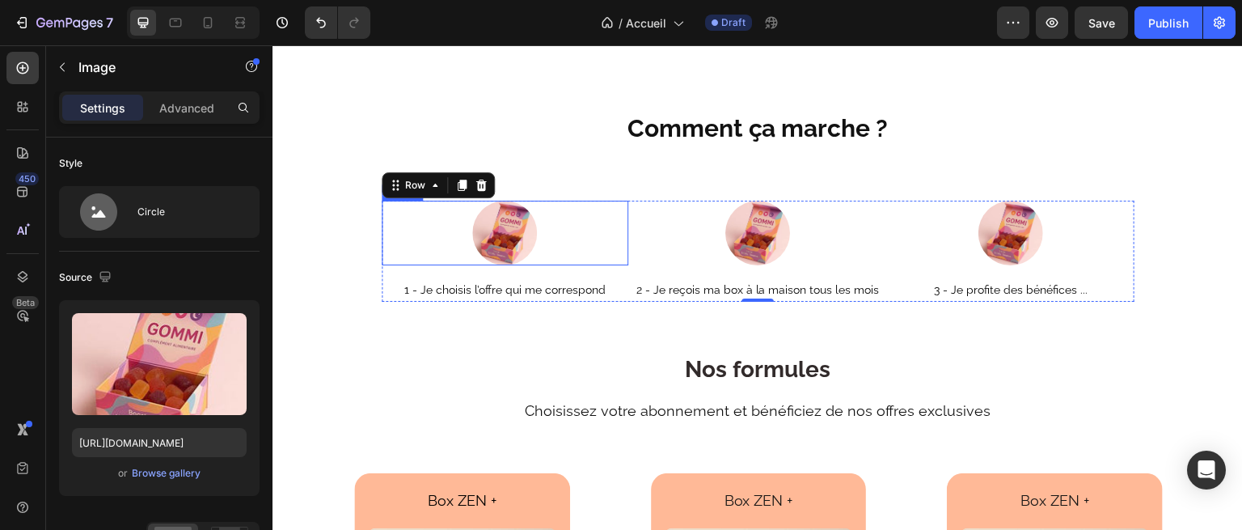
click at [483, 205] on img at bounding box center [504, 233] width 65 height 65
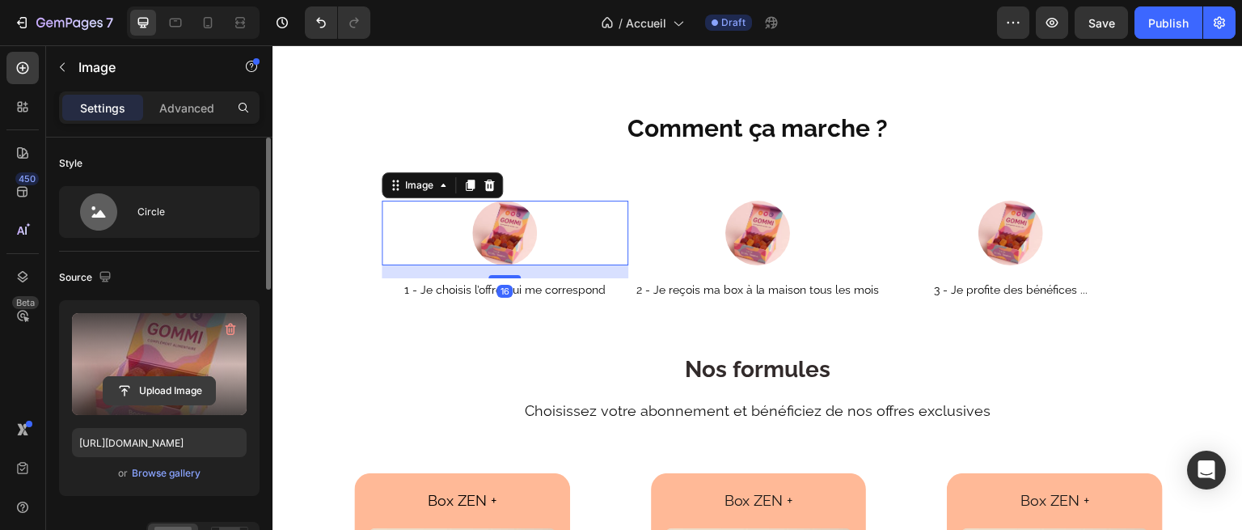
click at [177, 397] on input "file" at bounding box center [160, 390] width 112 height 27
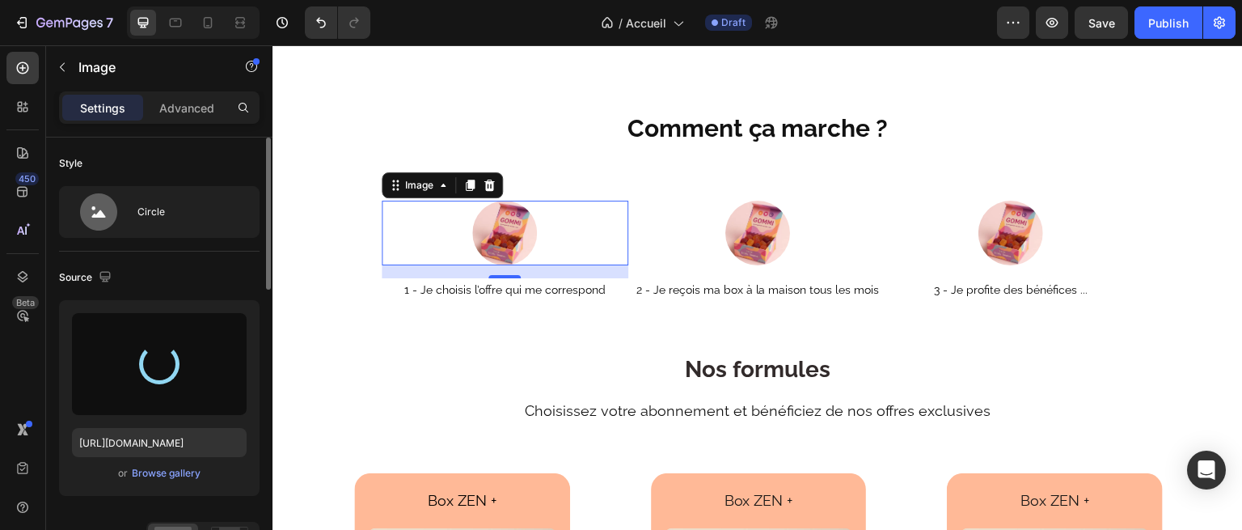
type input "[URL][DOMAIN_NAME]"
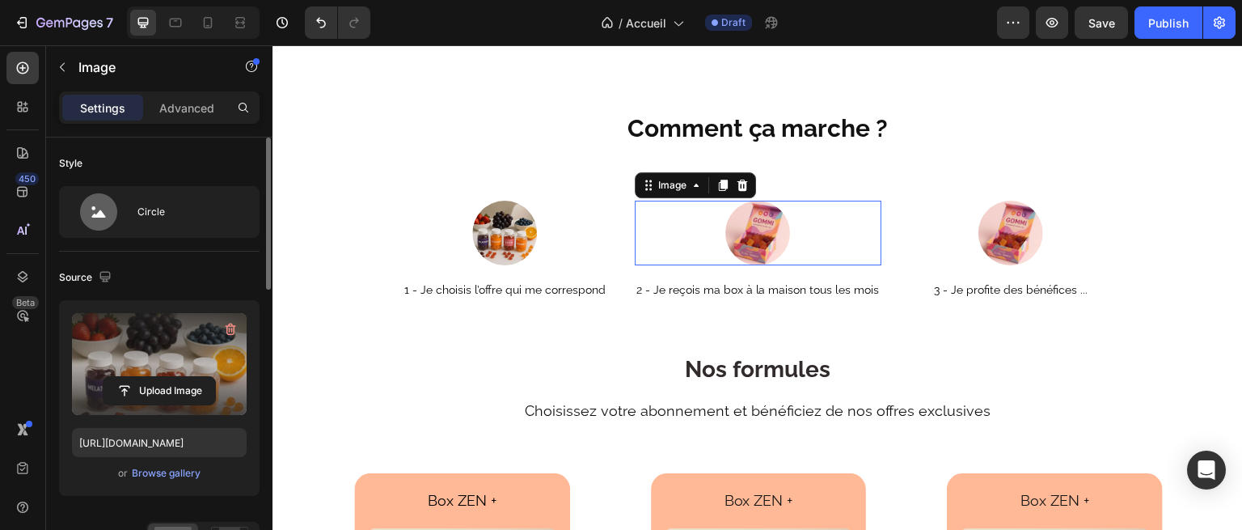
click at [754, 234] on img at bounding box center [757, 233] width 65 height 65
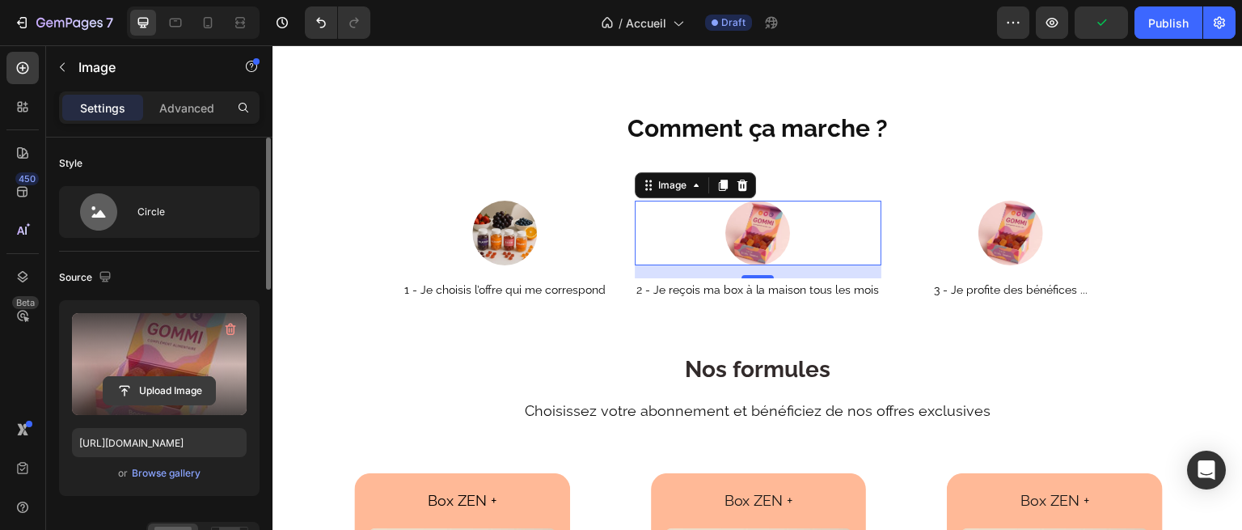
click at [155, 380] on input "file" at bounding box center [160, 390] width 112 height 27
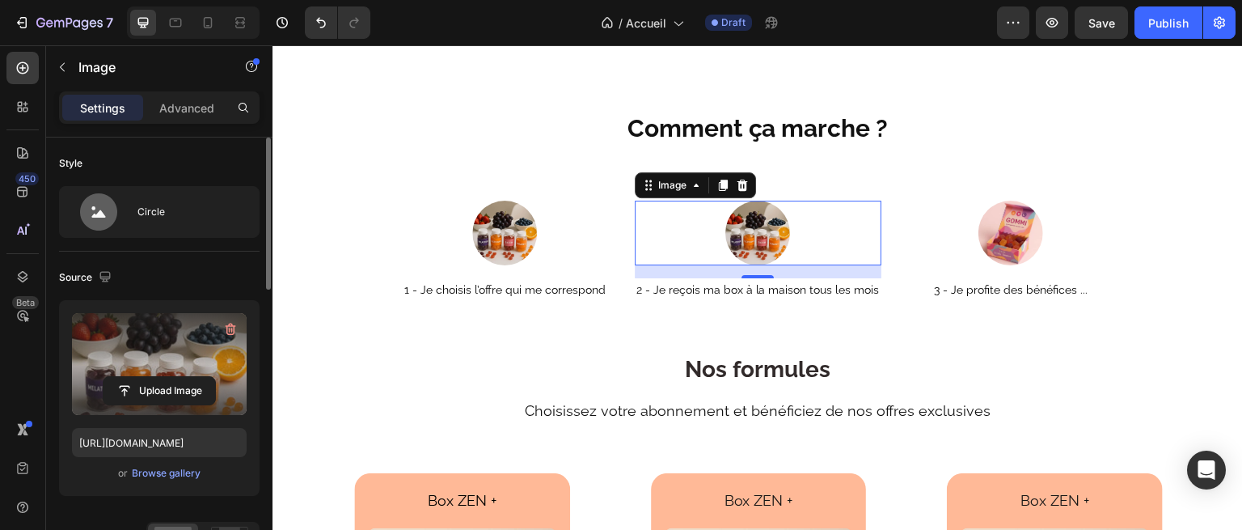
click at [765, 218] on img at bounding box center [757, 233] width 65 height 65
click at [162, 395] on input "file" at bounding box center [160, 390] width 112 height 27
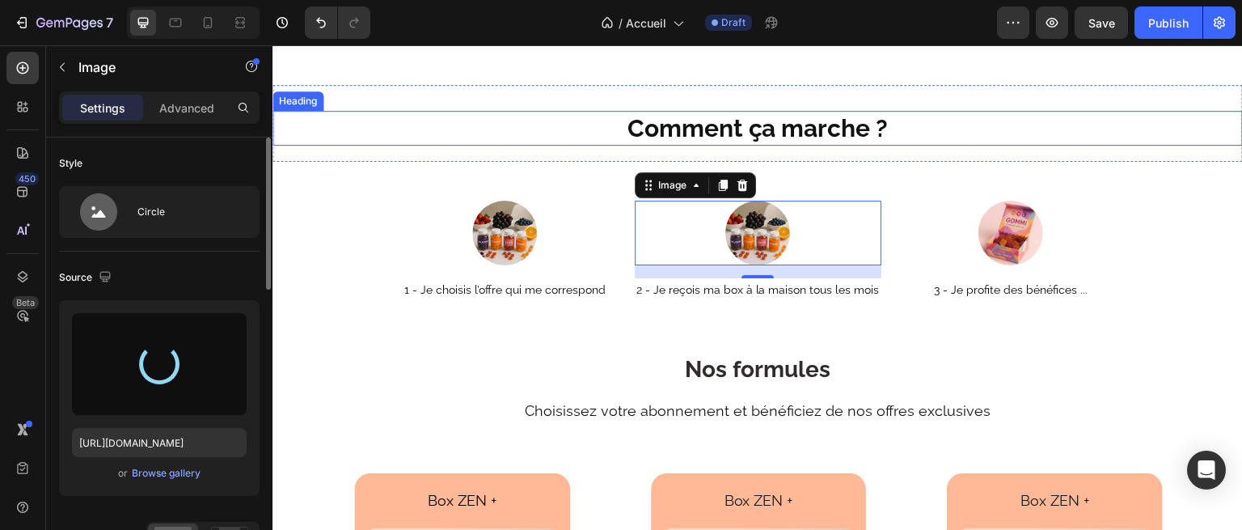
type input "[URL][DOMAIN_NAME]"
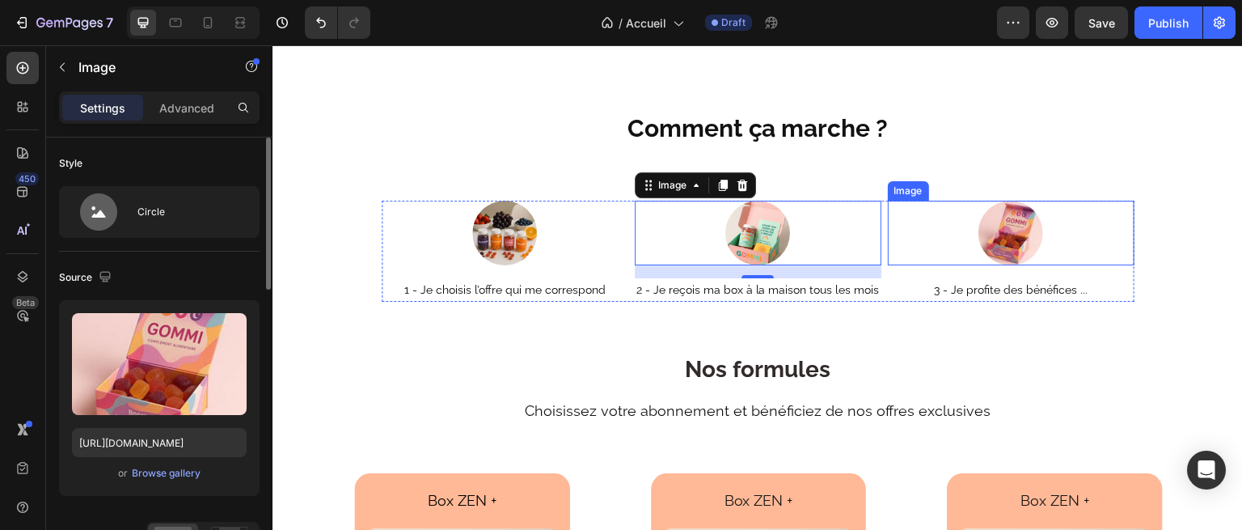
click at [997, 216] on img at bounding box center [1011, 233] width 65 height 65
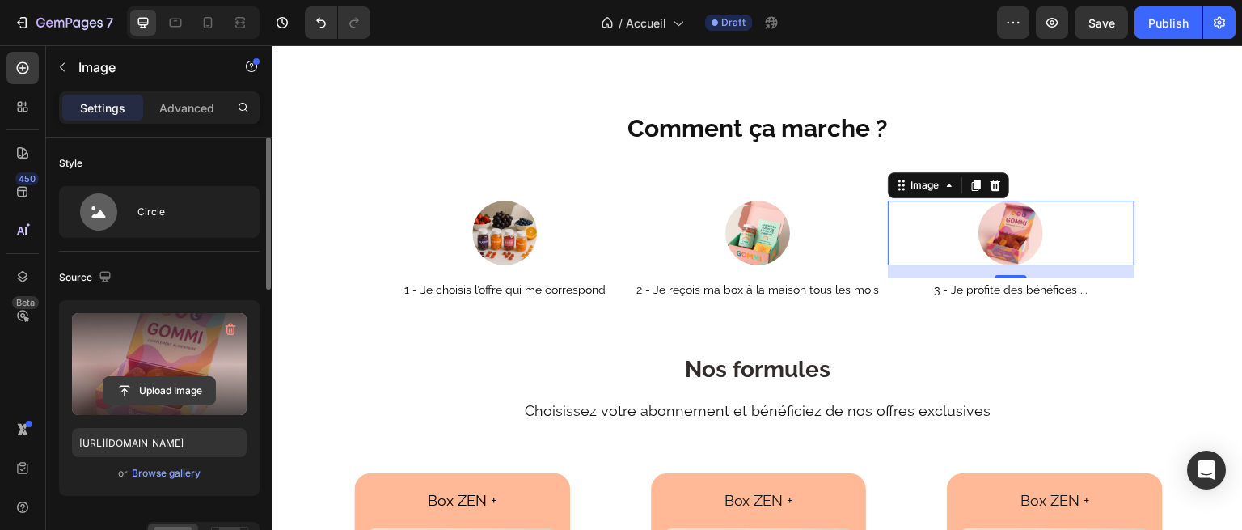
click at [155, 389] on input "file" at bounding box center [160, 390] width 112 height 27
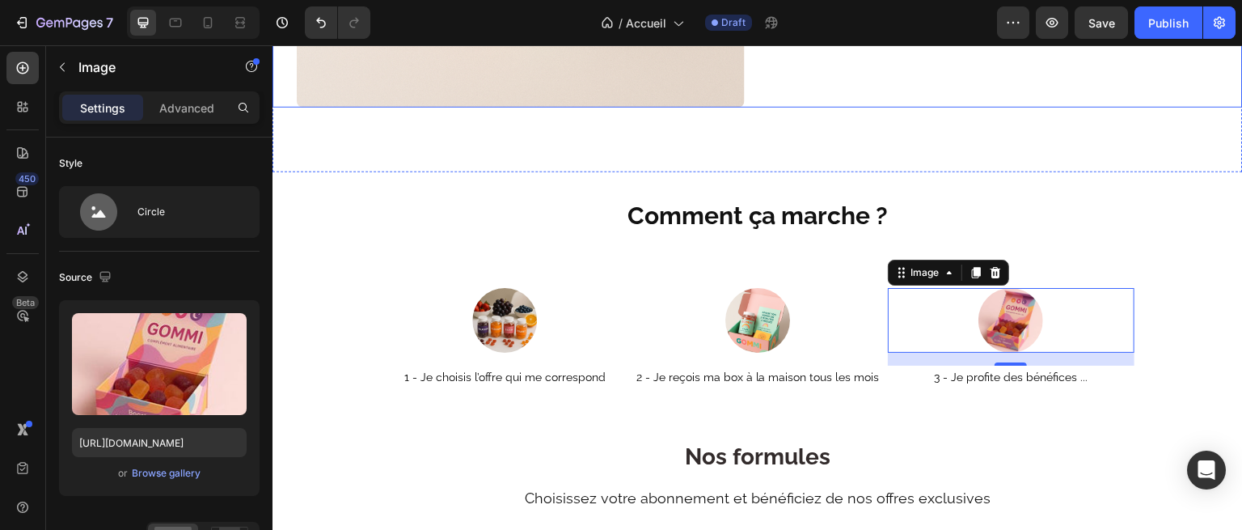
scroll to position [2007, 0]
